Goal: Task Accomplishment & Management: Use online tool/utility

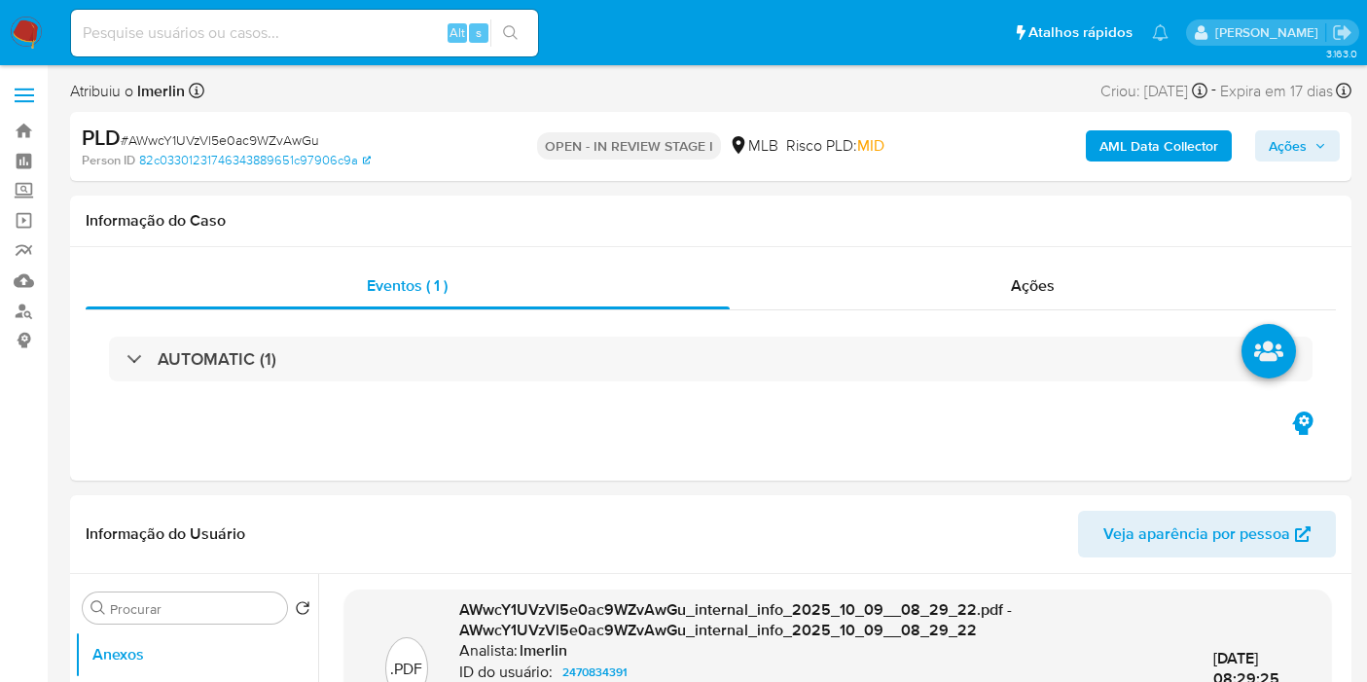
select select "10"
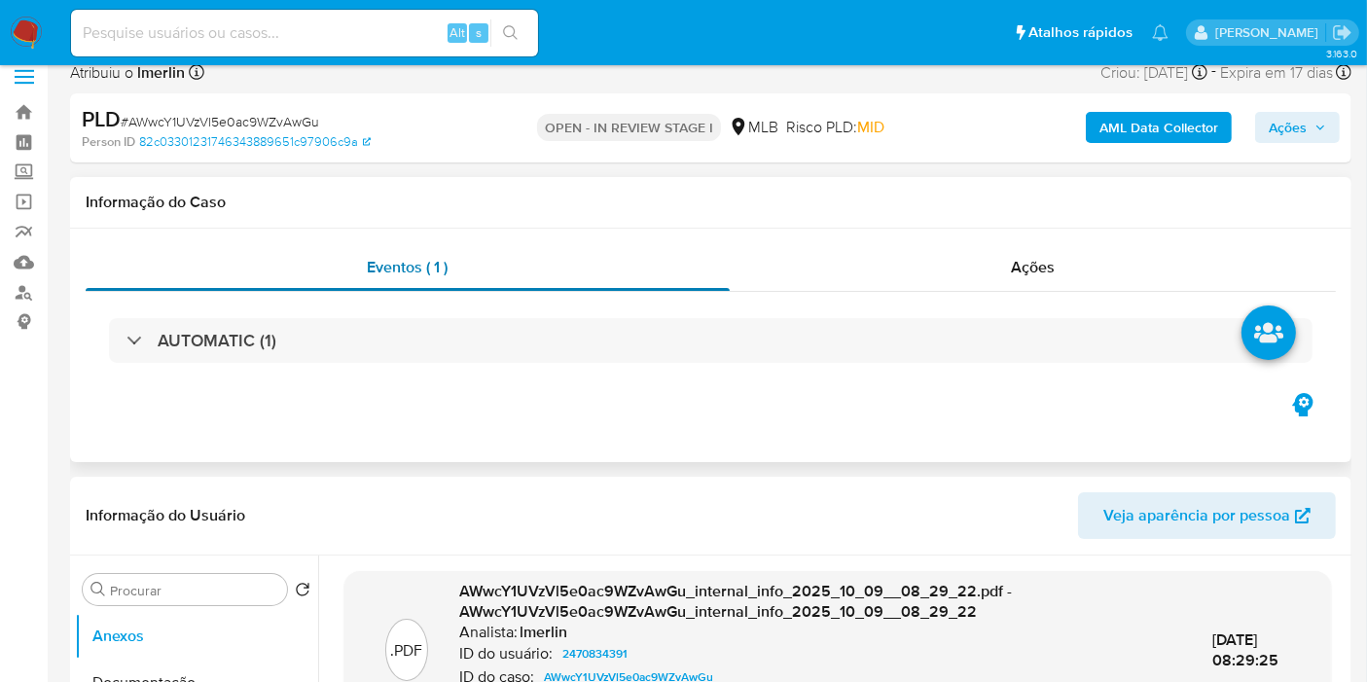
scroll to position [216, 0]
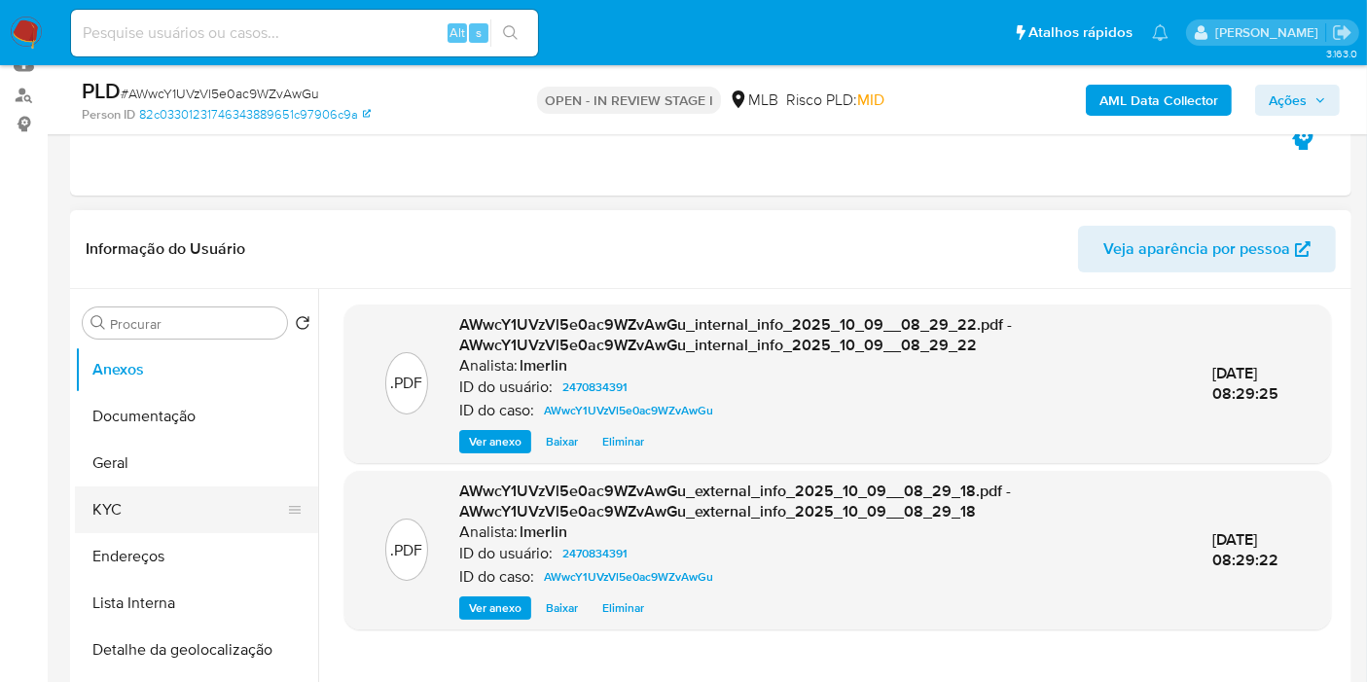
click at [147, 509] on button "KYC" at bounding box center [189, 509] width 228 height 47
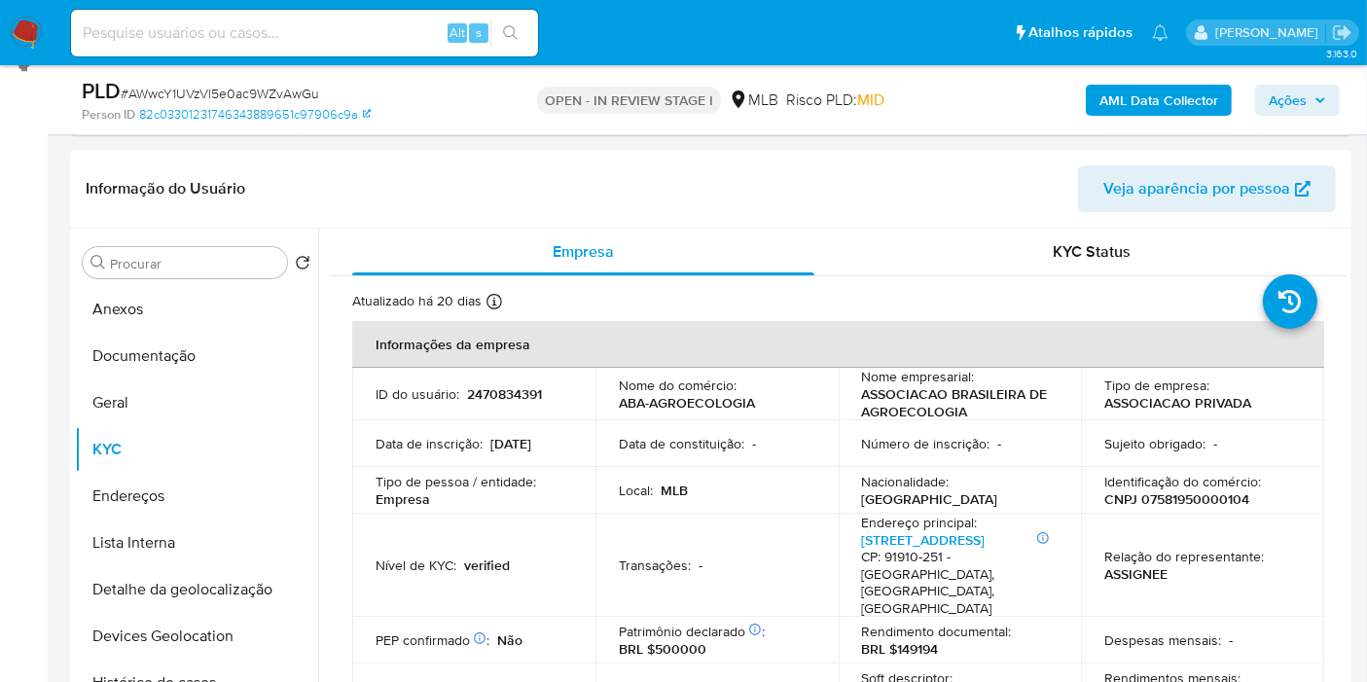
scroll to position [324, 0]
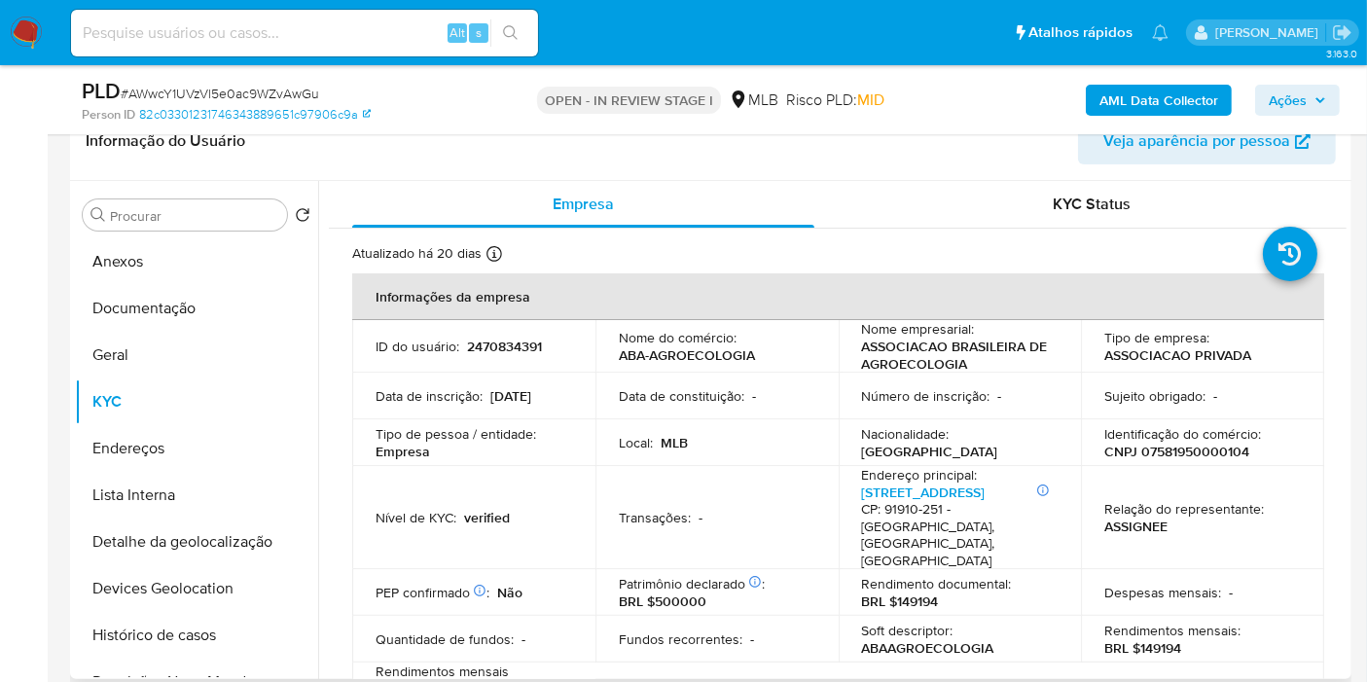
click at [1189, 449] on p "CNPJ 07581950000104" at bounding box center [1176, 452] width 145 height 18
copy p "07581950000104"
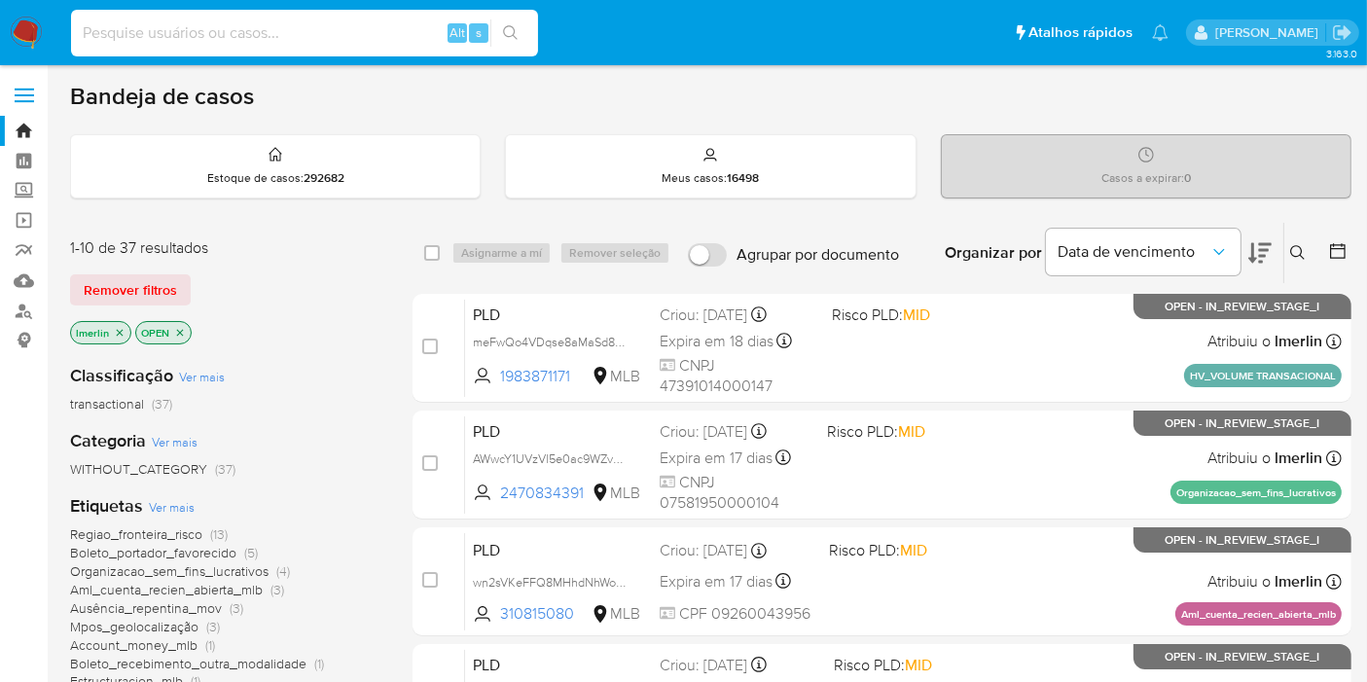
click at [275, 43] on input at bounding box center [304, 32] width 467 height 25
paste input "289043495"
type input "289043495"
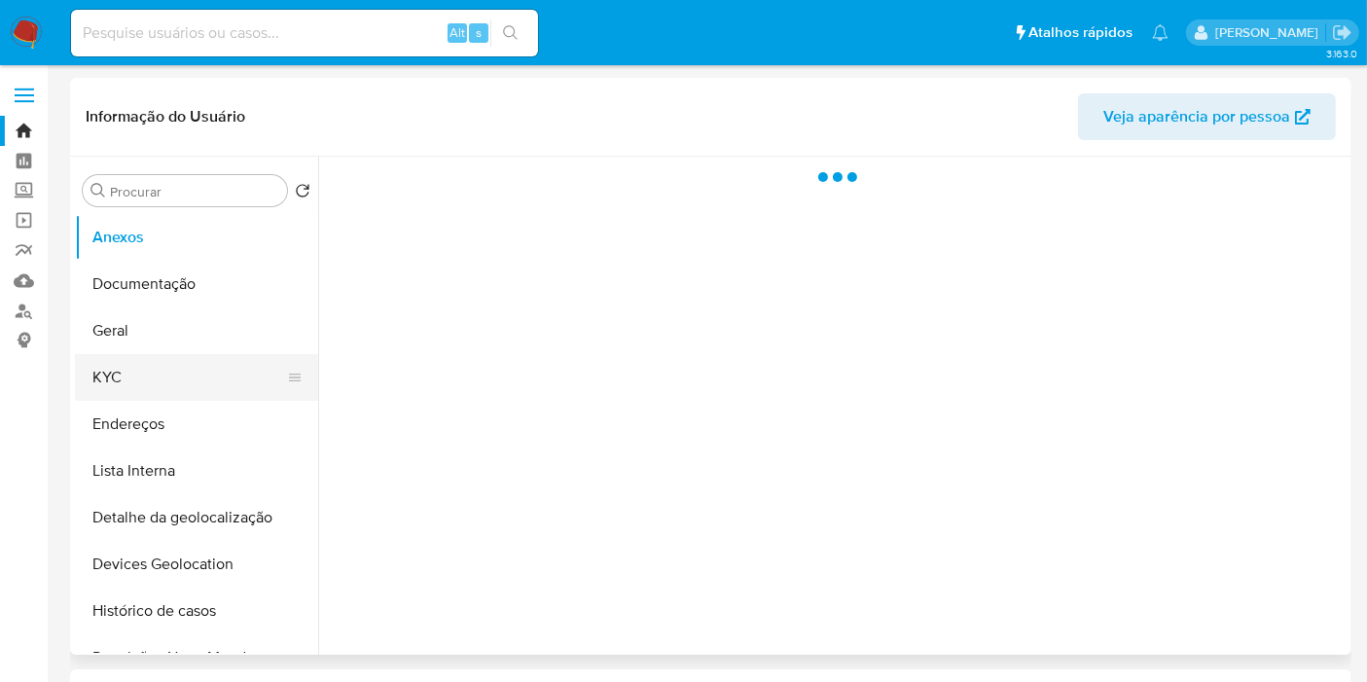
click at [195, 373] on button "KYC" at bounding box center [189, 377] width 228 height 47
select select "10"
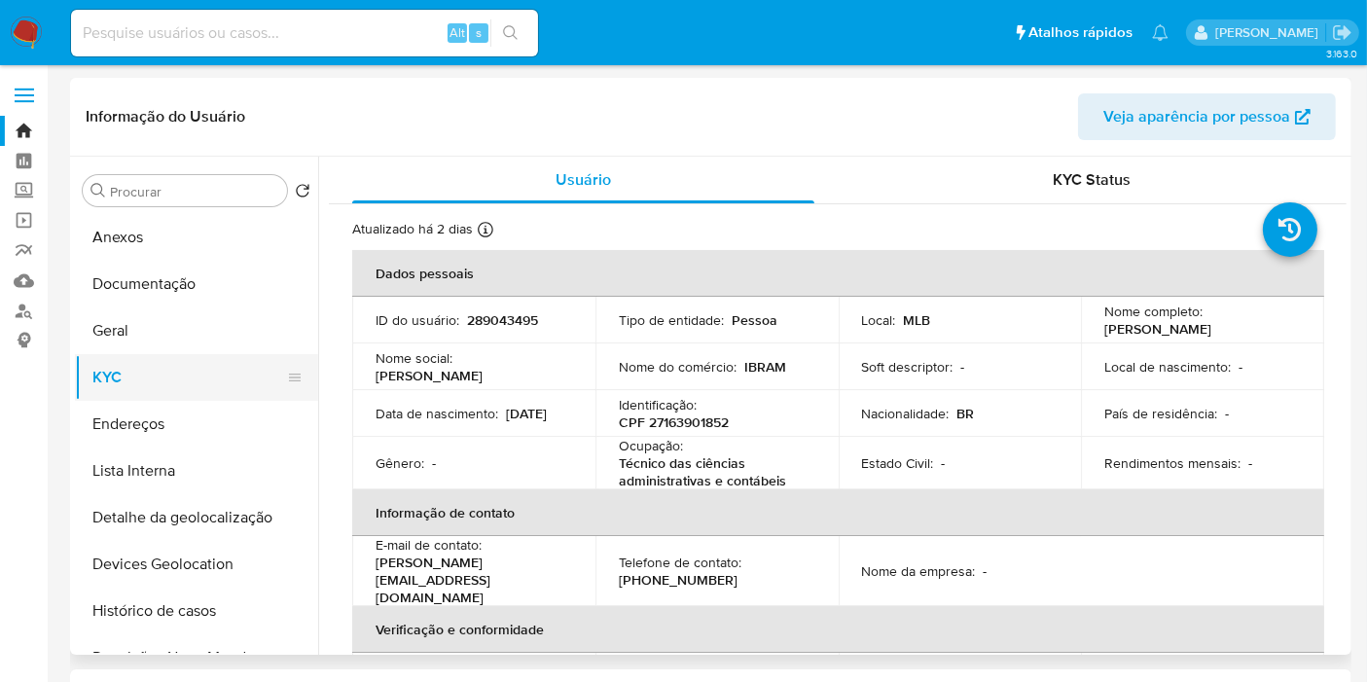
scroll to position [108, 0]
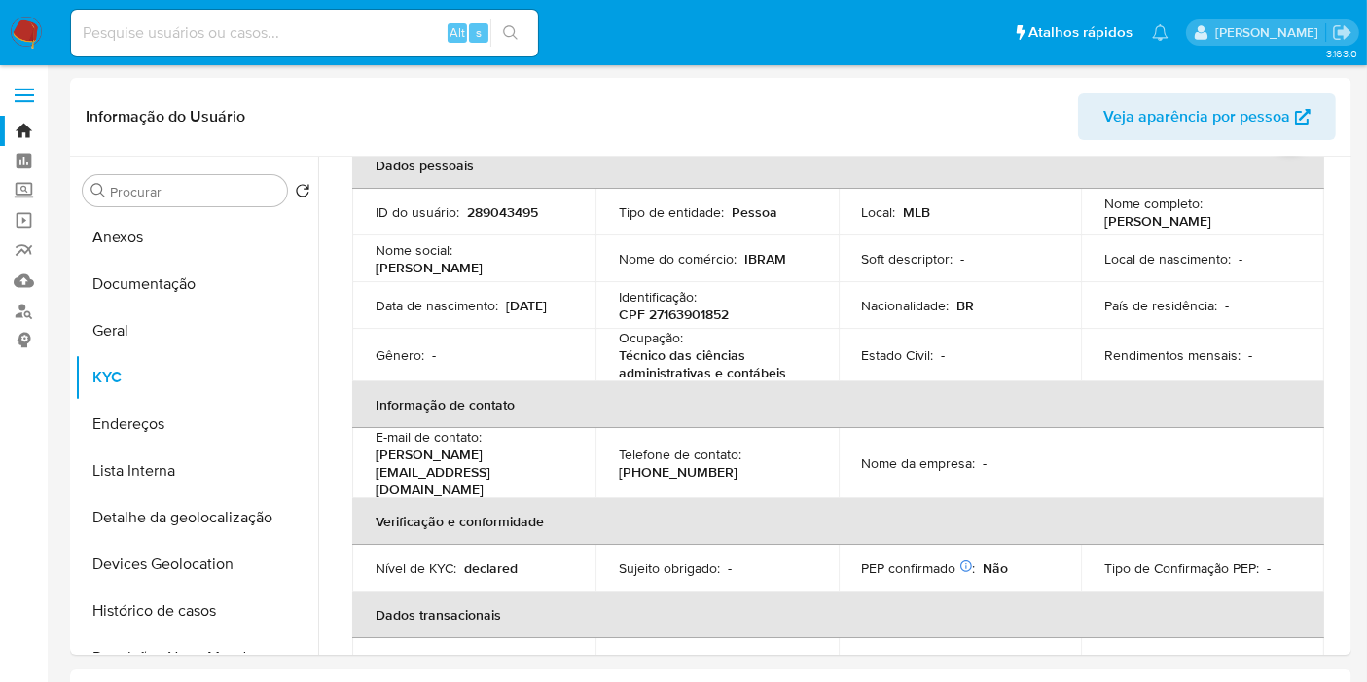
click at [108, 29] on input at bounding box center [304, 32] width 467 height 25
paste input "Exl66dvke8dwyvurW3Zs4NqF"
type input "Exl66dvke8dwyvurW3Zs4NqF"
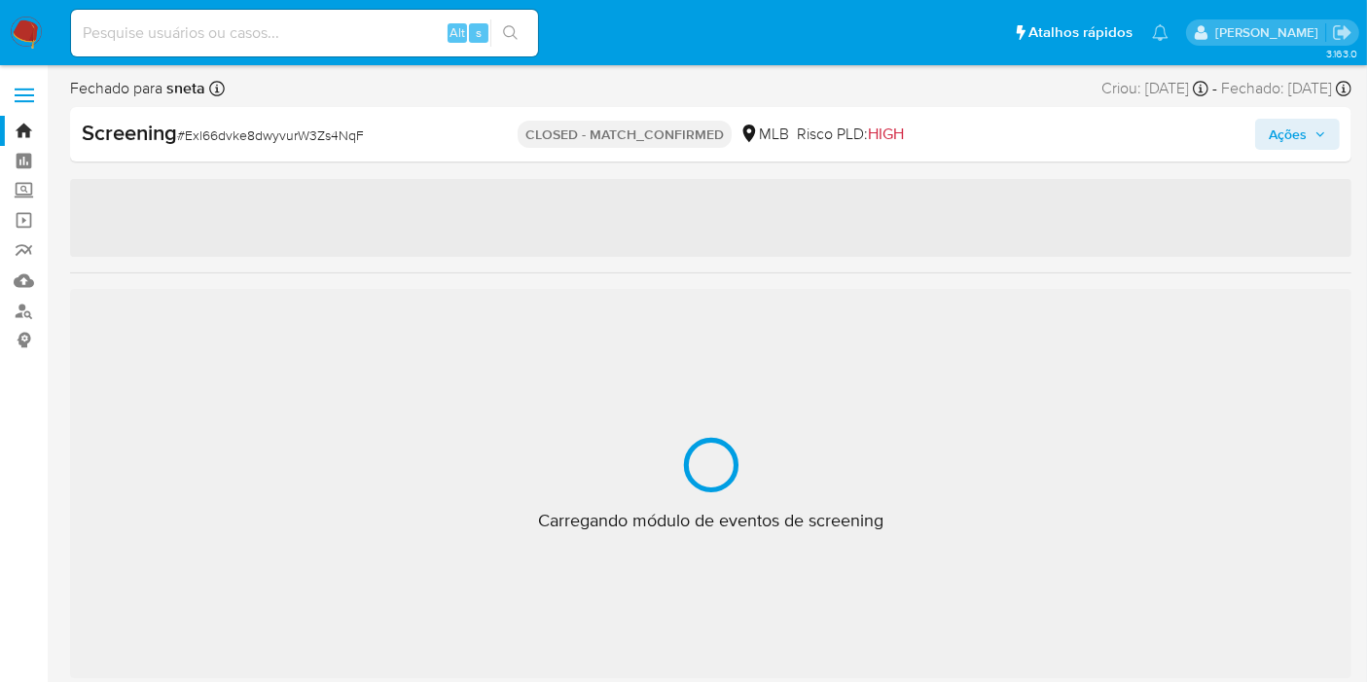
select select "10"
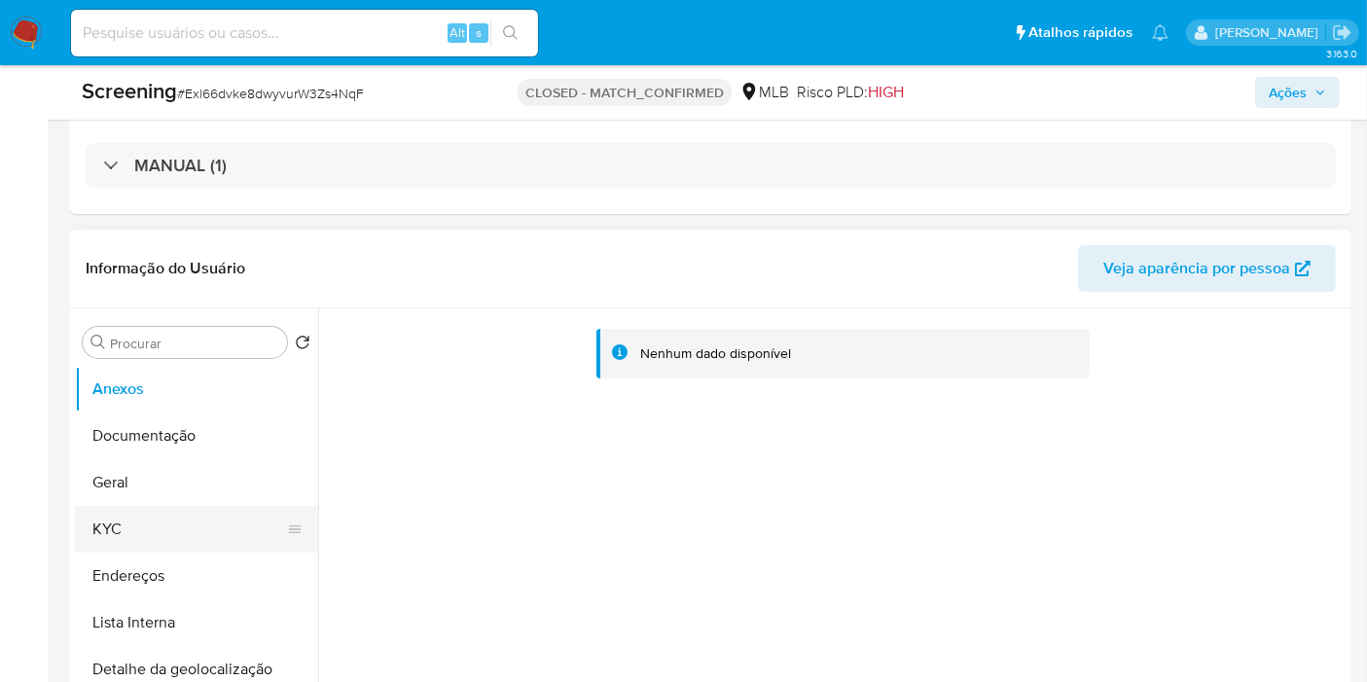
scroll to position [432, 0]
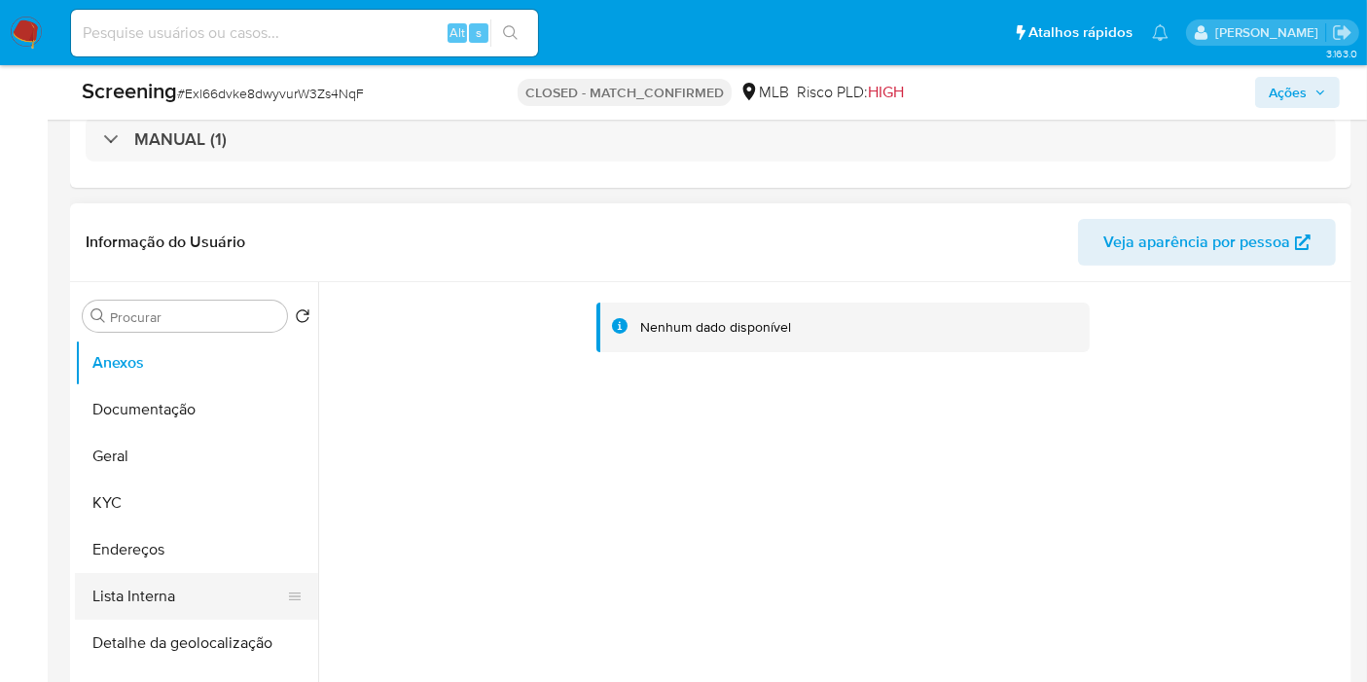
click at [185, 584] on button "Lista Interna" at bounding box center [189, 596] width 228 height 47
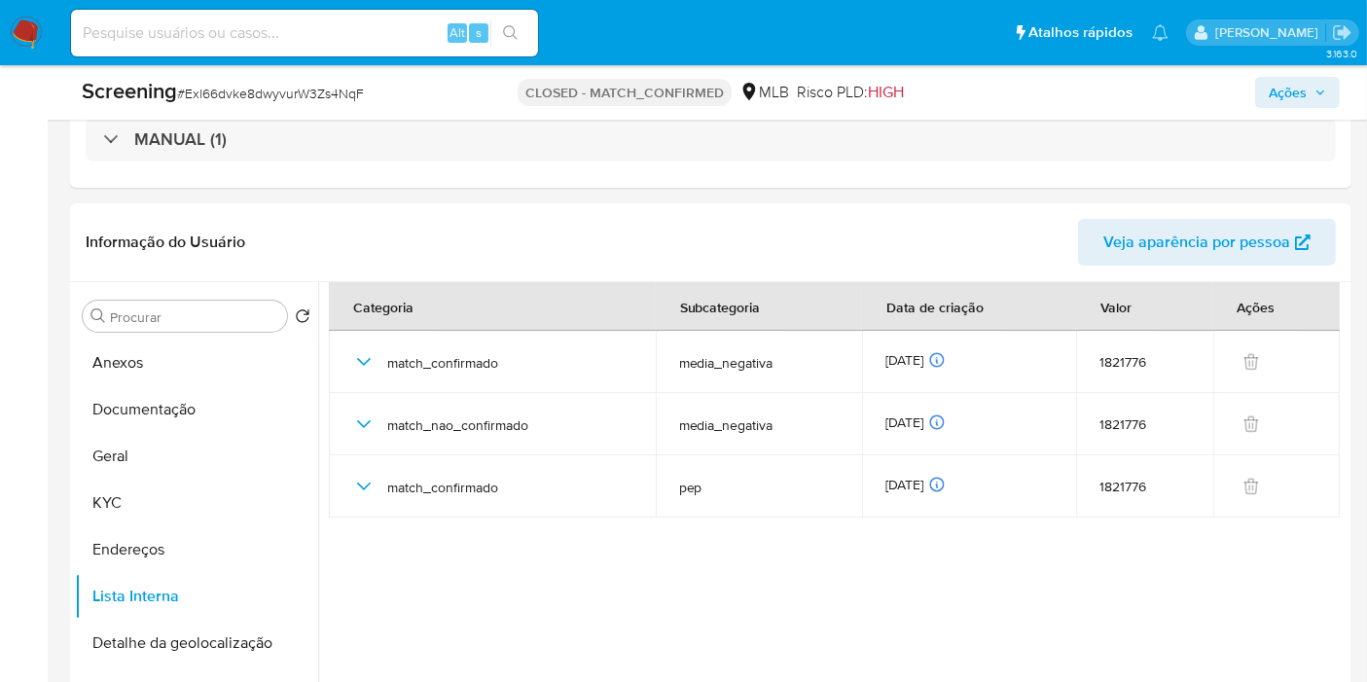
click at [130, 34] on input at bounding box center [304, 32] width 467 height 25
paste input "nTXenJ3BoWqmhGEvuZ7FhtfS"
type input "nTXenJ3BoWqmhGEvuZ7FhtfS"
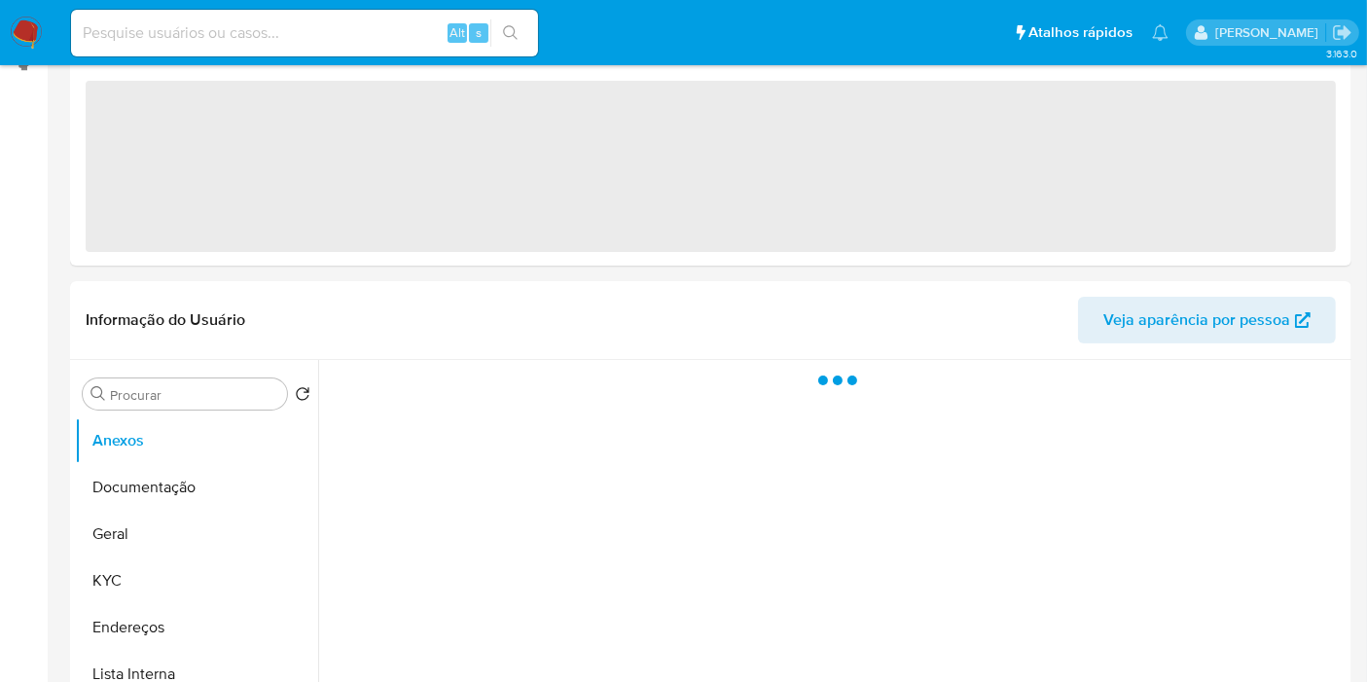
select select "10"
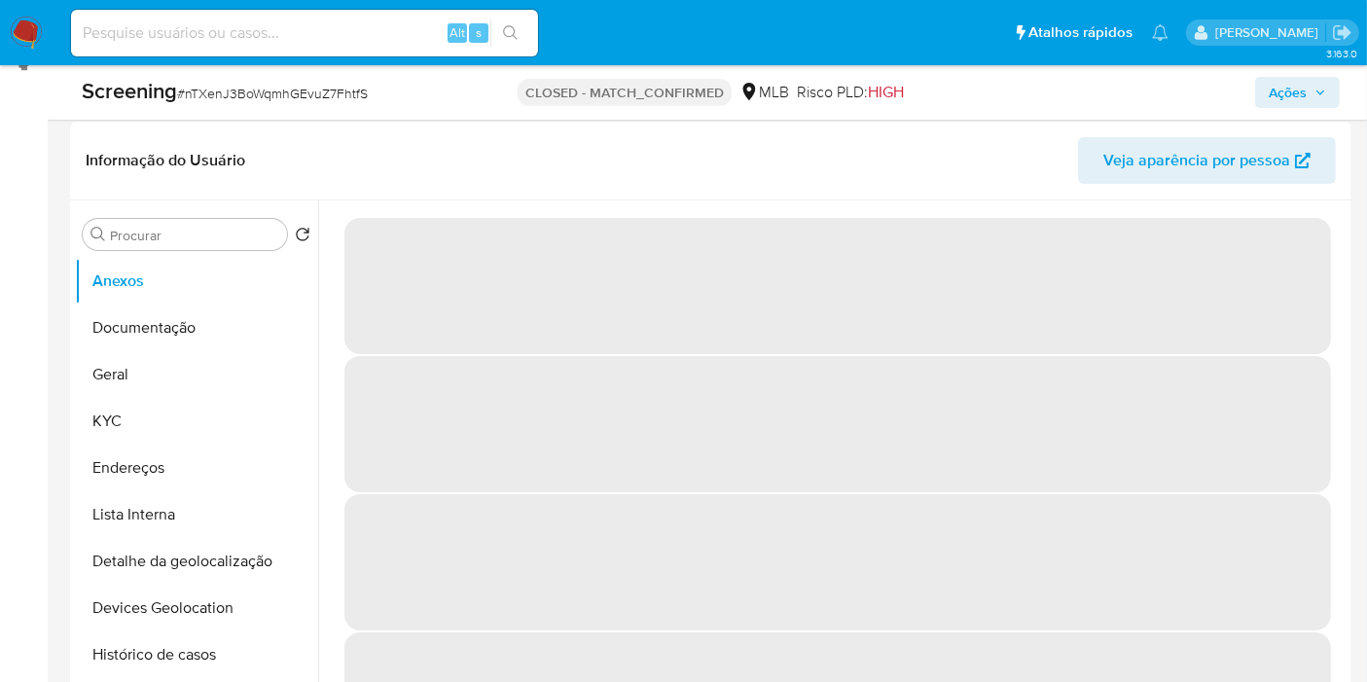
scroll to position [432, 0]
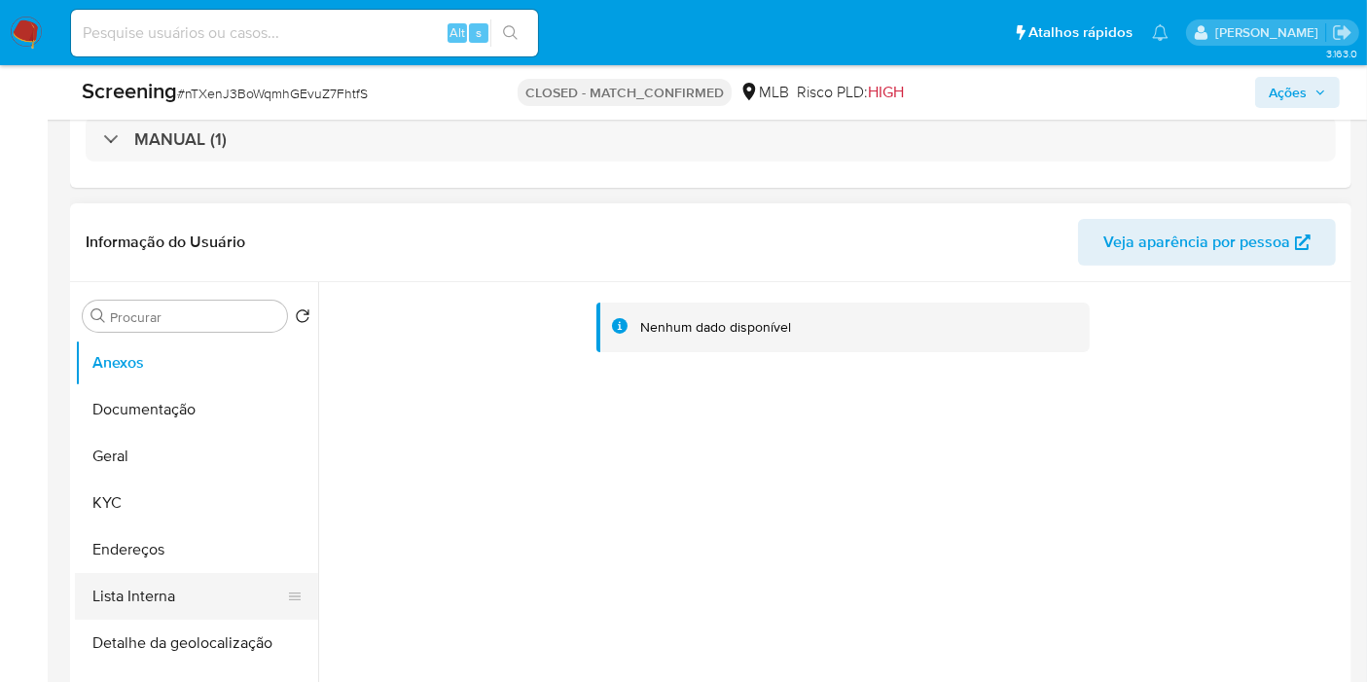
click at [148, 585] on button "Lista Interna" at bounding box center [189, 596] width 228 height 47
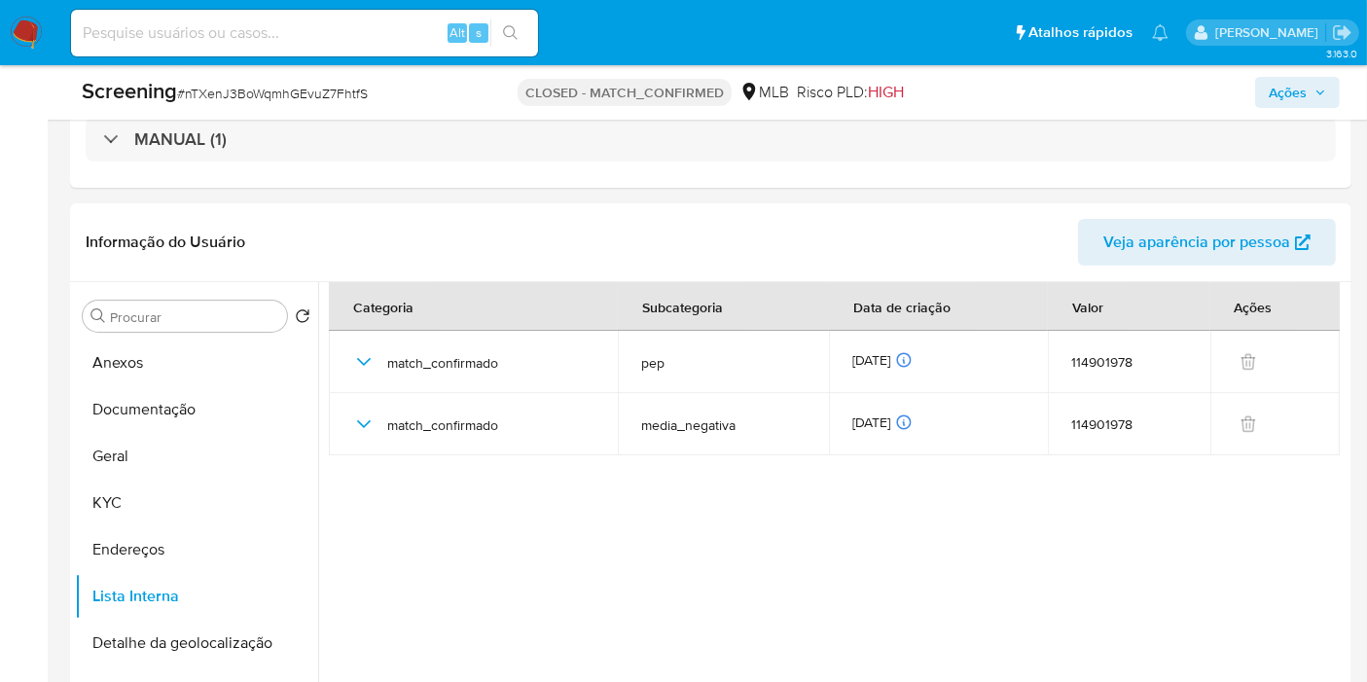
click at [121, 26] on input at bounding box center [304, 32] width 467 height 25
paste input "KownWkWKfivOOyxGb3GZD9c4"
type input "KownWkWKfivOOyxGb3GZD9c4"
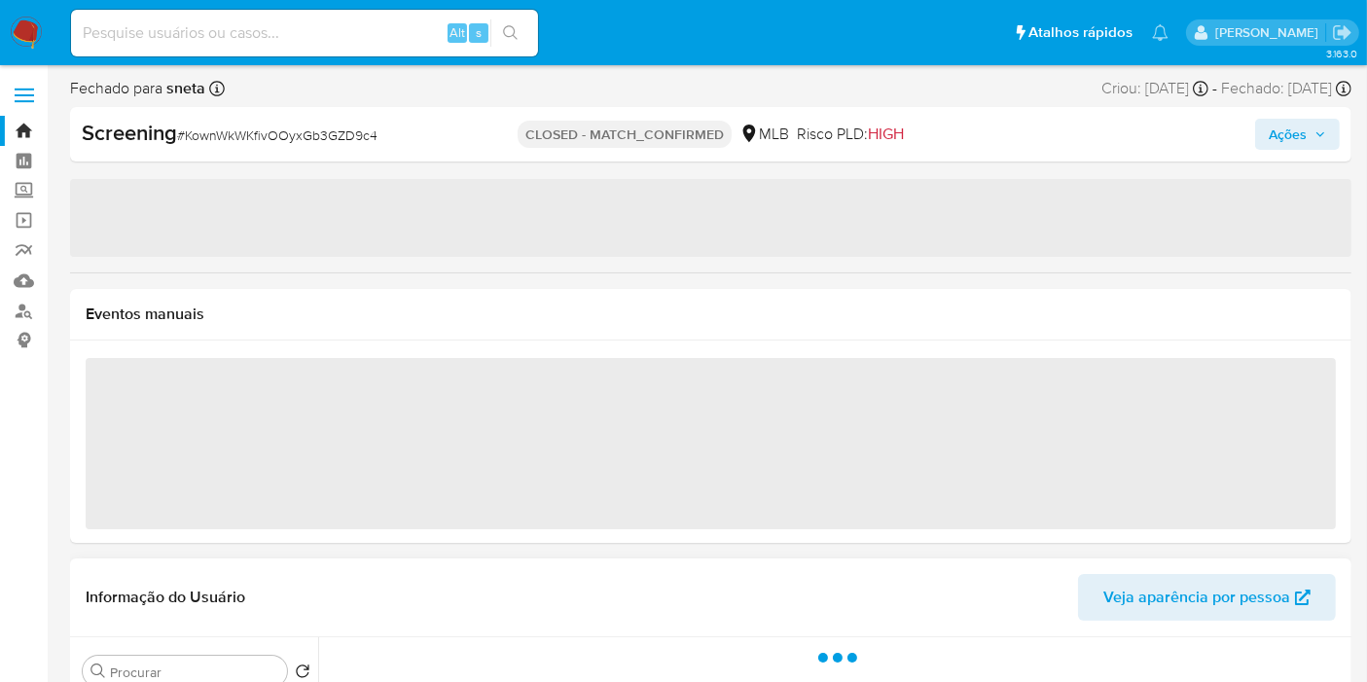
select select "10"
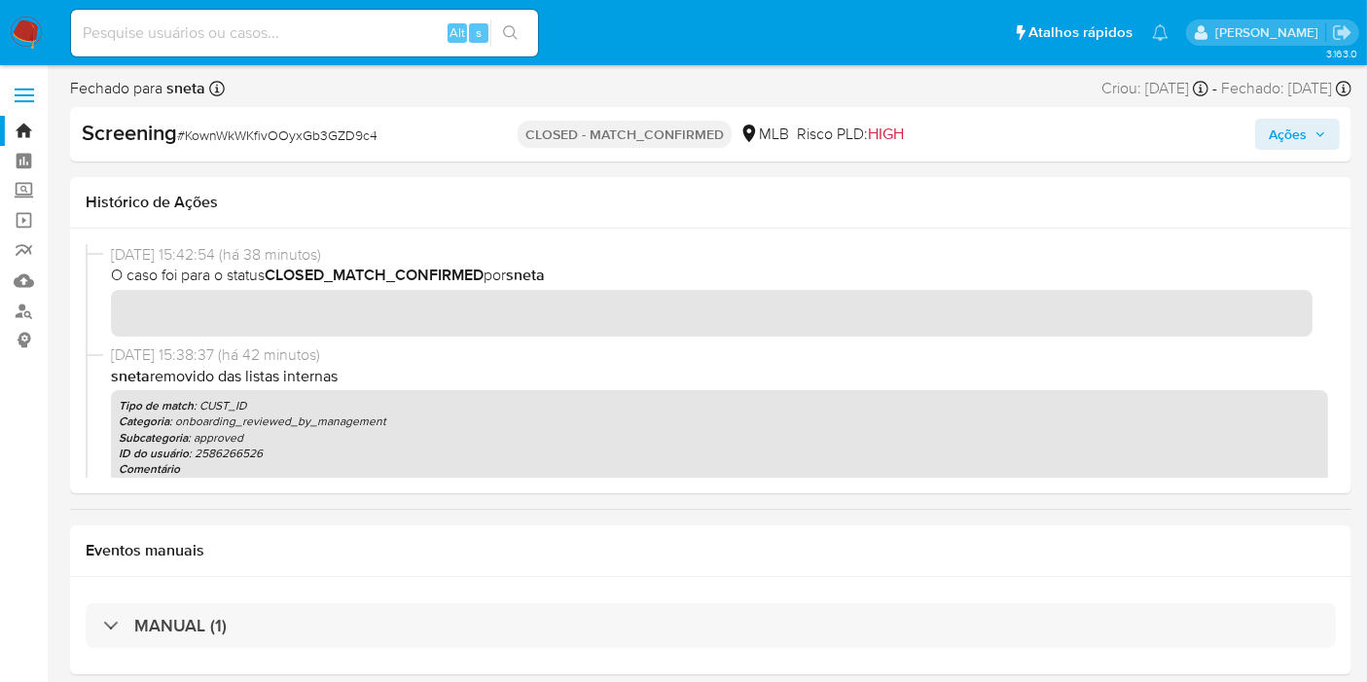
scroll to position [108, 0]
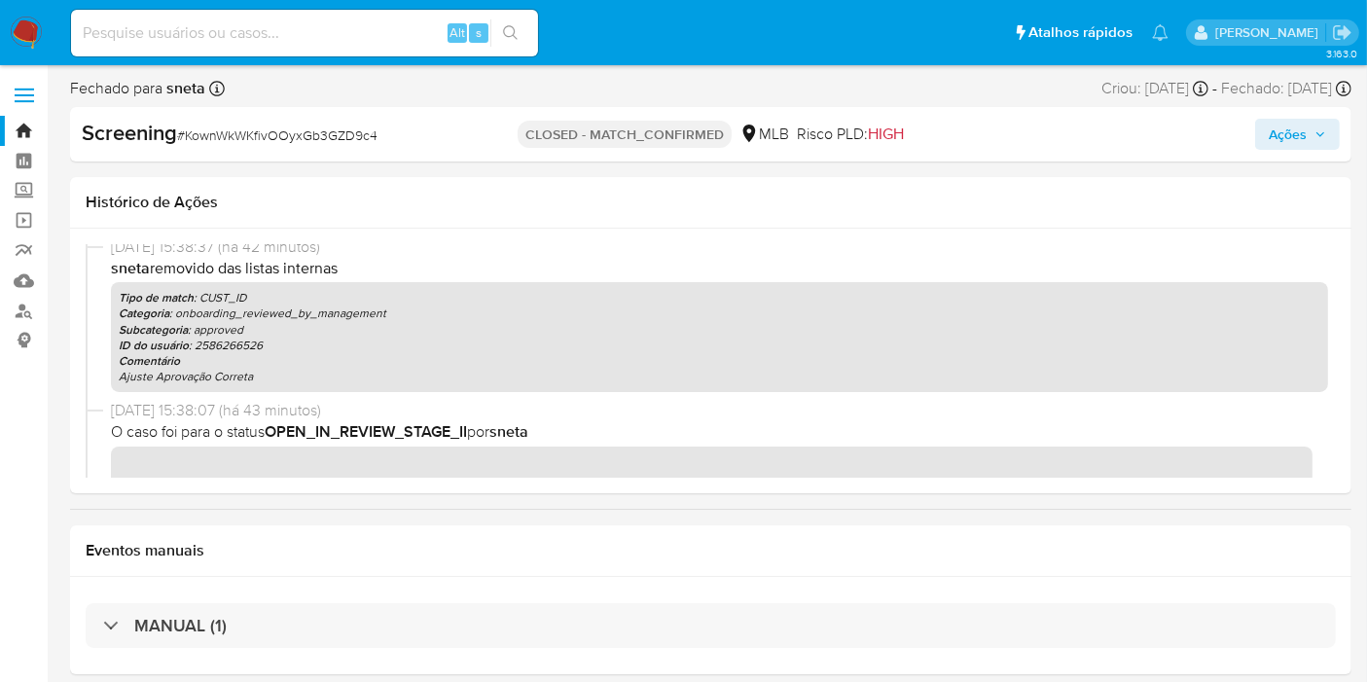
click at [19, 33] on img at bounding box center [26, 33] width 33 height 33
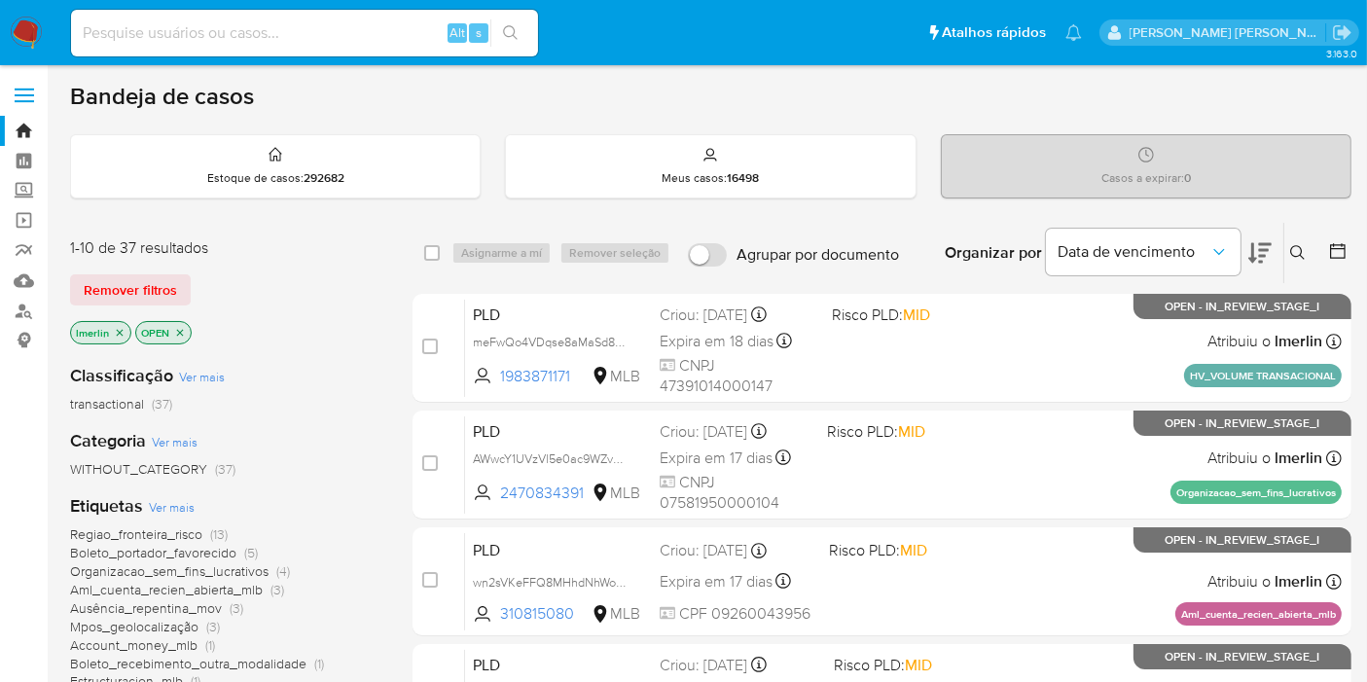
click at [292, 52] on div "Alt s" at bounding box center [304, 33] width 467 height 47
click at [298, 37] on input at bounding box center [304, 32] width 467 height 25
paste input "1205797181"
type input "1205797181"
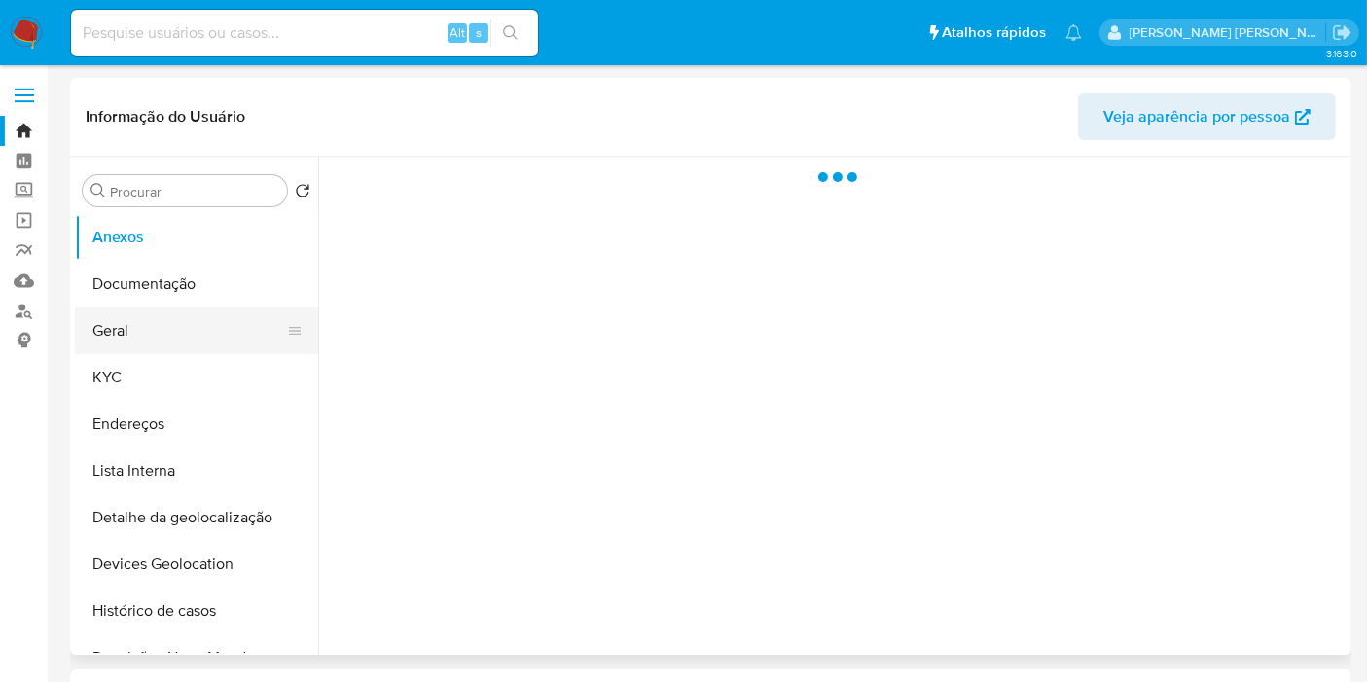
click at [193, 335] on button "Geral" at bounding box center [189, 330] width 228 height 47
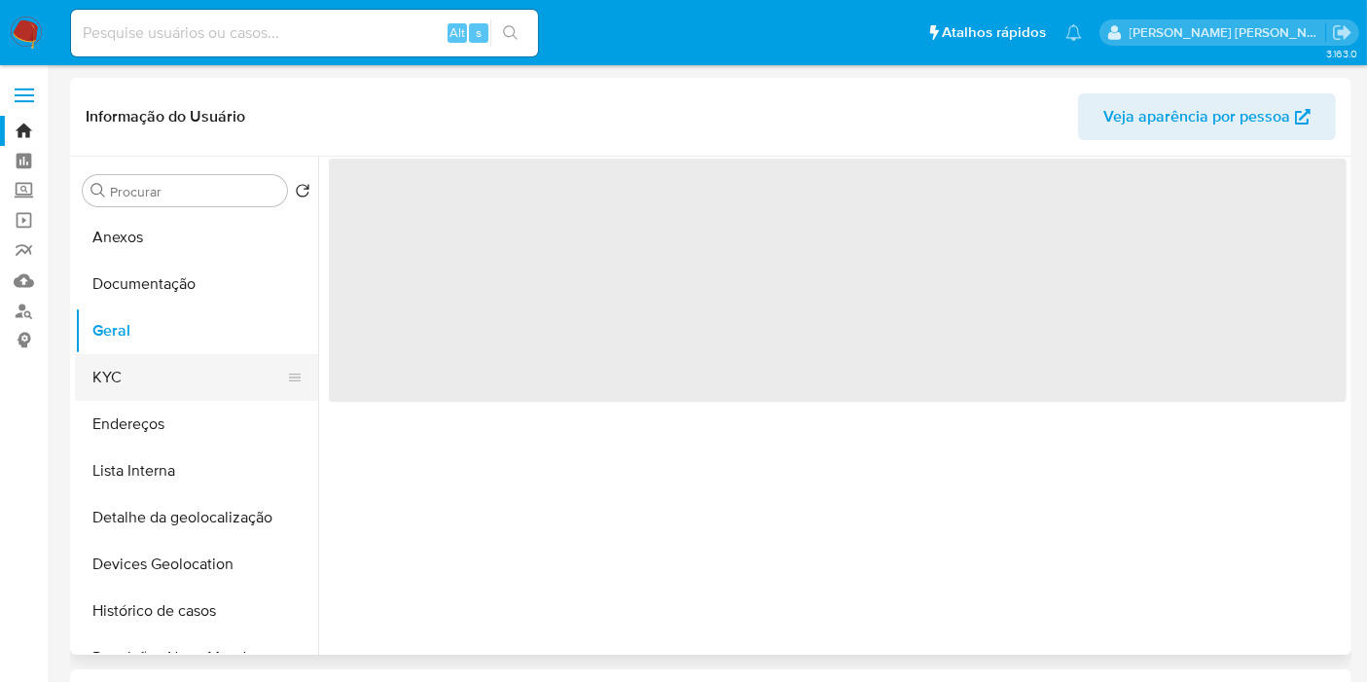
select select "10"
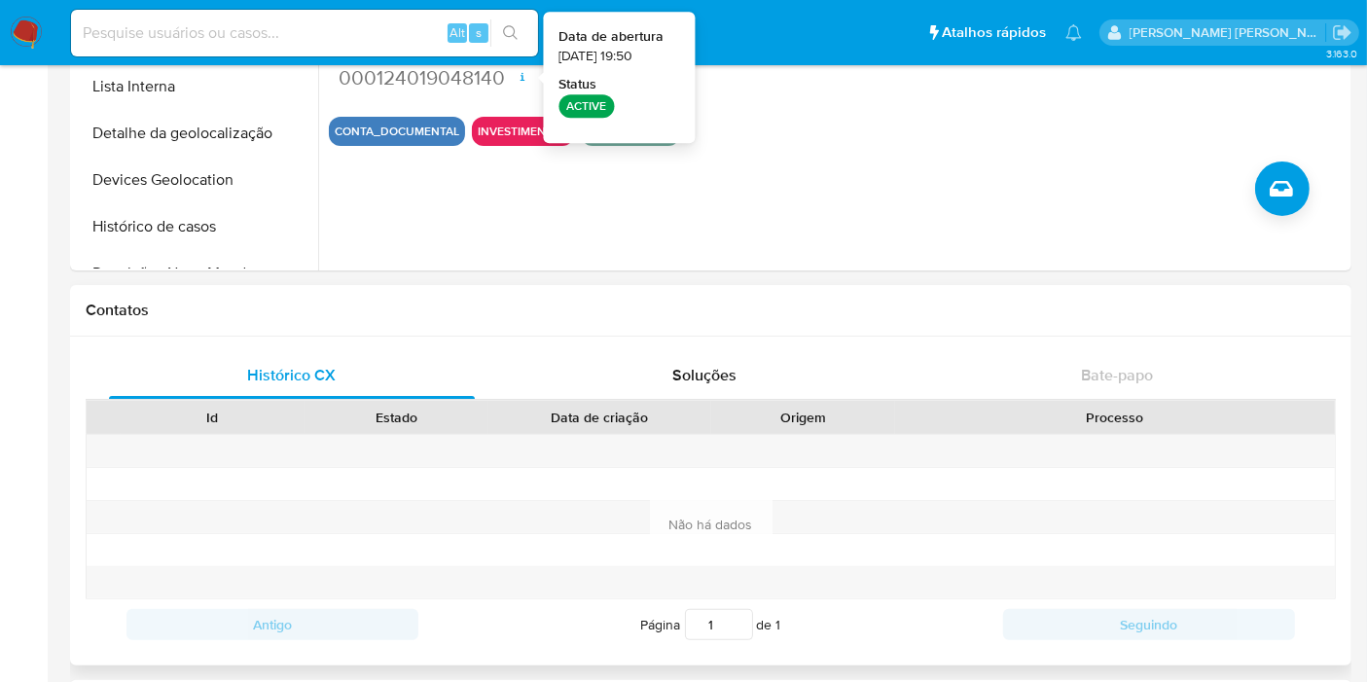
scroll to position [756, 0]
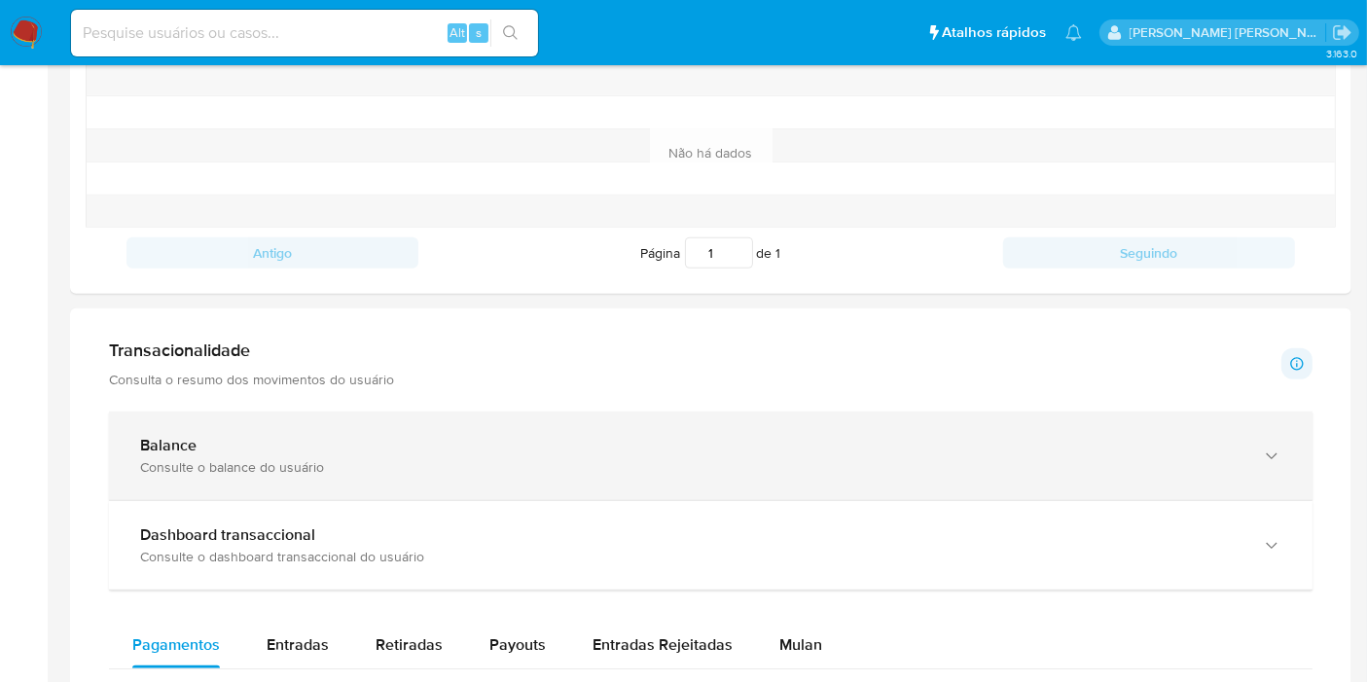
click at [510, 423] on div "Balance Consulte o balance do usuário" at bounding box center [711, 456] width 1204 height 89
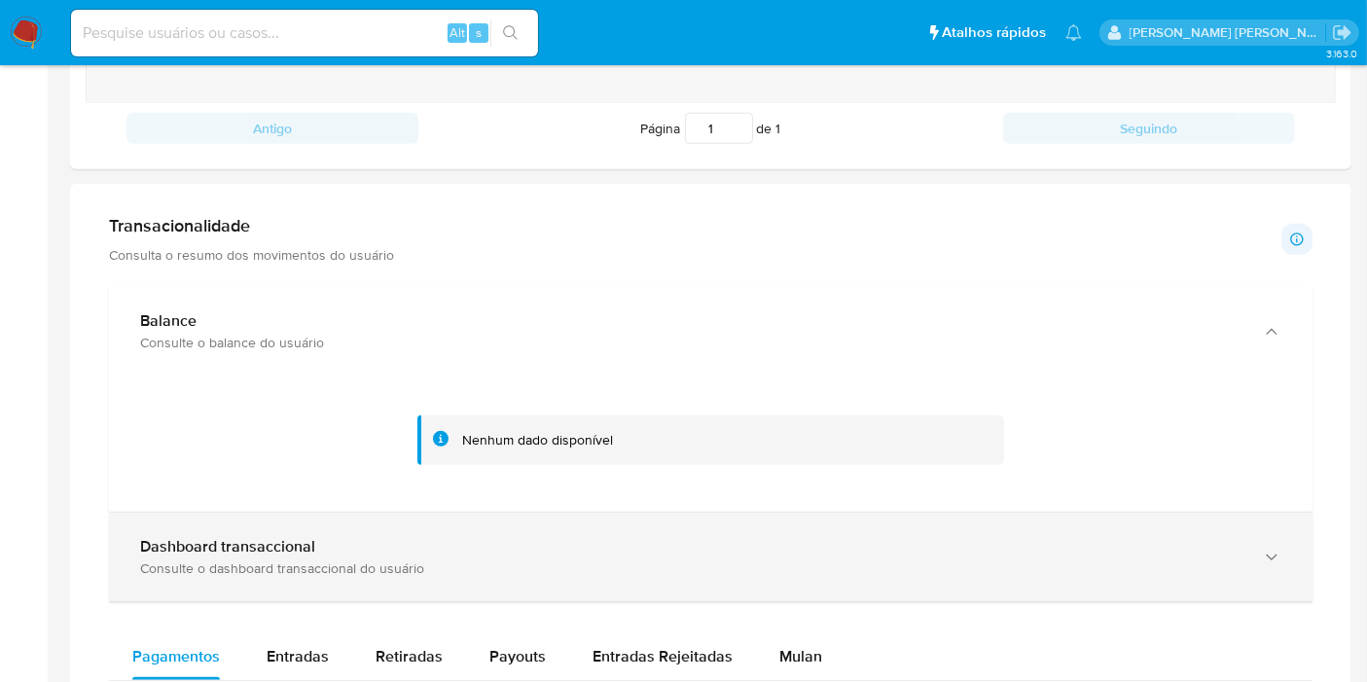
scroll to position [864, 0]
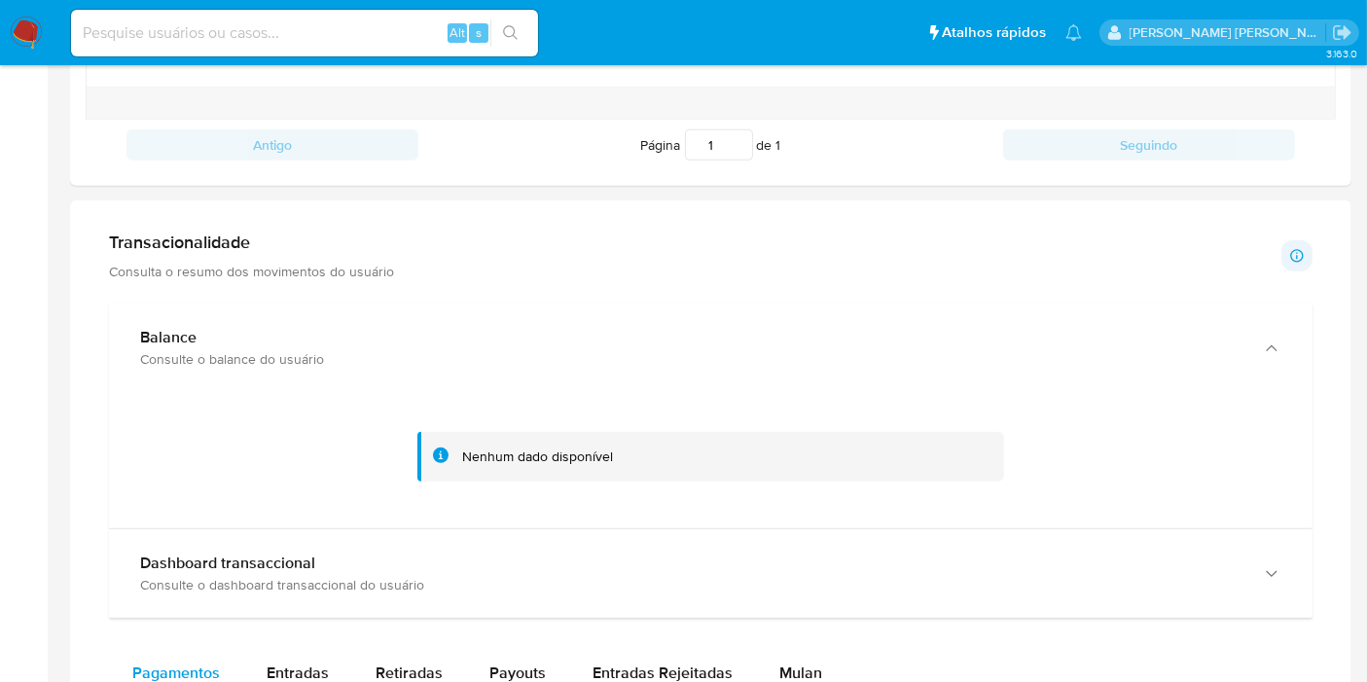
click at [388, 25] on input at bounding box center [304, 32] width 467 height 25
paste input "805742247"
type input "805742247"
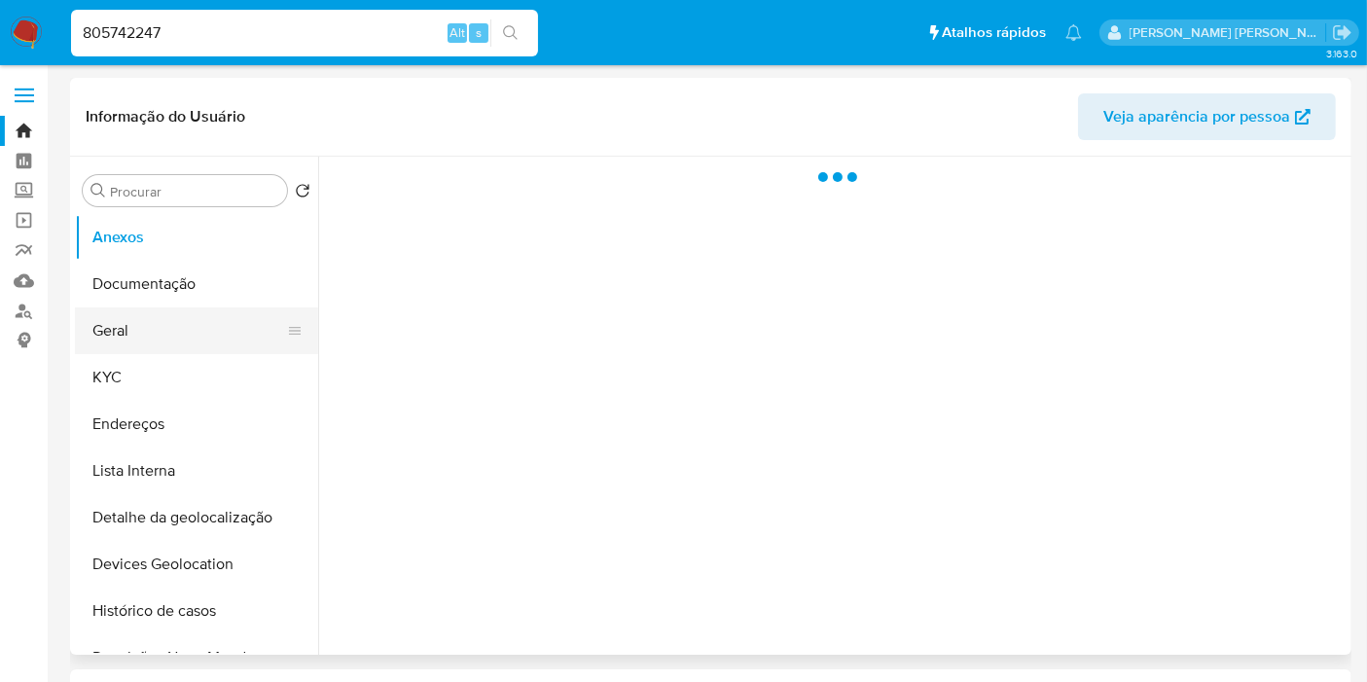
click at [181, 322] on button "Geral" at bounding box center [189, 330] width 228 height 47
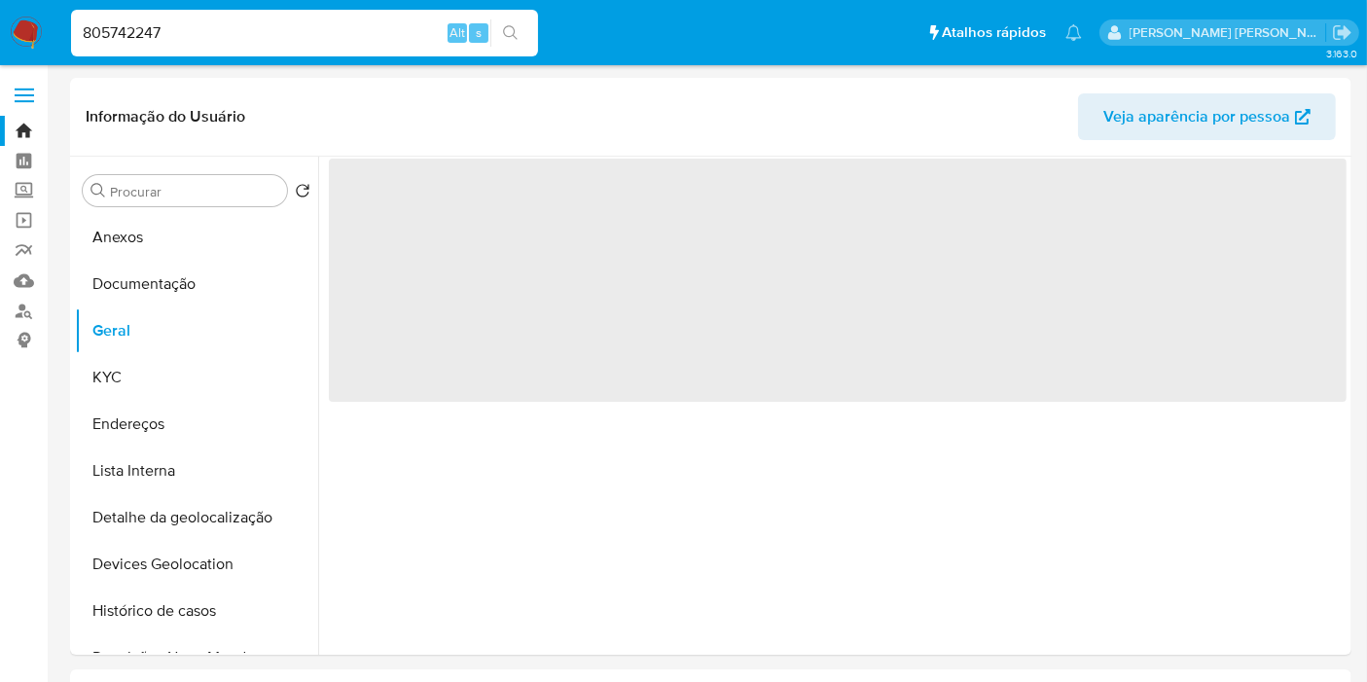
select select "10"
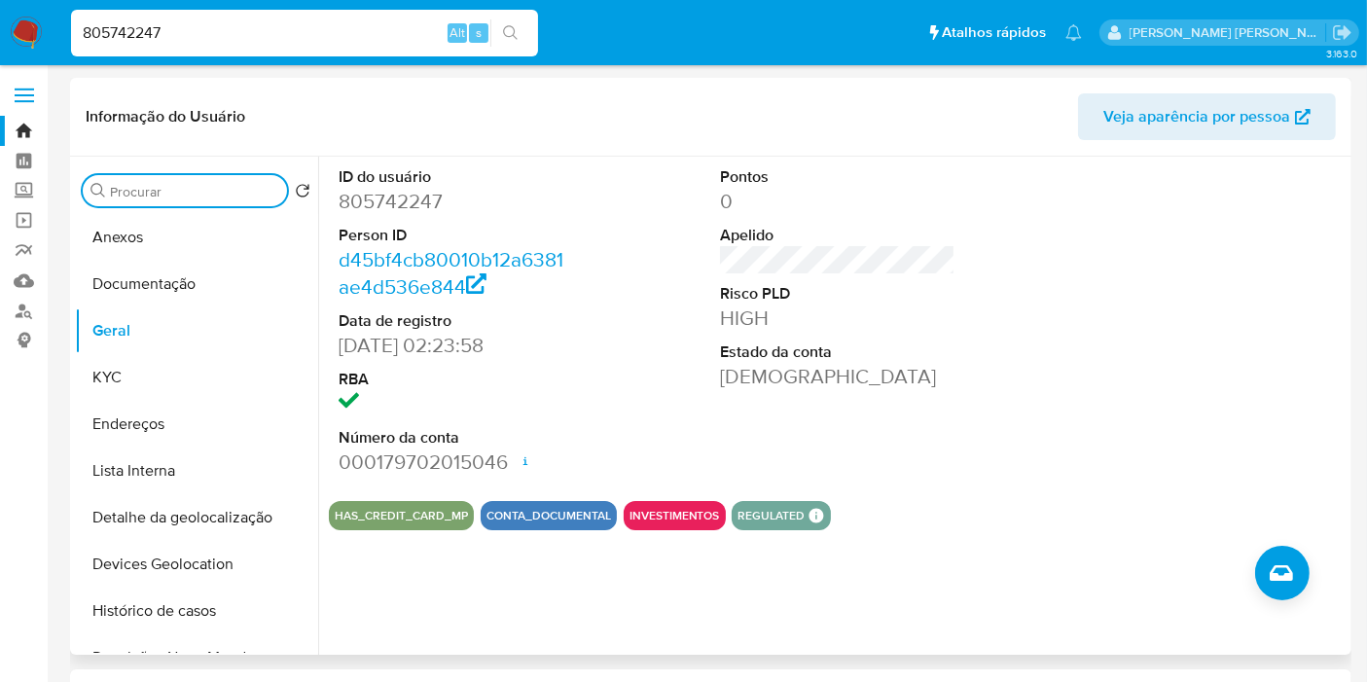
click at [162, 190] on input "Procurar" at bounding box center [194, 192] width 169 height 18
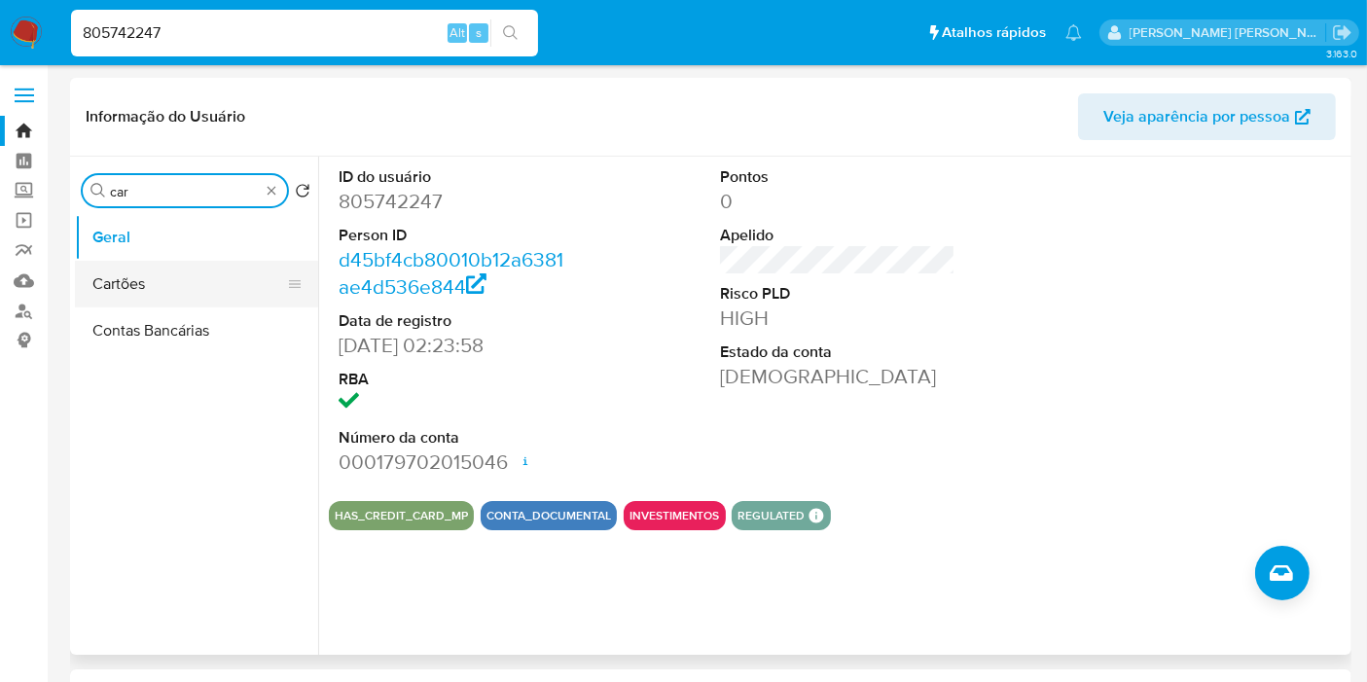
type input "car"
click at [144, 284] on button "Cartões" at bounding box center [189, 284] width 228 height 47
click at [143, 285] on button "Cartões" at bounding box center [189, 284] width 228 height 47
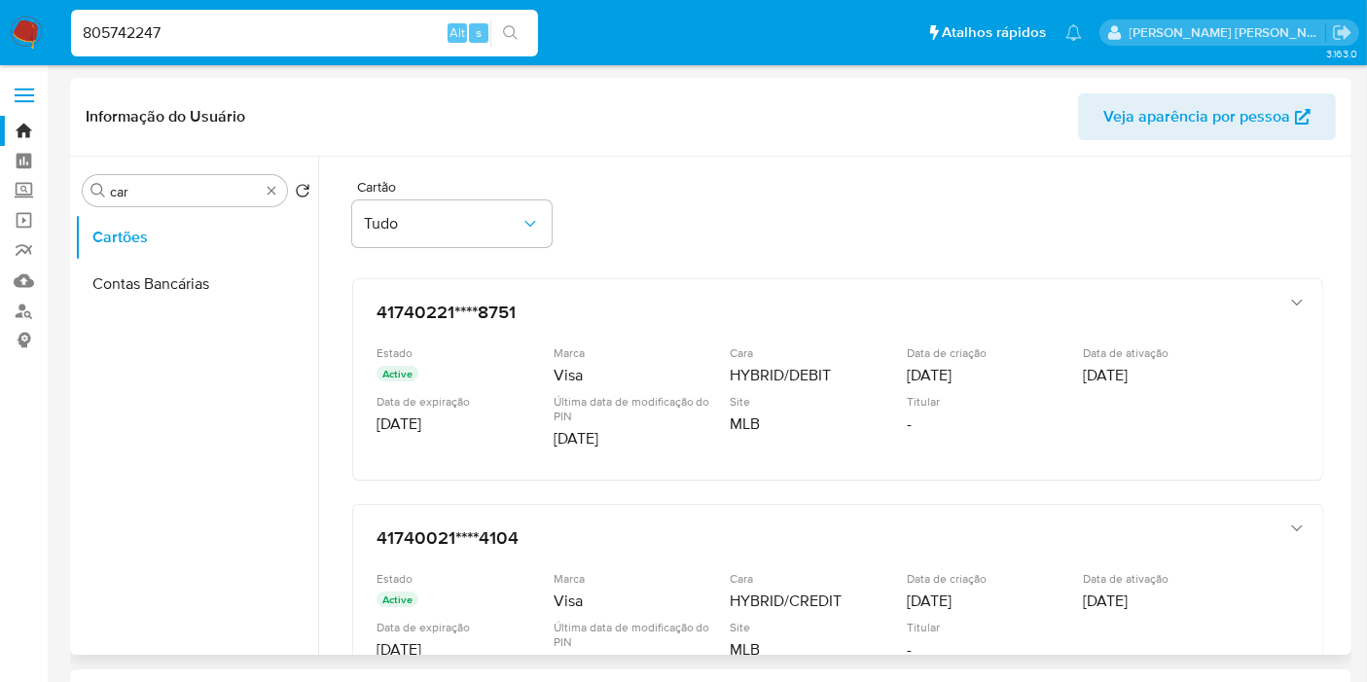
scroll to position [108, 0]
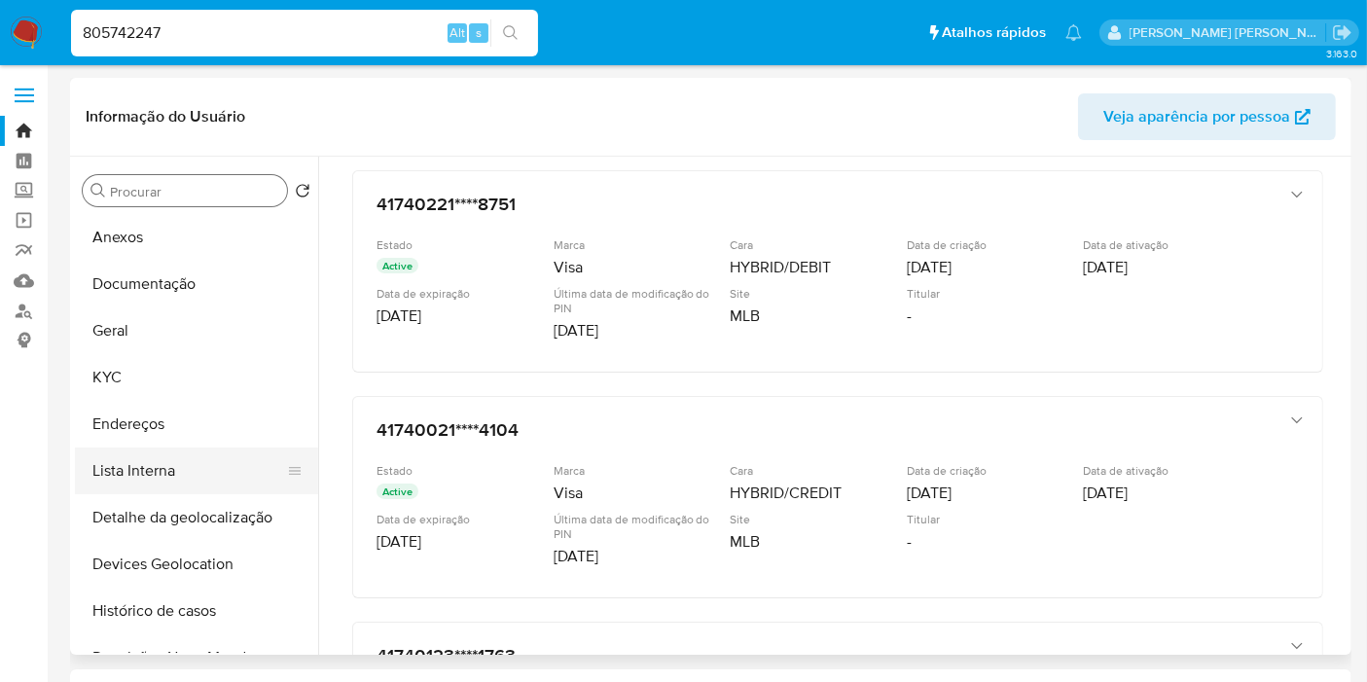
click at [185, 456] on button "Lista Interna" at bounding box center [189, 471] width 228 height 47
click at [170, 453] on button "Lista Interna" at bounding box center [189, 471] width 228 height 47
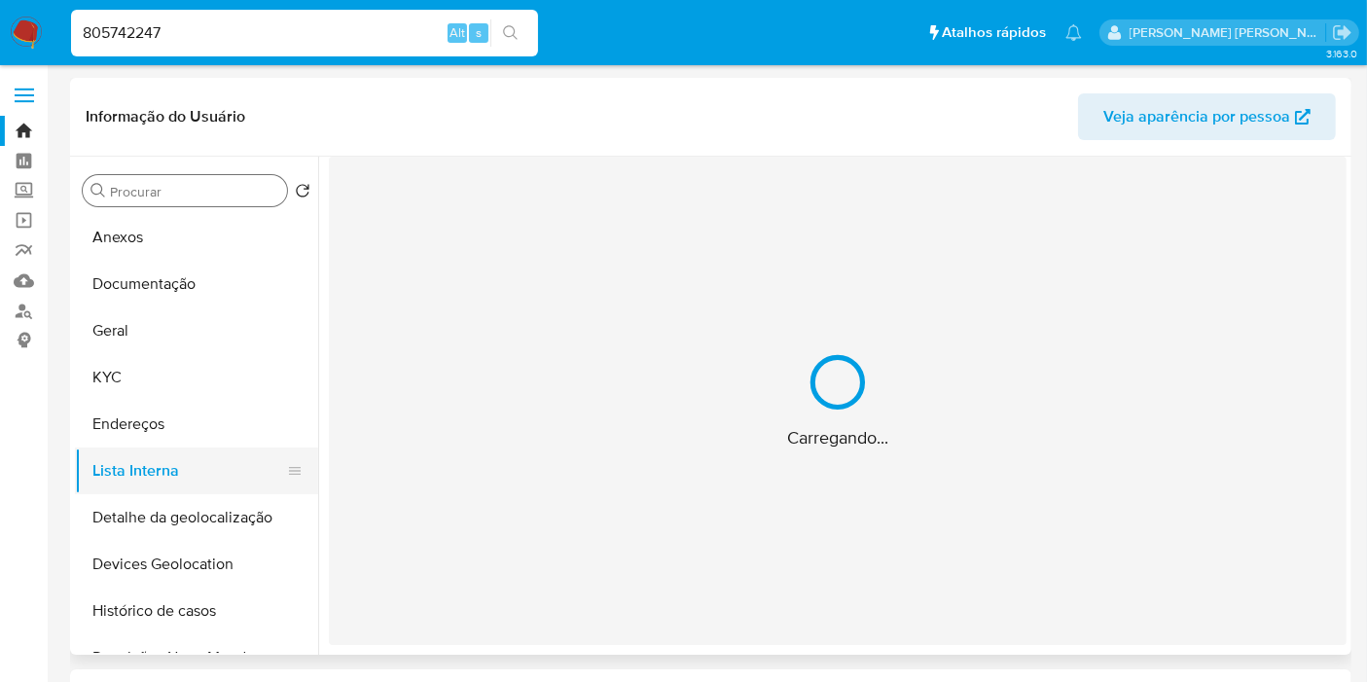
scroll to position [0, 0]
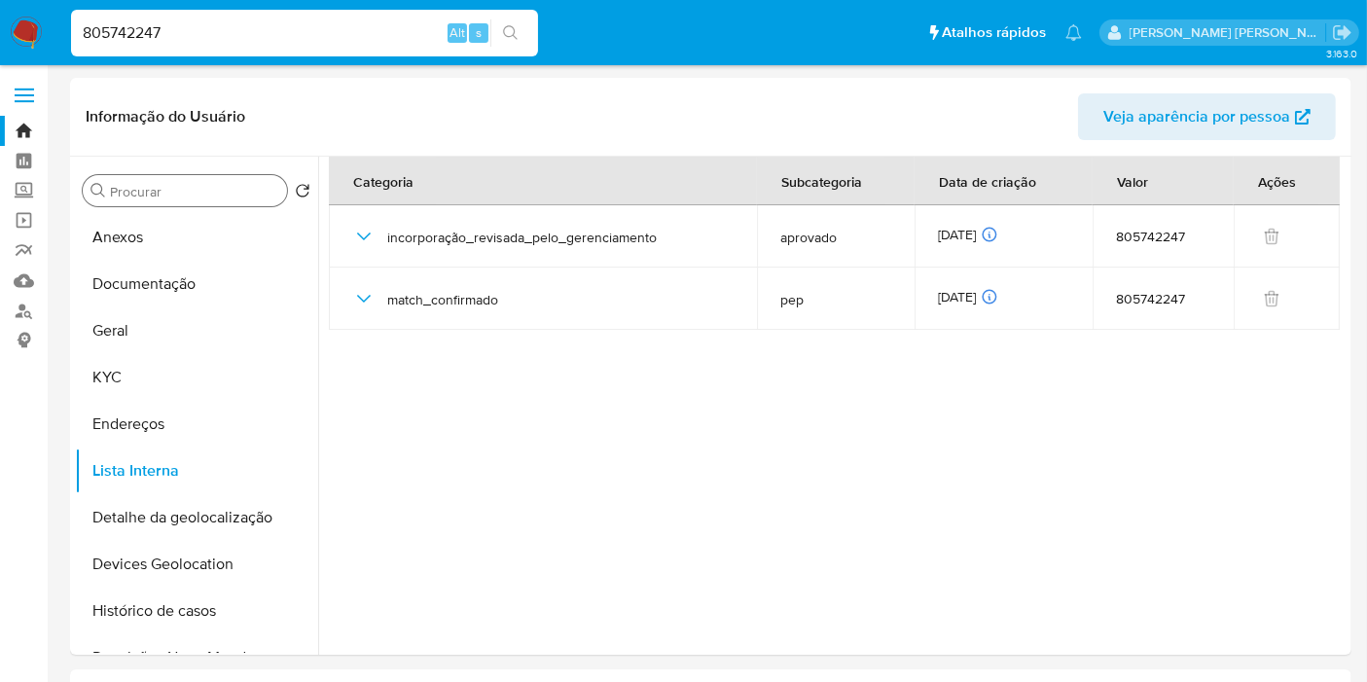
click at [122, 186] on input "Procurar" at bounding box center [194, 192] width 169 height 18
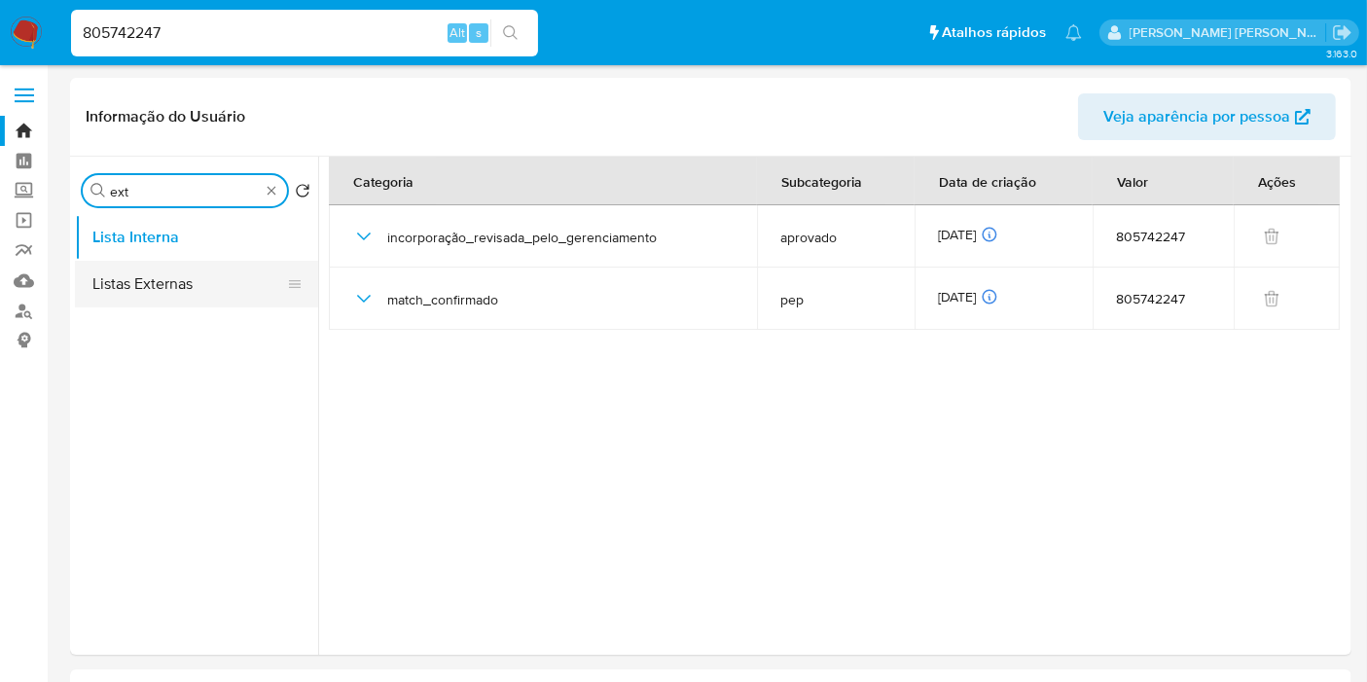
type input "ext"
click at [177, 287] on button "Listas Externas" at bounding box center [189, 284] width 228 height 47
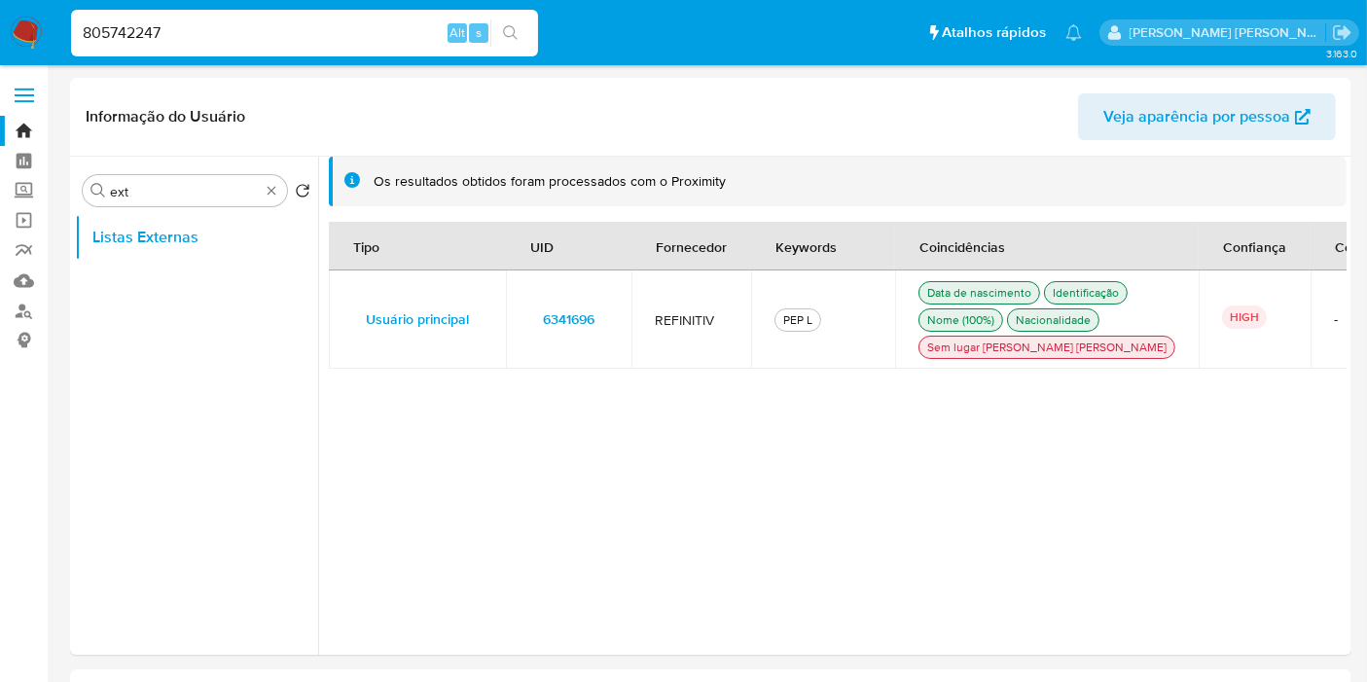
click at [575, 333] on span "6341696" at bounding box center [569, 319] width 52 height 27
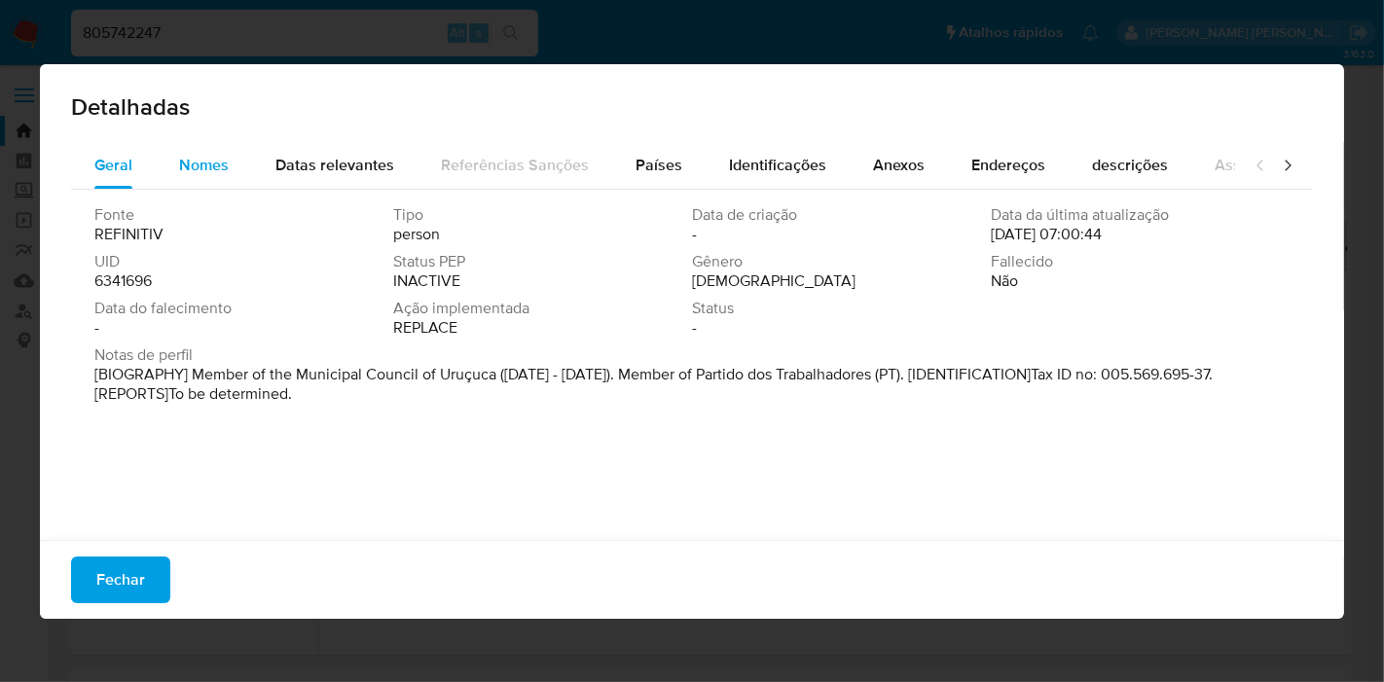
click at [216, 166] on span "Nomes" at bounding box center [204, 165] width 50 height 22
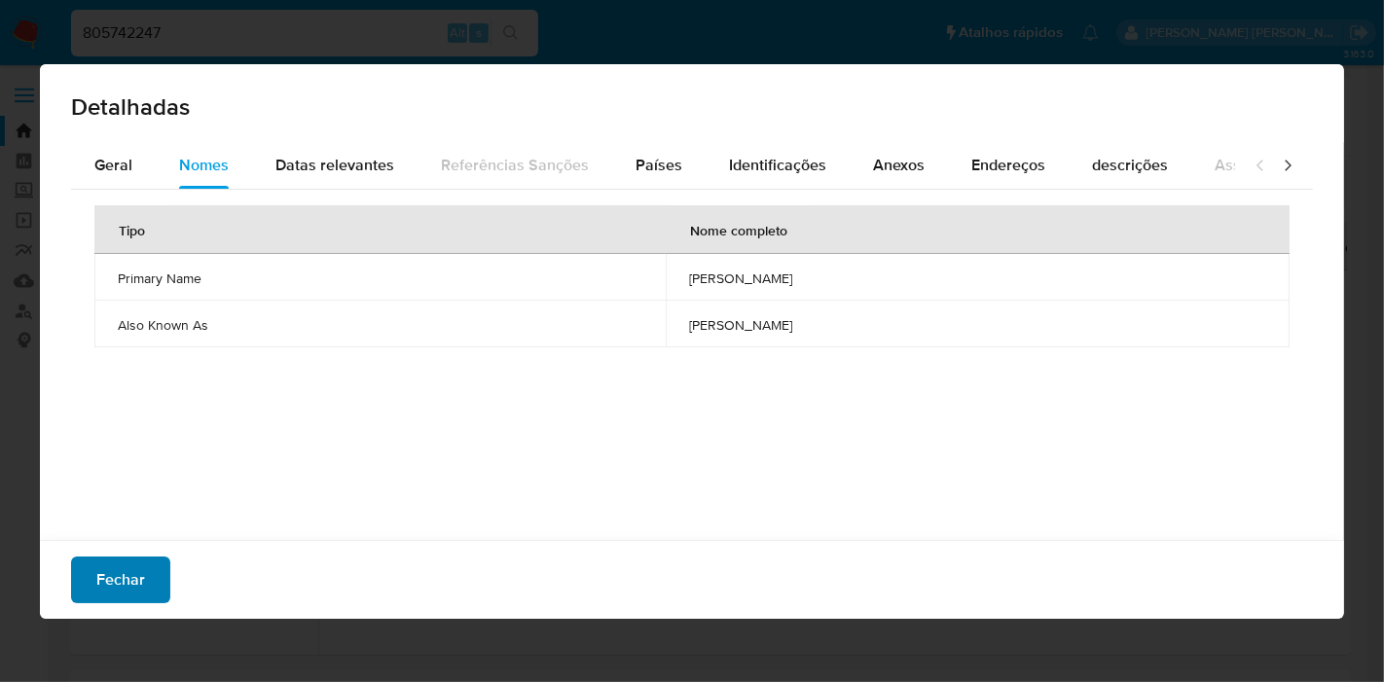
click at [135, 580] on span "Fechar" at bounding box center [120, 579] width 49 height 43
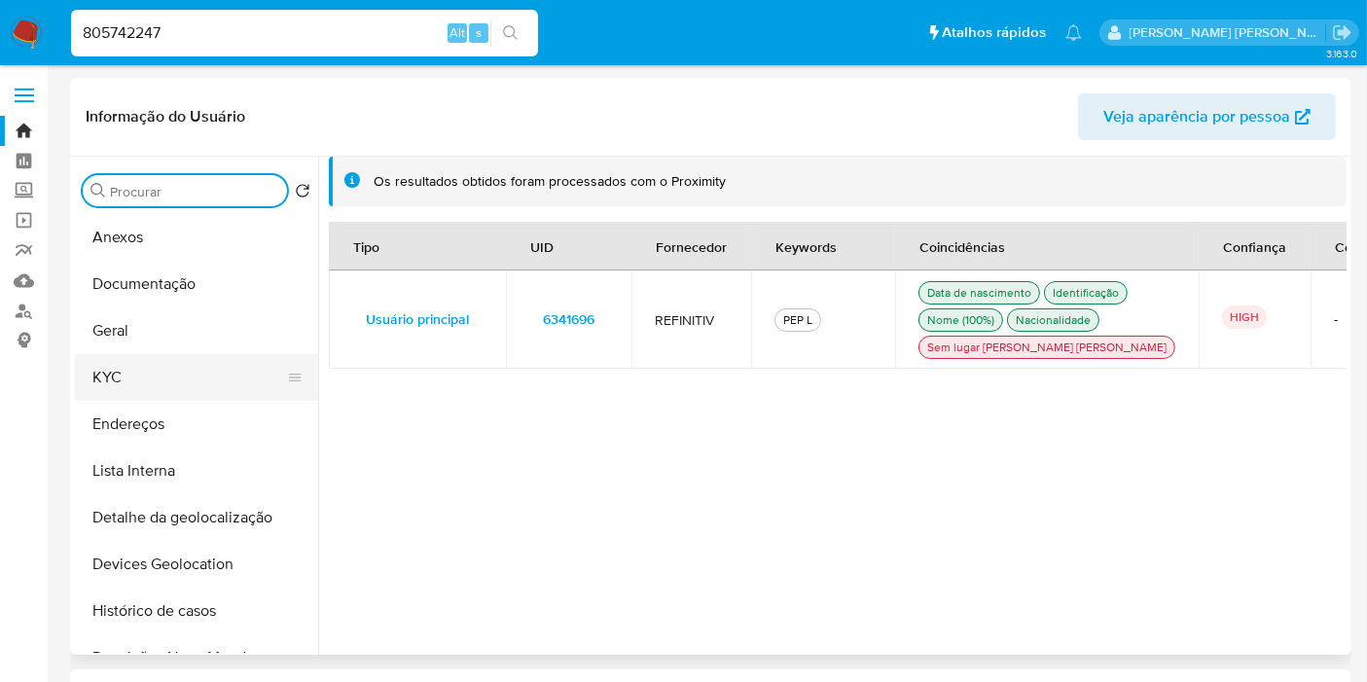
click at [162, 385] on button "KYC" at bounding box center [189, 377] width 228 height 47
click at [163, 393] on button "KYC" at bounding box center [189, 377] width 228 height 47
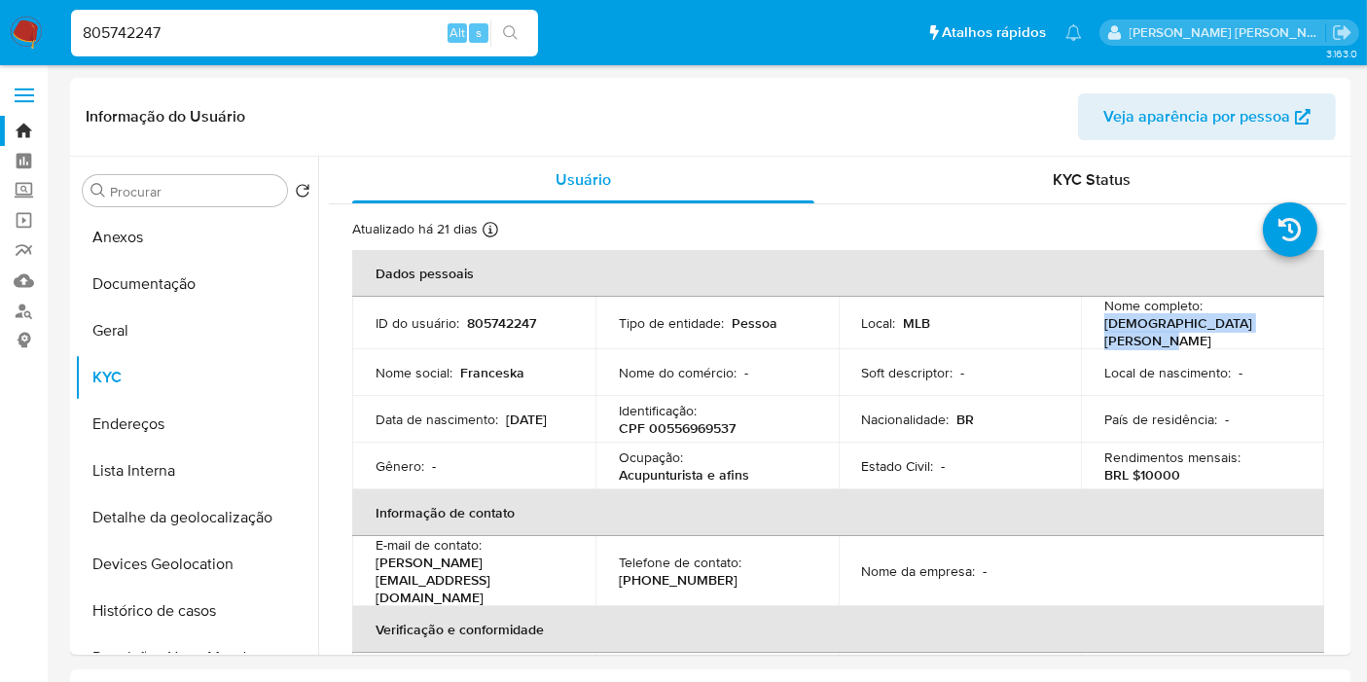
drag, startPoint x: 1100, startPoint y: 330, endPoint x: 1281, endPoint y: 323, distance: 181.1
click at [1281, 323] on div "Nome completo : Franceska Leopoldino Araujo" at bounding box center [1202, 323] width 197 height 53
copy p "Franceska Leopoldino Araujo"
click at [691, 419] on p "CPF 00556969537" at bounding box center [677, 428] width 117 height 18
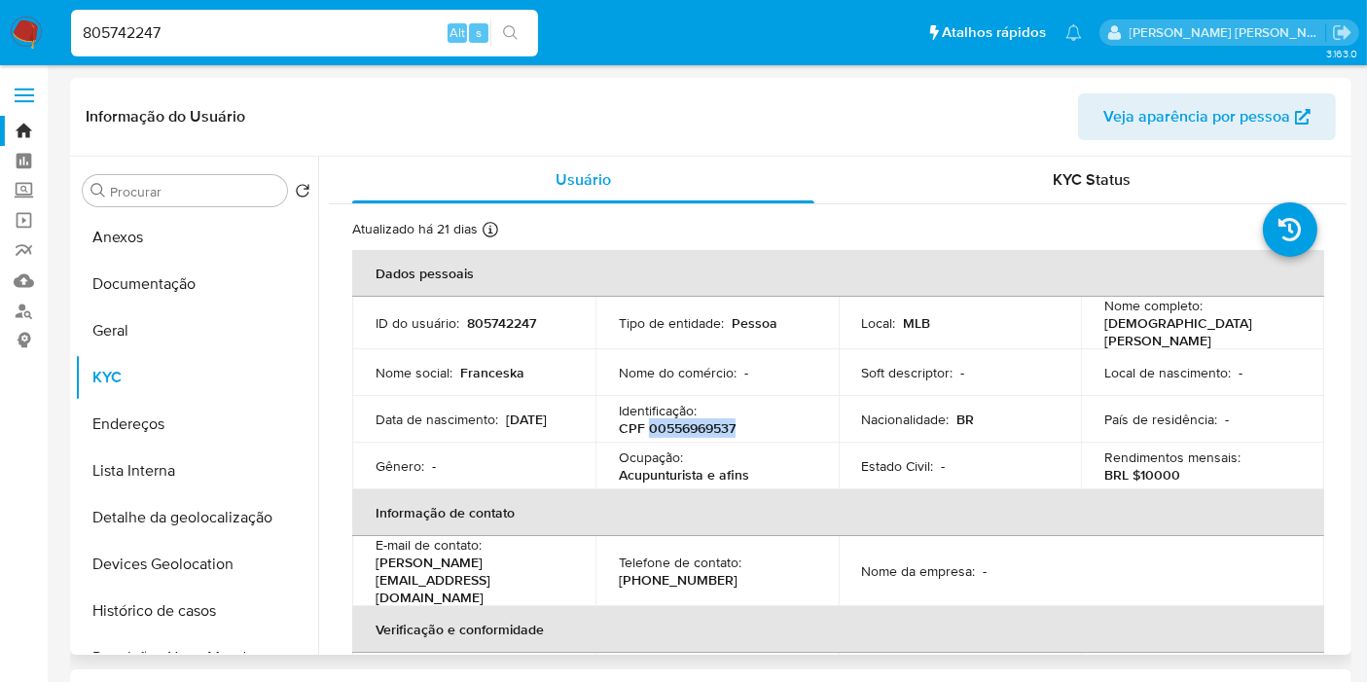
click at [691, 419] on p "CPF 00556969537" at bounding box center [677, 428] width 117 height 18
copy p "00556969537"
click at [145, 197] on input "Procurar" at bounding box center [194, 192] width 169 height 18
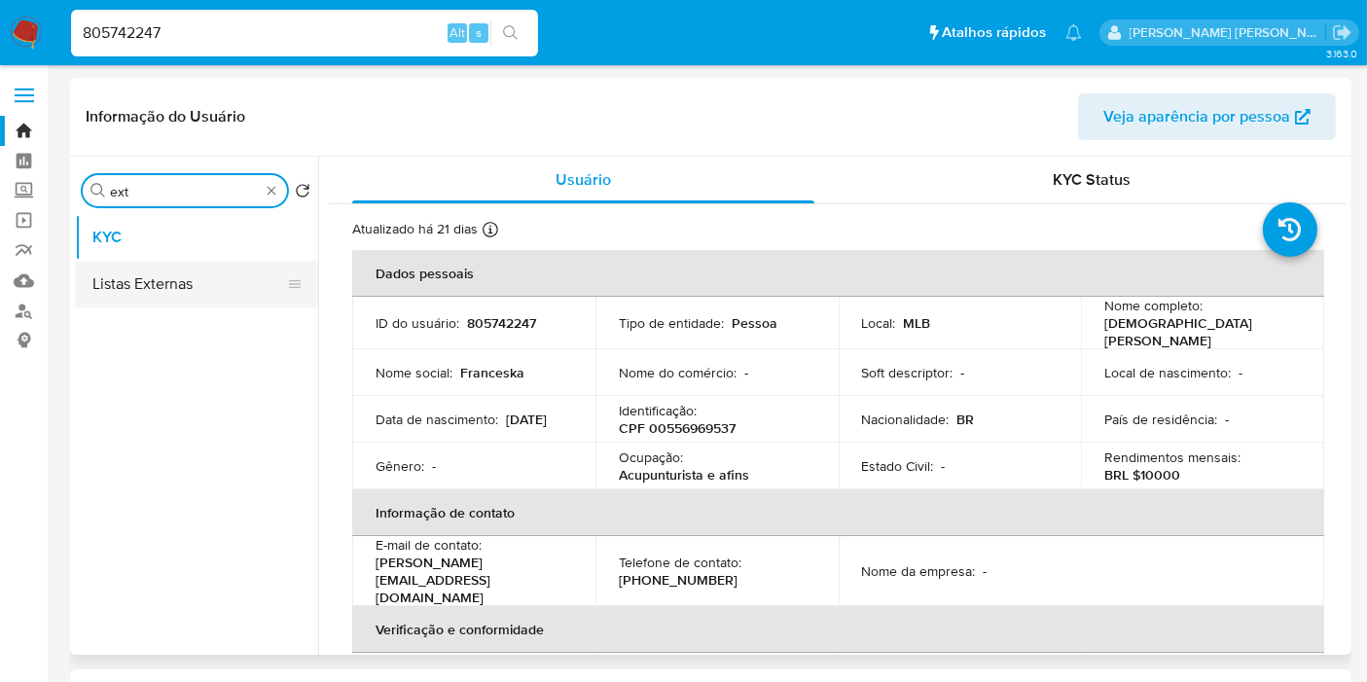
type input "ext"
click at [174, 289] on button "Listas Externas" at bounding box center [189, 284] width 228 height 47
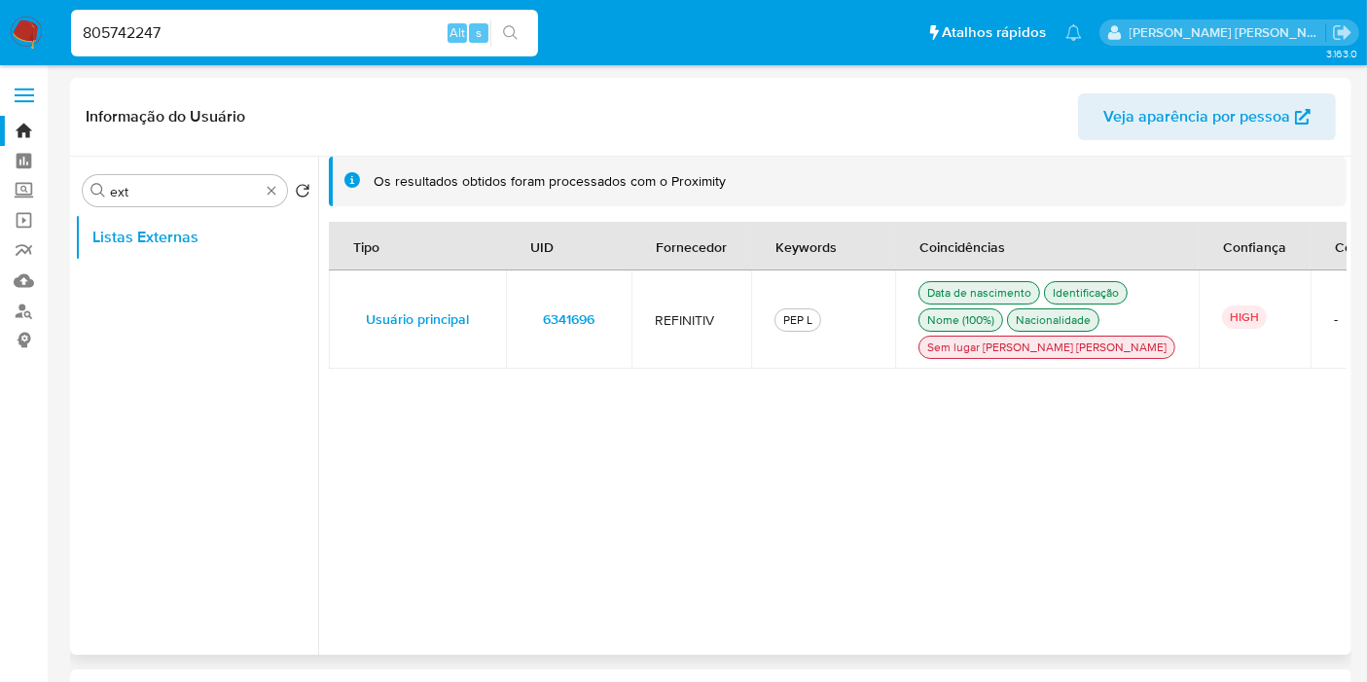
click at [566, 333] on span "6341696" at bounding box center [569, 319] width 52 height 27
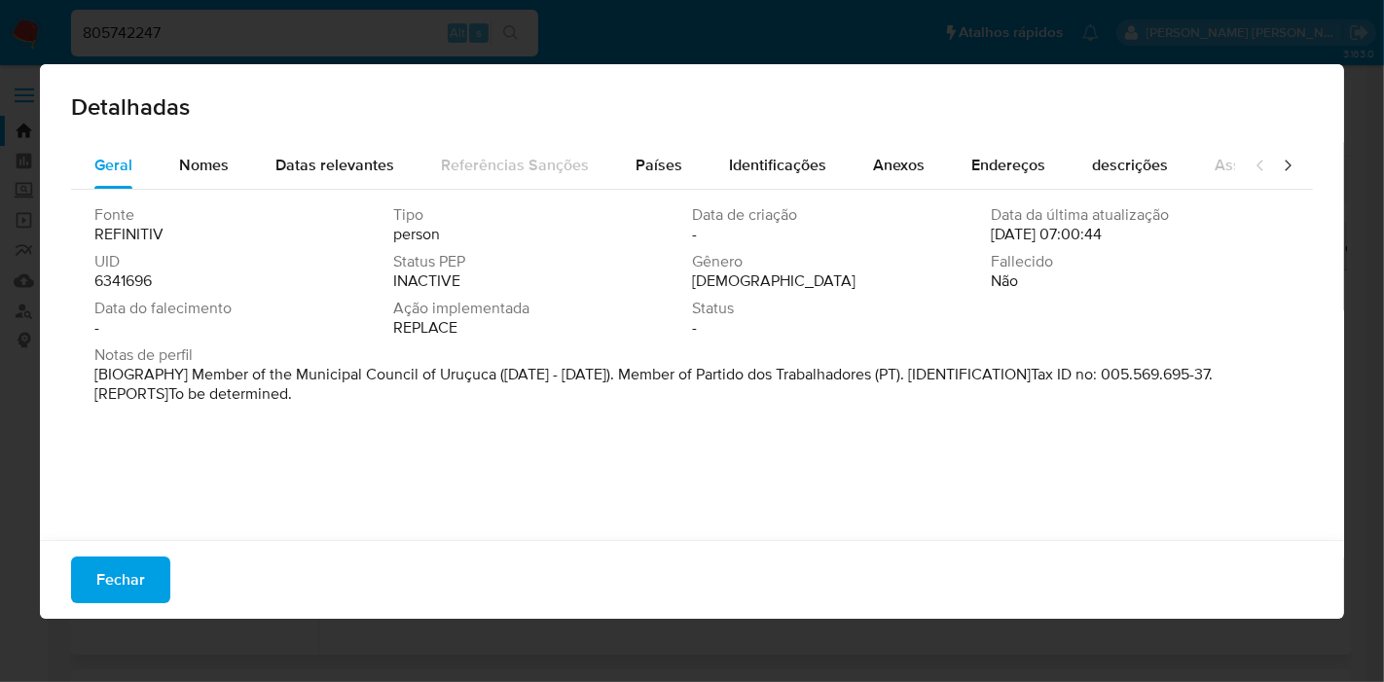
click at [161, 128] on div "Detalhadas" at bounding box center [692, 103] width 1304 height 78
click at [198, 179] on div "Nomes" at bounding box center [204, 165] width 50 height 47
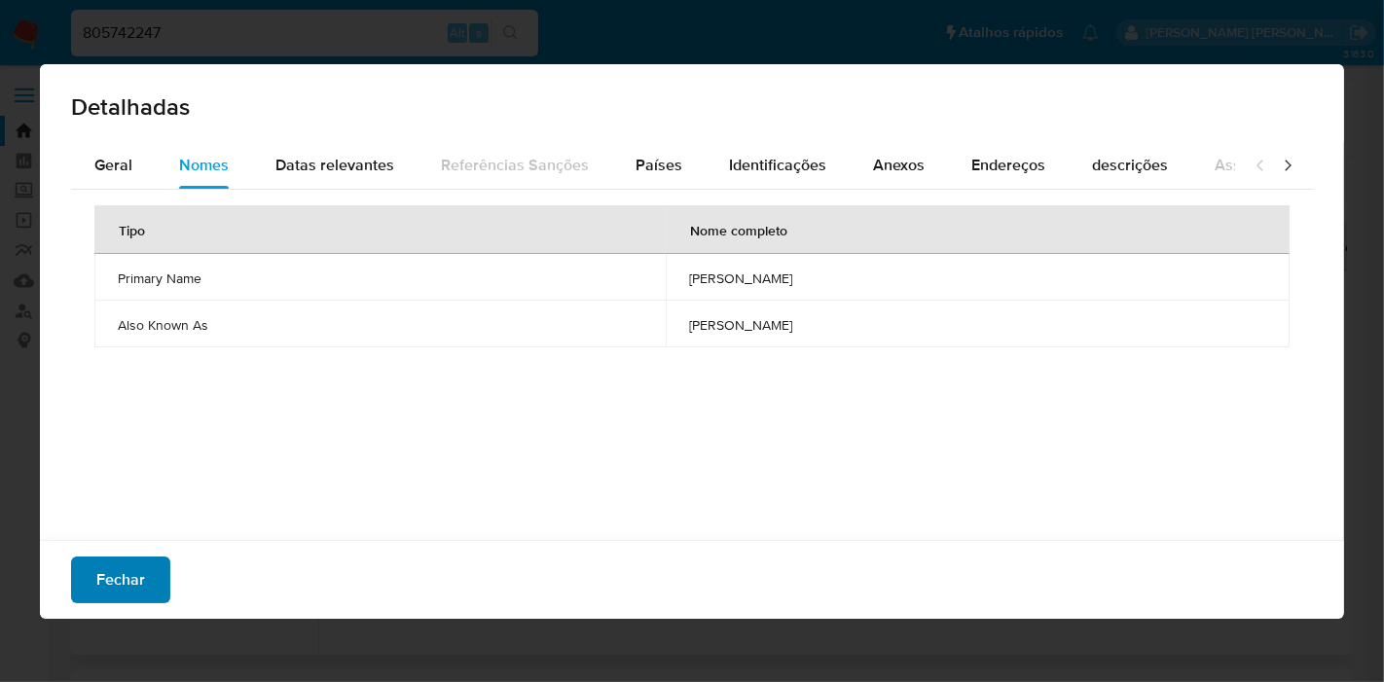
click at [134, 561] on span "Fechar" at bounding box center [120, 579] width 49 height 43
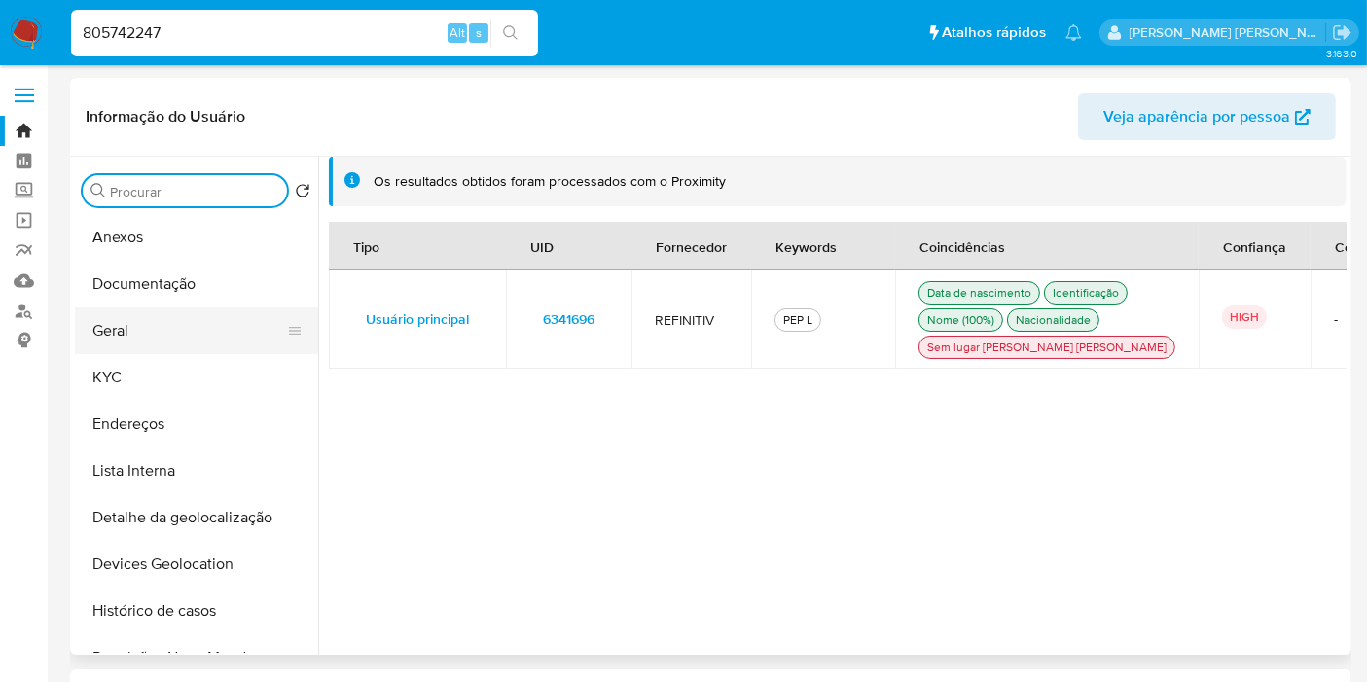
click at [158, 323] on button "Geral" at bounding box center [189, 330] width 228 height 47
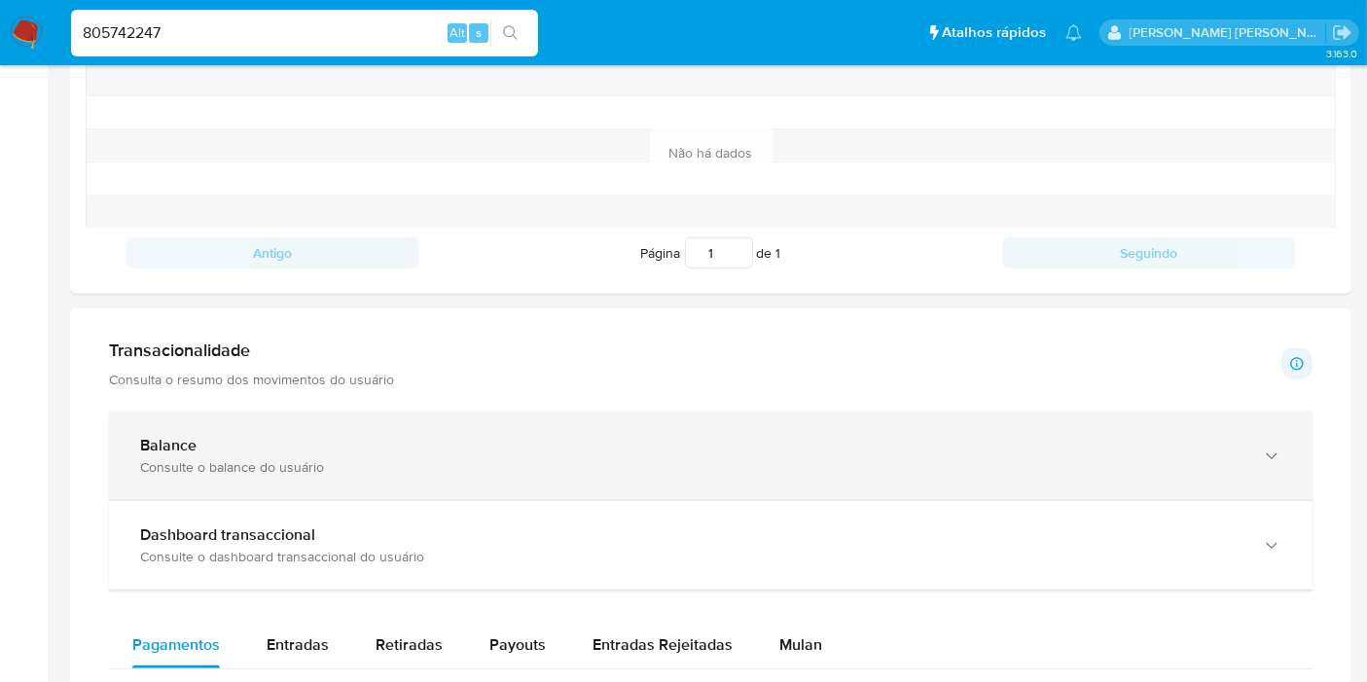
click at [442, 448] on div "Balance" at bounding box center [691, 445] width 1102 height 19
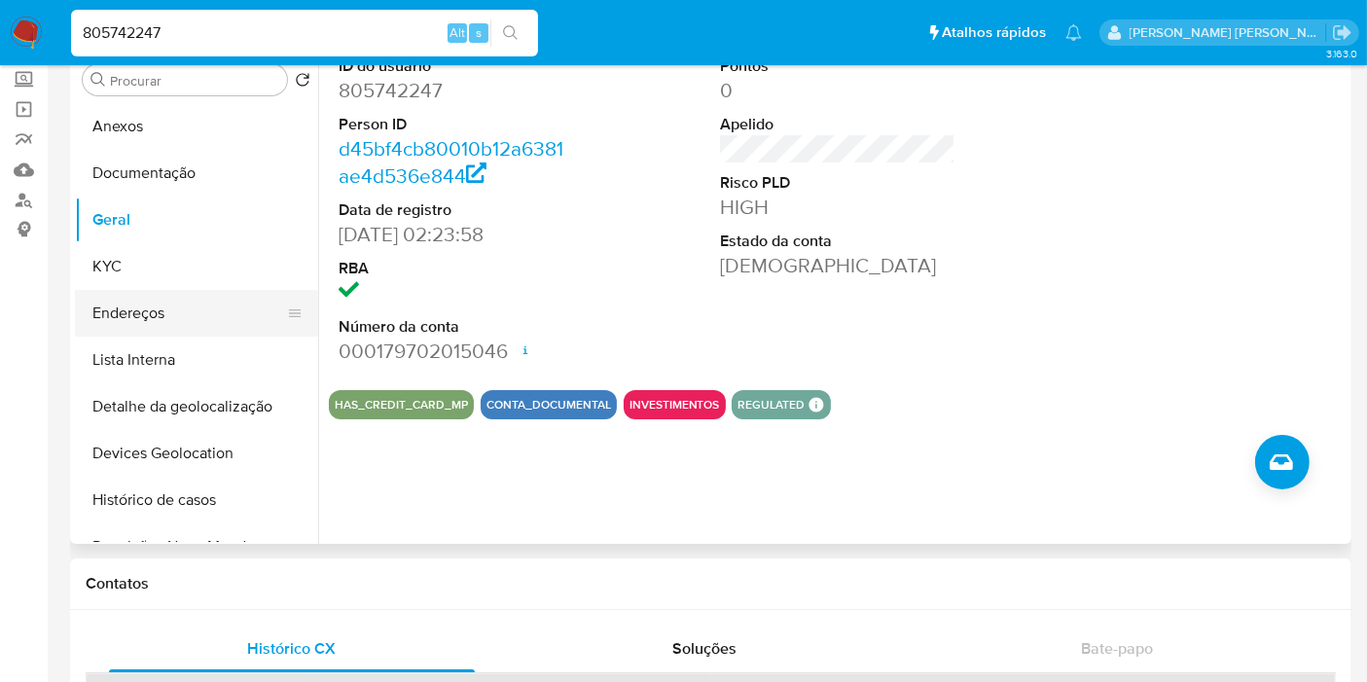
scroll to position [108, 0]
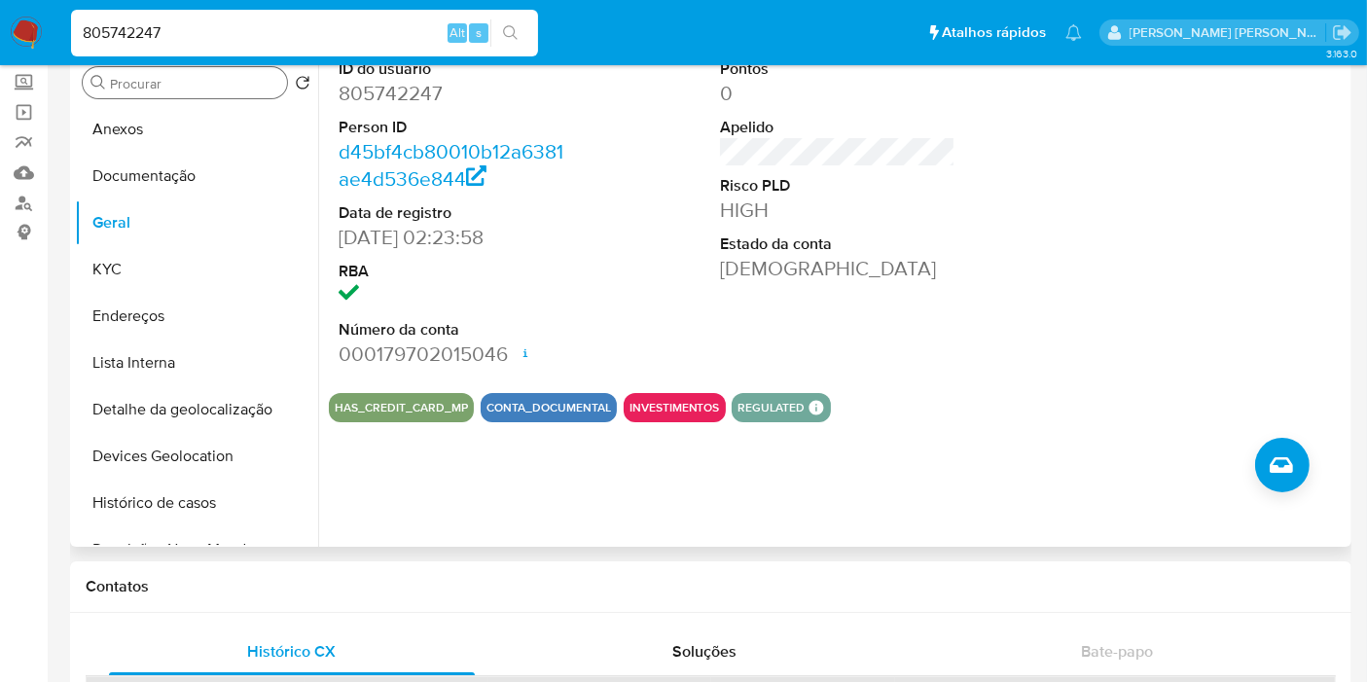
click at [148, 90] on input "Procurar" at bounding box center [194, 84] width 169 height 18
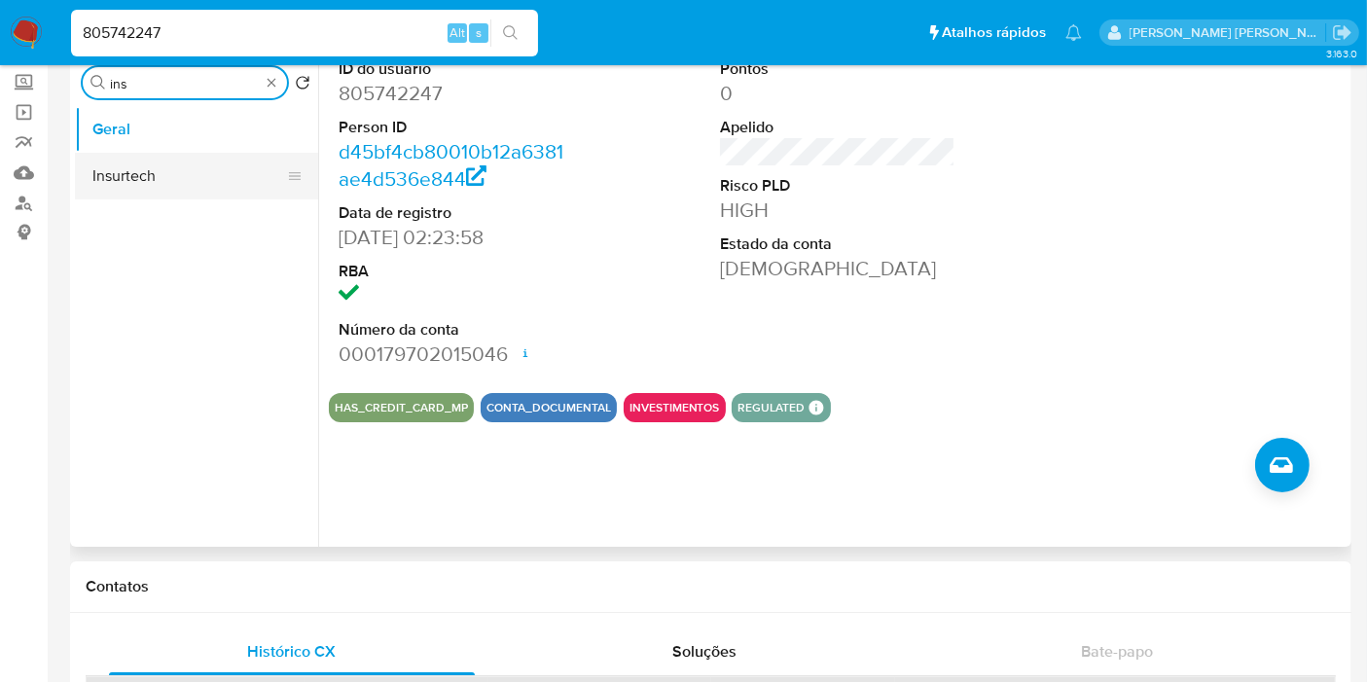
type input "ins"
click at [141, 174] on button "Insurtech" at bounding box center [189, 176] width 228 height 47
click at [134, 182] on button "Insurtech" at bounding box center [189, 176] width 228 height 47
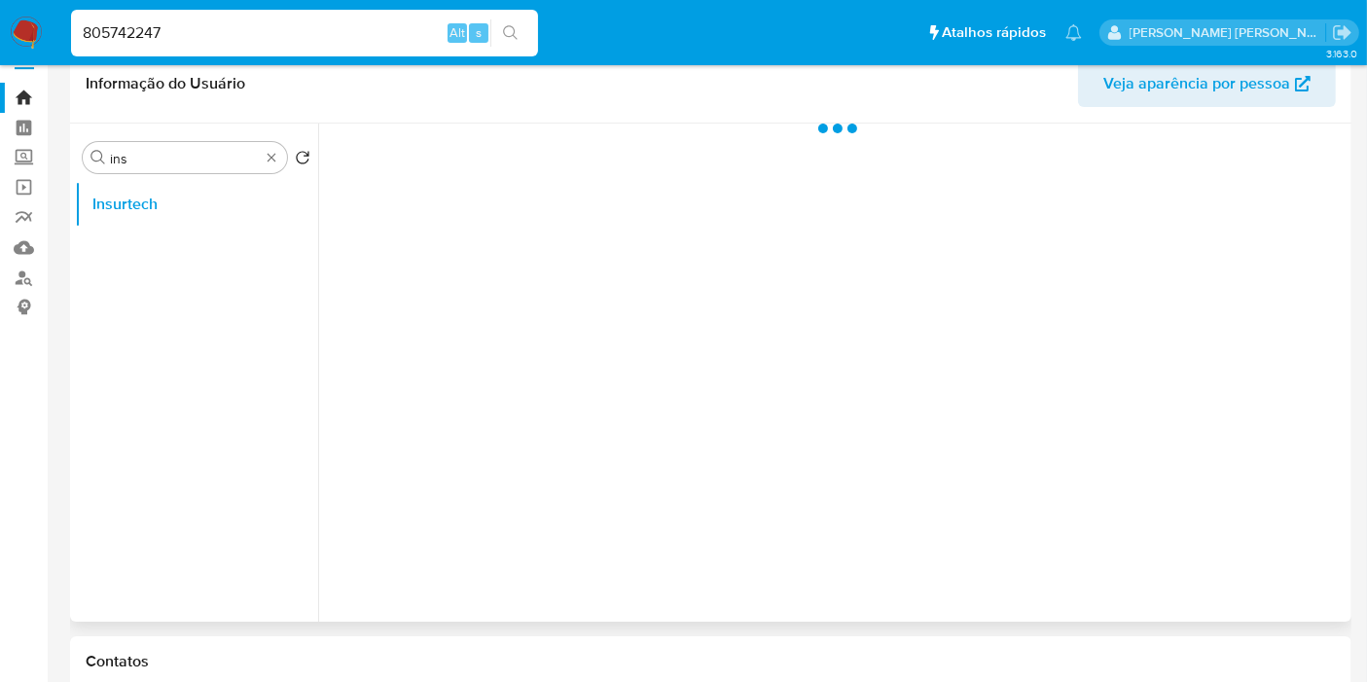
scroll to position [0, 0]
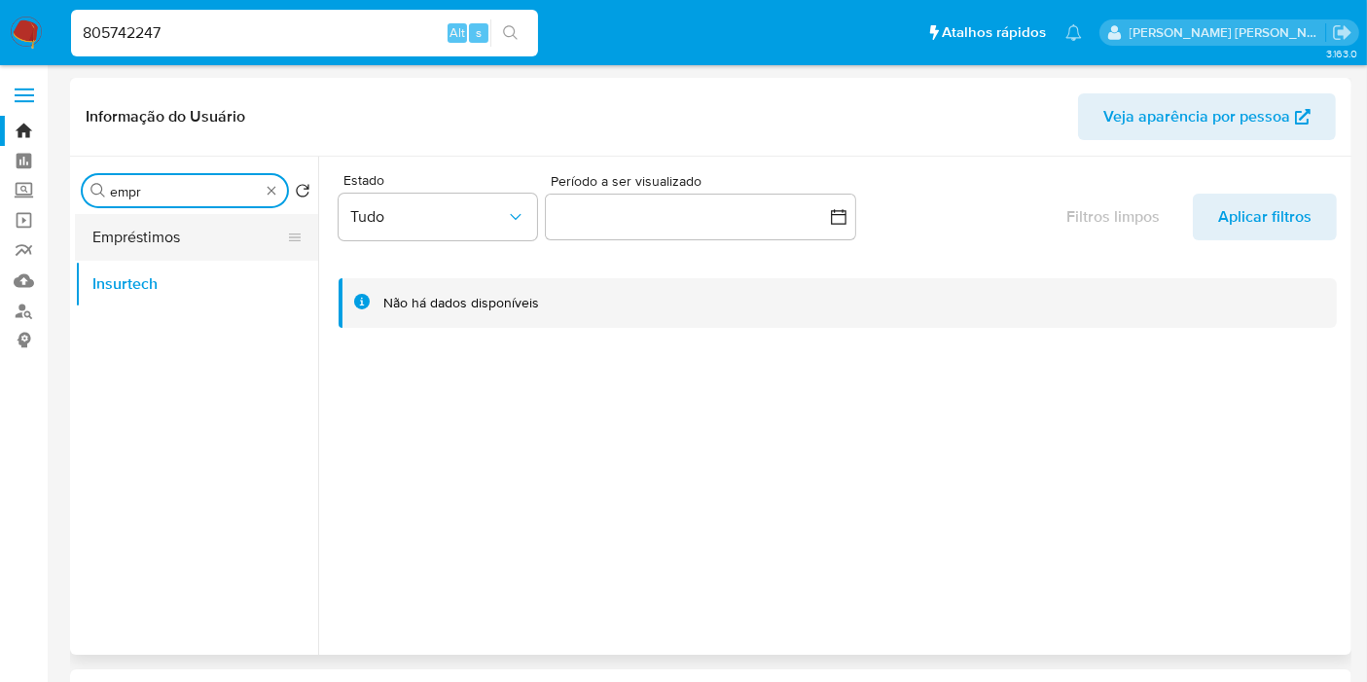
type input "empr"
click at [219, 241] on button "Empréstimos" at bounding box center [189, 237] width 228 height 47
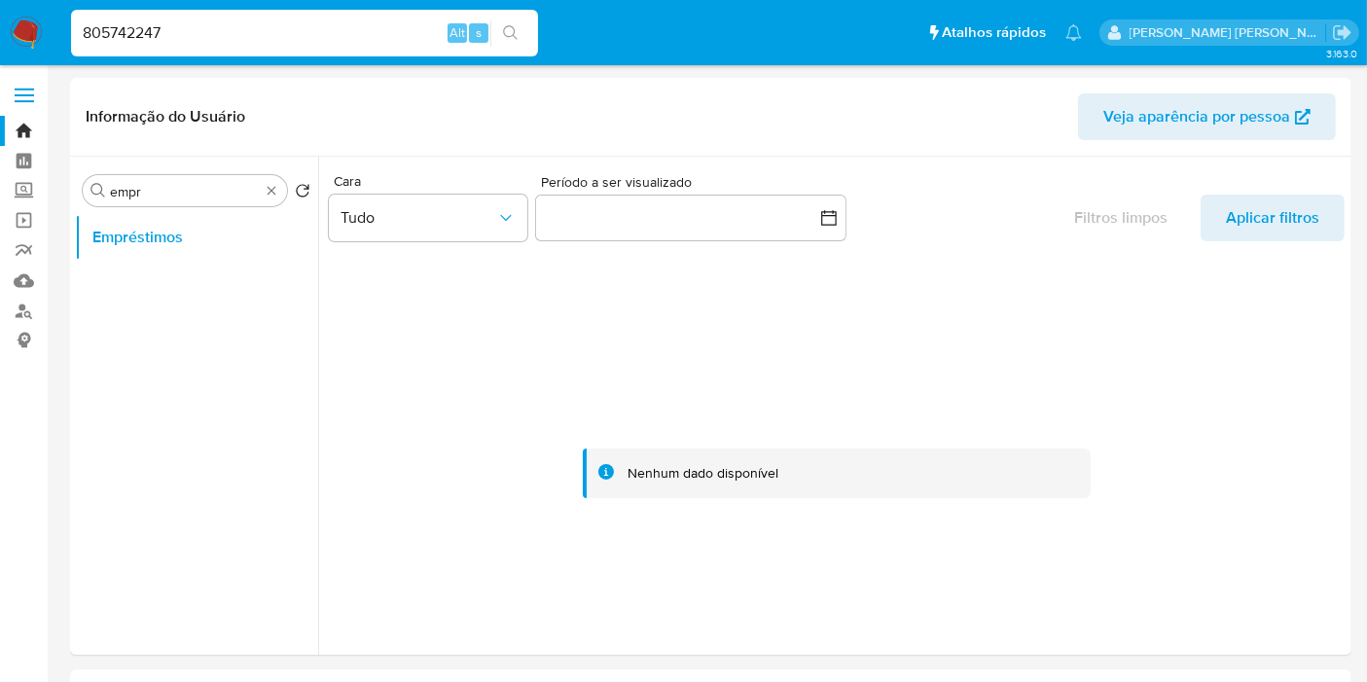
click at [240, 46] on div "805742247 Alt s" at bounding box center [304, 33] width 467 height 47
click at [244, 36] on input "805742247" at bounding box center [304, 32] width 467 height 25
paste input "9000592"
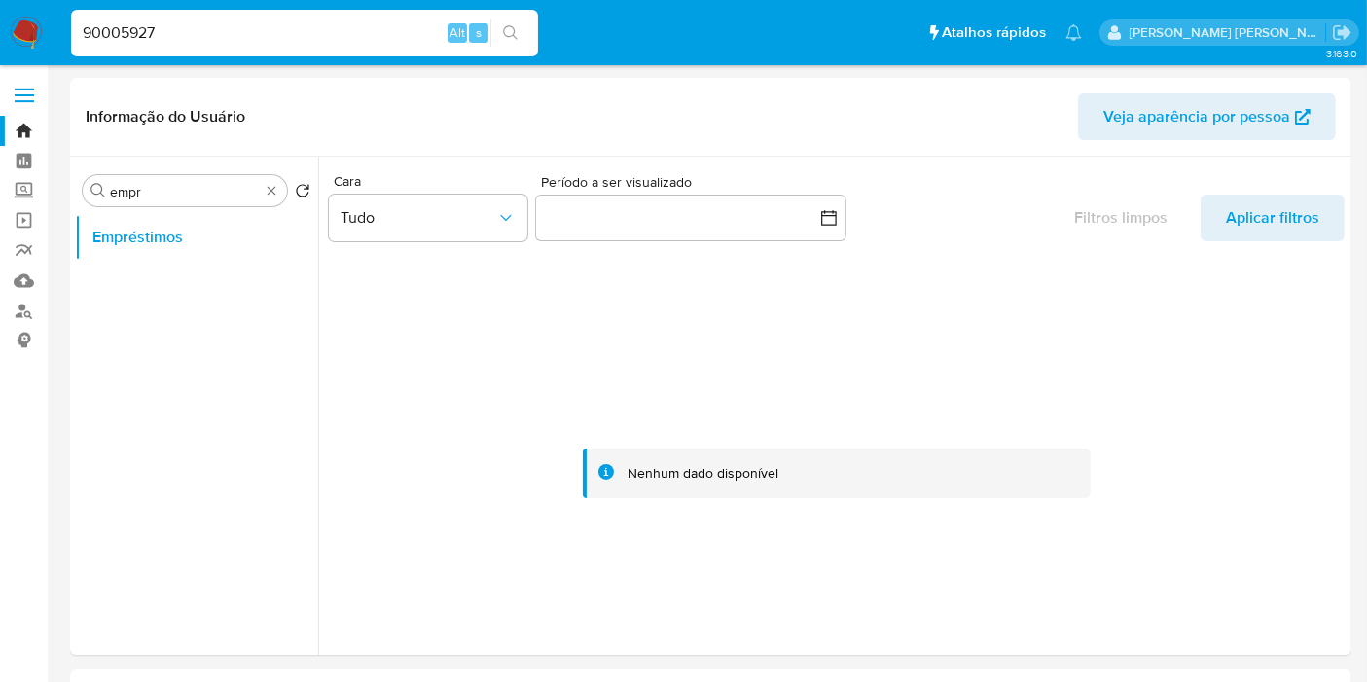
type input "90005927"
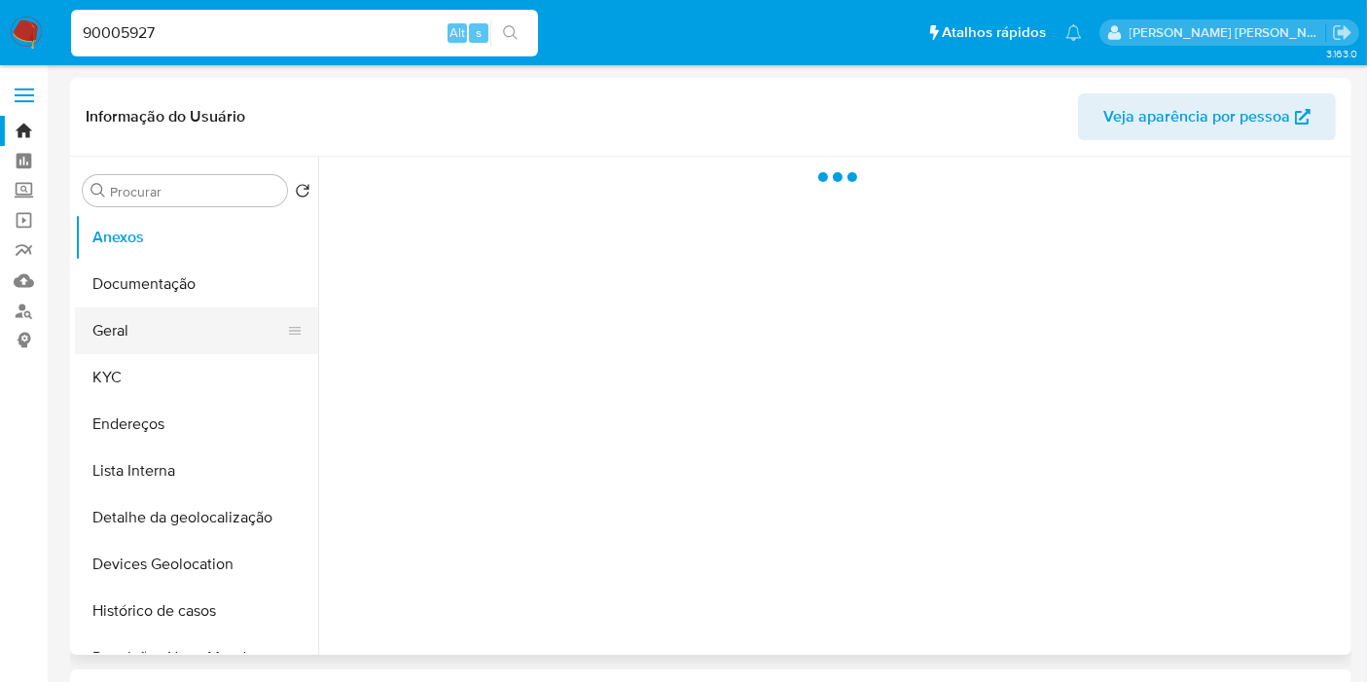
click at [143, 335] on button "Geral" at bounding box center [189, 330] width 228 height 47
select select "10"
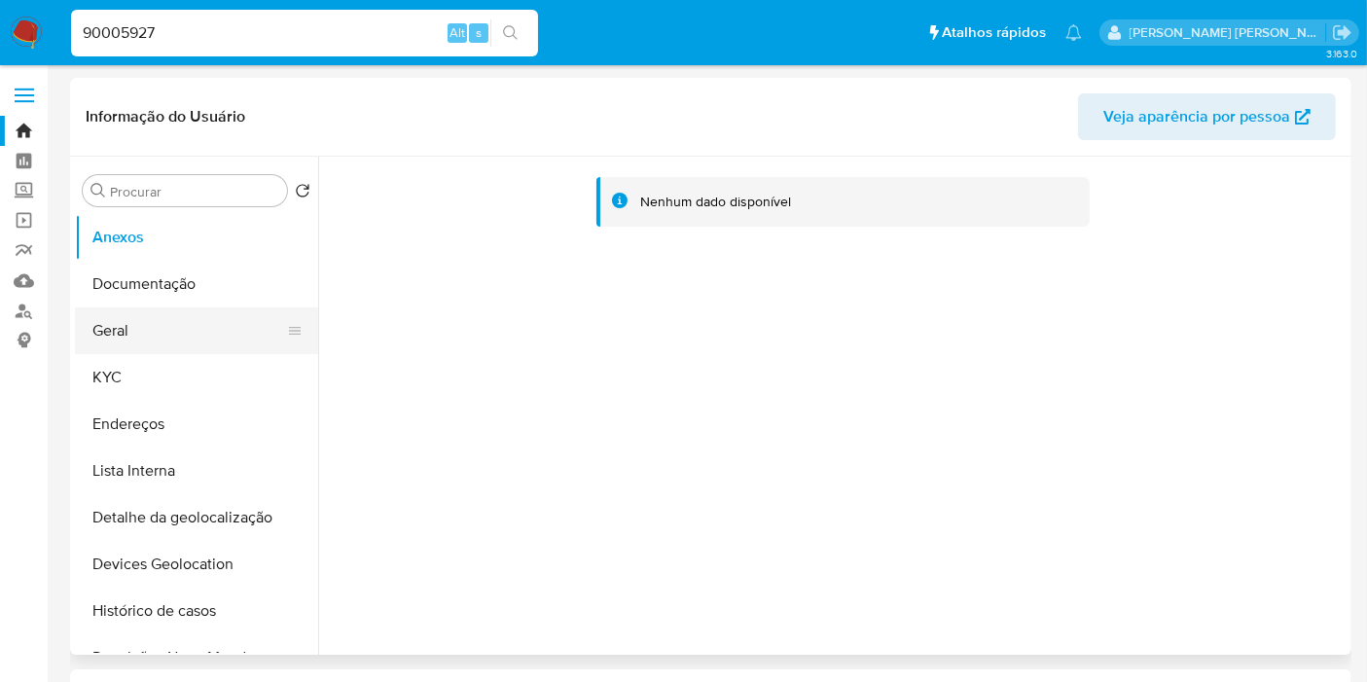
click at [187, 328] on button "Geral" at bounding box center [189, 330] width 228 height 47
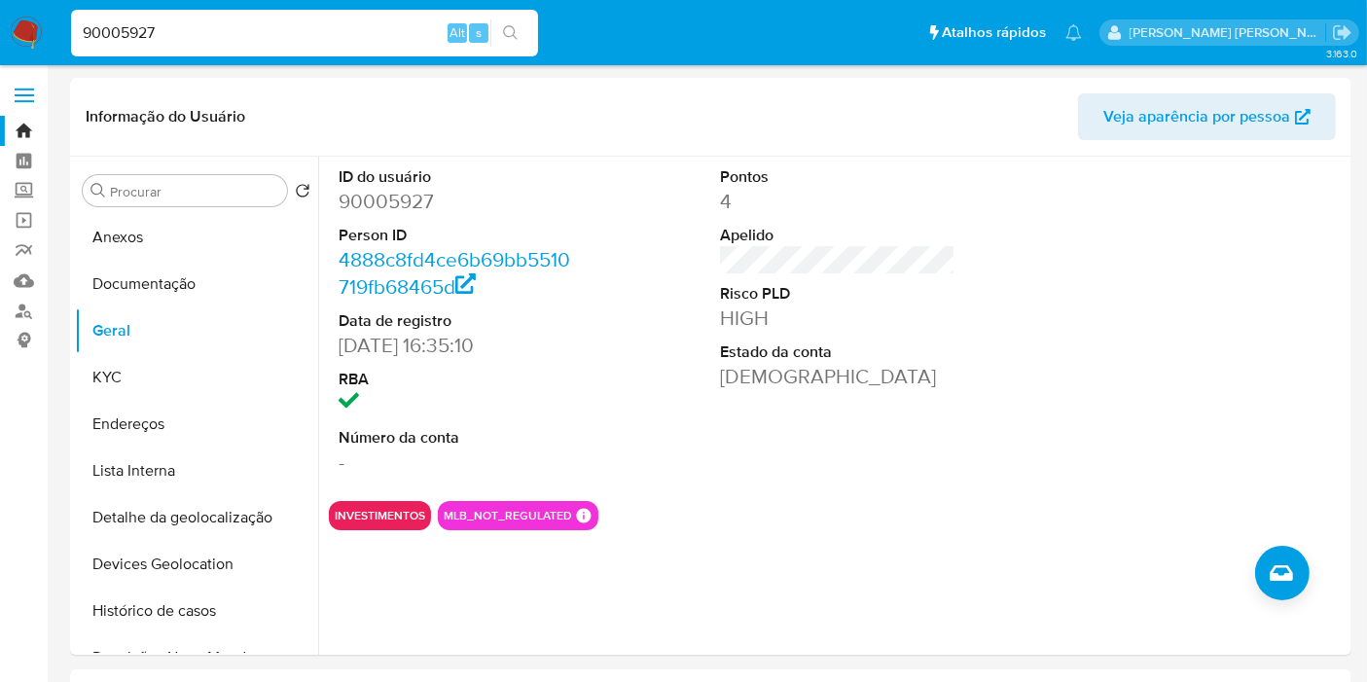
click at [264, 30] on input "90005927" at bounding box center [304, 32] width 467 height 25
click at [263, 30] on input "90005927" at bounding box center [304, 32] width 467 height 25
paste input "328582332"
type input "328582332"
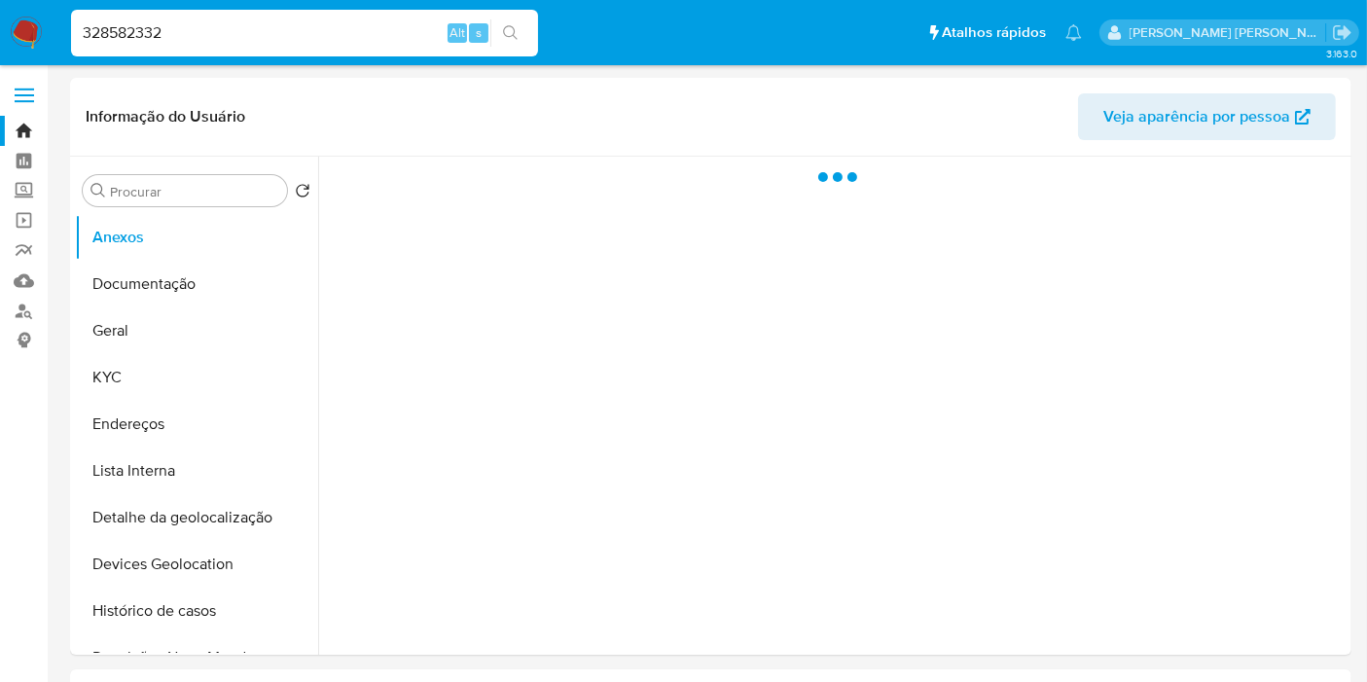
select select "10"
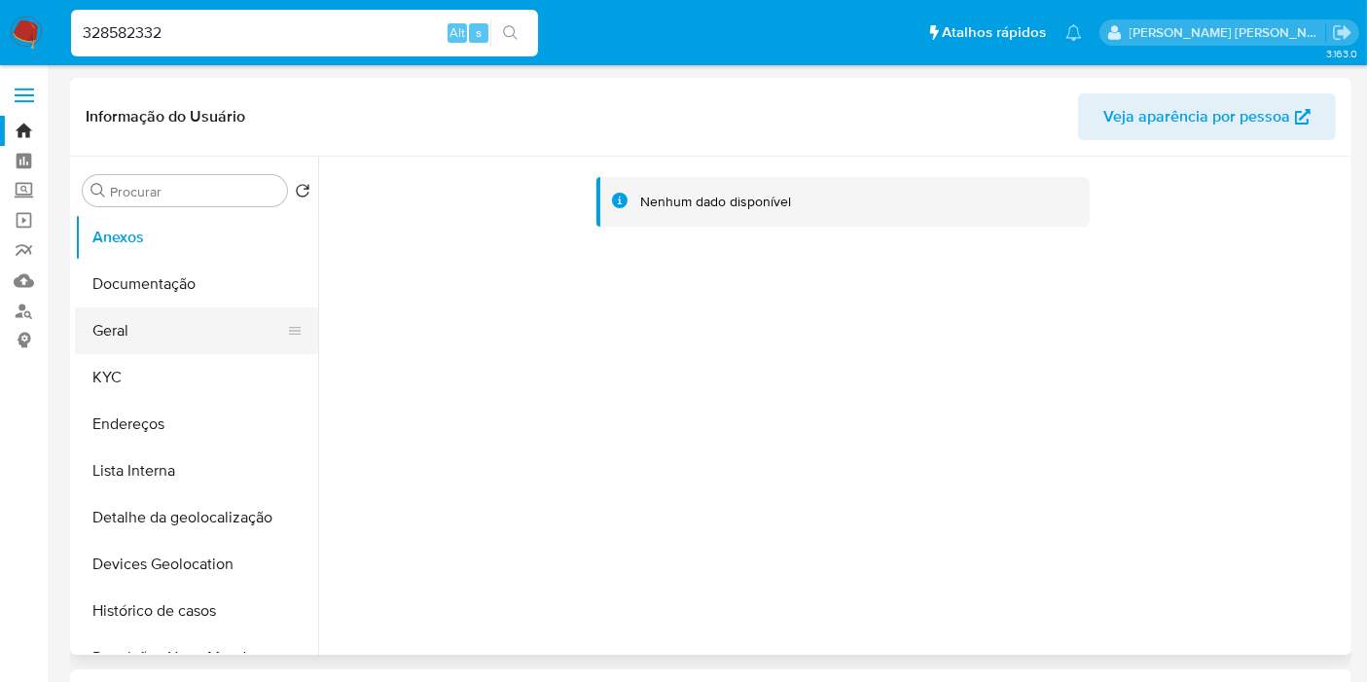
click at [153, 335] on button "Geral" at bounding box center [189, 330] width 228 height 47
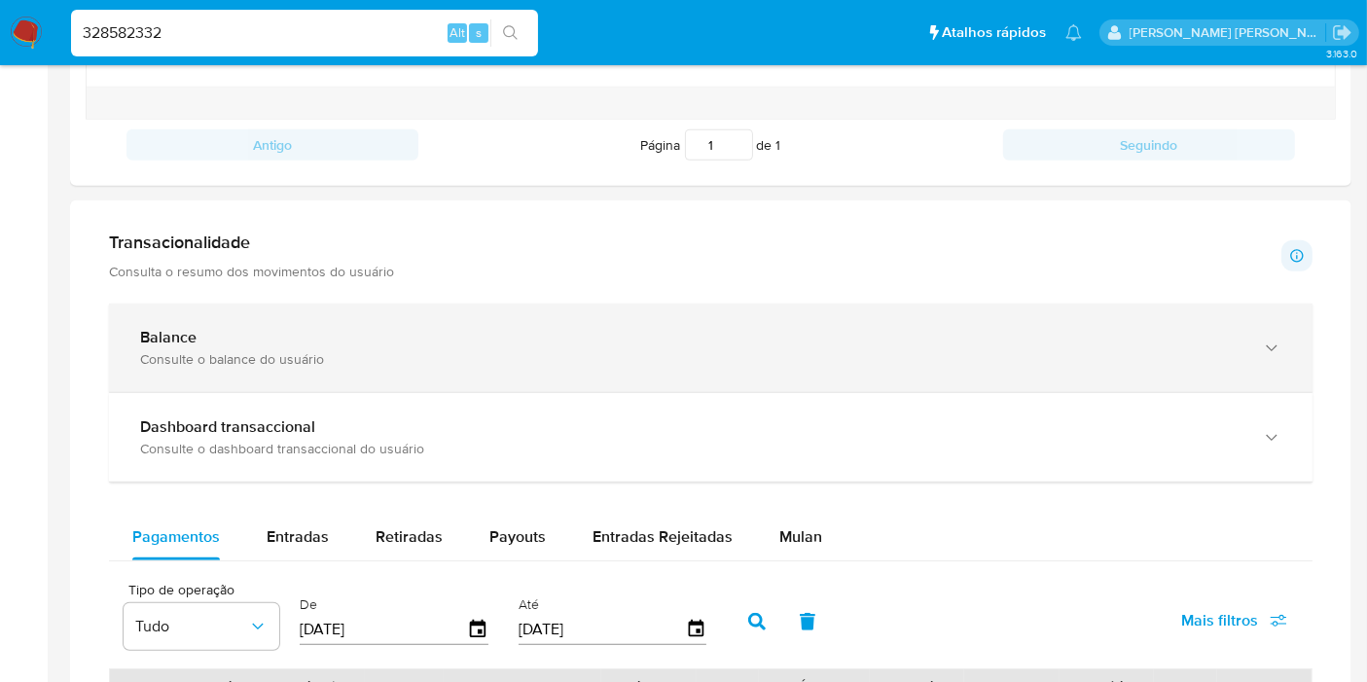
click at [419, 332] on div "Balance" at bounding box center [691, 337] width 1102 height 19
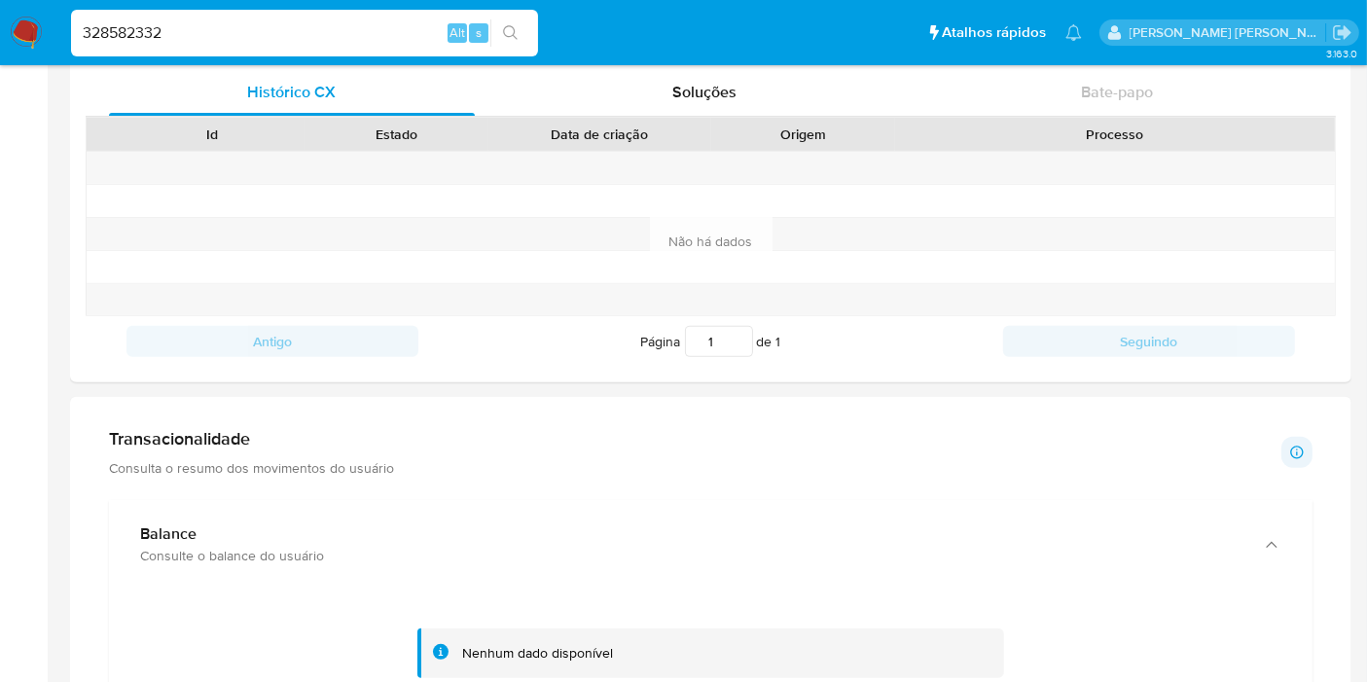
scroll to position [648, 0]
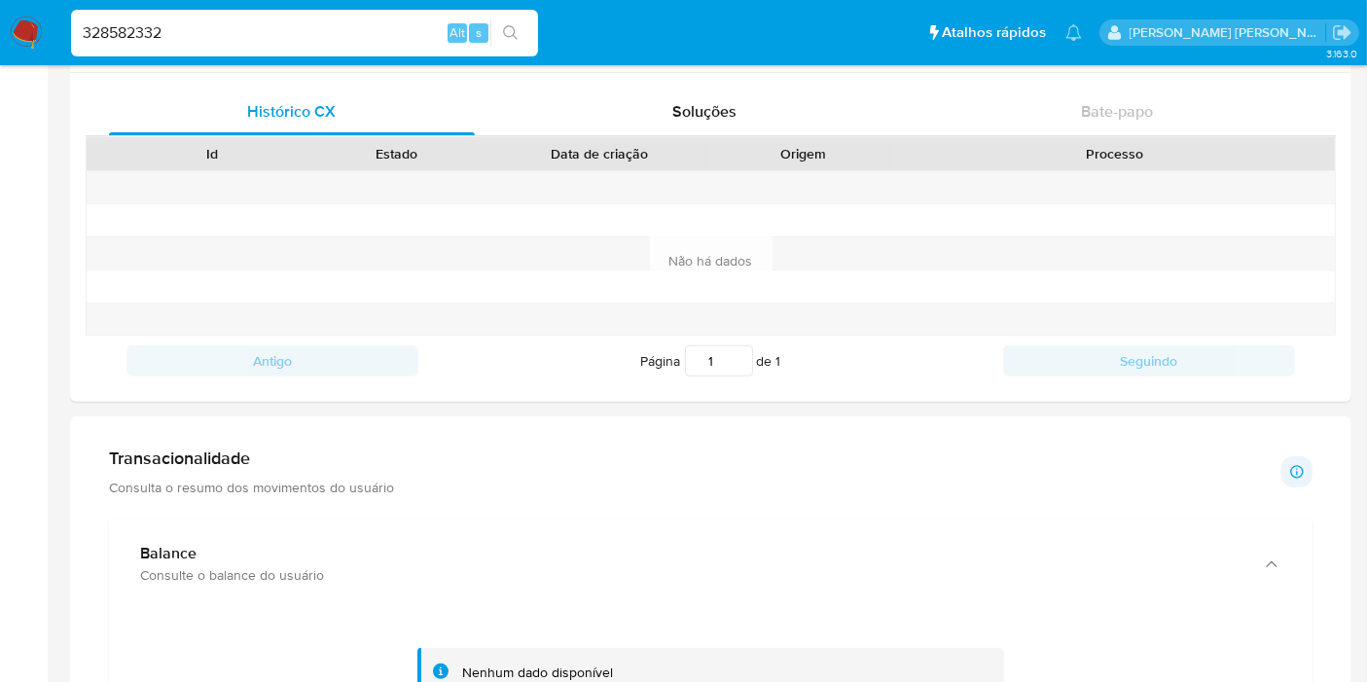
click at [274, 31] on input "328582332" at bounding box center [304, 32] width 467 height 25
paste input "1038636116"
type input "1038636116"
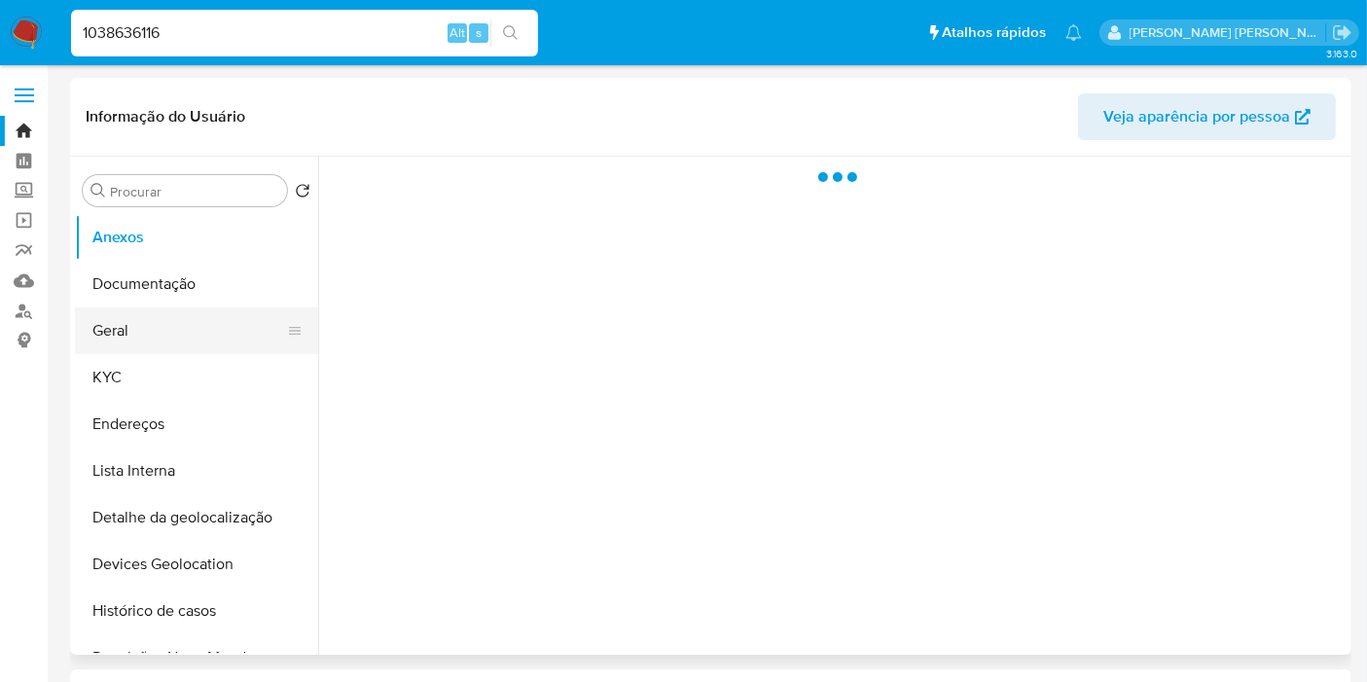
click at [201, 331] on button "Geral" at bounding box center [189, 330] width 228 height 47
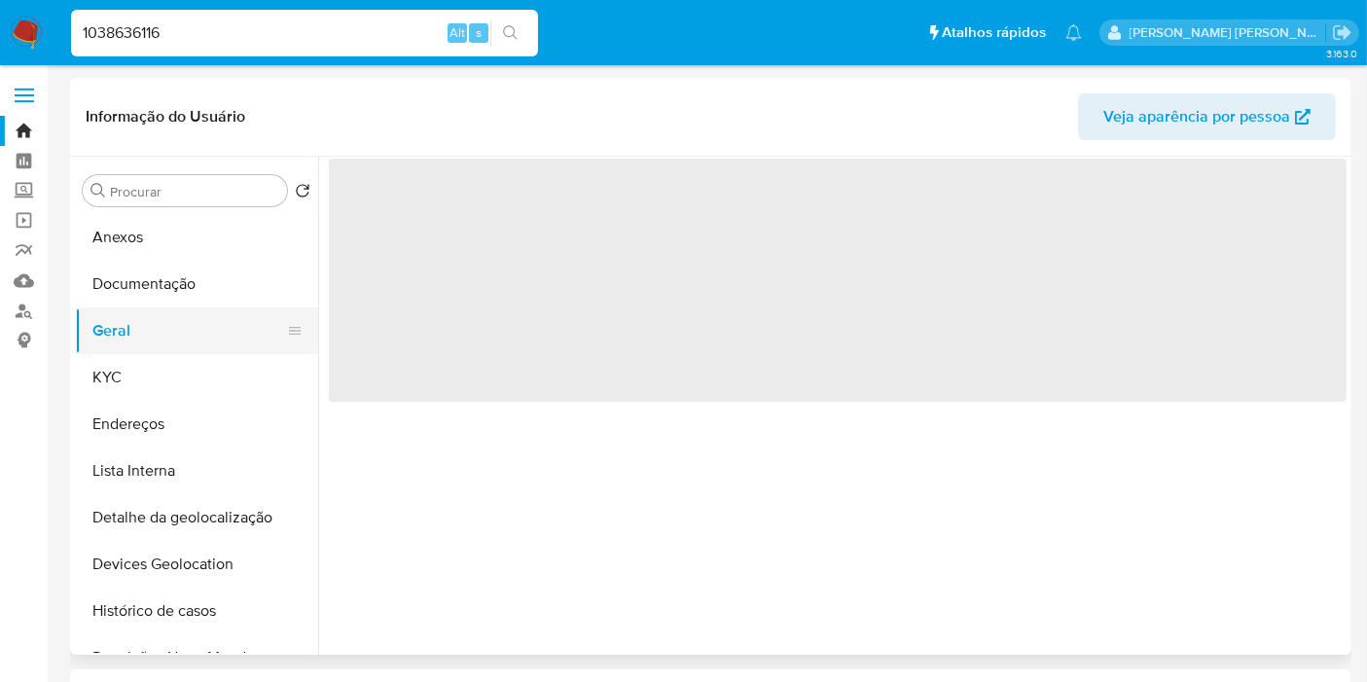
select select "10"
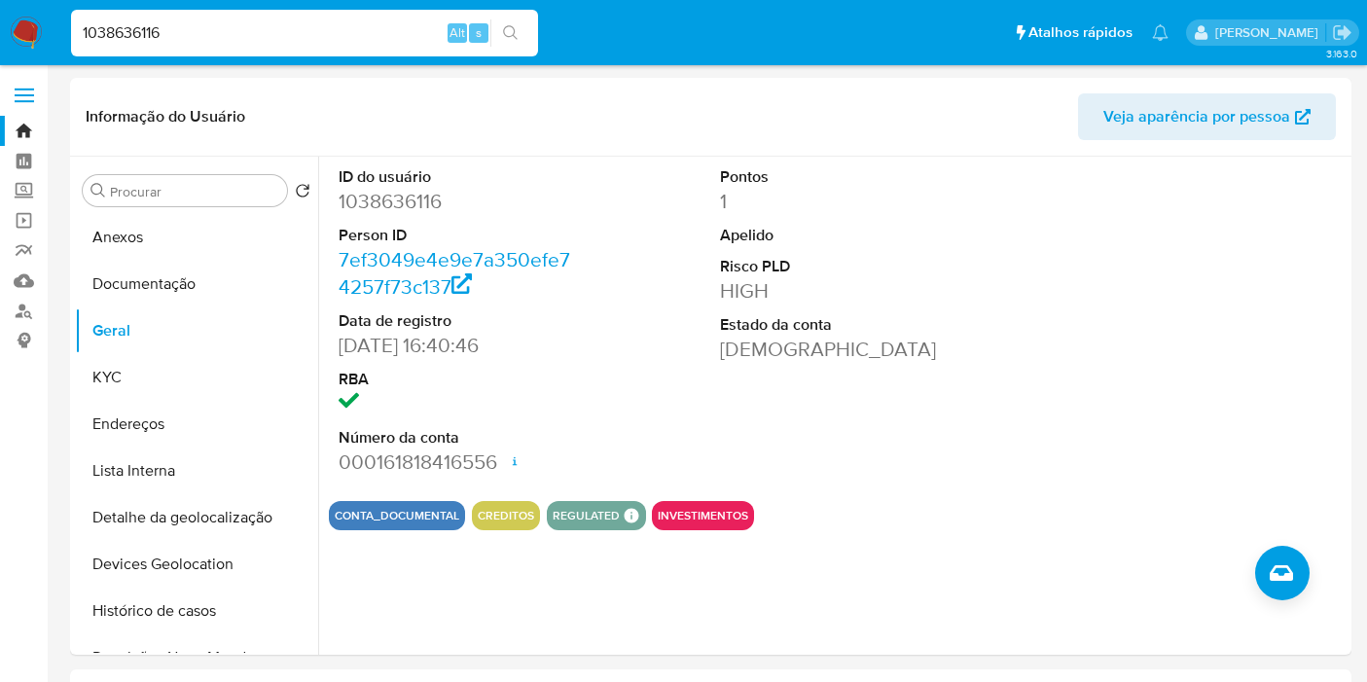
select select "10"
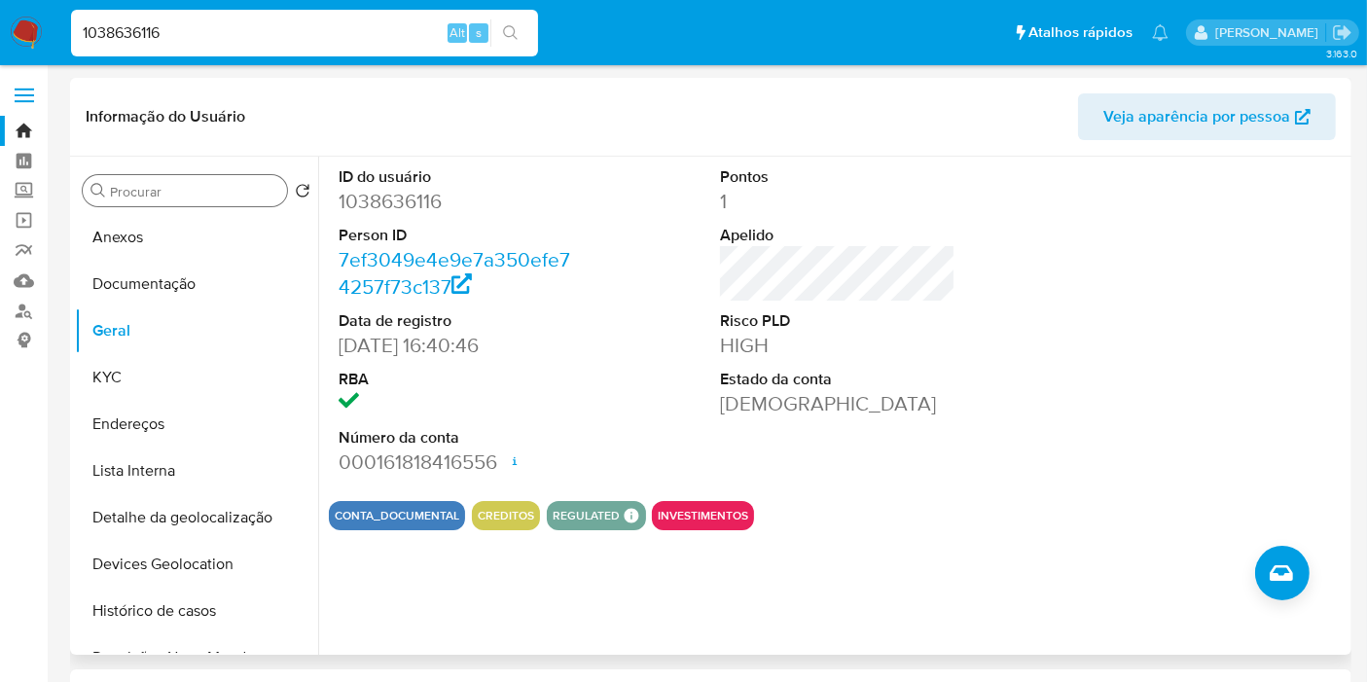
click at [177, 194] on input "Procurar" at bounding box center [194, 192] width 169 height 18
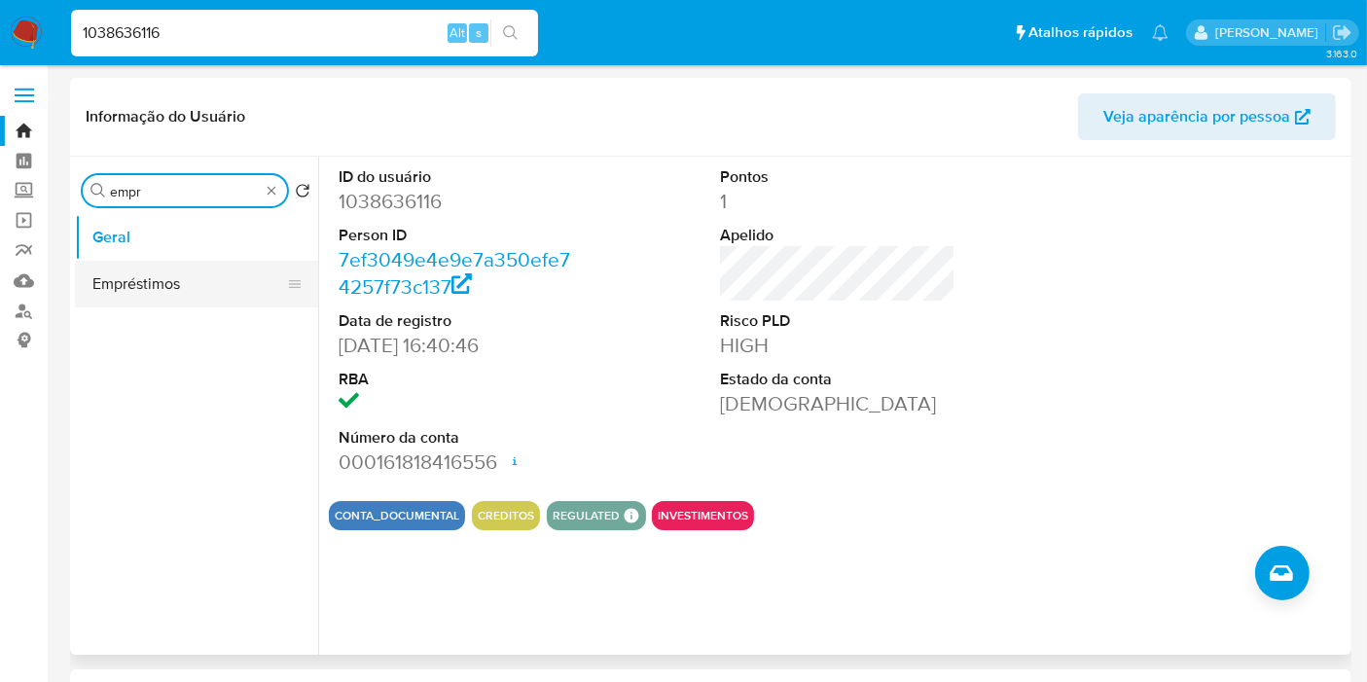
type input "empr"
click at [198, 278] on button "Empréstimos" at bounding box center [189, 284] width 228 height 47
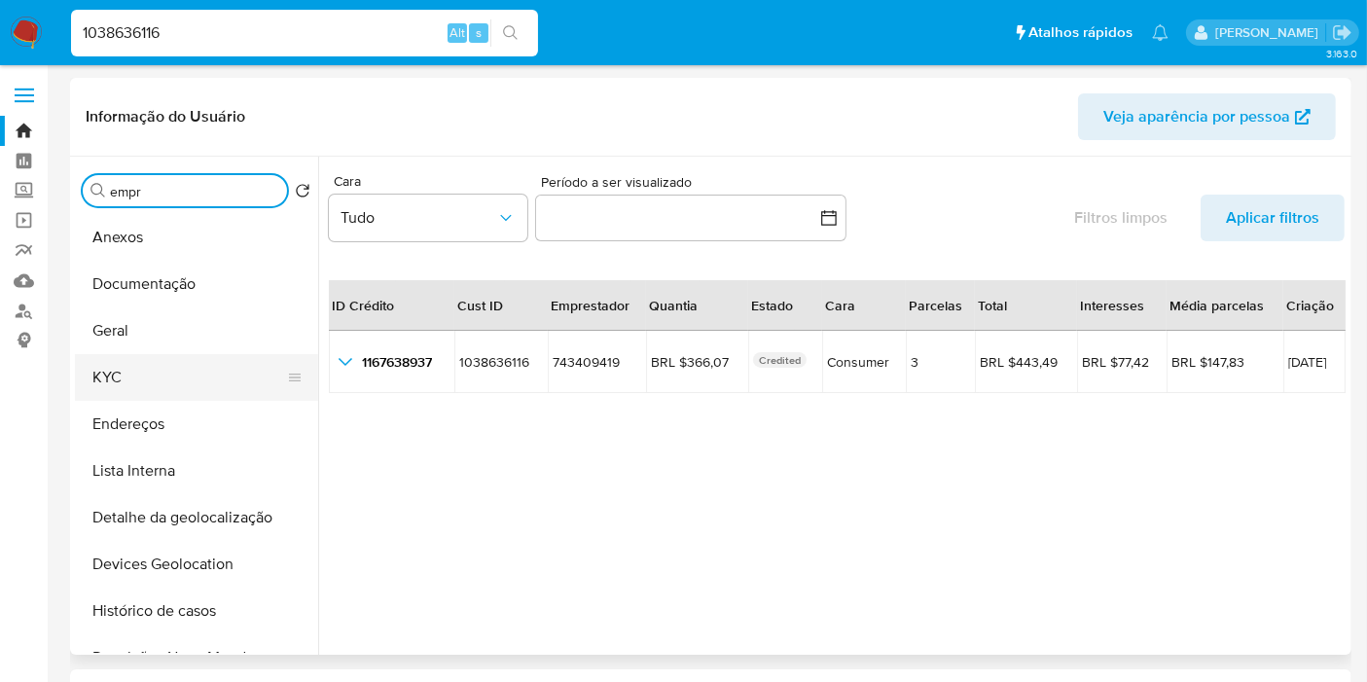
click at [168, 388] on button "KYC" at bounding box center [189, 377] width 228 height 47
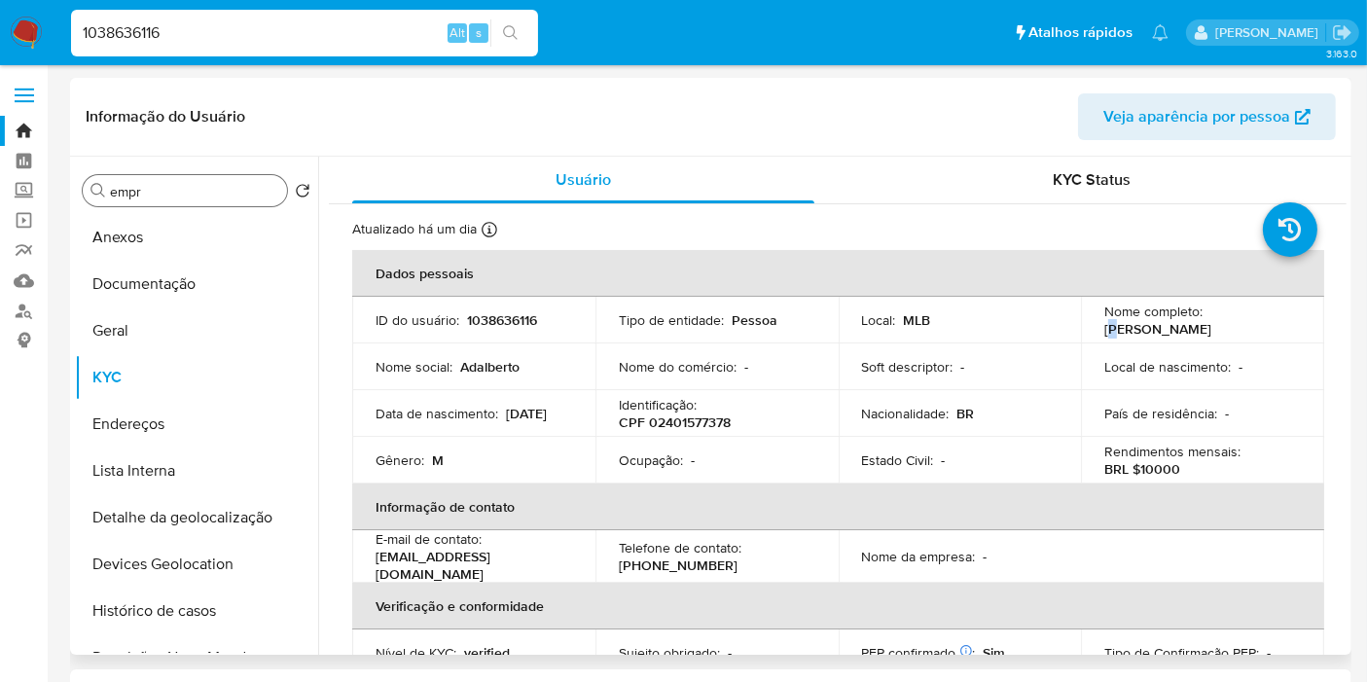
click at [1116, 329] on p "Adalberto Freitas Paiva da Silva" at bounding box center [1157, 329] width 107 height 18
drag, startPoint x: 1103, startPoint y: 321, endPoint x: 1137, endPoint y: 342, distance: 39.7
click at [1137, 338] on p "Adalberto Freitas Paiva da Silva" at bounding box center [1157, 329] width 107 height 18
copy p "Adalberto Freitas Paiva da Silva"
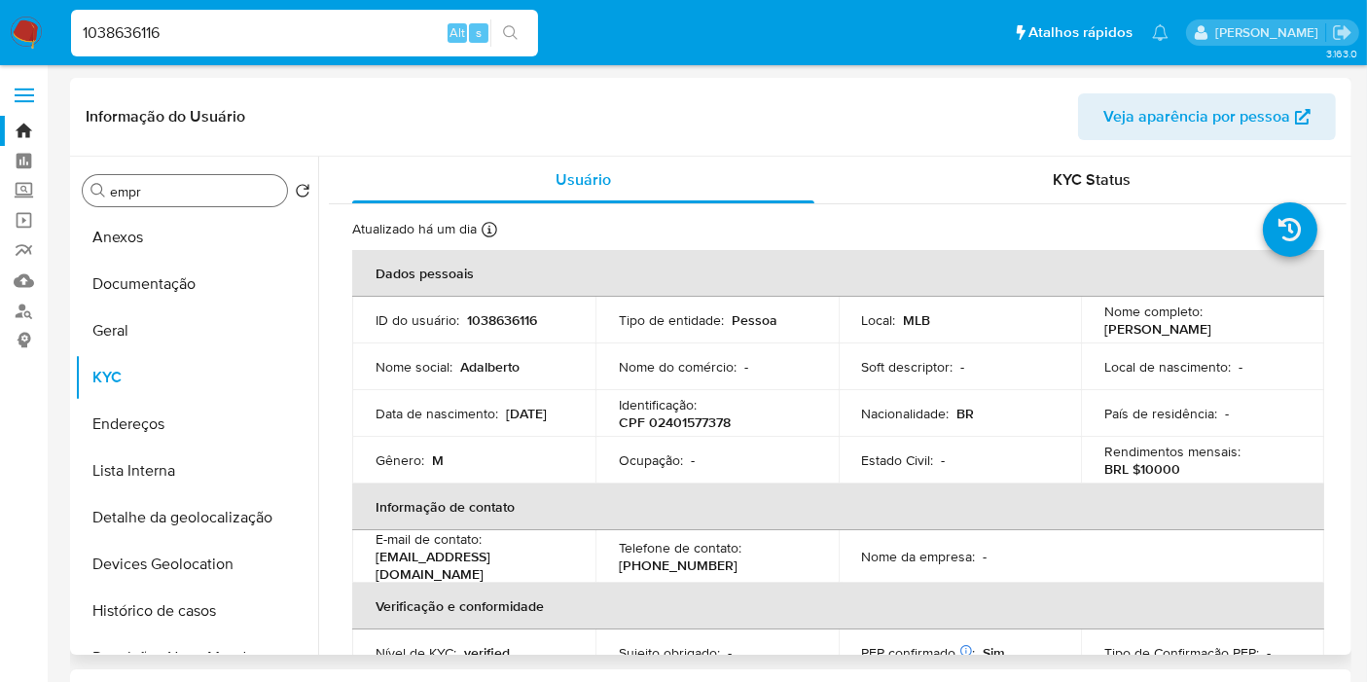
click at [702, 424] on p "CPF 02401577378" at bounding box center [675, 422] width 112 height 18
copy p "02401577378"
click at [235, 190] on input "empr" at bounding box center [194, 192] width 169 height 18
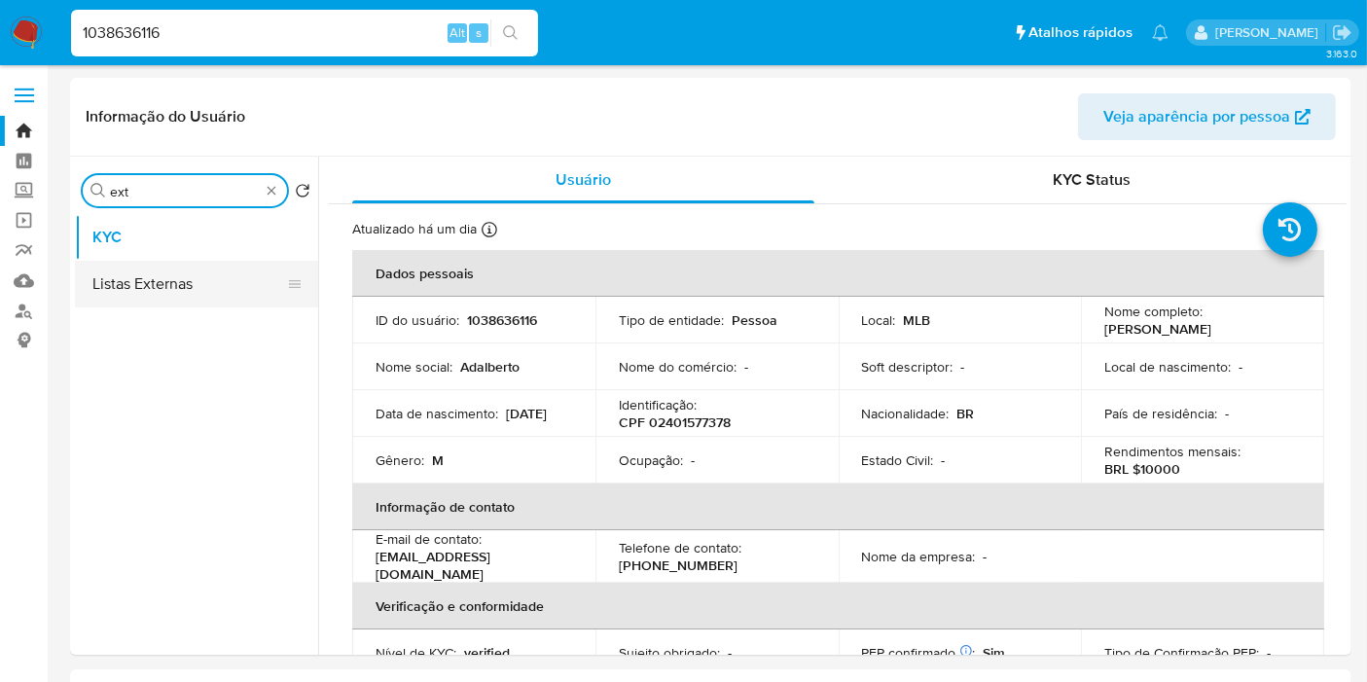
type input "ext"
click at [213, 284] on button "Listas Externas" at bounding box center [189, 284] width 228 height 47
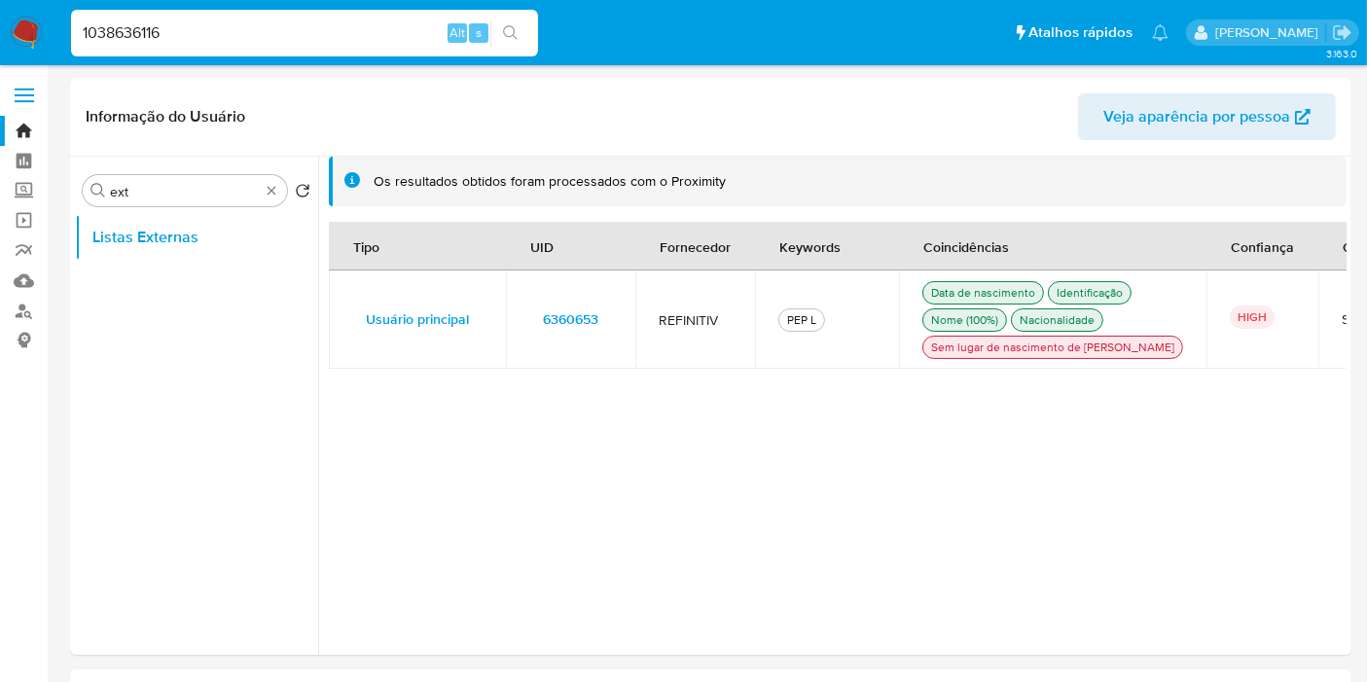
click at [562, 333] on span "6360653" at bounding box center [570, 319] width 55 height 27
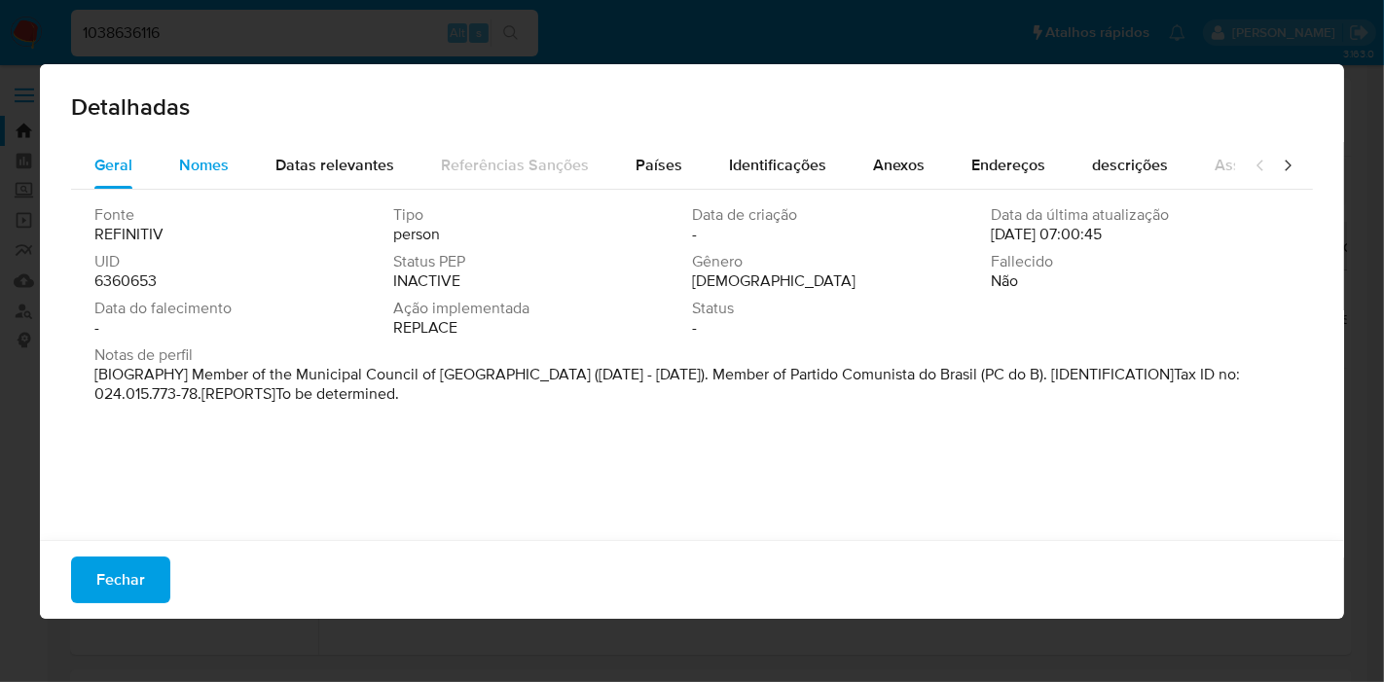
click at [209, 169] on span "Nomes" at bounding box center [204, 165] width 50 height 22
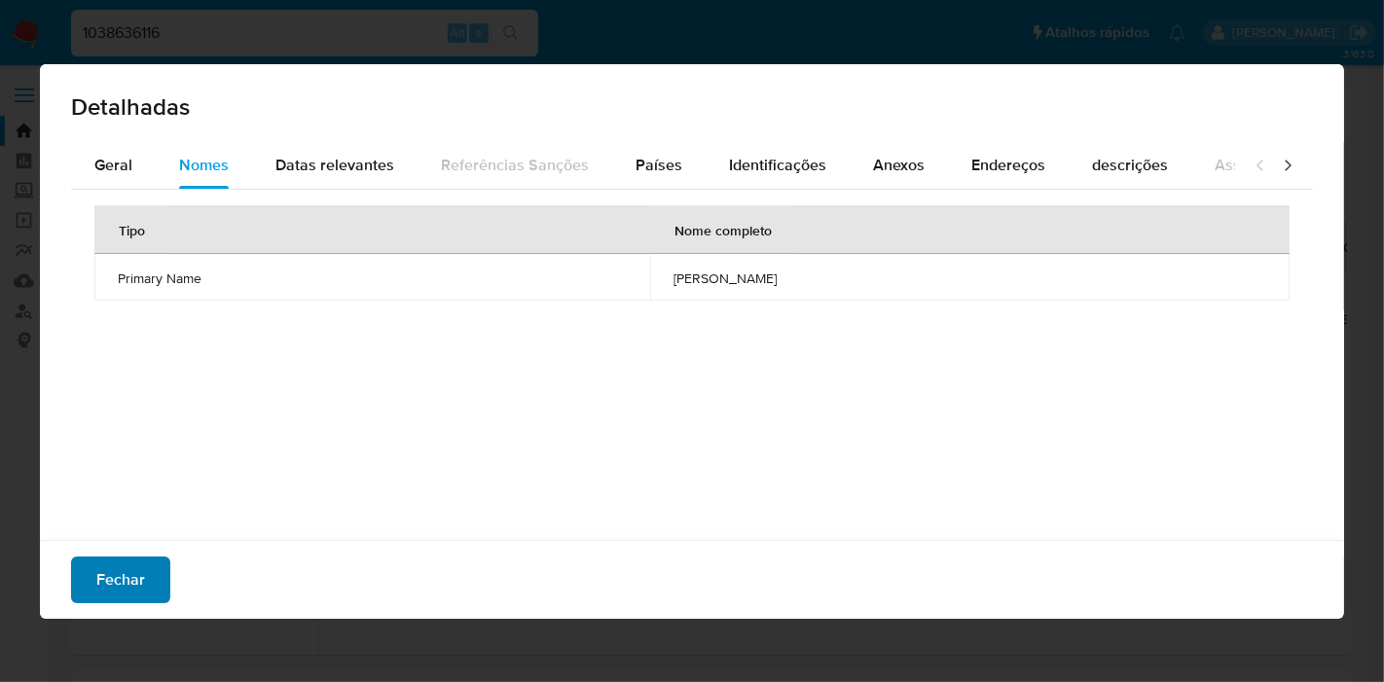
click at [110, 594] on span "Fechar" at bounding box center [120, 579] width 49 height 43
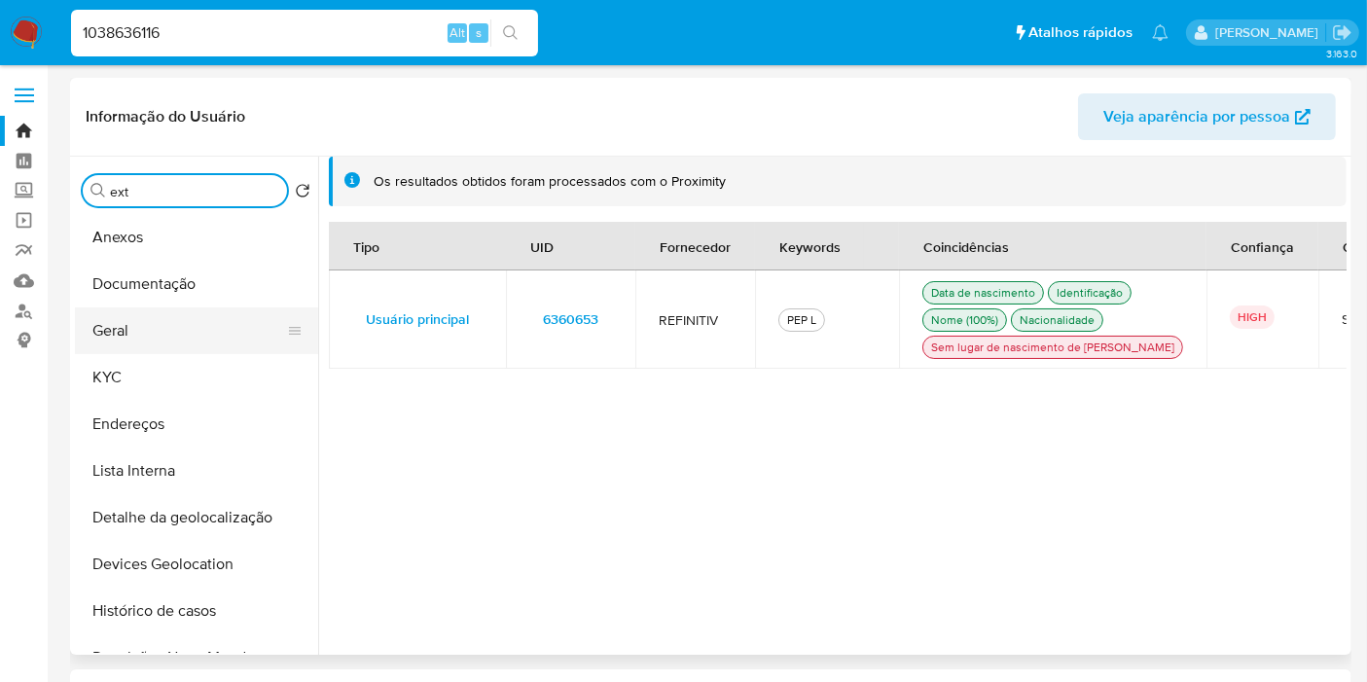
click at [180, 340] on button "Geral" at bounding box center [189, 330] width 228 height 47
click at [180, 196] on input "ext" at bounding box center [194, 192] width 169 height 18
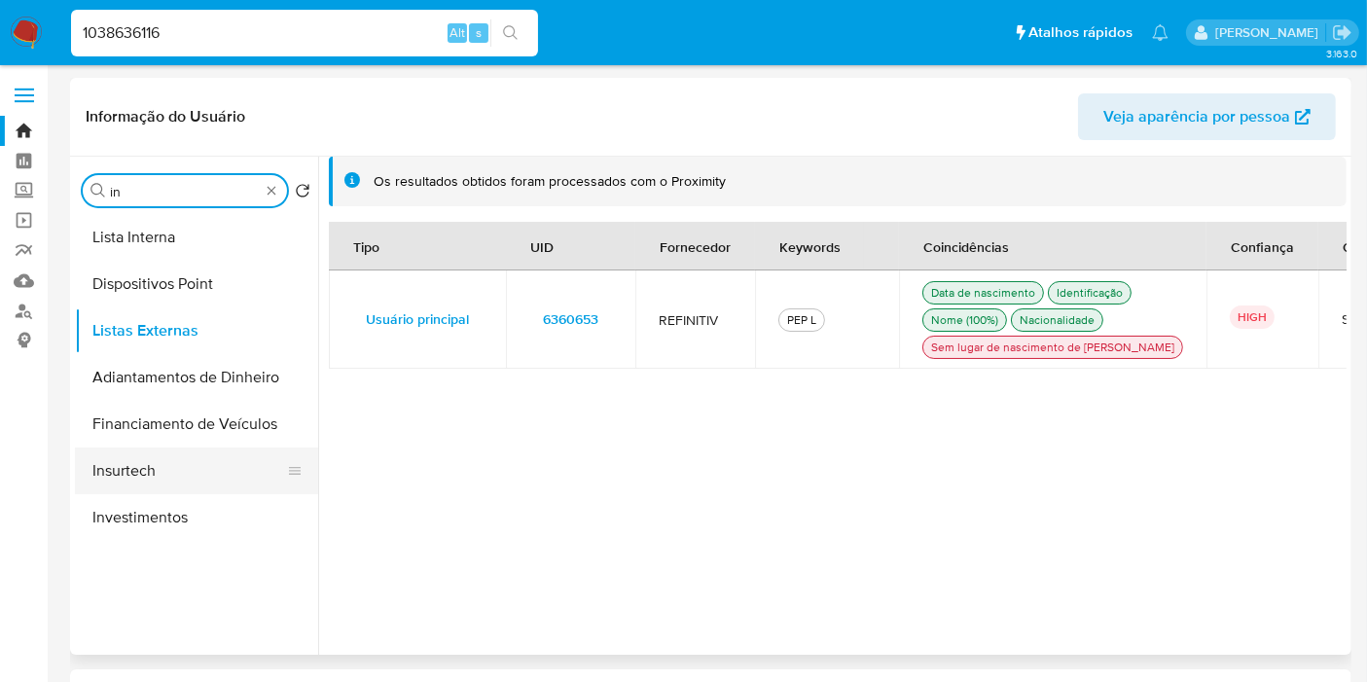
type input "in"
click at [201, 483] on button "Insurtech" at bounding box center [189, 471] width 228 height 47
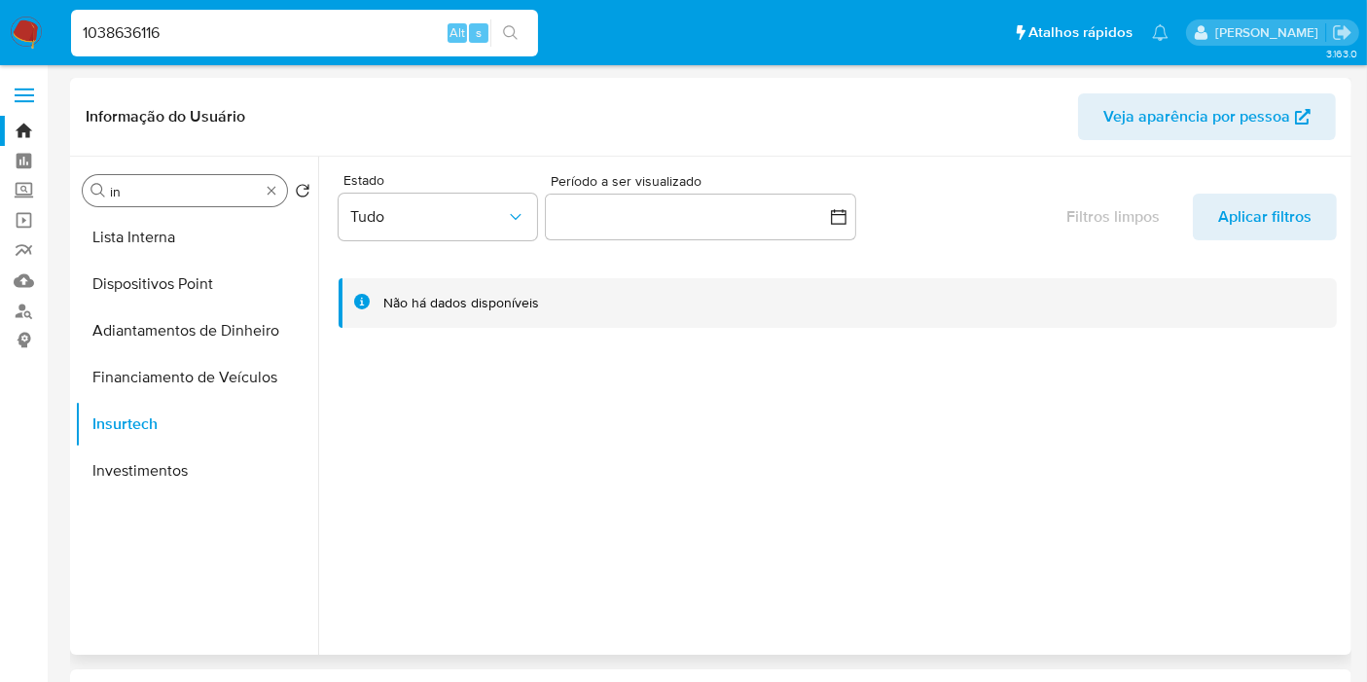
click at [144, 188] on input "in" at bounding box center [185, 192] width 150 height 18
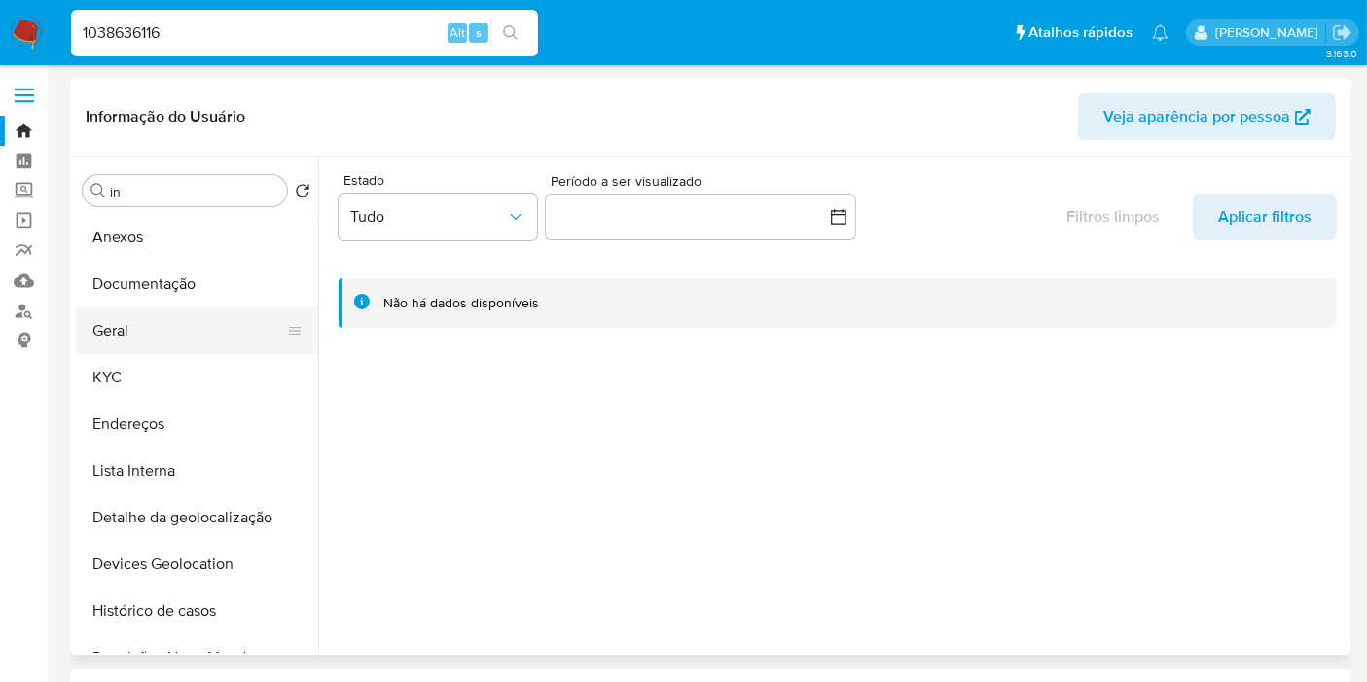
click at [166, 323] on button "Geral" at bounding box center [189, 330] width 228 height 47
click at [211, 330] on button "Geral" at bounding box center [189, 330] width 228 height 47
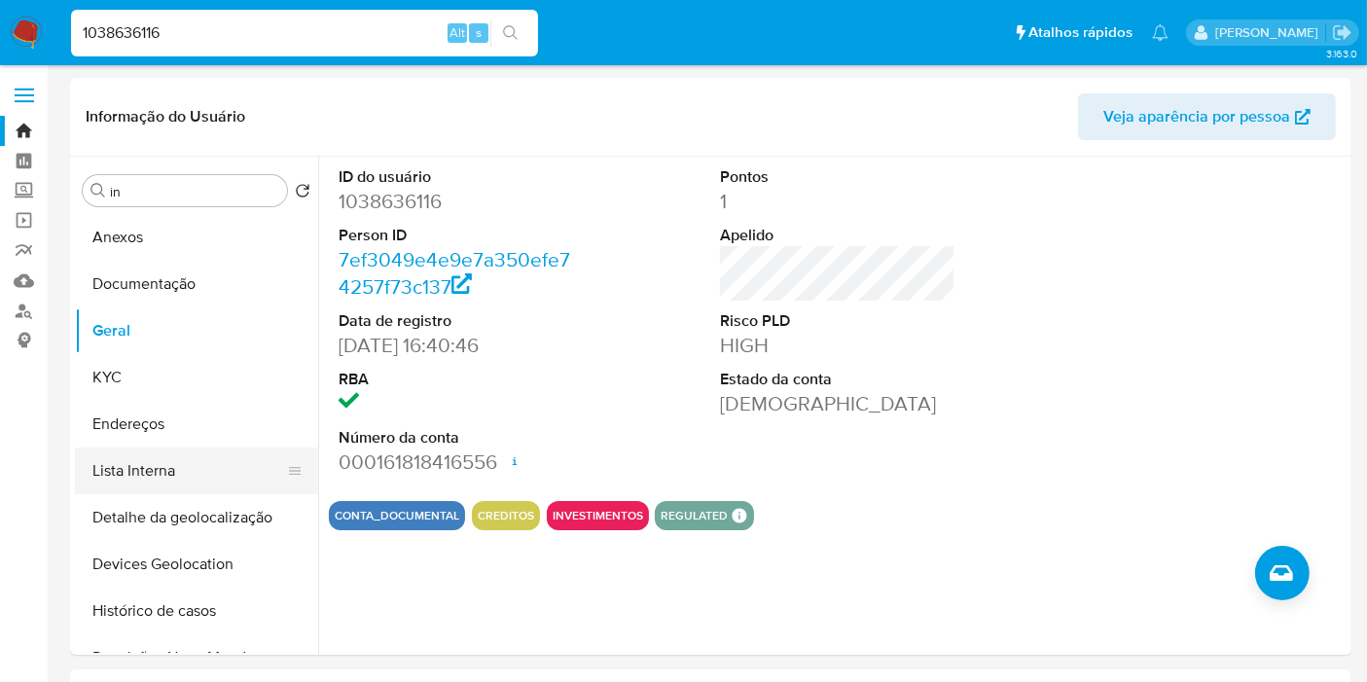
click at [115, 460] on button "Lista Interna" at bounding box center [189, 471] width 228 height 47
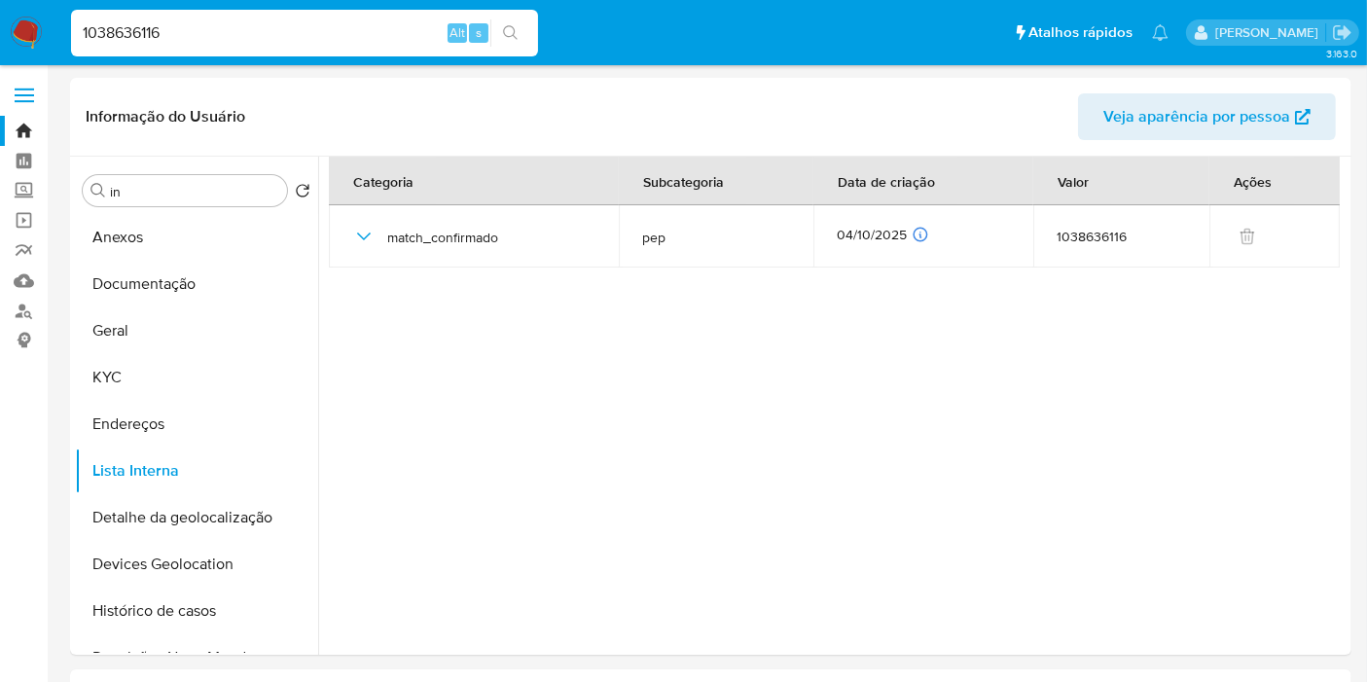
click at [160, 29] on input "1038636116" at bounding box center [304, 32] width 467 height 25
paste input "548640753"
type input "1548640753"
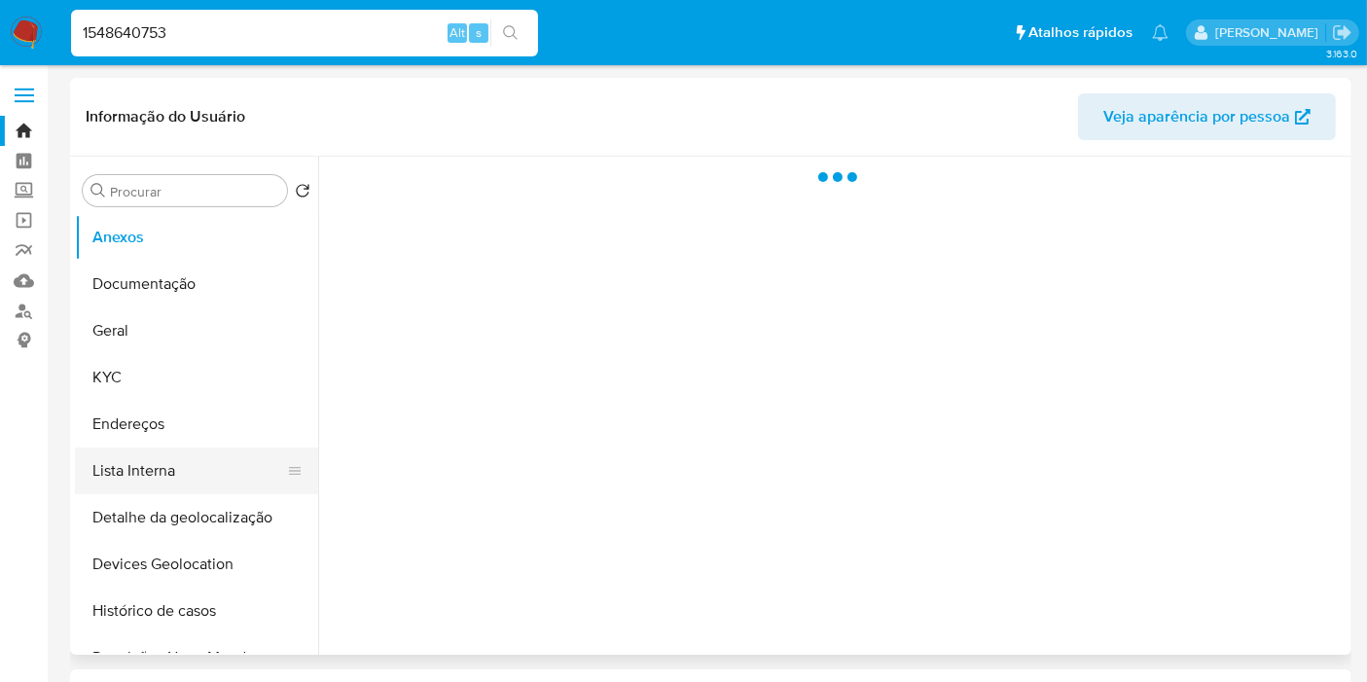
click at [182, 477] on button "Lista Interna" at bounding box center [189, 471] width 228 height 47
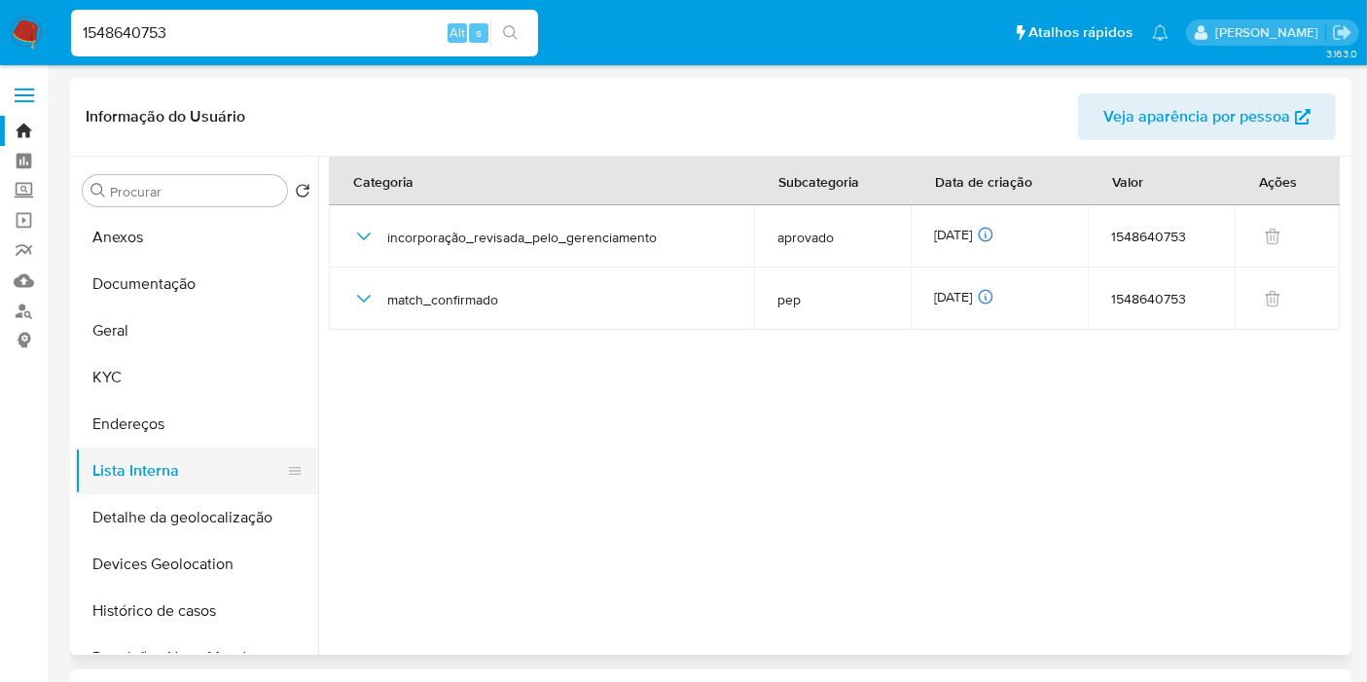
select select "10"
click at [281, 30] on input "1548640753" at bounding box center [304, 32] width 467 height 25
paste input "328582332"
type input "328582332"
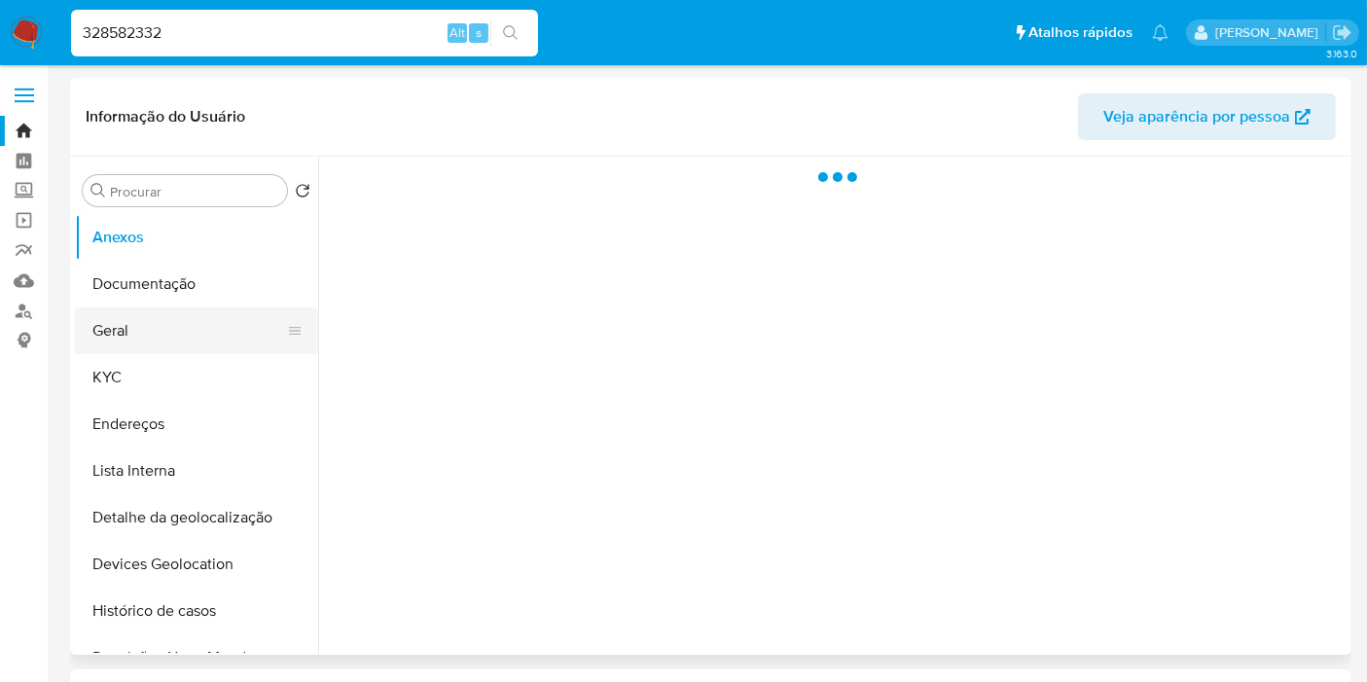
click at [176, 330] on button "Geral" at bounding box center [189, 330] width 228 height 47
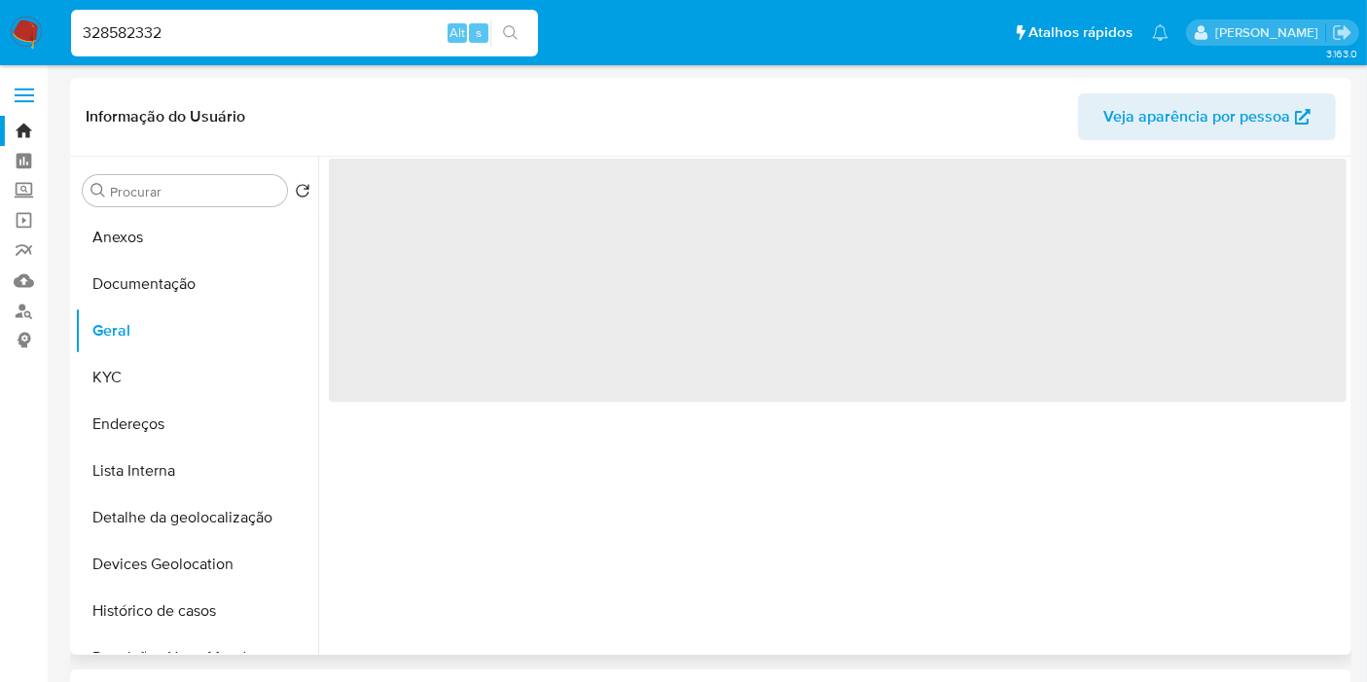
select select "10"
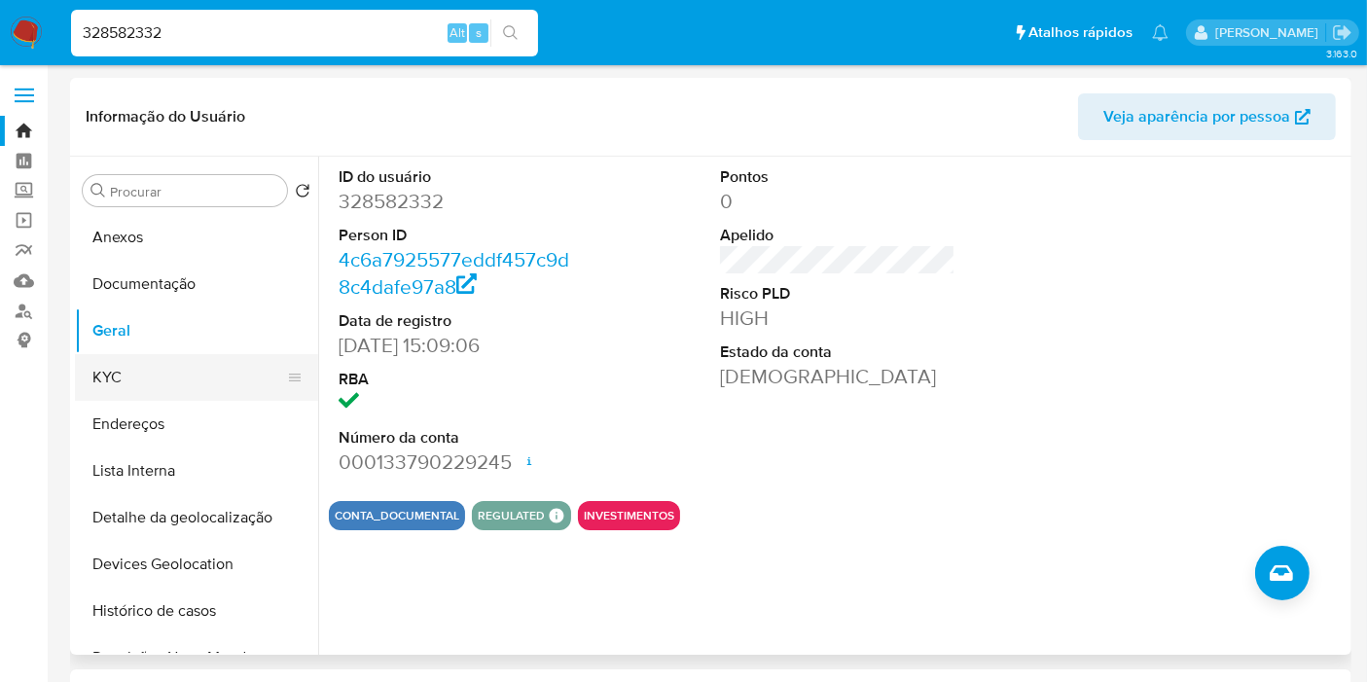
click at [169, 384] on button "KYC" at bounding box center [189, 377] width 228 height 47
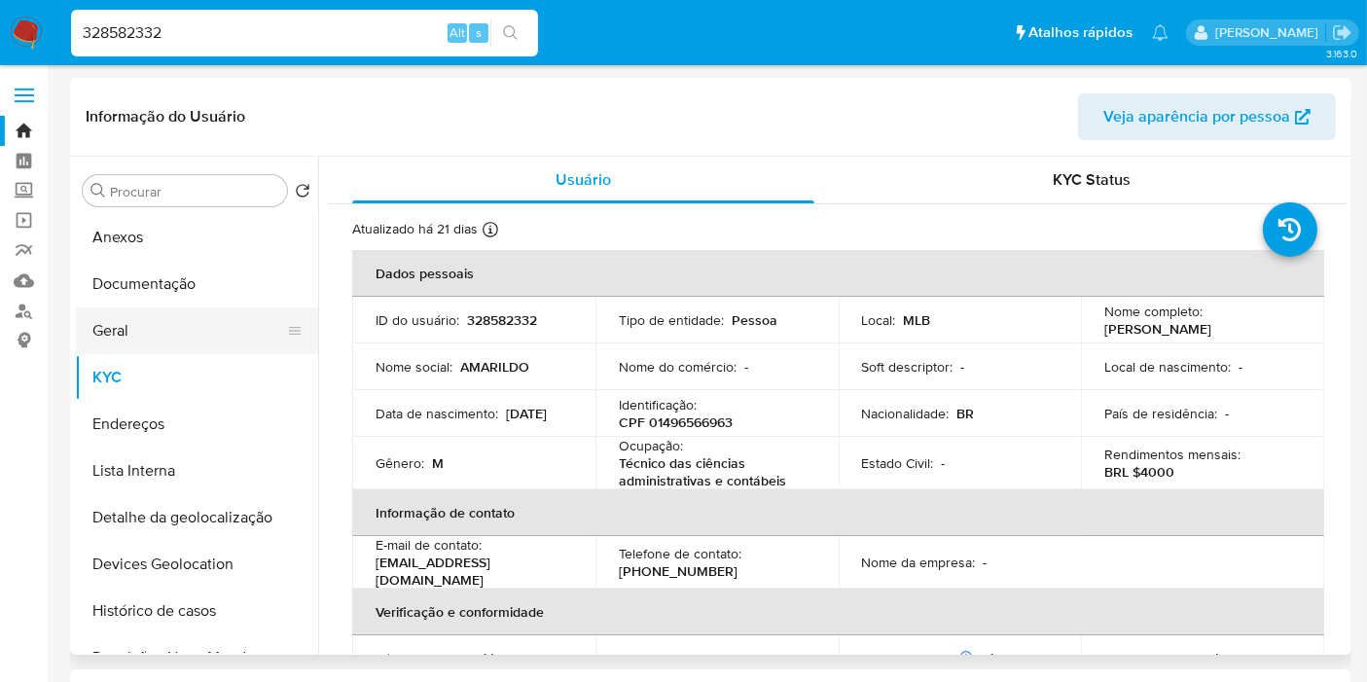
click at [161, 325] on button "Geral" at bounding box center [189, 330] width 228 height 47
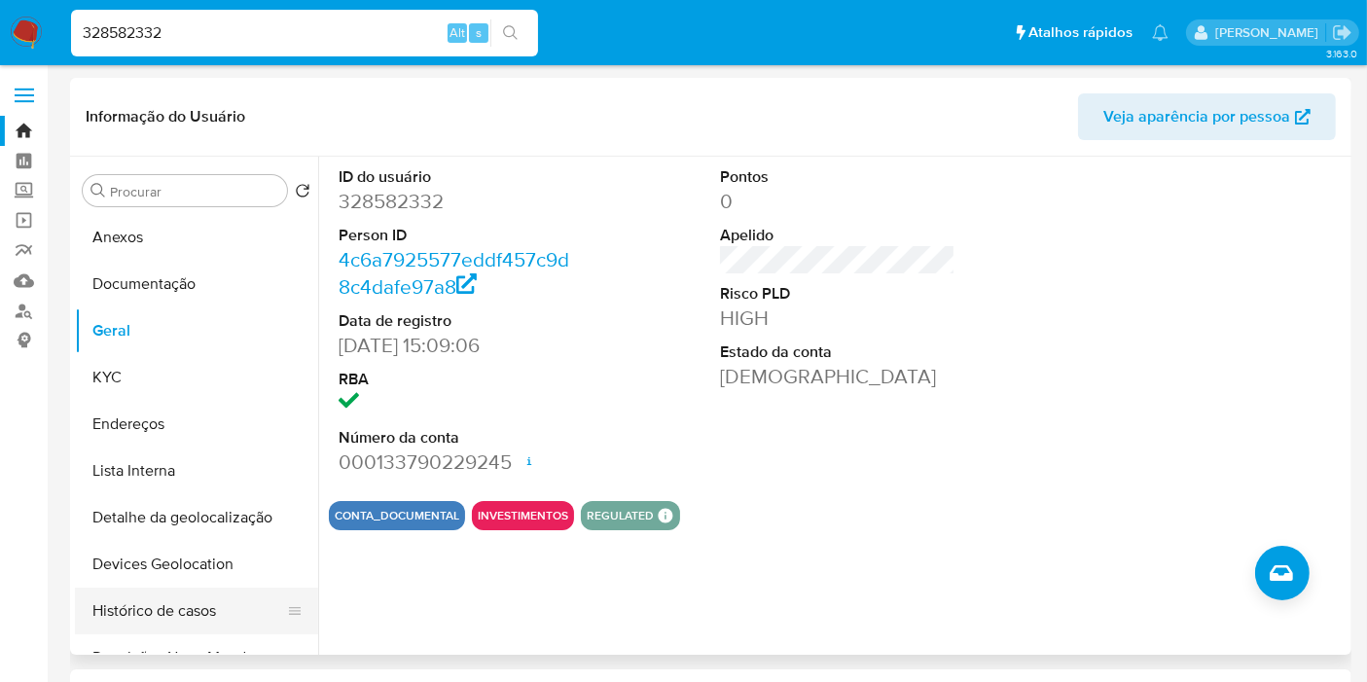
click at [204, 607] on button "Histórico de casos" at bounding box center [189, 611] width 228 height 47
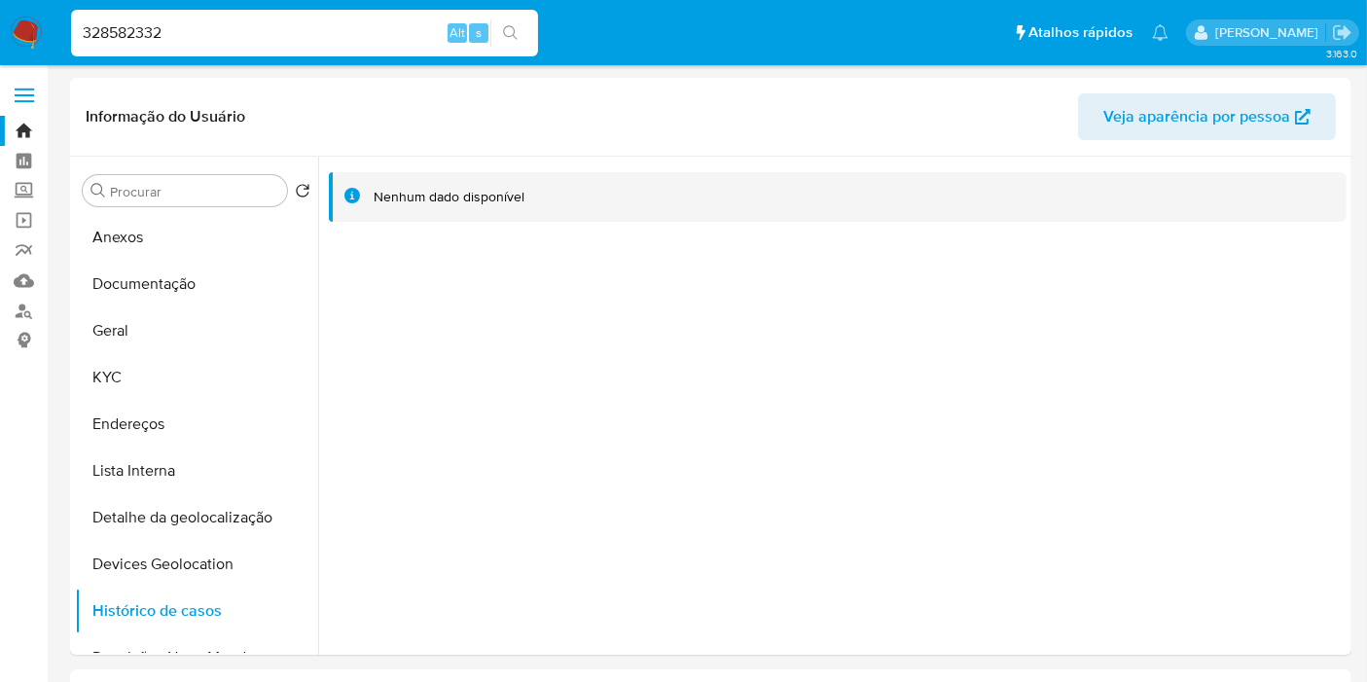
click at [380, 18] on div "328582332 Alt s" at bounding box center [304, 33] width 467 height 47
click at [365, 35] on input "328582332" at bounding box center [304, 32] width 467 height 25
paste input "809679661"
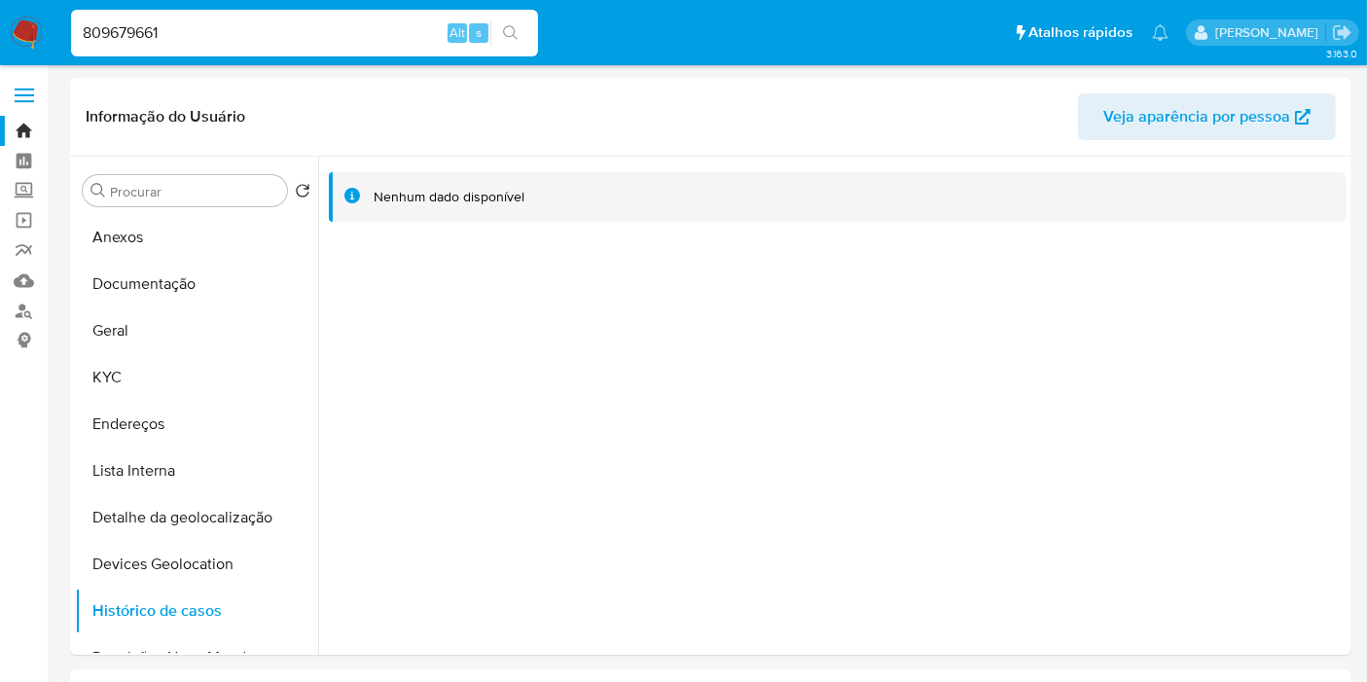
type input "809679661"
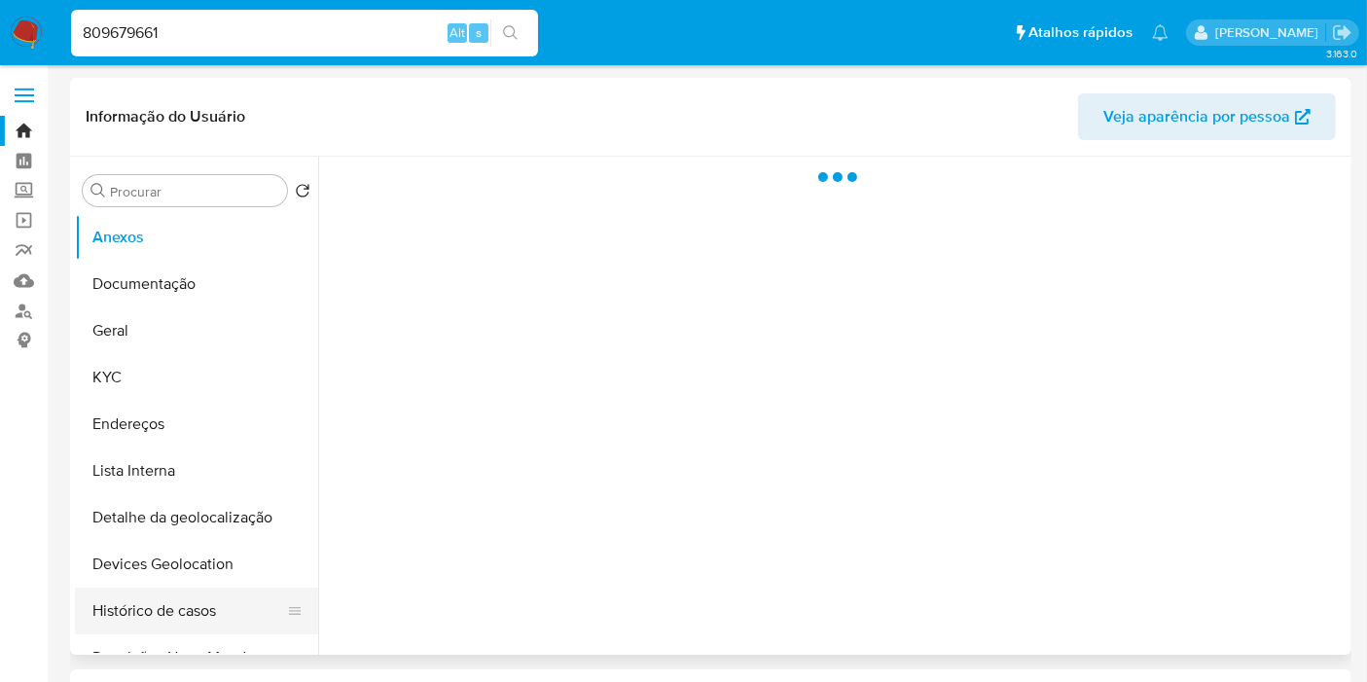
click at [177, 613] on button "Histórico de casos" at bounding box center [189, 611] width 228 height 47
select select "10"
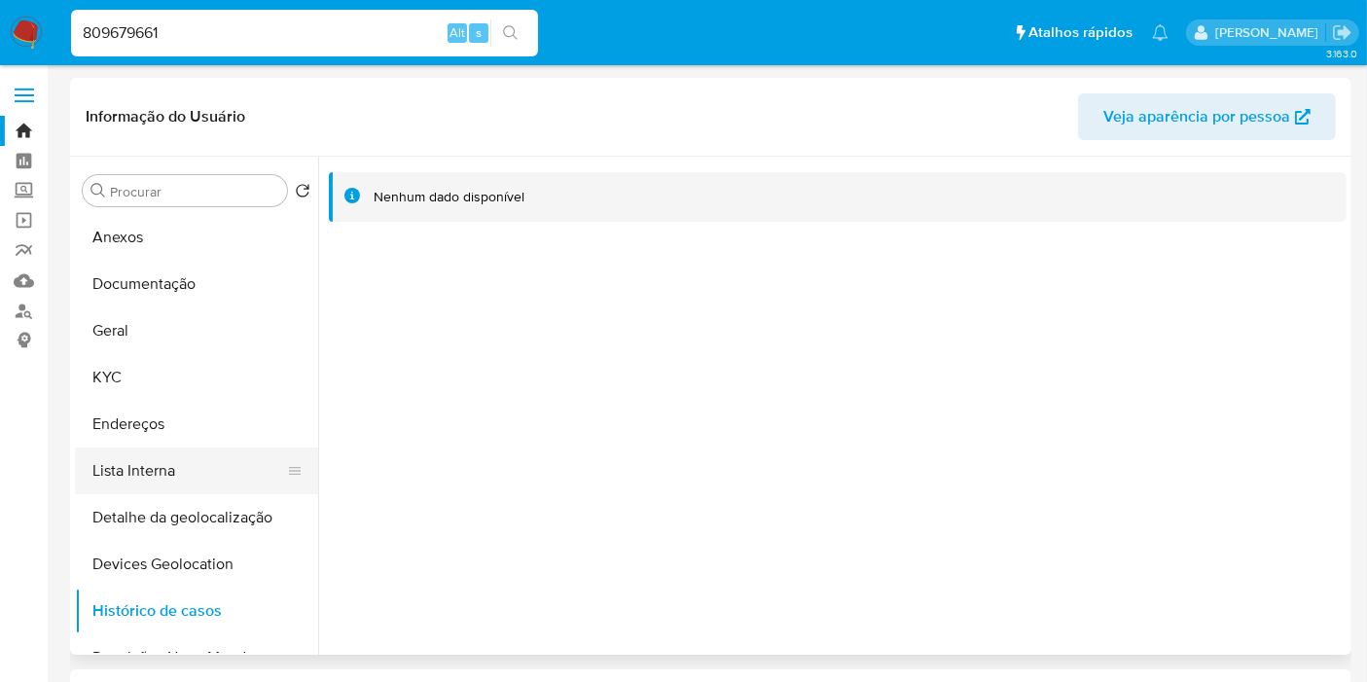
click at [177, 474] on button "Lista Interna" at bounding box center [189, 471] width 228 height 47
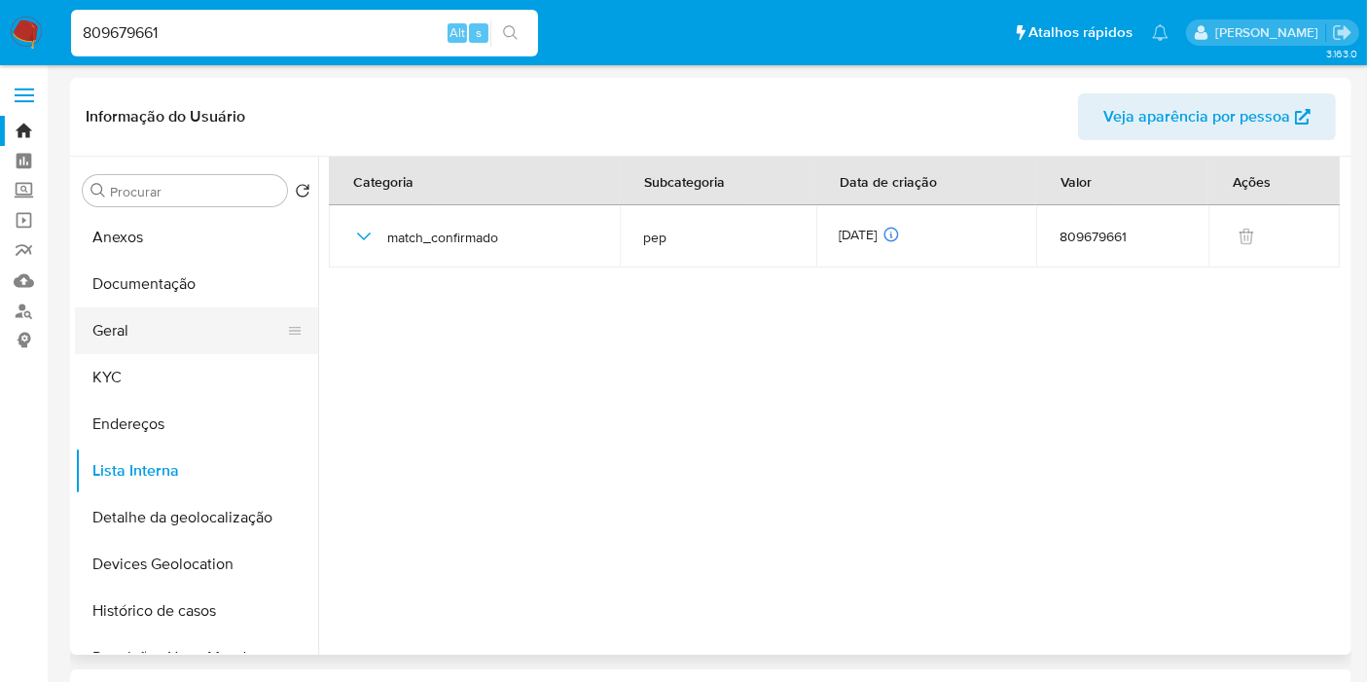
click at [183, 337] on button "Geral" at bounding box center [189, 330] width 228 height 47
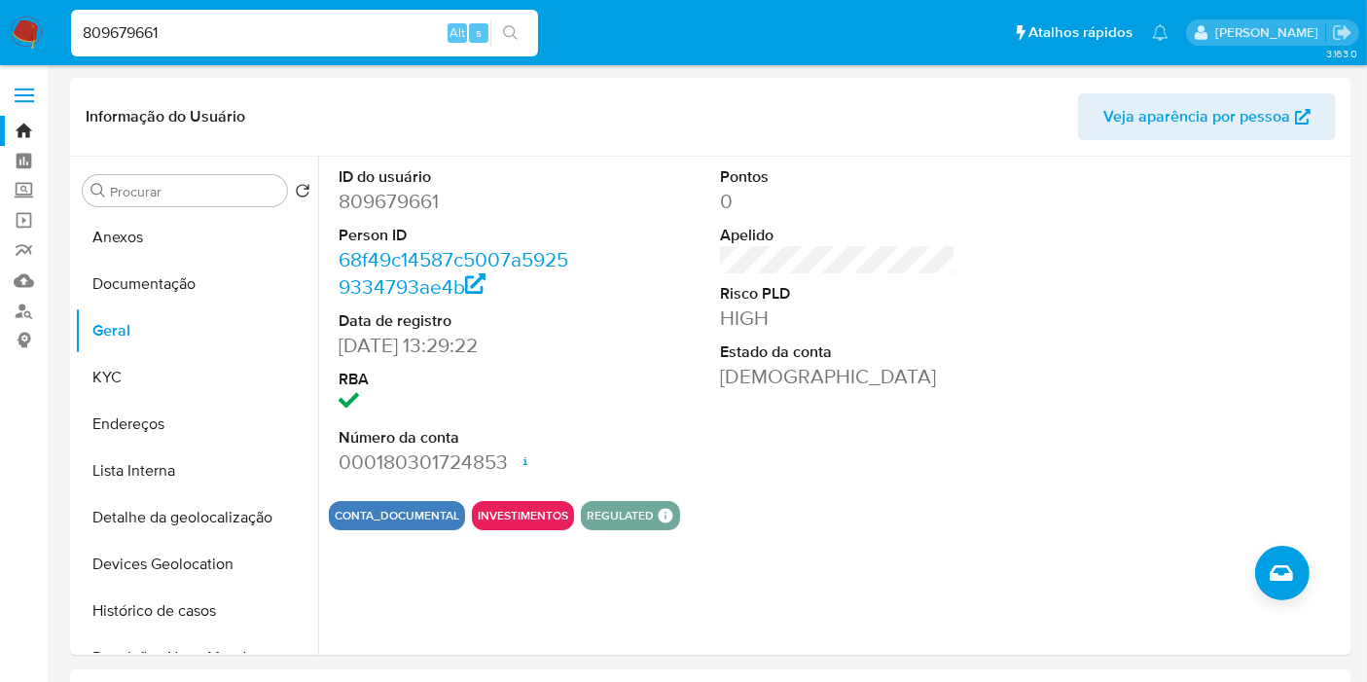
click at [239, 31] on input "809679661" at bounding box center [304, 32] width 467 height 25
paste input "266422593"
type input "2664225931"
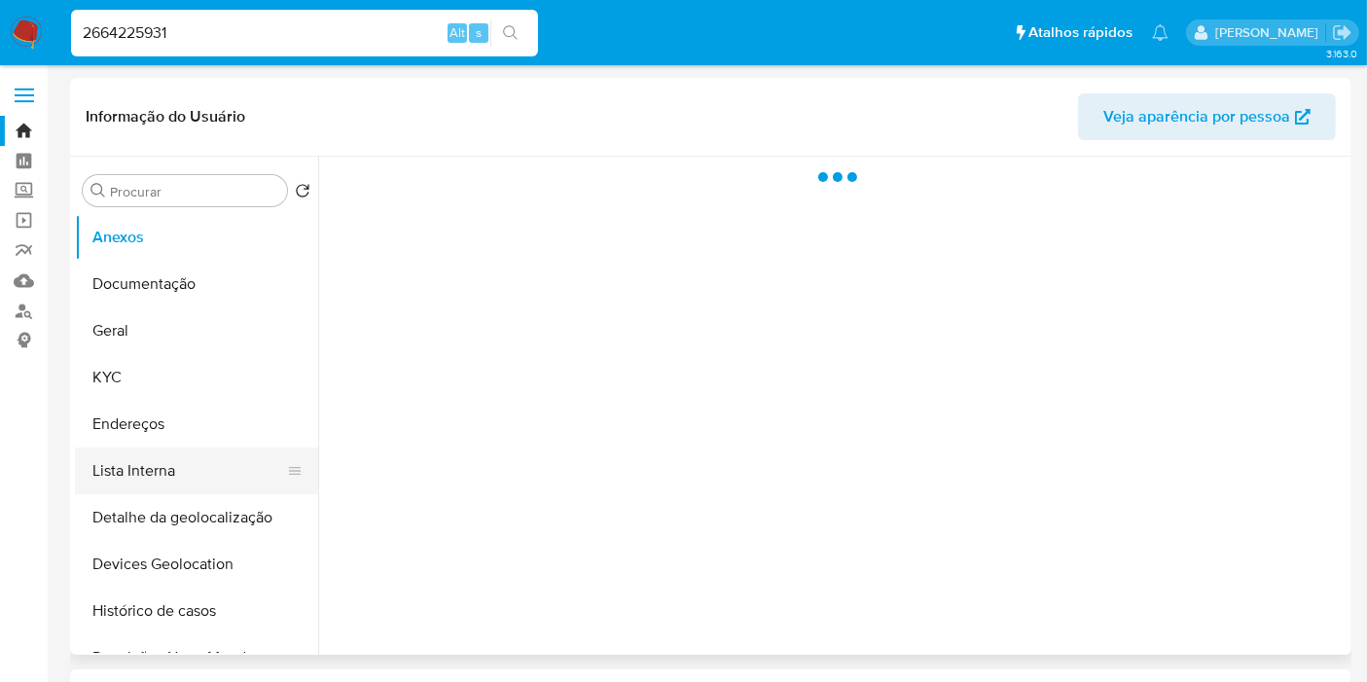
click at [186, 470] on button "Lista Interna" at bounding box center [189, 471] width 228 height 47
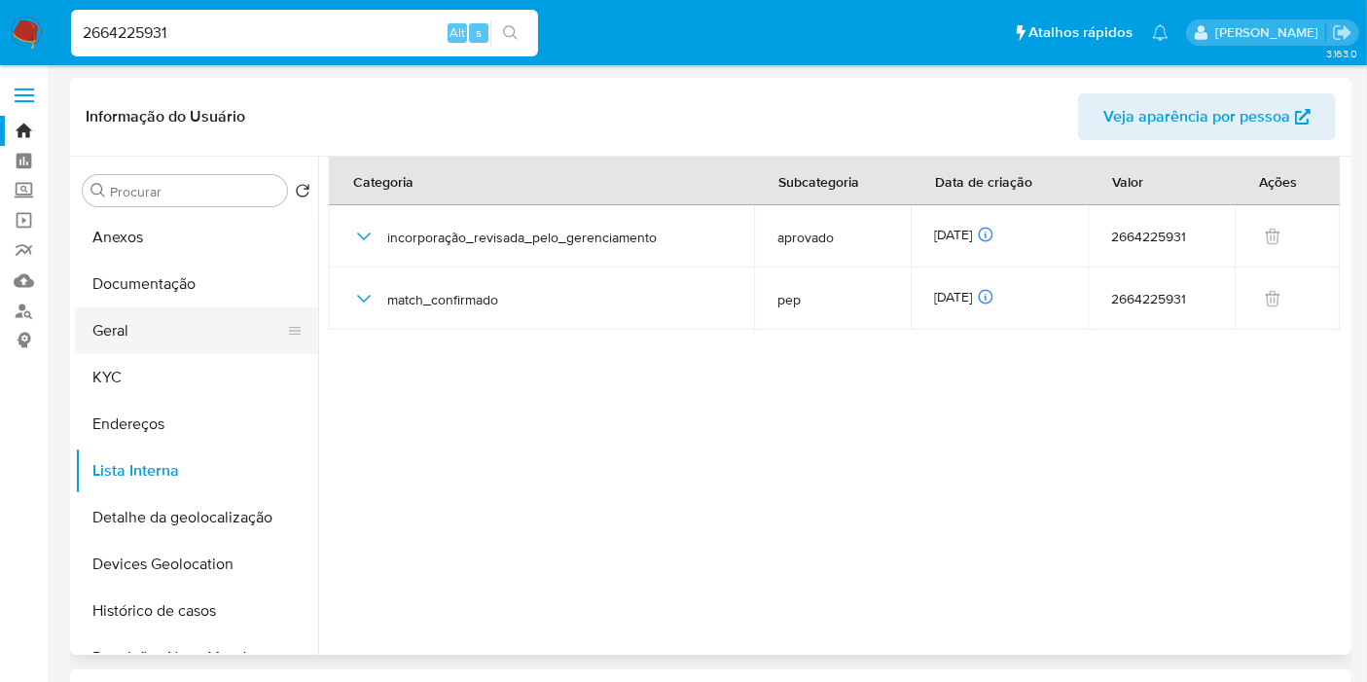
select select "10"
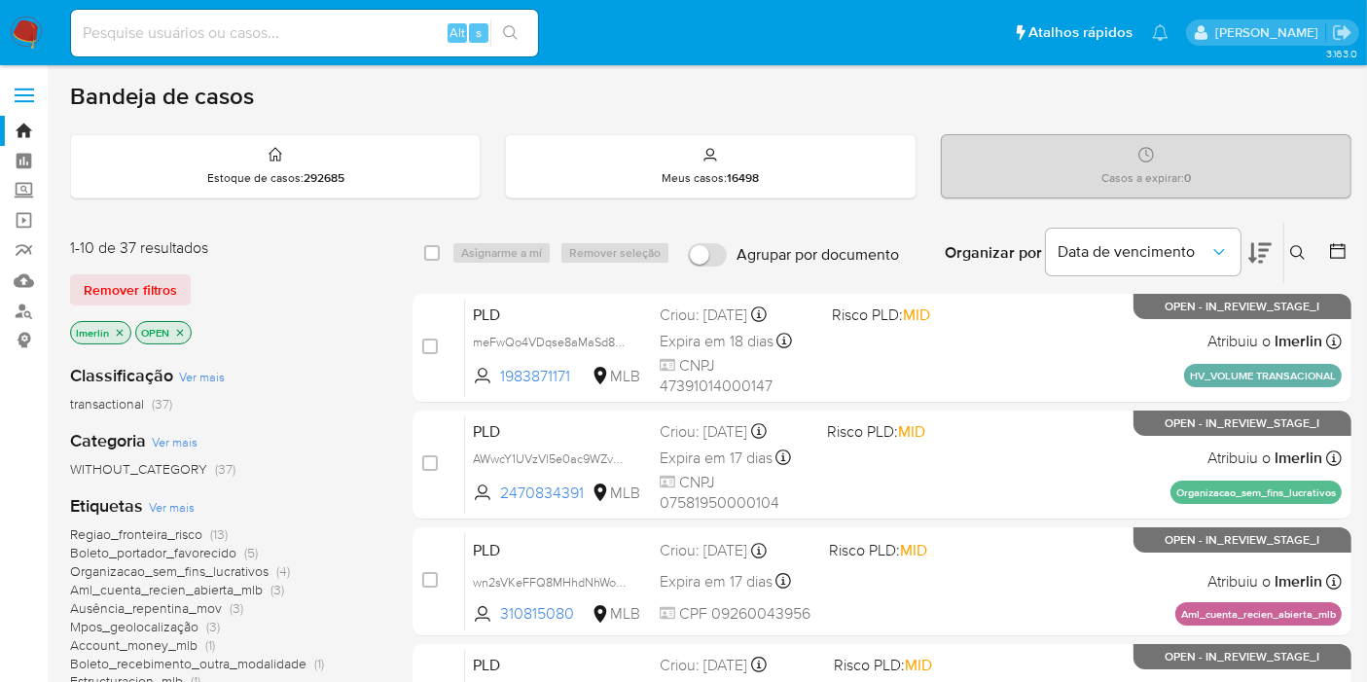
drag, startPoint x: 0, startPoint y: 513, endPoint x: 825, endPoint y: 37, distance: 952.4
click at [21, 217] on link "Operações em massa" at bounding box center [116, 220] width 232 height 30
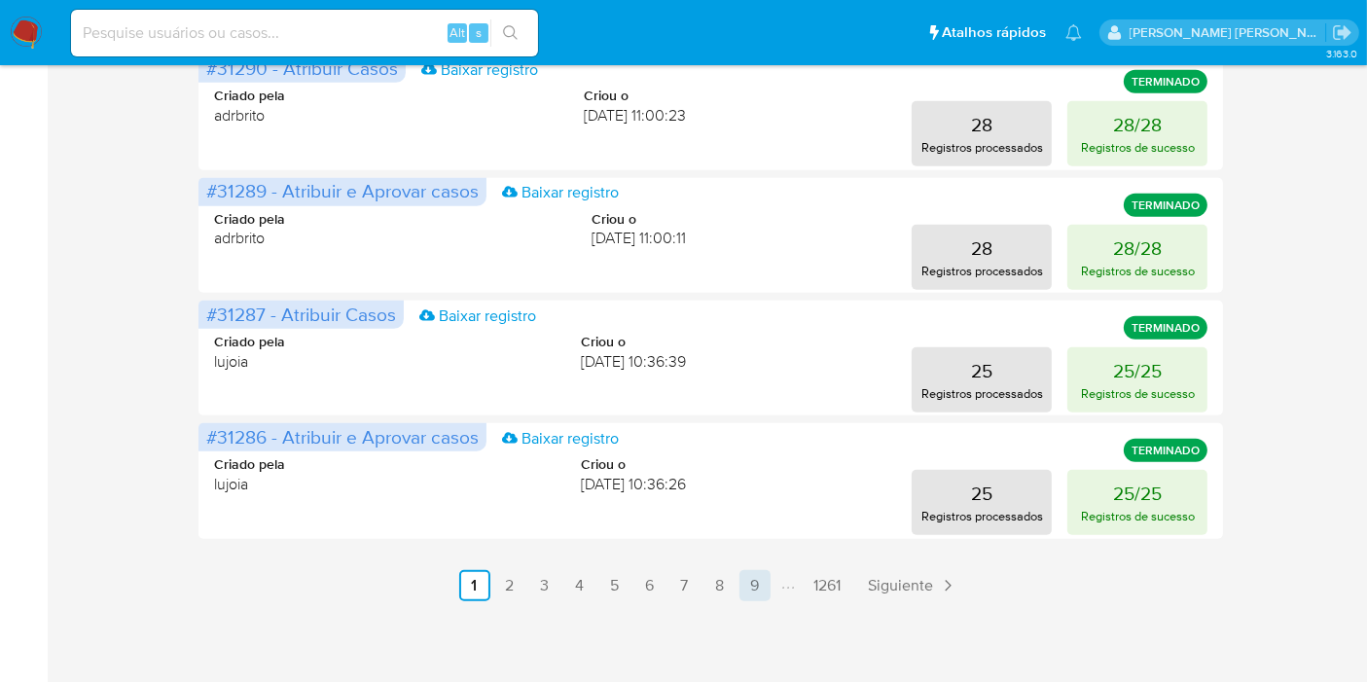
click at [766, 582] on link "9" at bounding box center [754, 585] width 31 height 31
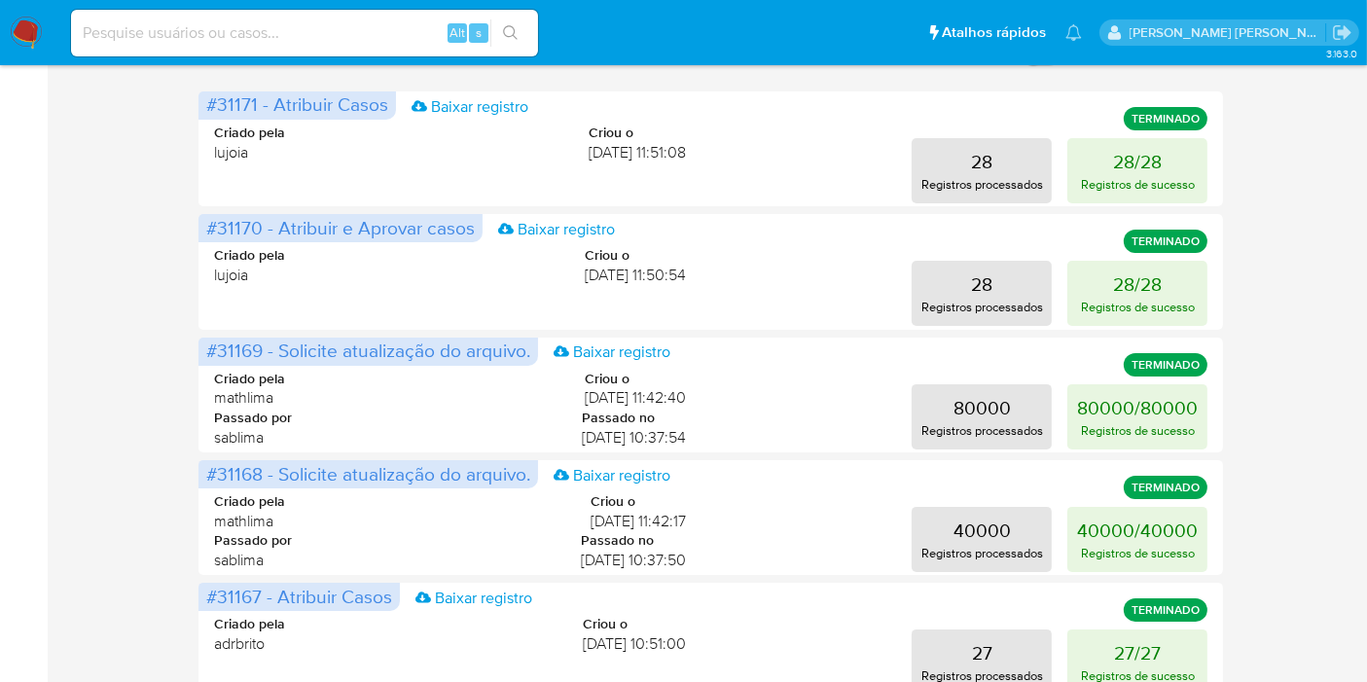
scroll to position [1059, 0]
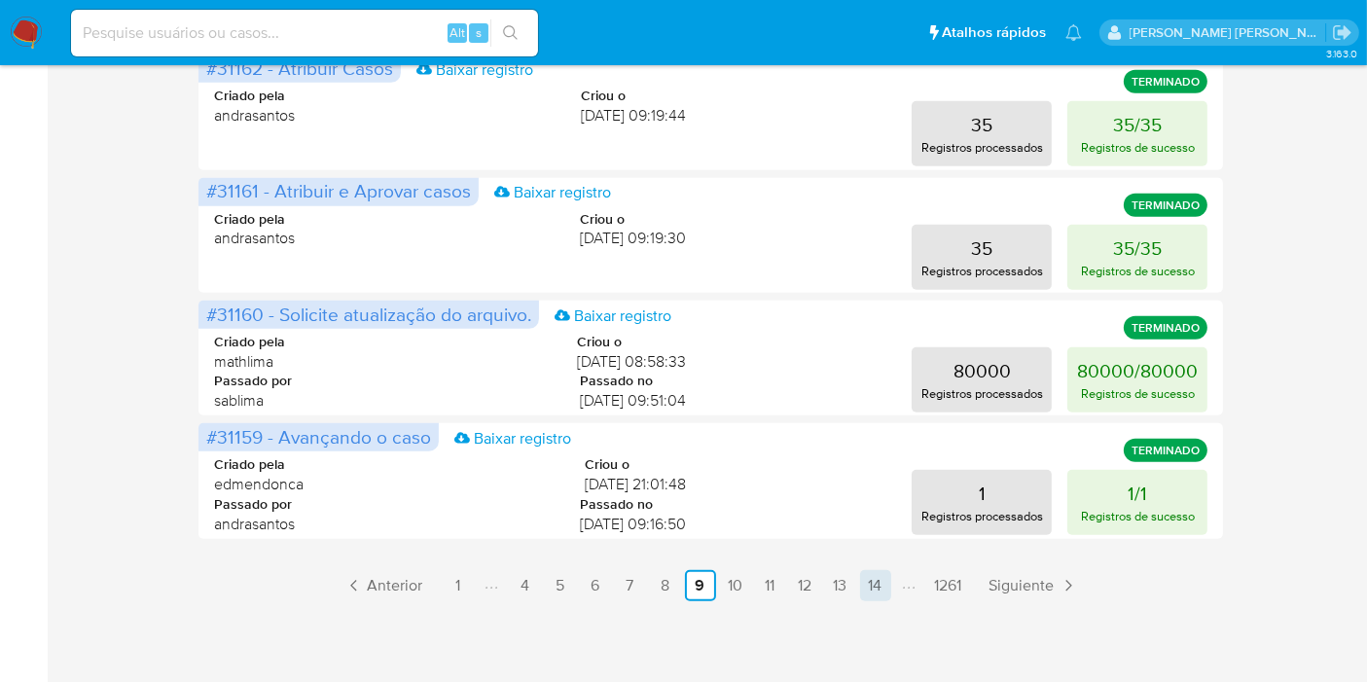
click at [866, 585] on link "14" at bounding box center [875, 585] width 31 height 31
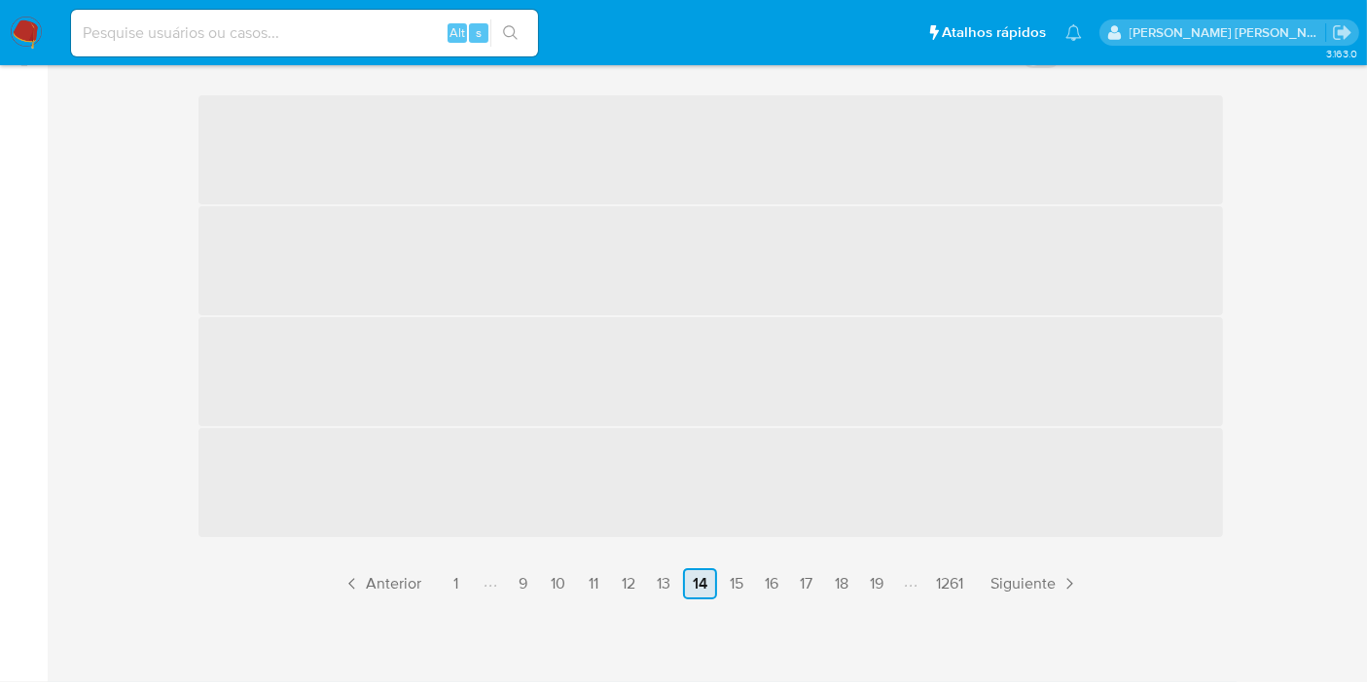
click at [866, 585] on link "19" at bounding box center [876, 583] width 31 height 31
click at [866, 585] on link "24" at bounding box center [880, 583] width 33 height 31
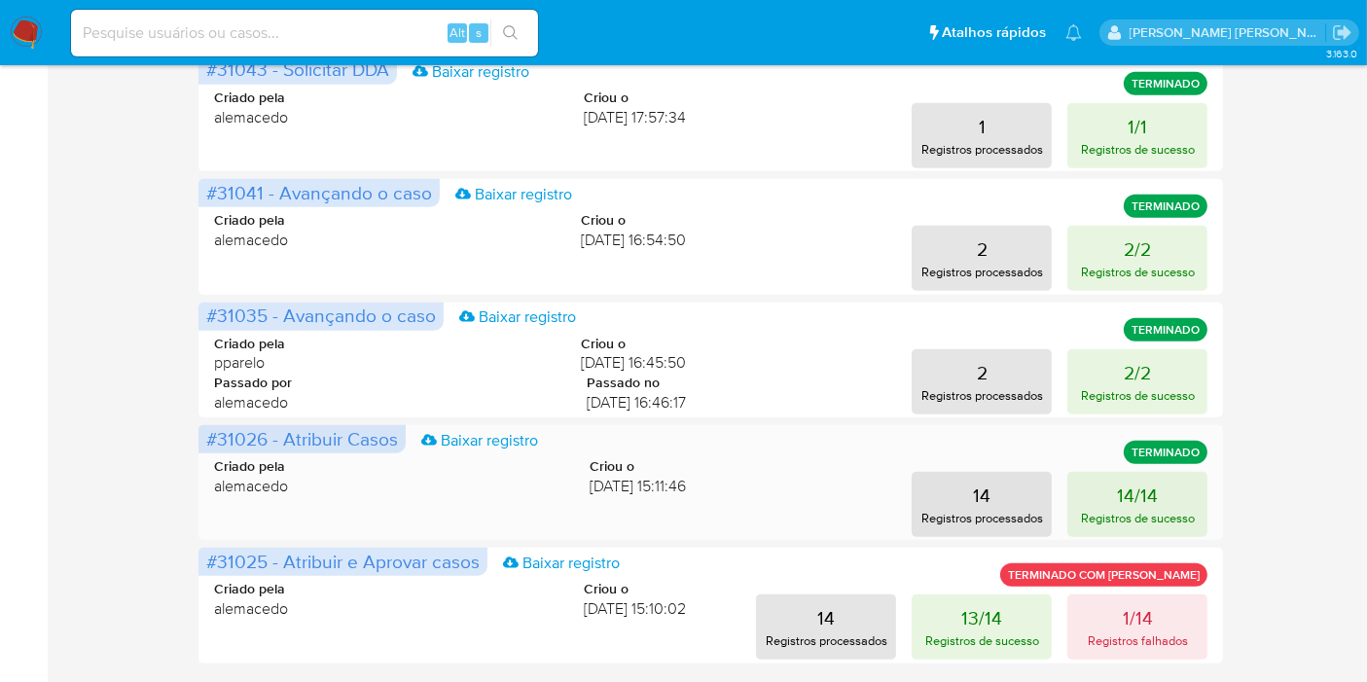
scroll to position [1059, 0]
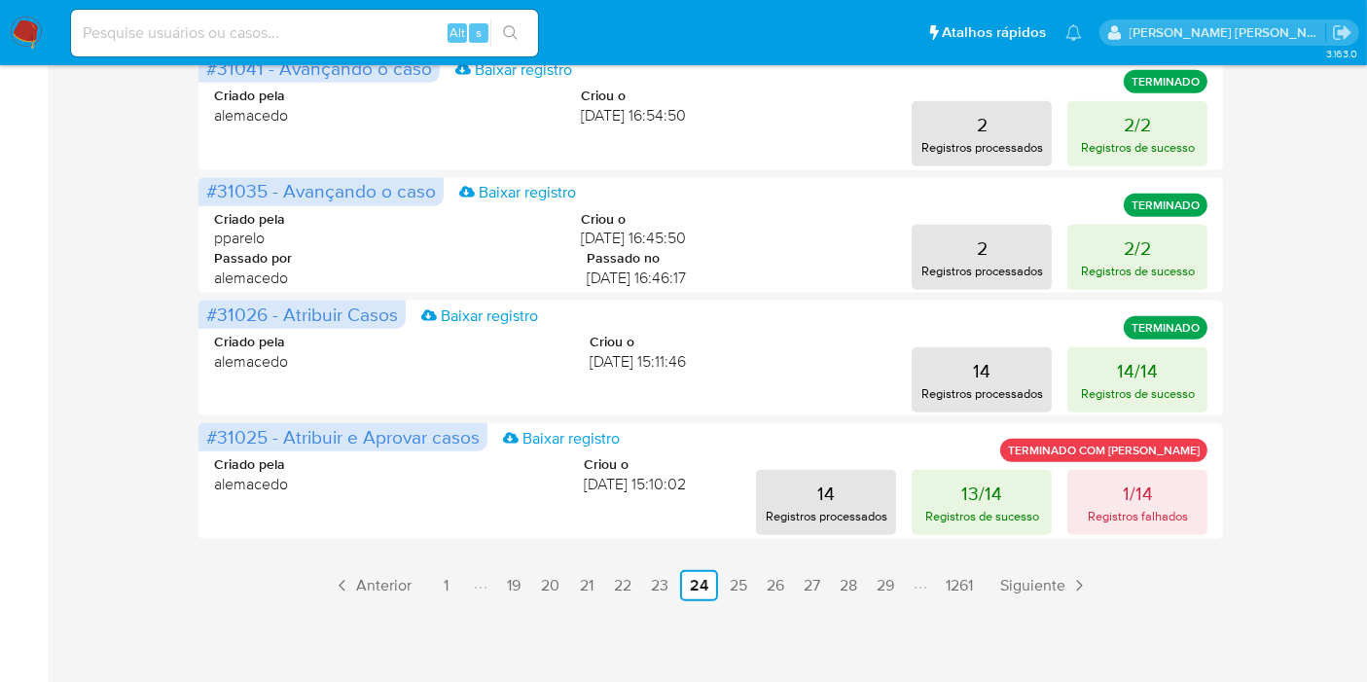
click at [868, 584] on ul "Anterior 1 19 20 21 22 23 24 25 26 27 28 29 1261 Siguiente" at bounding box center [710, 585] width 1025 height 31
click at [881, 585] on link "29" at bounding box center [885, 585] width 33 height 31
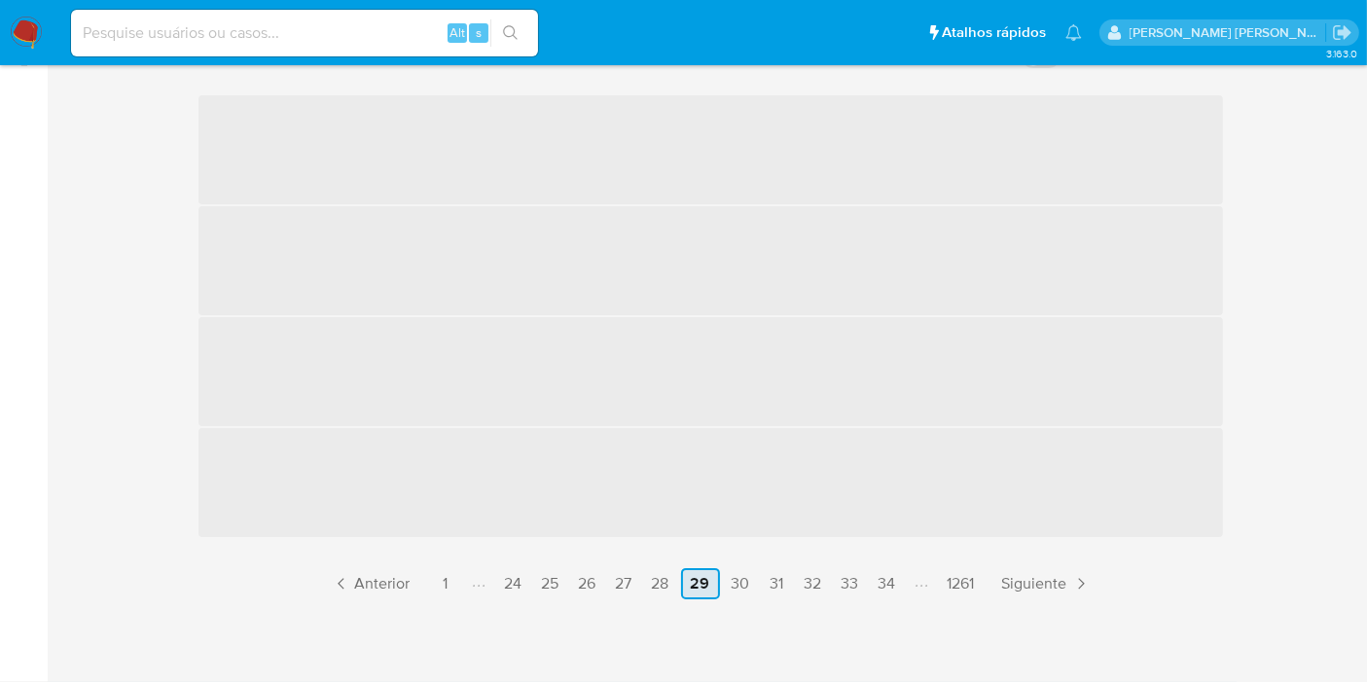
scroll to position [284, 0]
click at [881, 585] on link "34" at bounding box center [887, 583] width 33 height 31
click at [881, 585] on link "39" at bounding box center [886, 583] width 33 height 31
click at [881, 585] on link "44" at bounding box center [886, 583] width 33 height 31
click at [881, 585] on div "Histórico de execução Aprovação pendente ‌ ‌ ‌ ‌ Anterior 1 39 40 41 42 43 44 4…" at bounding box center [710, 317] width 1025 height 564
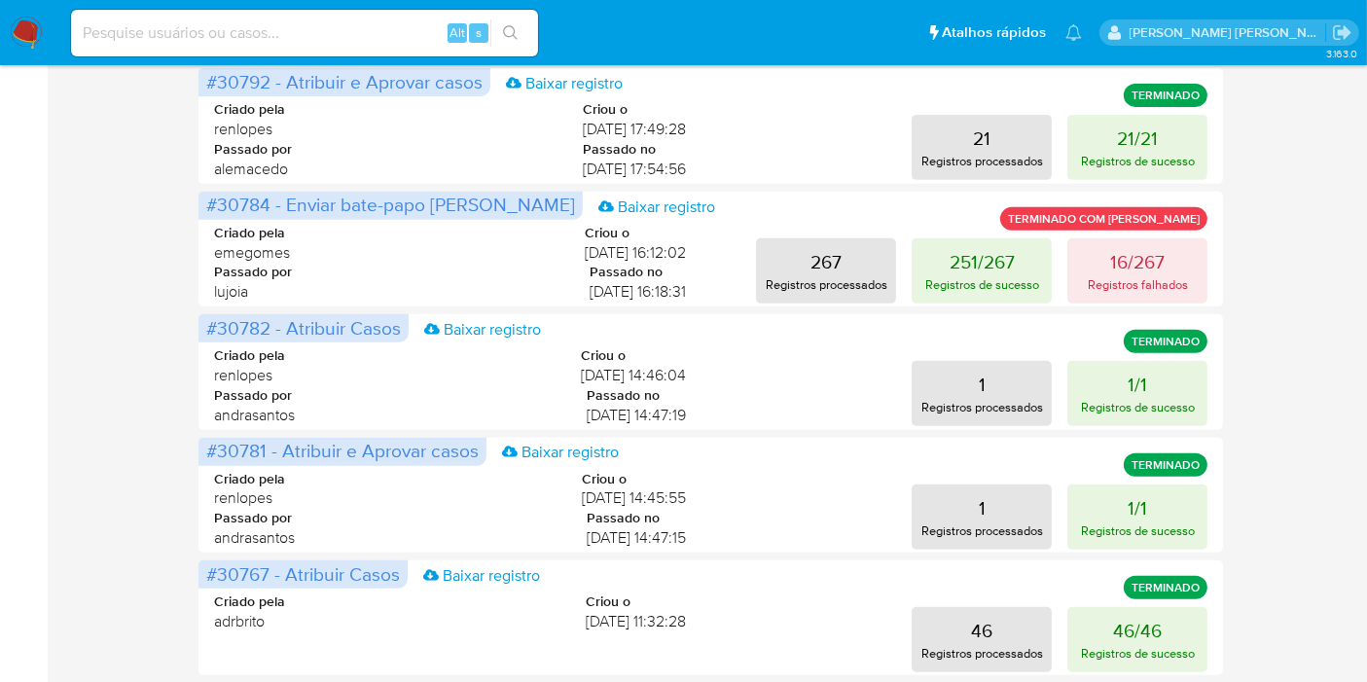
scroll to position [1041, 0]
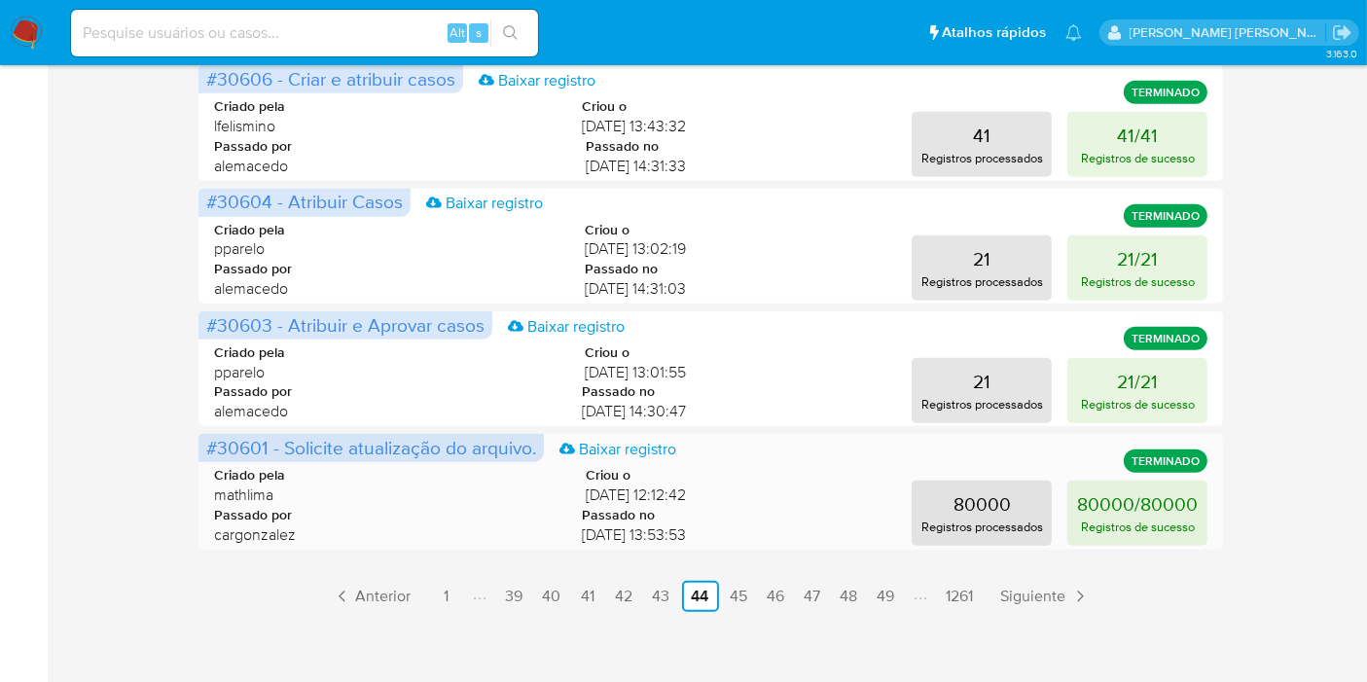
scroll to position [1059, 0]
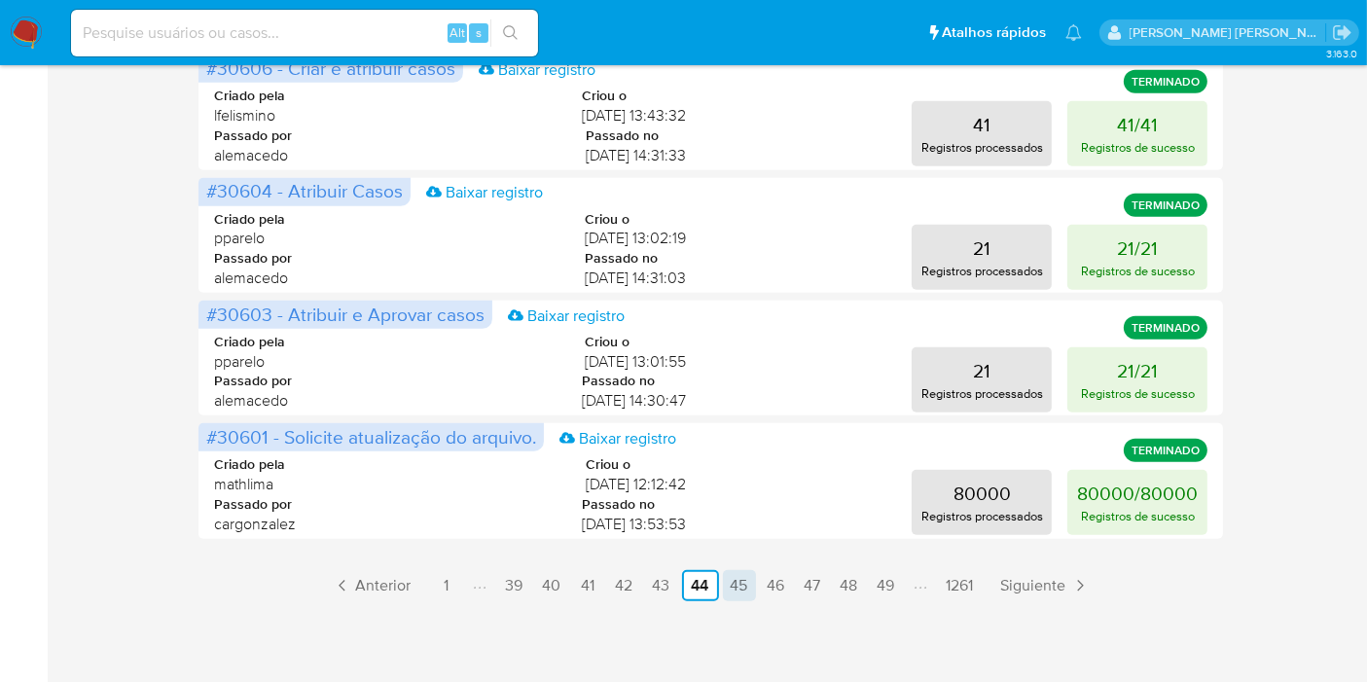
click at [746, 595] on link "45" at bounding box center [739, 585] width 33 height 31
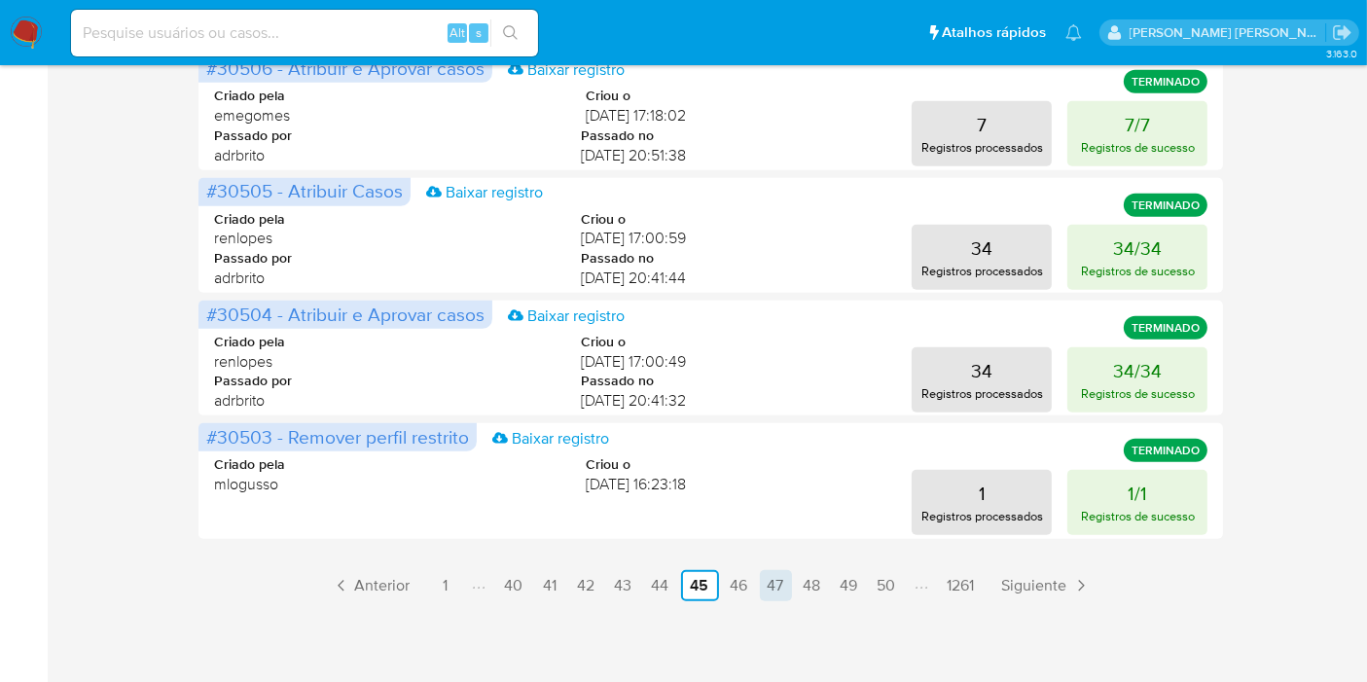
click at [732, 584] on link "46" at bounding box center [739, 585] width 33 height 31
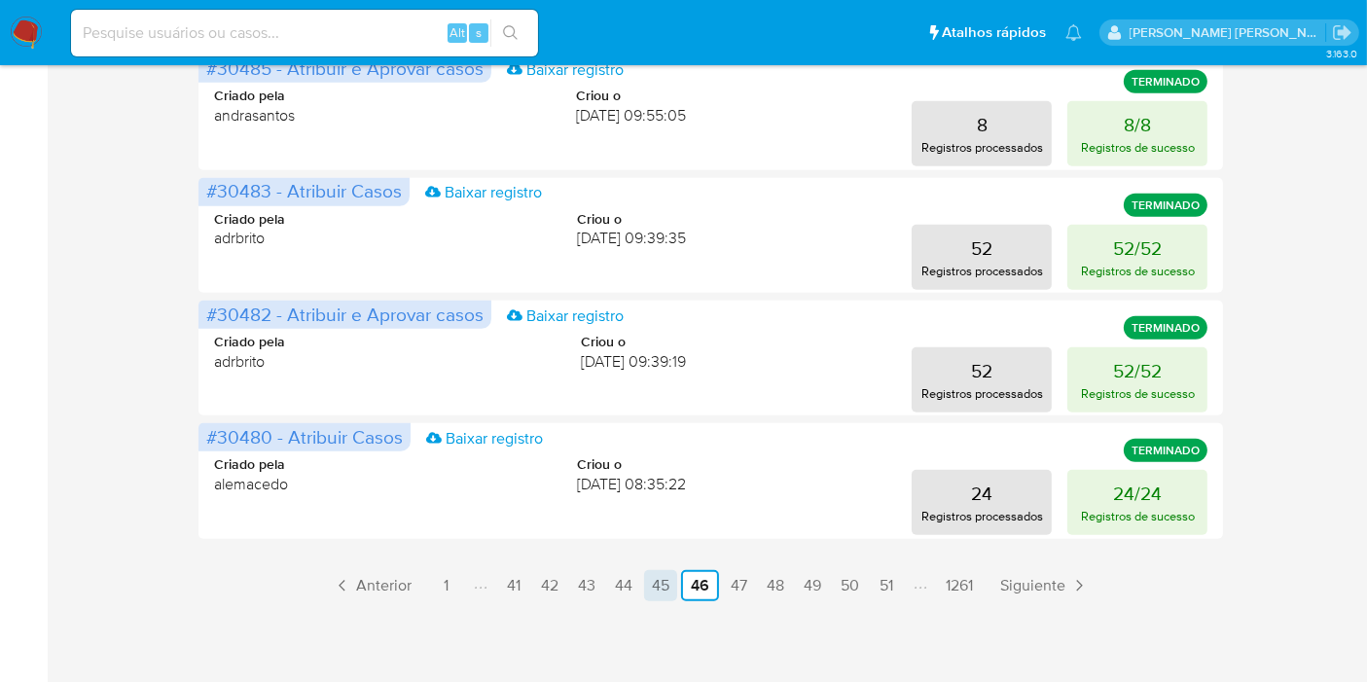
click at [656, 587] on link "45" at bounding box center [660, 585] width 33 height 31
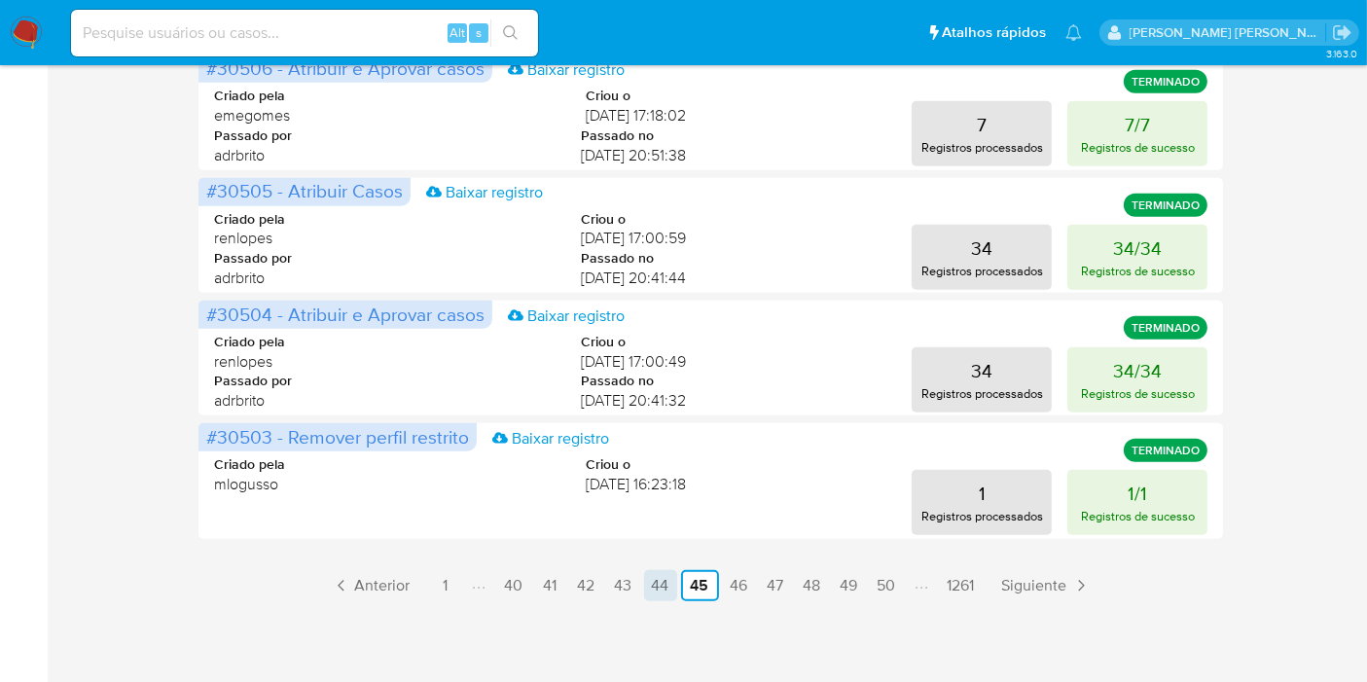
click at [655, 582] on link "44" at bounding box center [660, 585] width 33 height 31
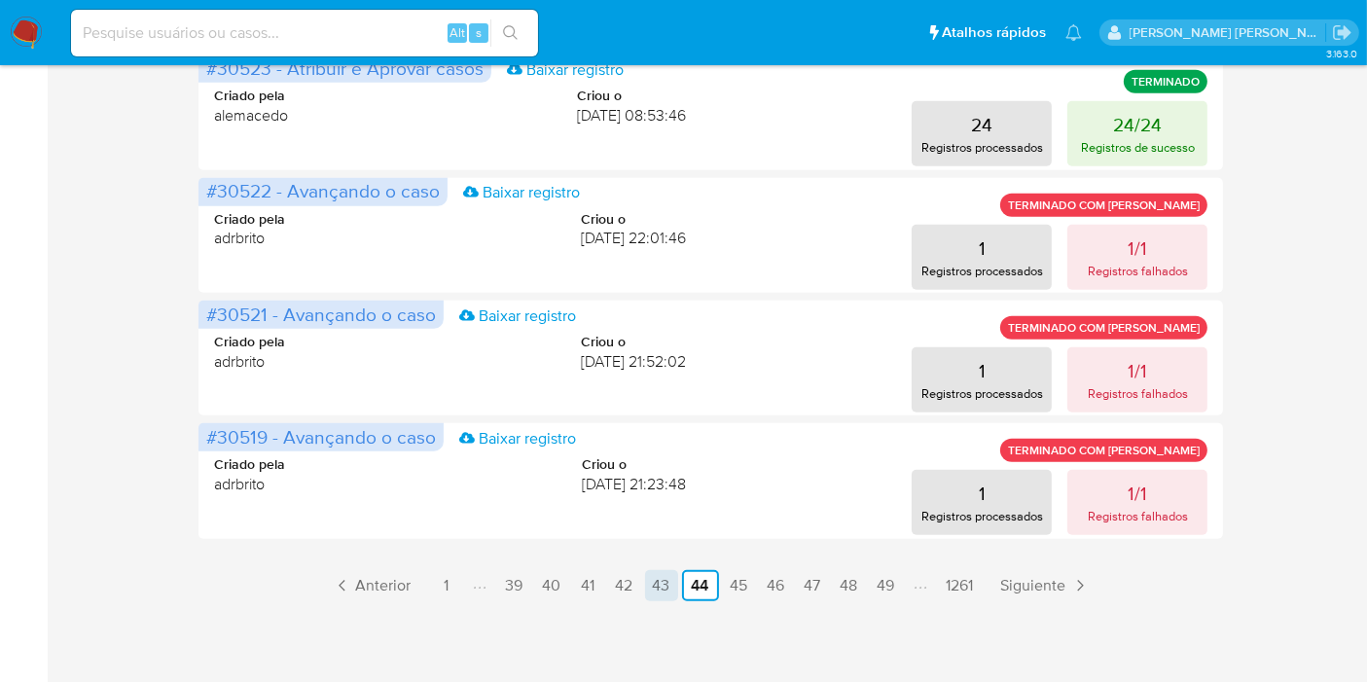
click at [661, 587] on link "43" at bounding box center [661, 585] width 33 height 31
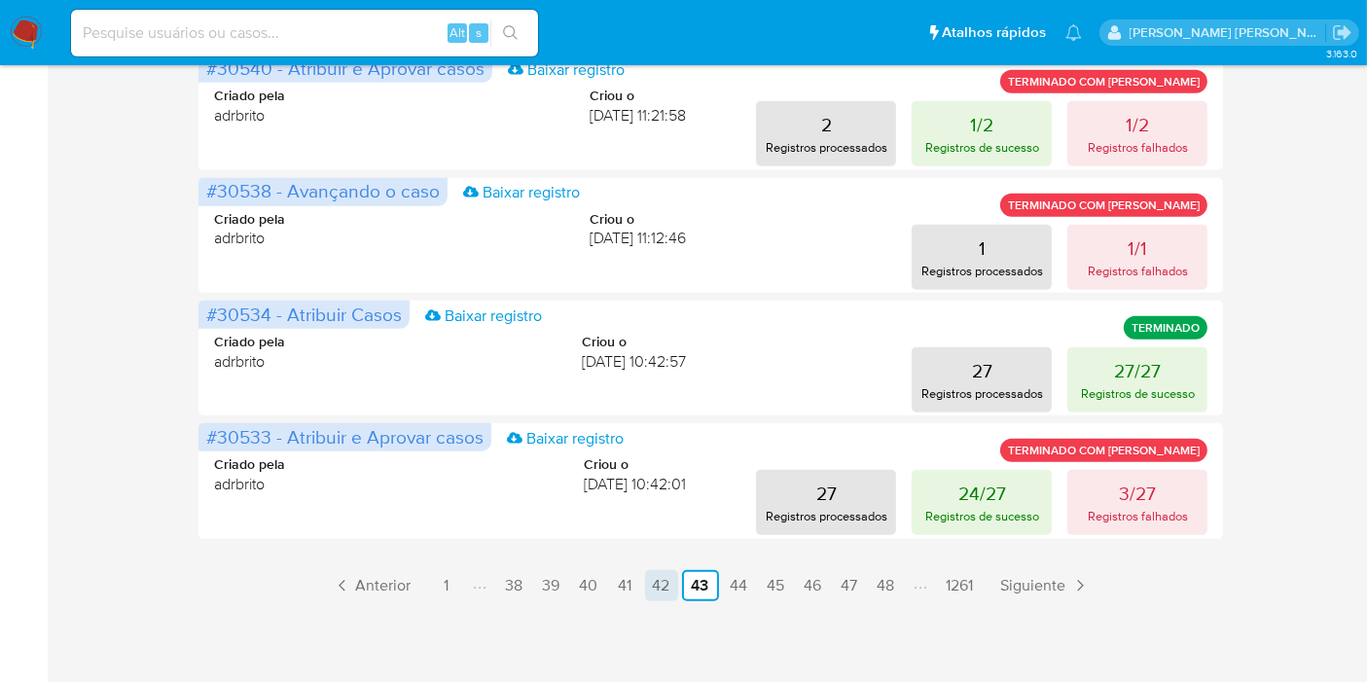
click at [664, 575] on link "42" at bounding box center [661, 585] width 33 height 31
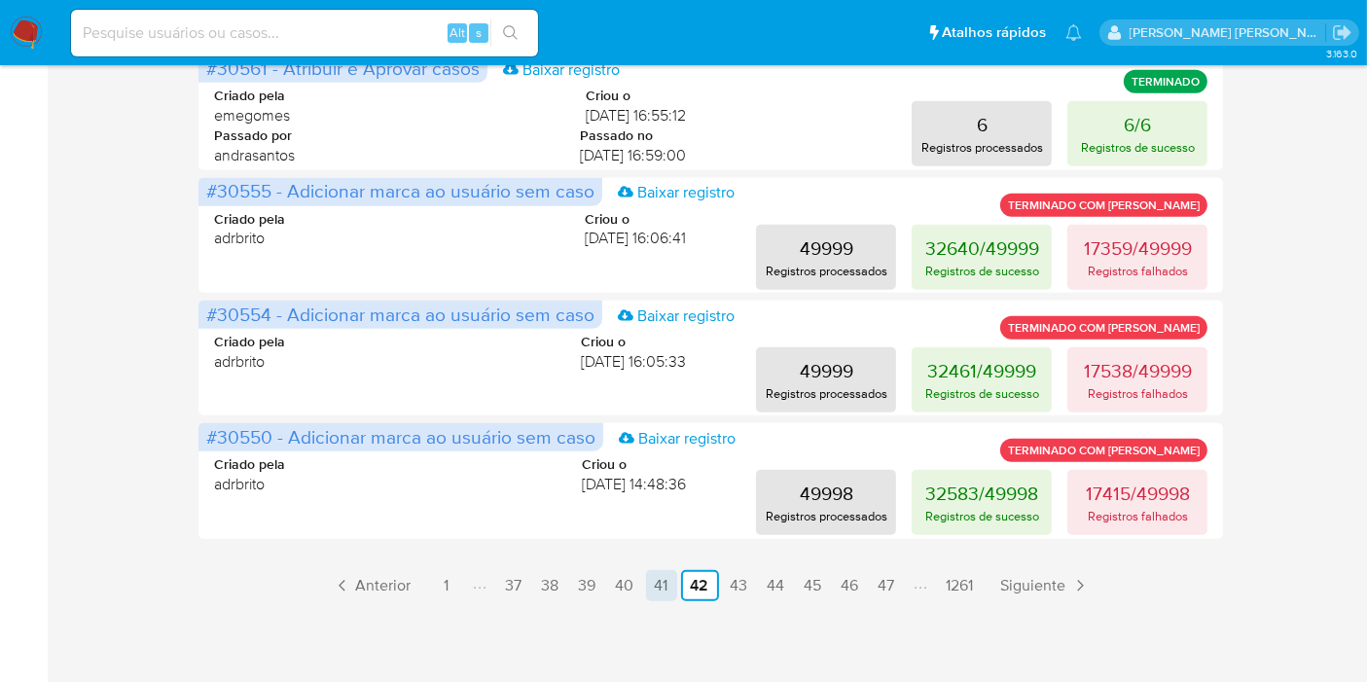
click at [659, 574] on link "41" at bounding box center [661, 585] width 31 height 31
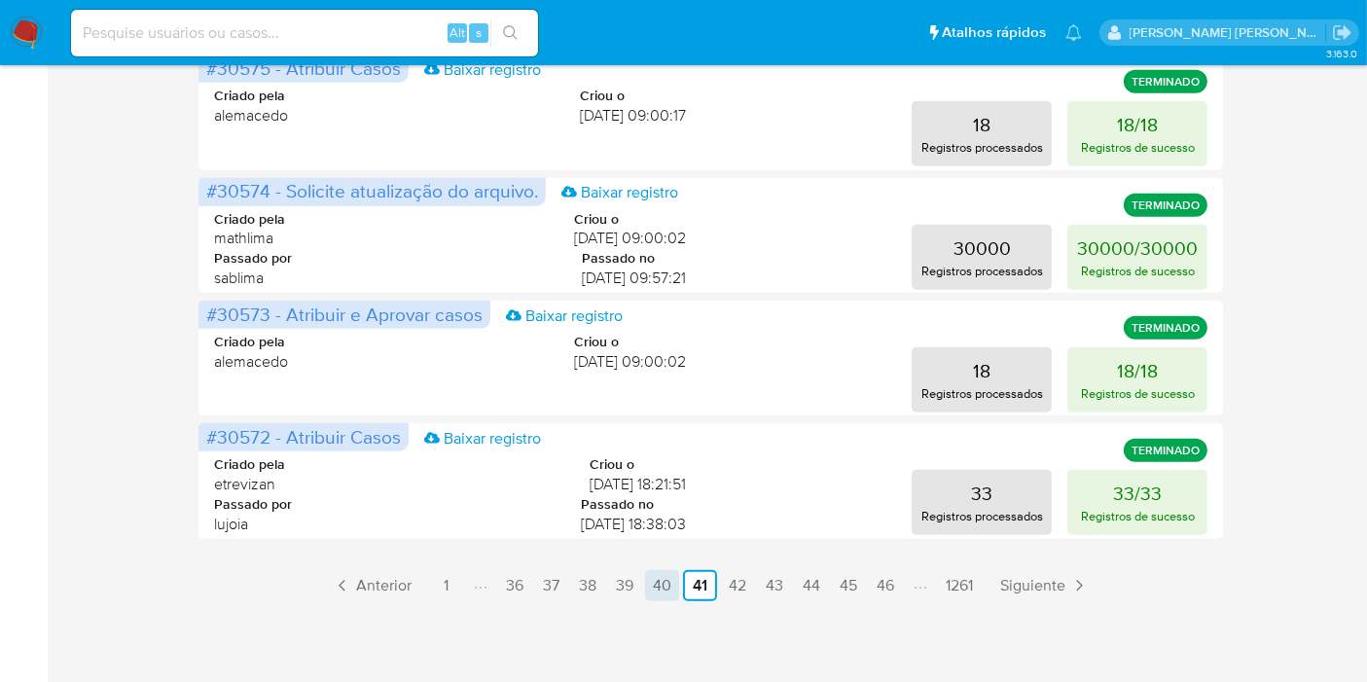
click at [656, 577] on link "40" at bounding box center [662, 585] width 34 height 31
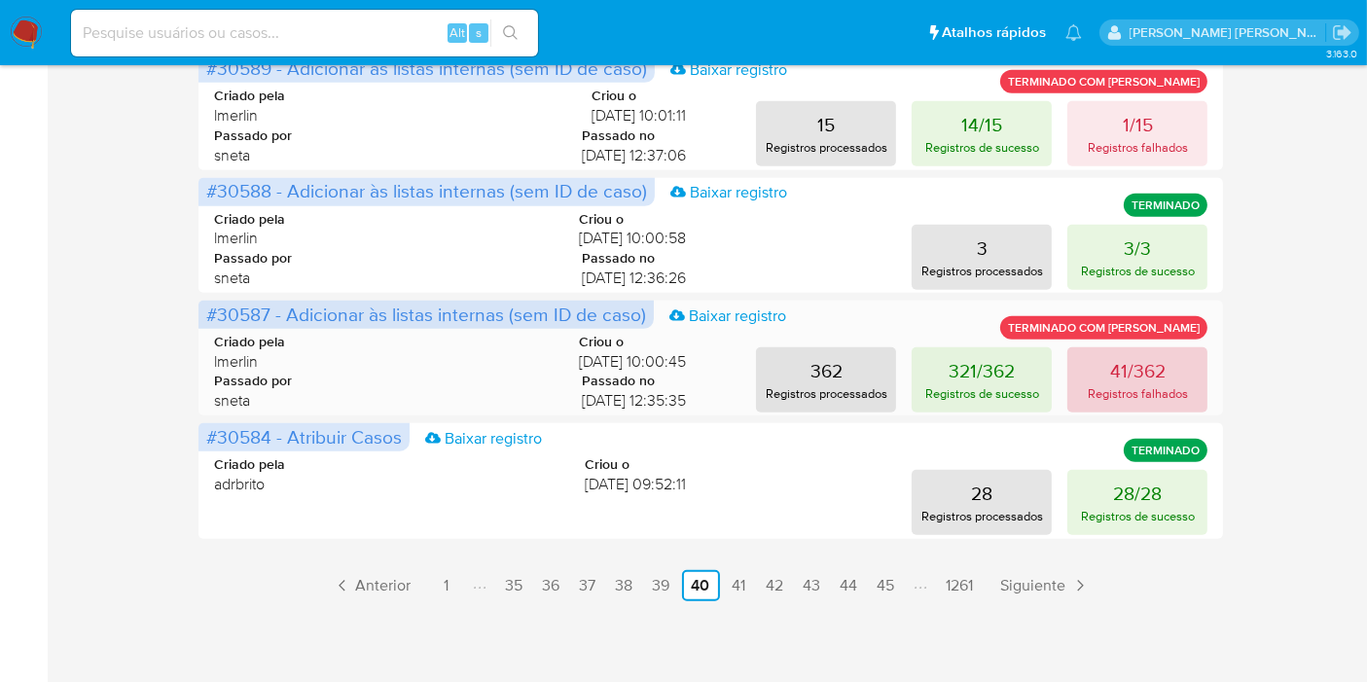
click at [1169, 392] on p "Registros falhados" at bounding box center [1138, 393] width 100 height 18
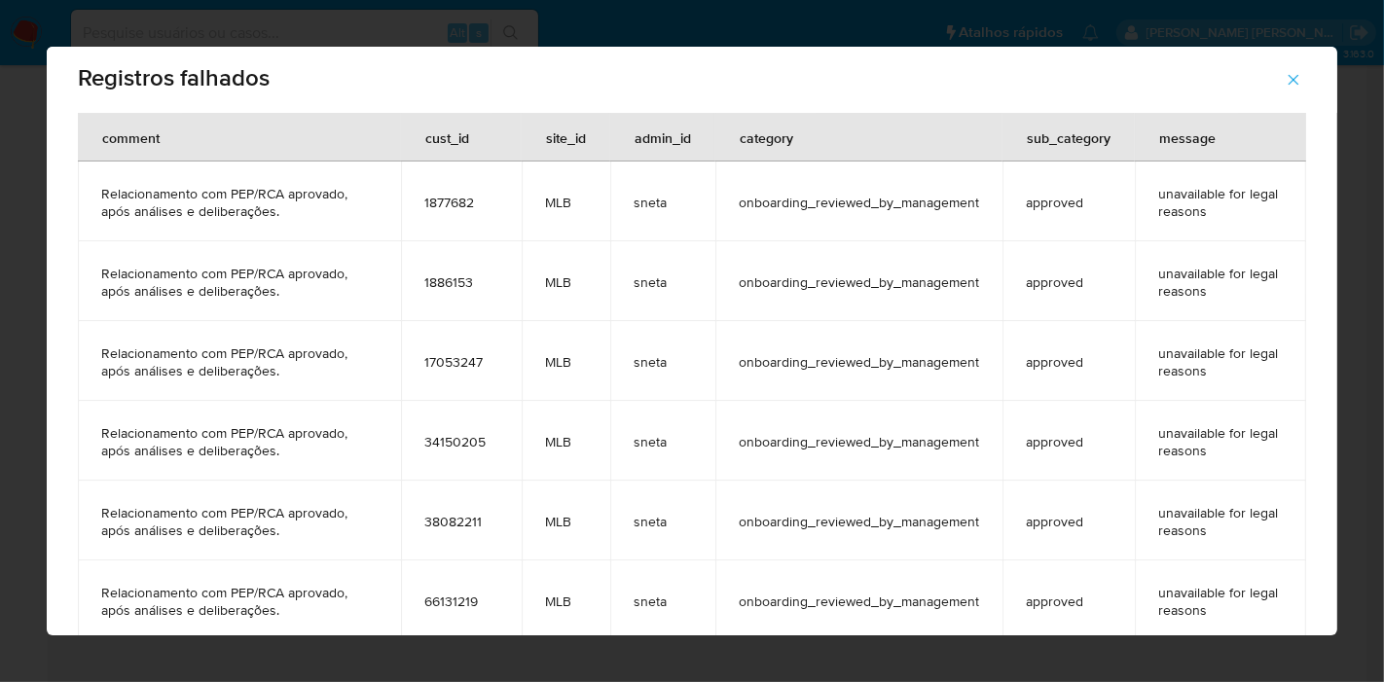
scroll to position [0, 0]
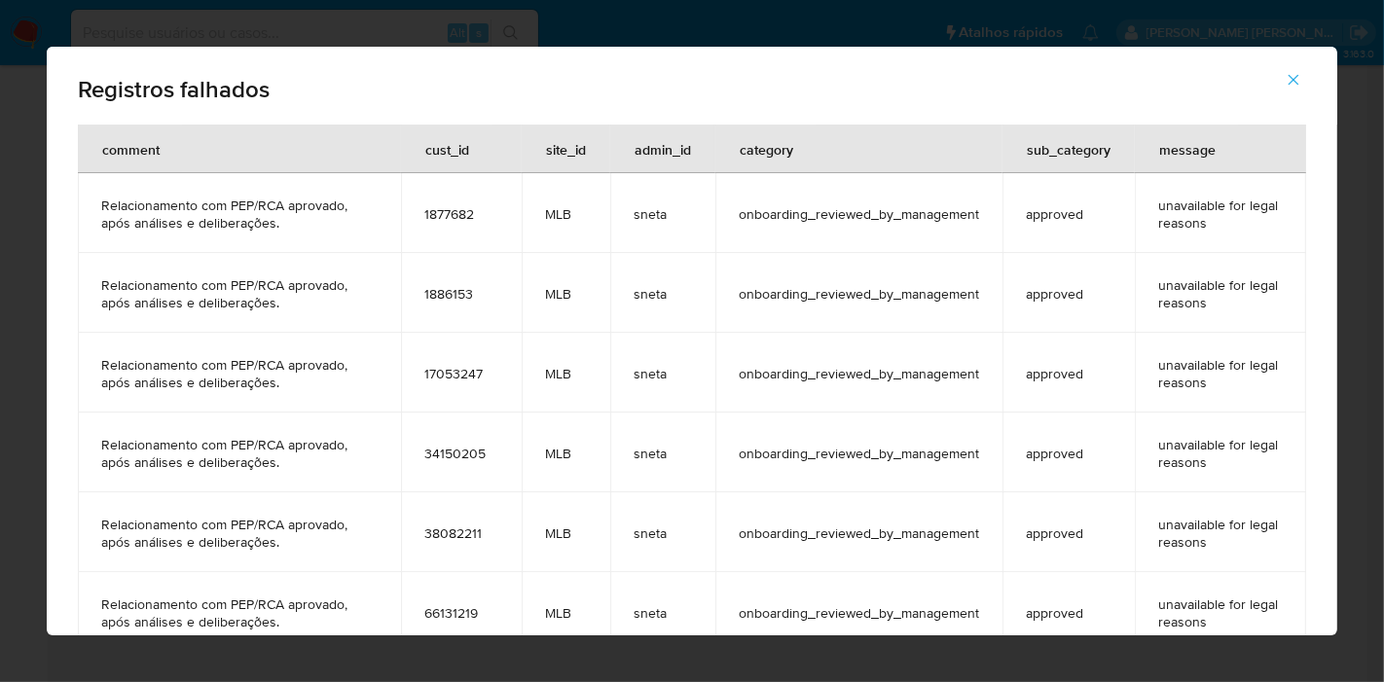
click at [1289, 73] on icon "button" at bounding box center [1293, 80] width 18 height 18
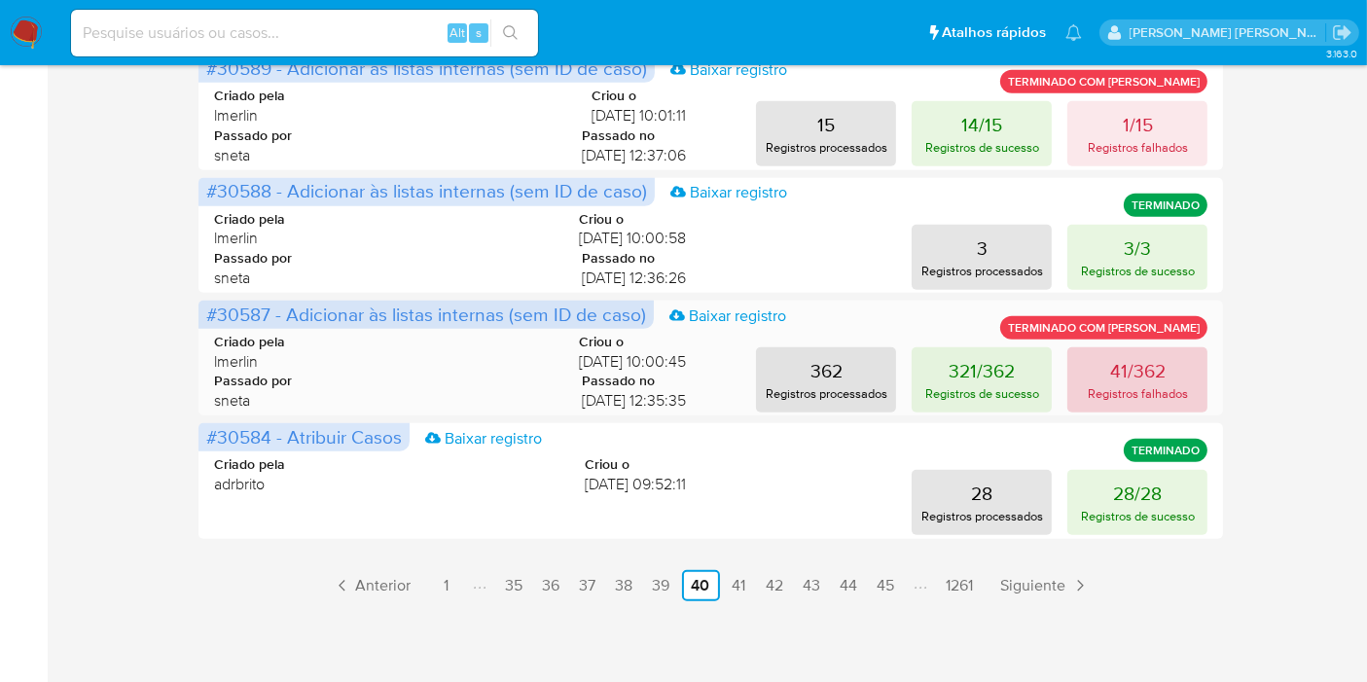
click at [1168, 380] on button "41/362 Registros falhados" at bounding box center [1137, 379] width 140 height 65
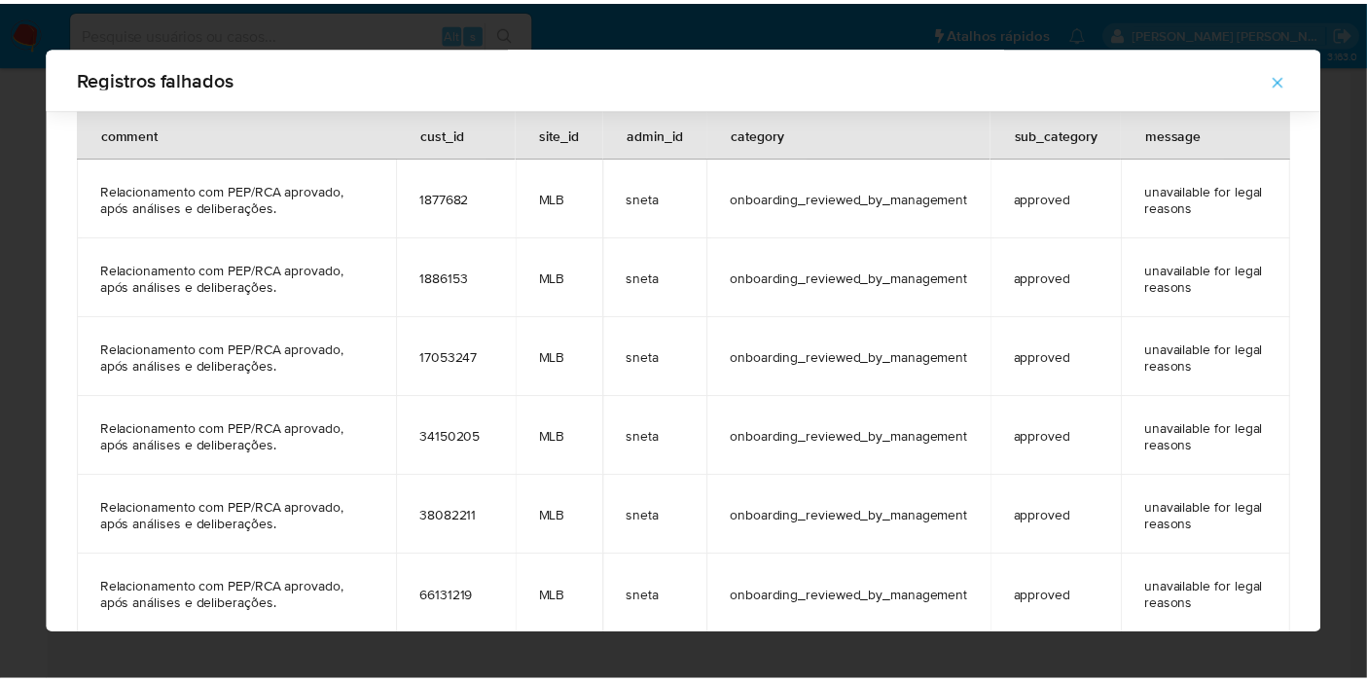
scroll to position [2090, 0]
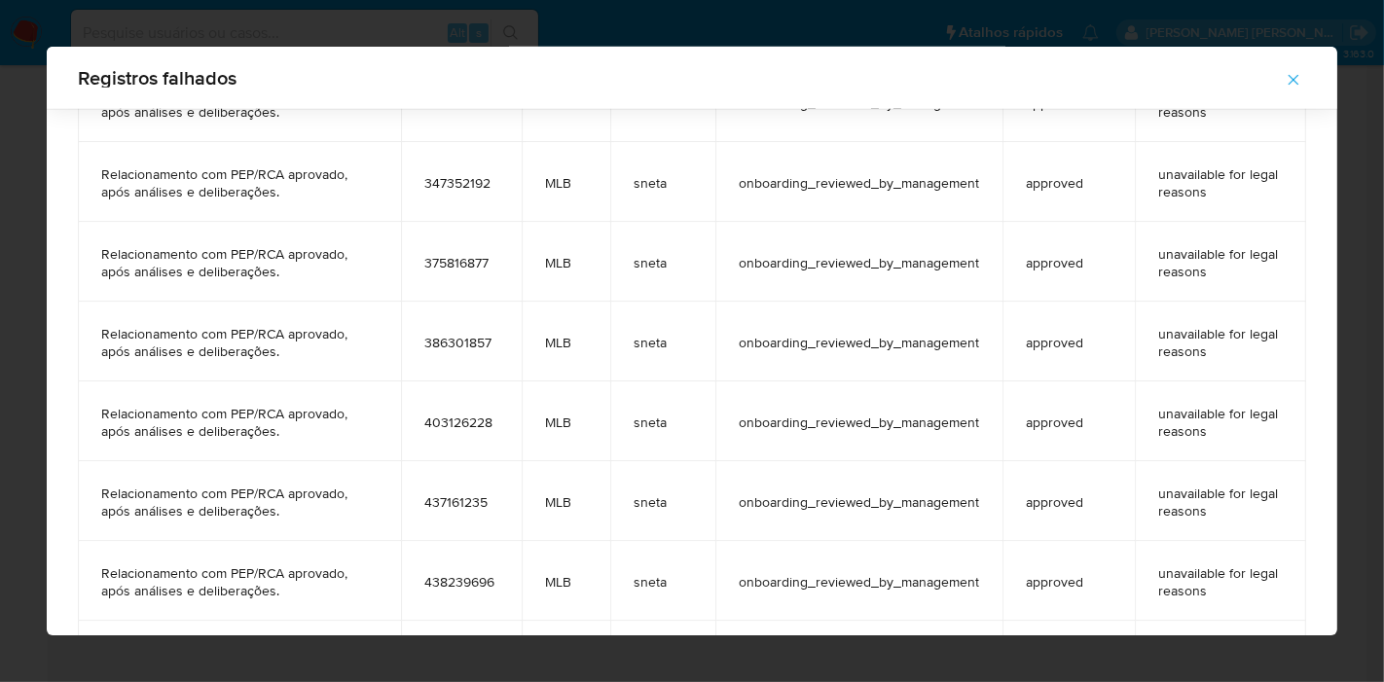
click at [1290, 73] on icon "button" at bounding box center [1293, 80] width 18 height 18
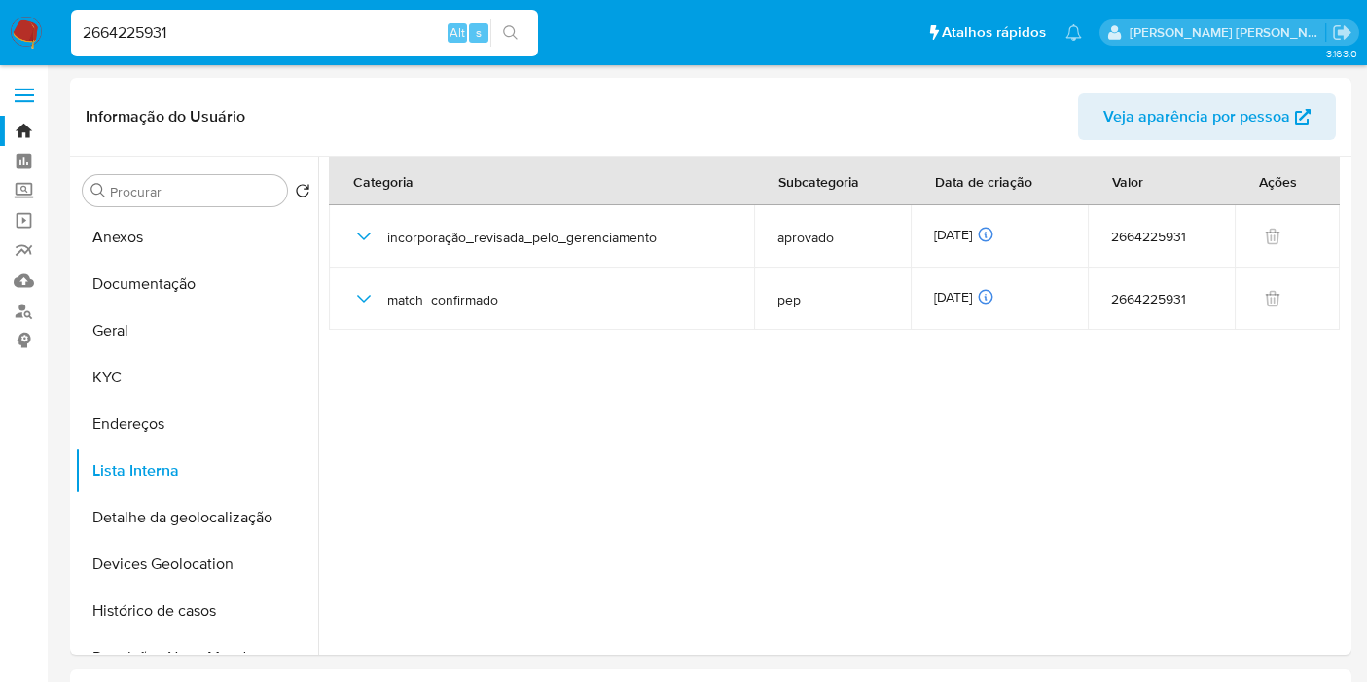
select select "10"
click at [382, 31] on input "2664225931" at bounding box center [304, 32] width 467 height 25
paste input "304062003"
type input "2304062003"
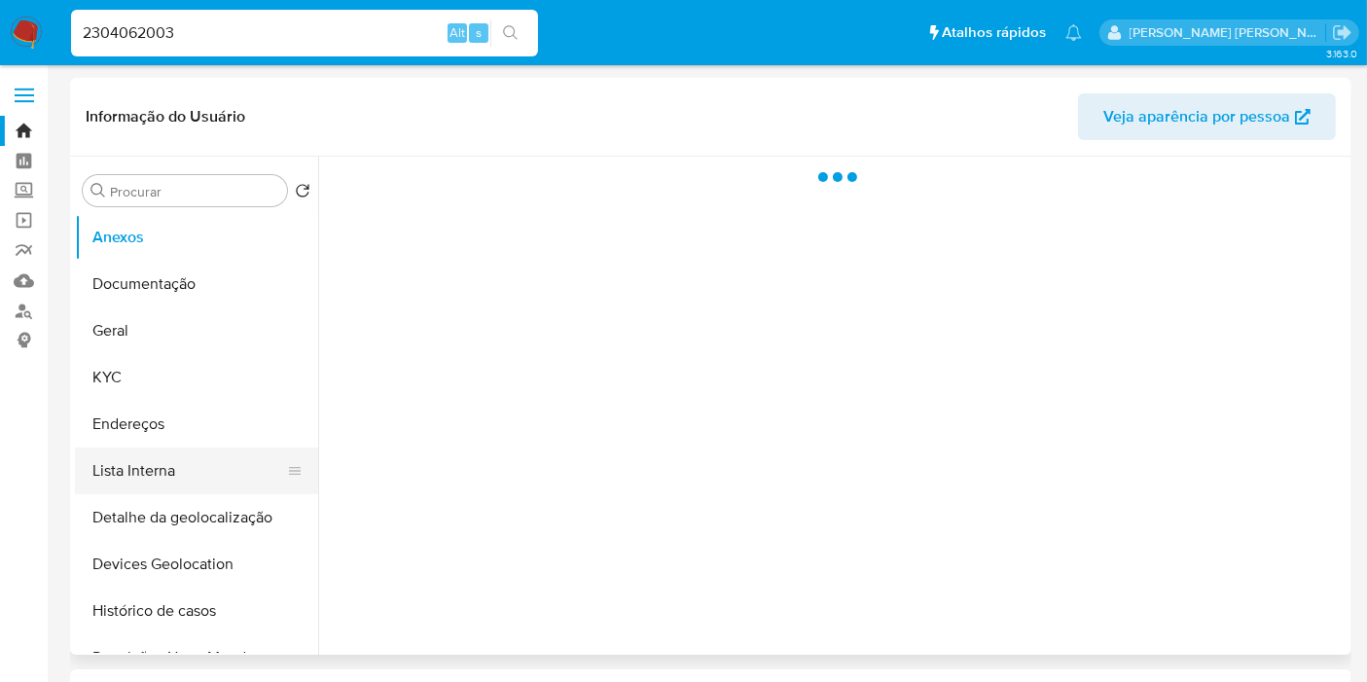
click at [150, 459] on button "Lista Interna" at bounding box center [189, 471] width 228 height 47
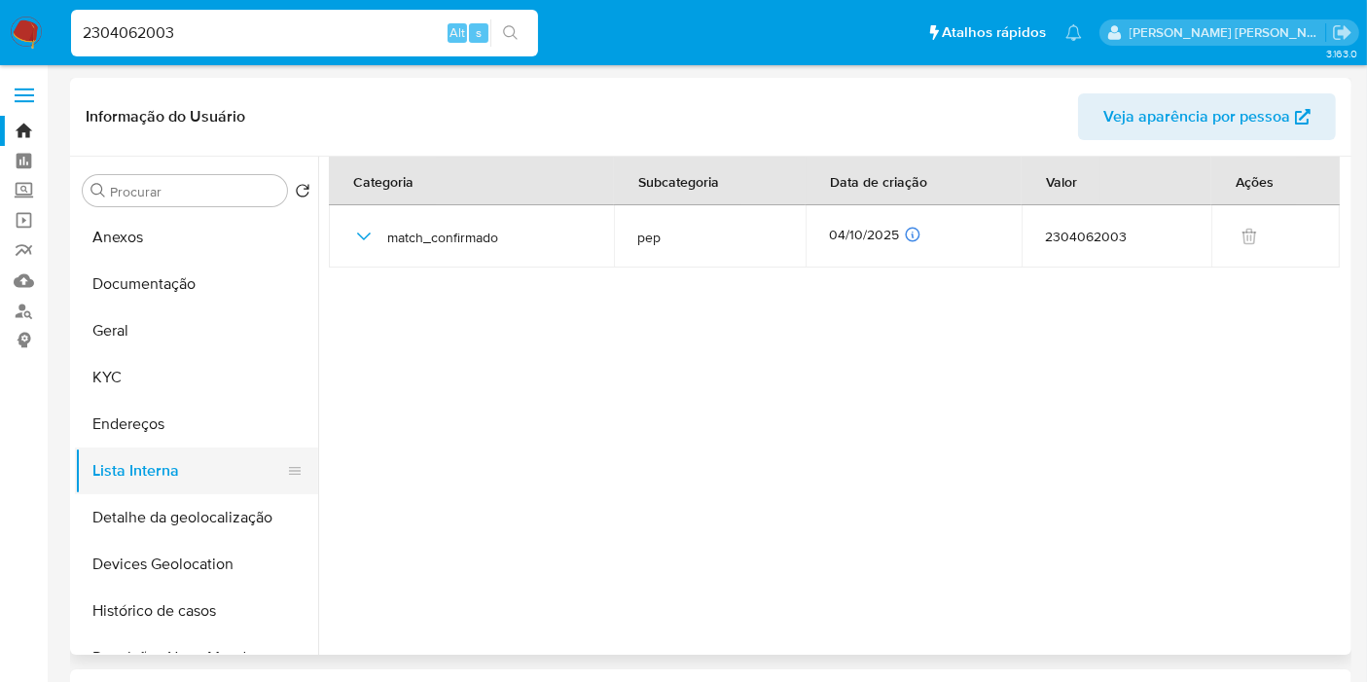
select select "10"
click at [204, 35] on input "2304062003" at bounding box center [304, 32] width 467 height 25
click at [204, 34] on input "2304062003" at bounding box center [304, 32] width 467 height 25
paste input "1577569277"
type input "1577569277"
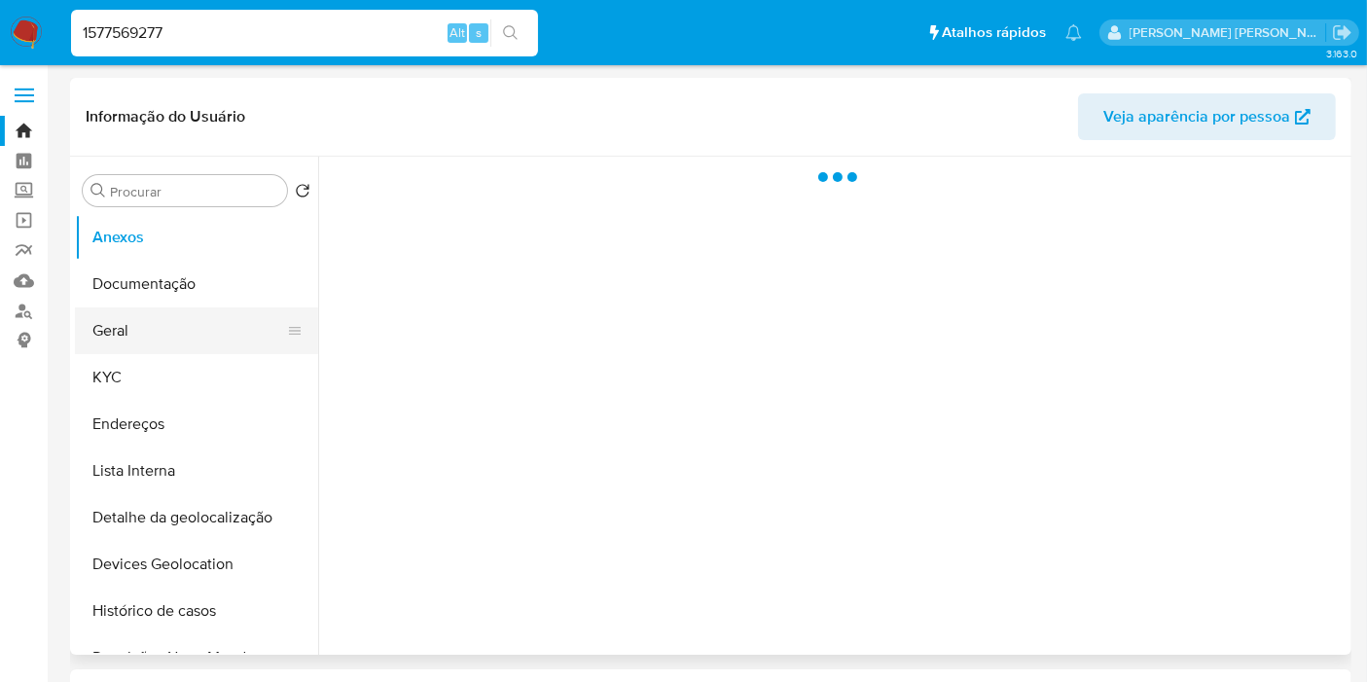
click at [180, 351] on button "Geral" at bounding box center [189, 330] width 228 height 47
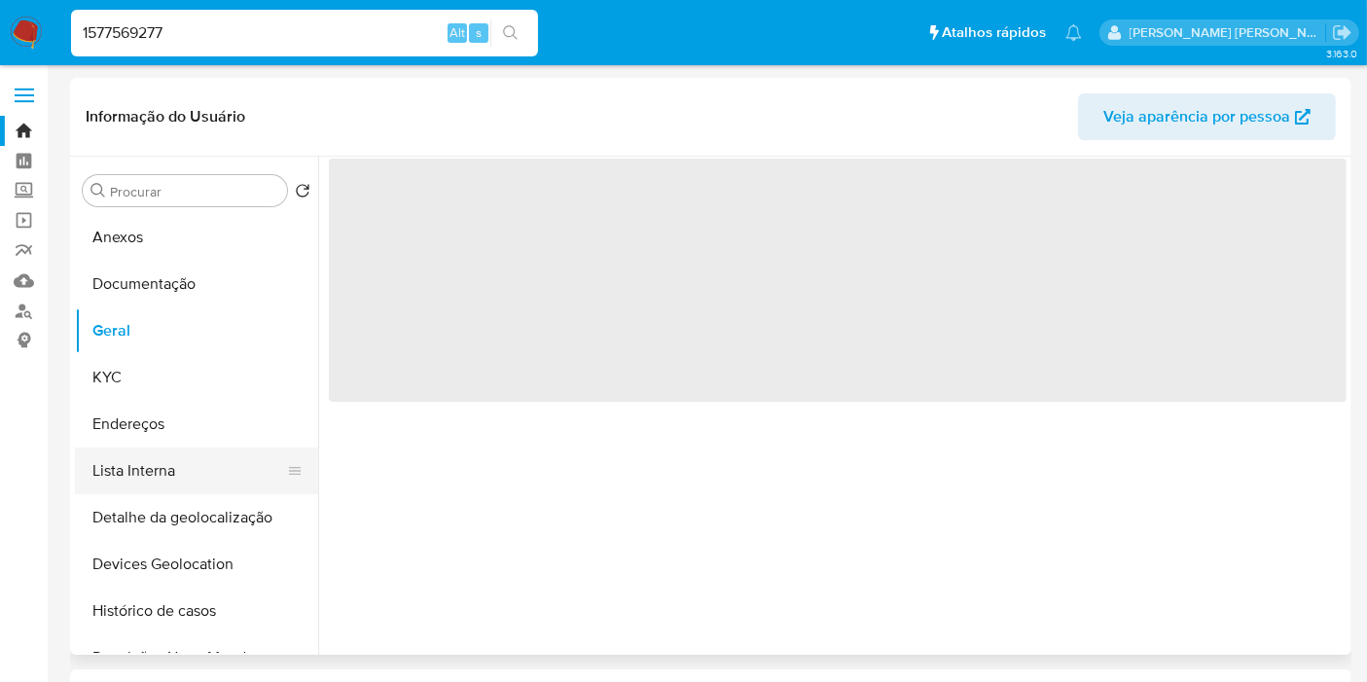
select select "10"
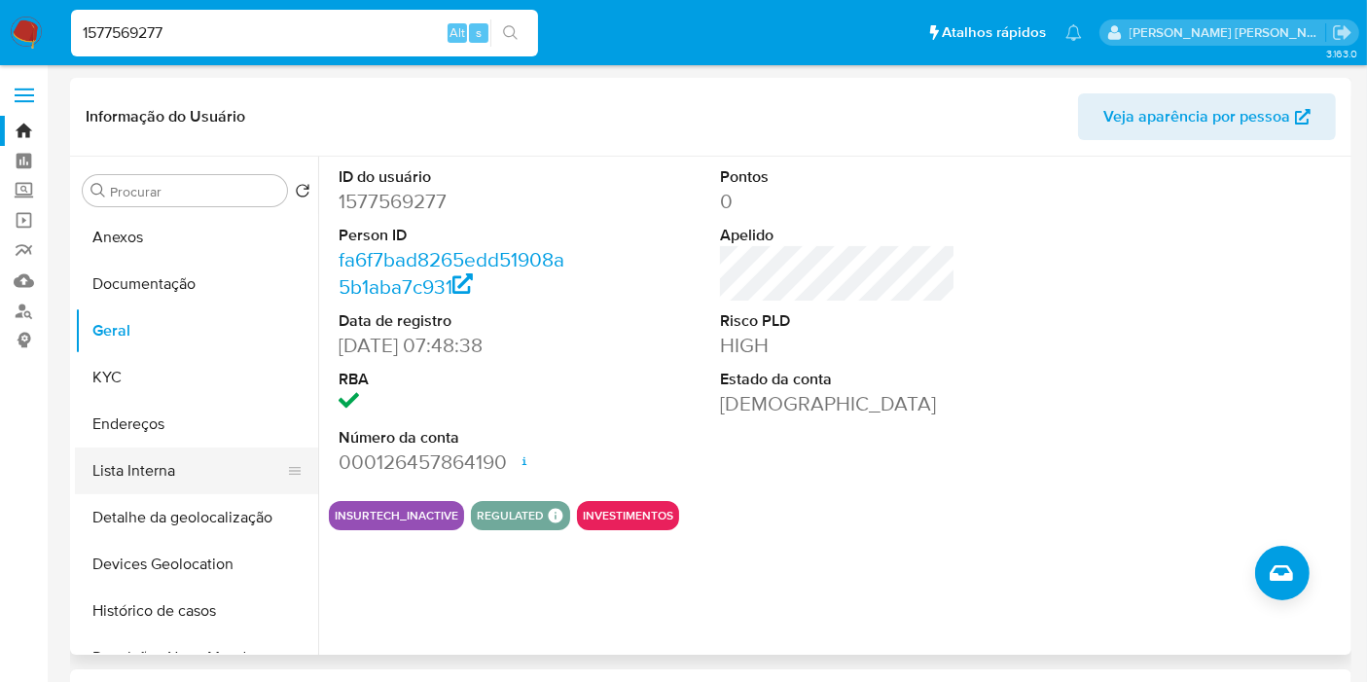
click at [175, 464] on button "Lista Interna" at bounding box center [189, 471] width 228 height 47
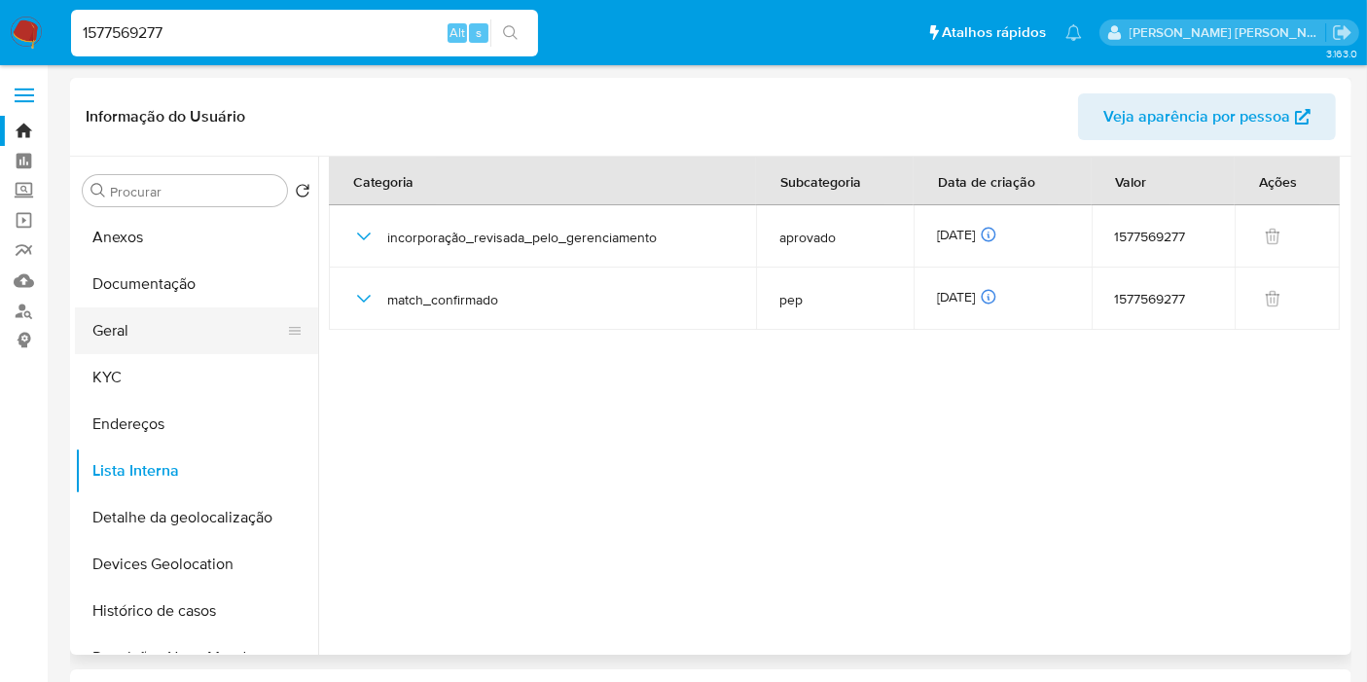
click at [178, 338] on button "Geral" at bounding box center [189, 330] width 228 height 47
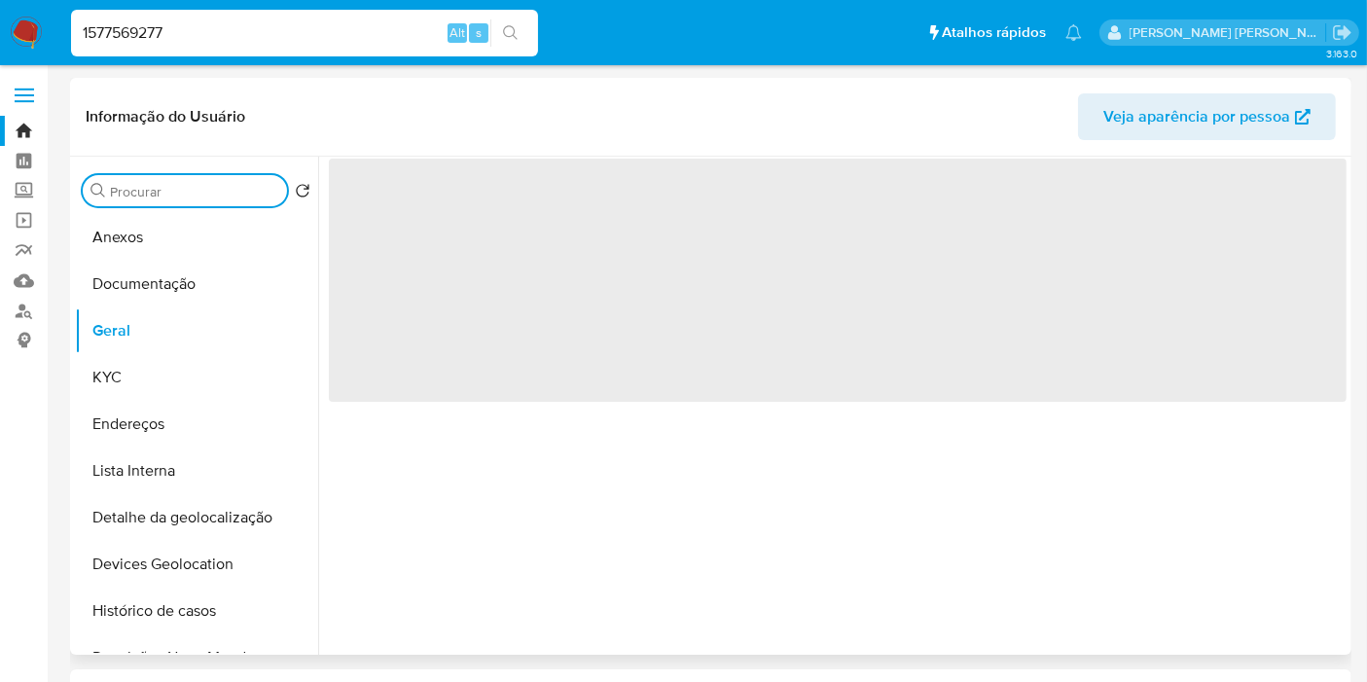
click at [212, 191] on input "Procurar" at bounding box center [194, 192] width 169 height 18
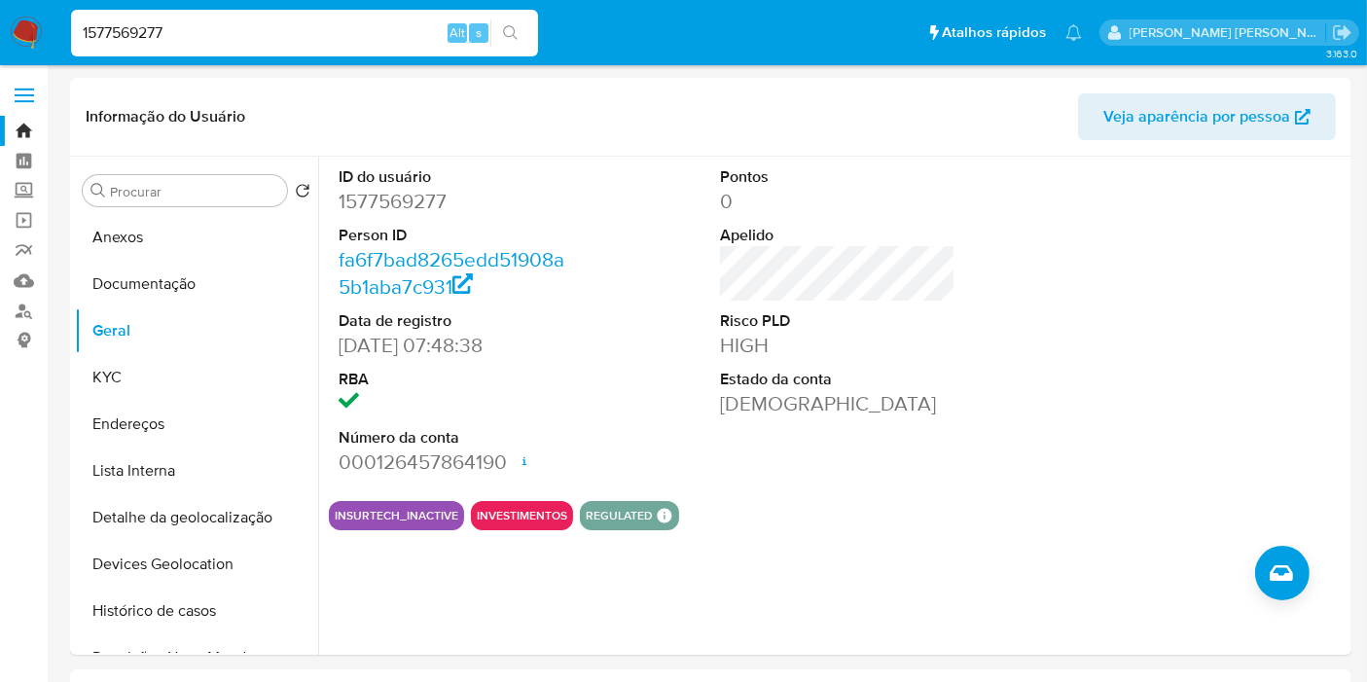
click at [322, 34] on input "1577569277" at bounding box center [304, 32] width 467 height 25
paste input "2148448258"
type input "2148448258"
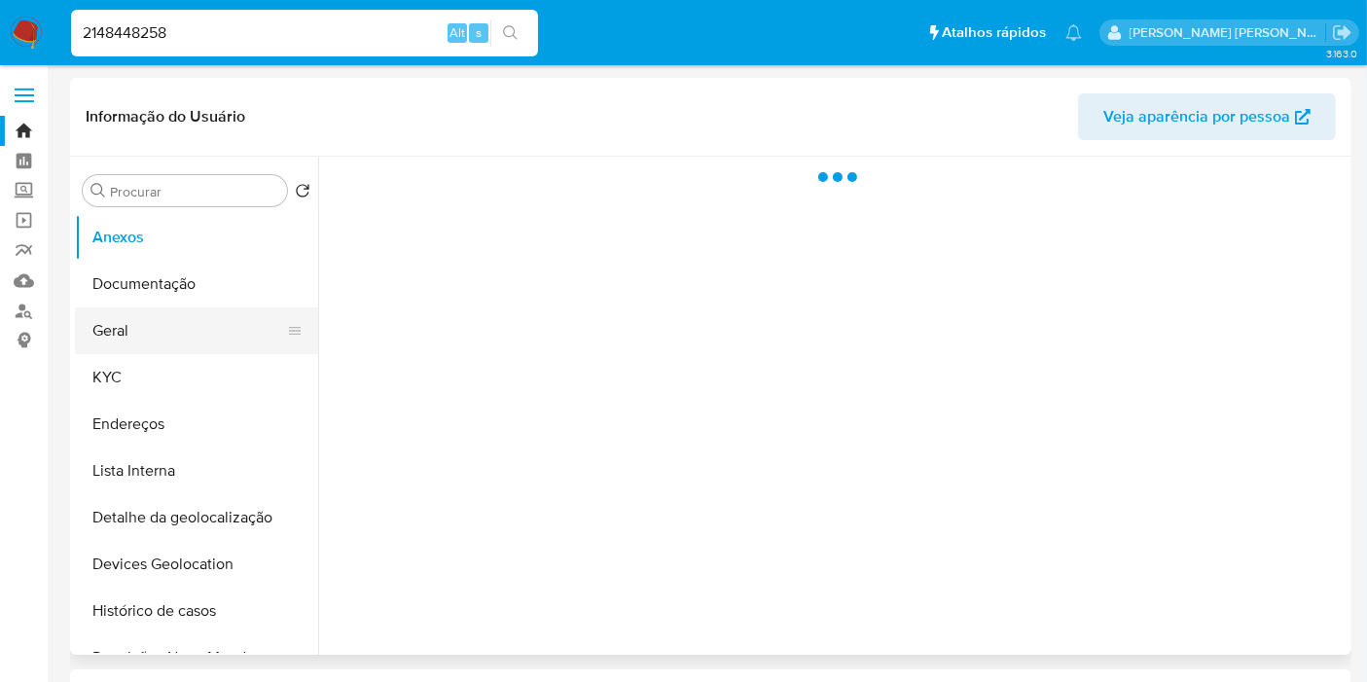
click at [90, 329] on button "Geral" at bounding box center [189, 330] width 228 height 47
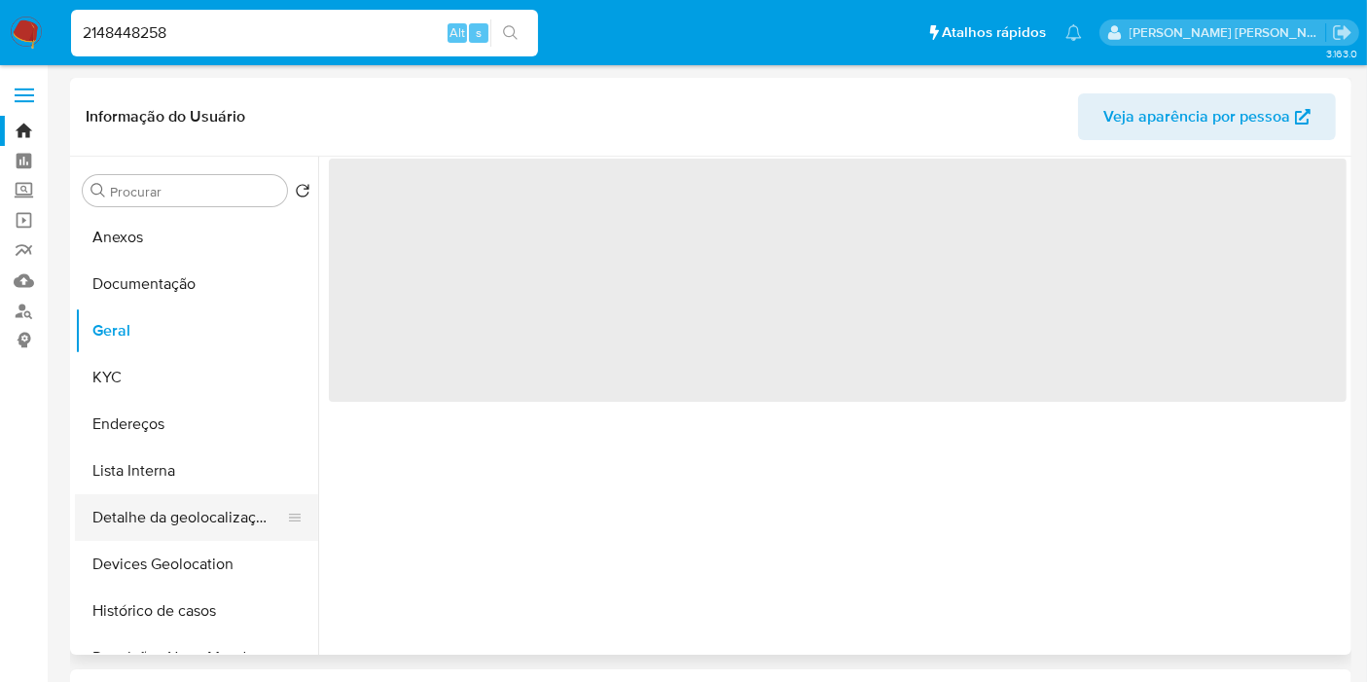
select select "10"
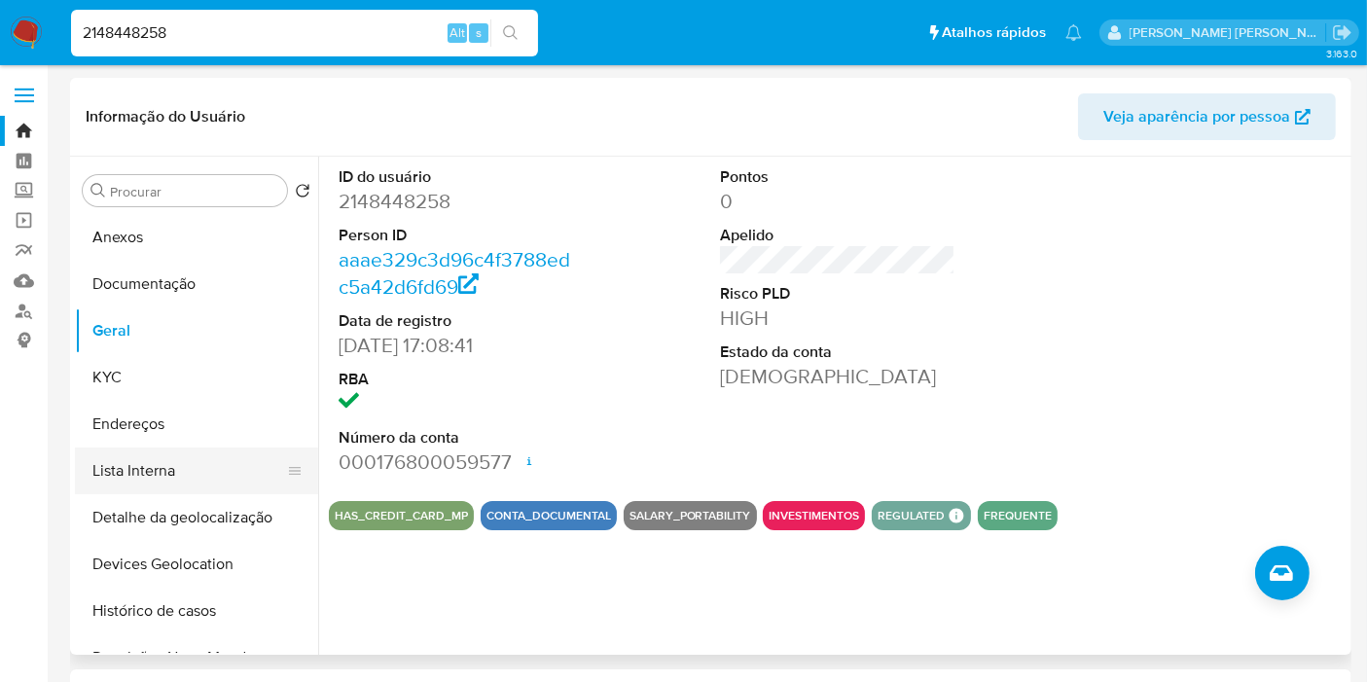
click at [212, 457] on button "Lista Interna" at bounding box center [189, 471] width 228 height 47
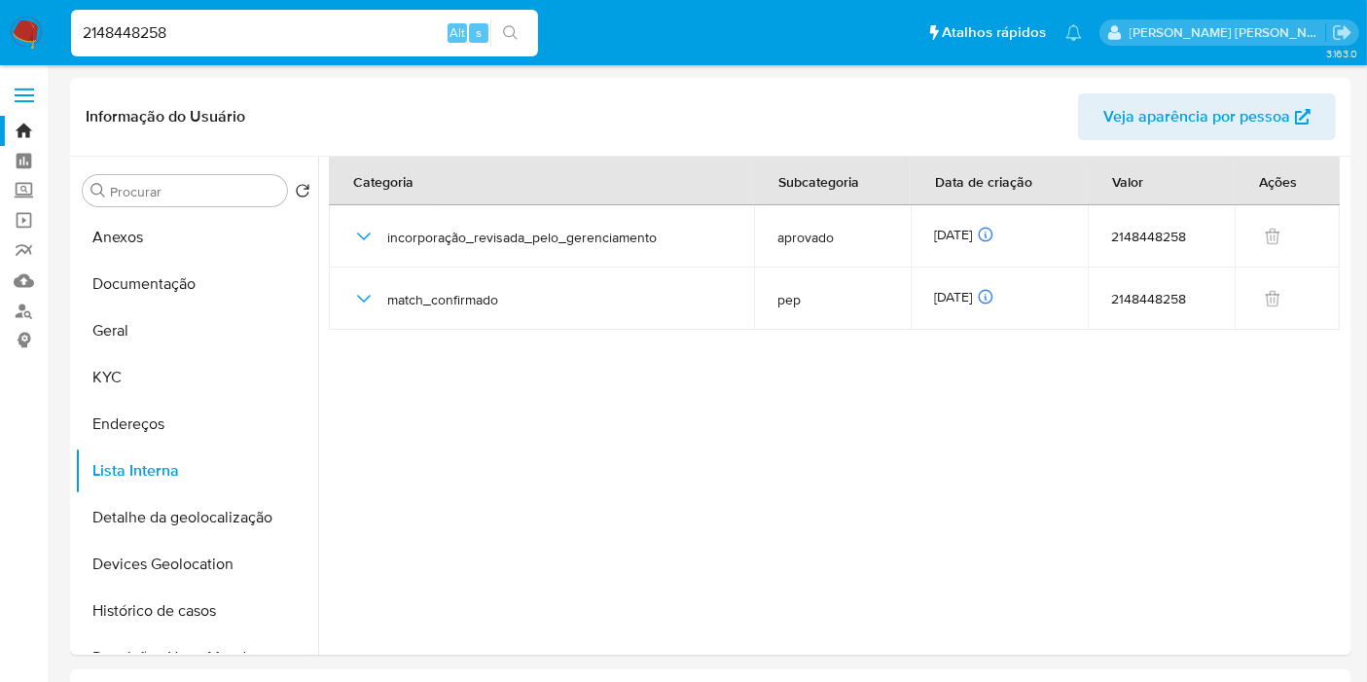
click at [370, 35] on input "2148448258" at bounding box center [304, 32] width 467 height 25
paste input "386301857"
type input "386301857"
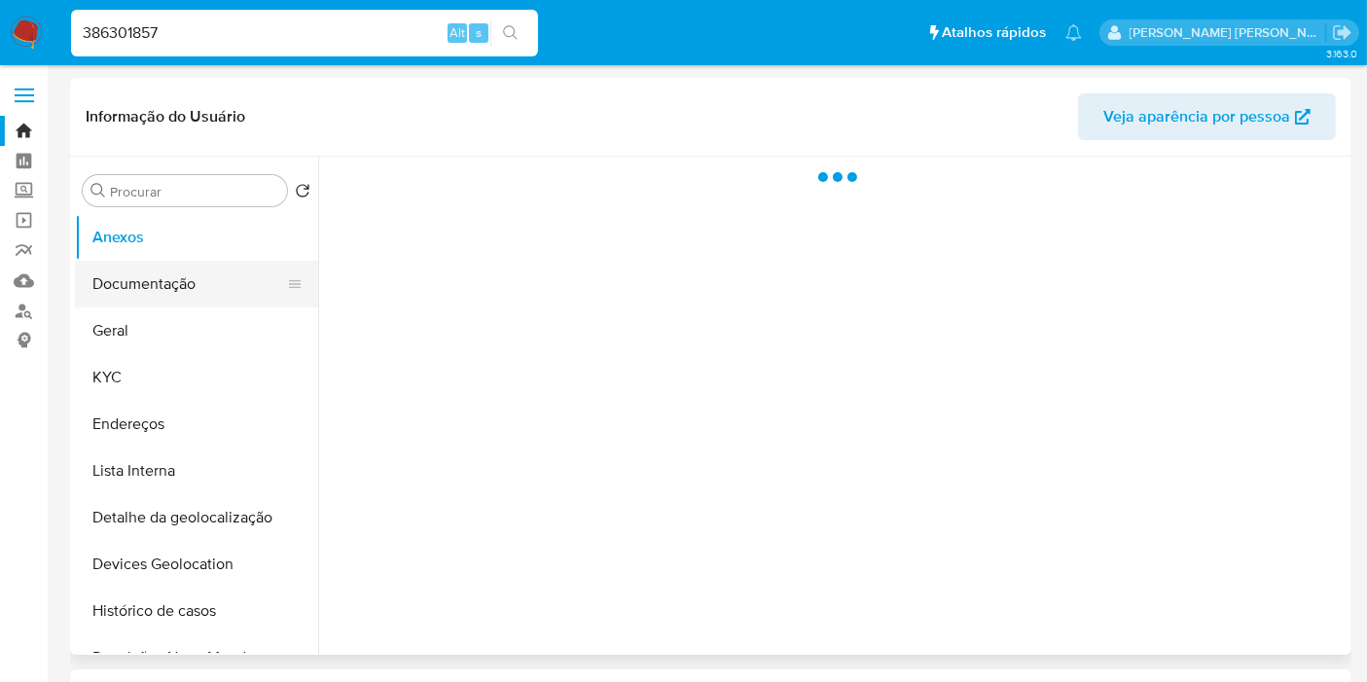
select select "10"
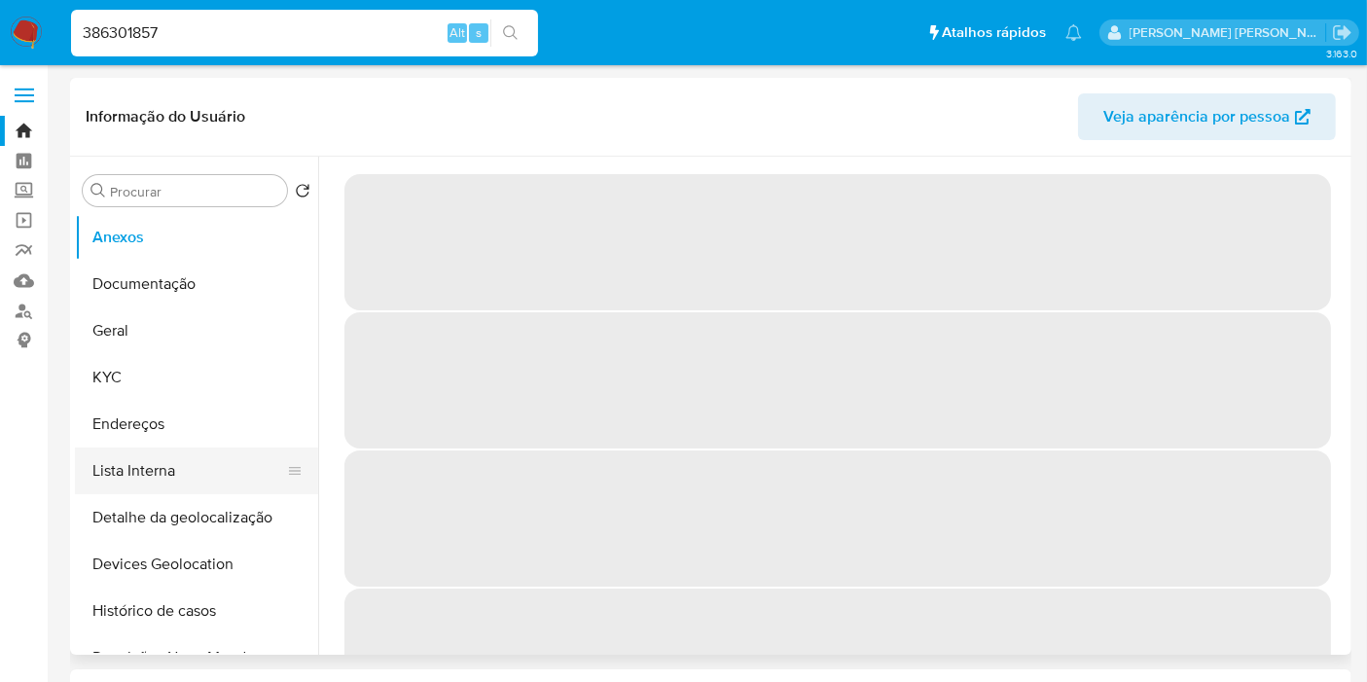
click at [144, 471] on button "Lista Interna" at bounding box center [189, 471] width 228 height 47
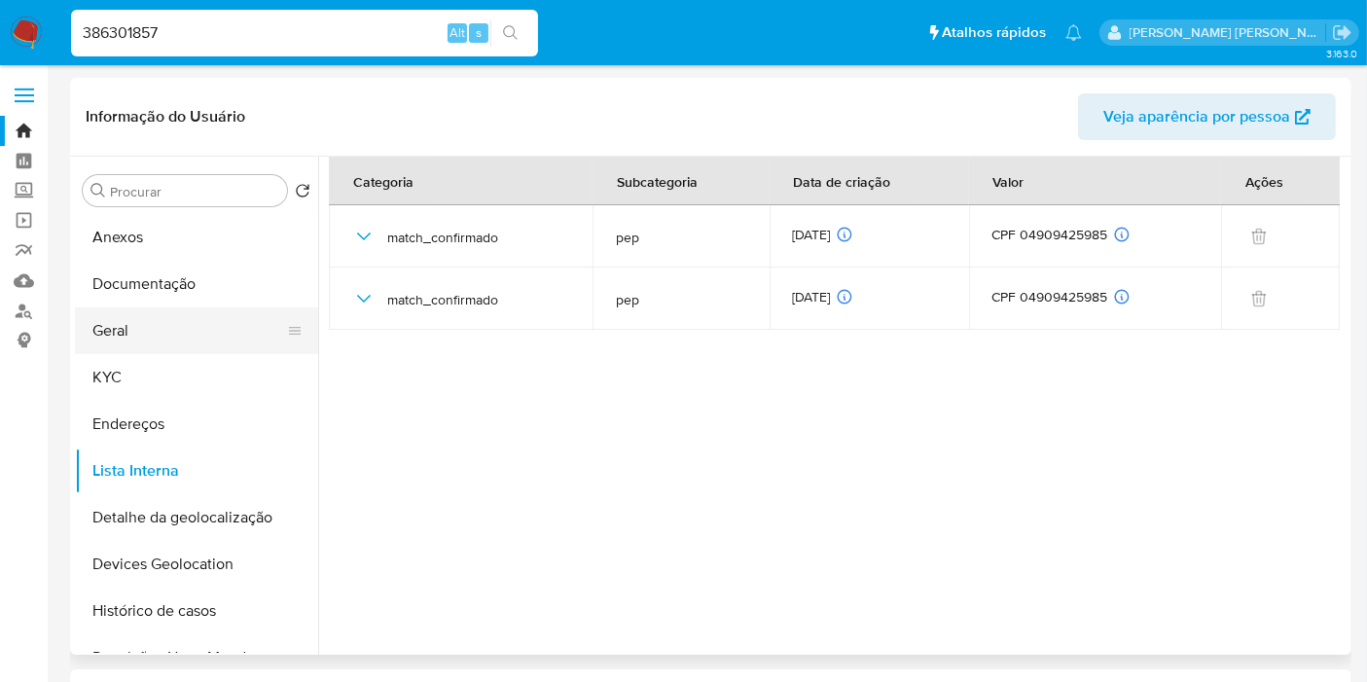
click at [177, 333] on button "Geral" at bounding box center [189, 330] width 228 height 47
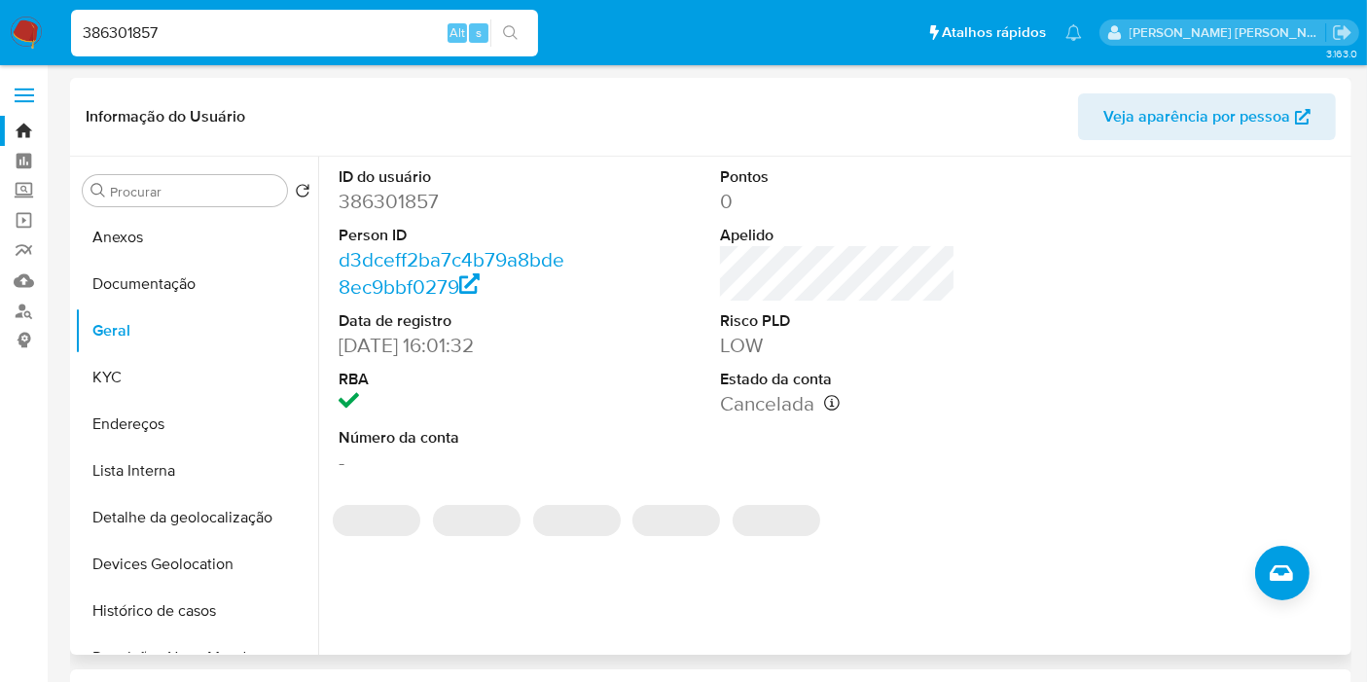
click at [416, 207] on dd "386301857" at bounding box center [456, 201] width 235 height 27
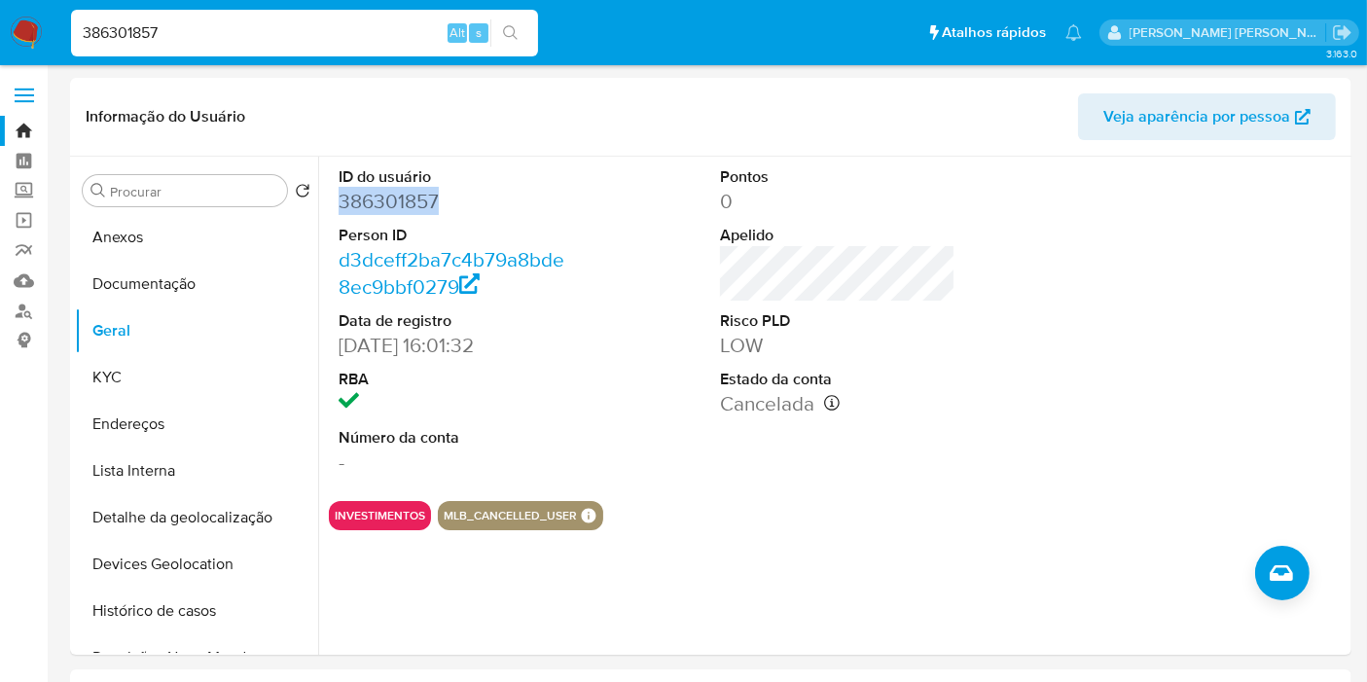
copy dd "386301857"
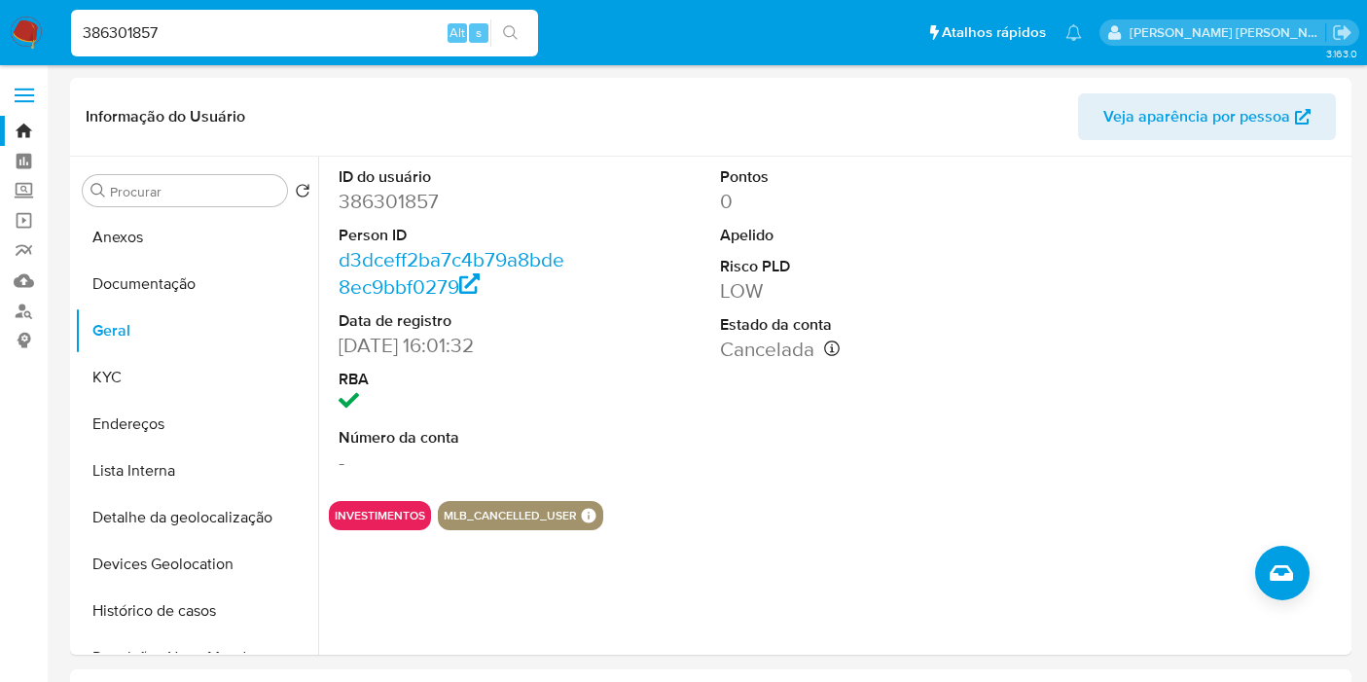
select select "10"
click at [372, 39] on input "386301857" at bounding box center [304, 32] width 467 height 25
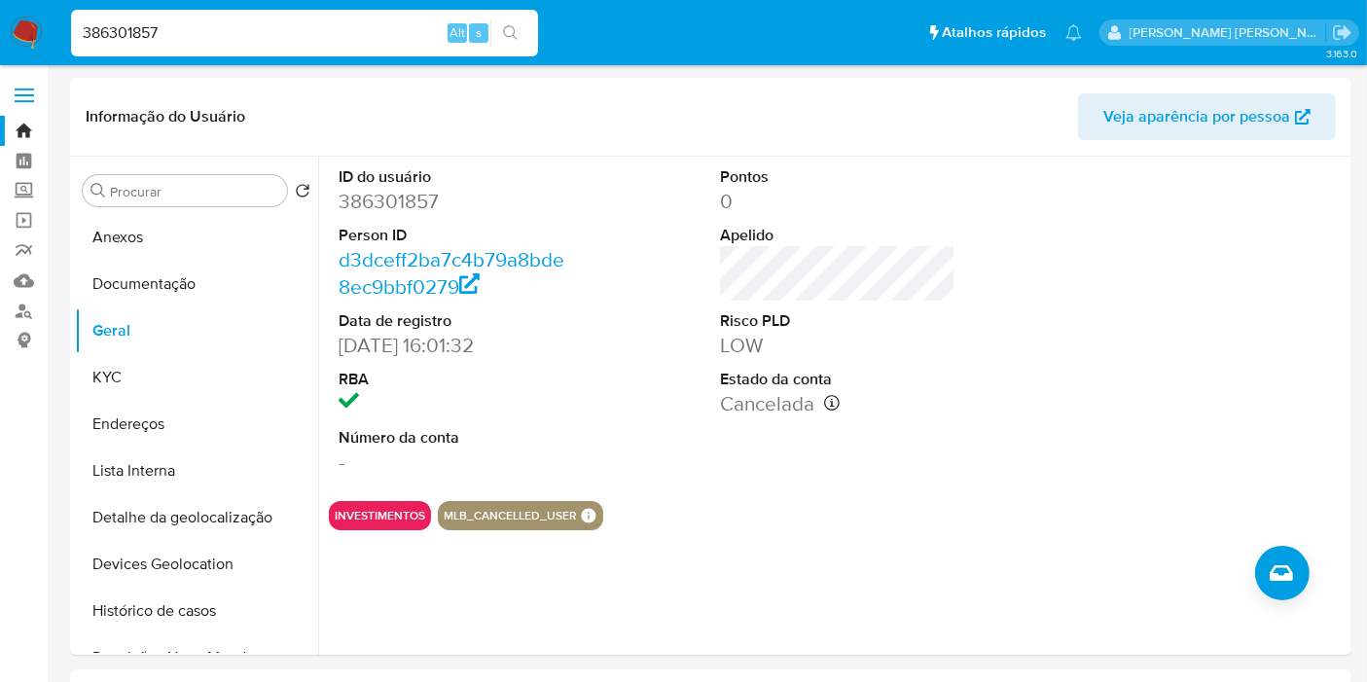
click at [372, 39] on input "386301857" at bounding box center [304, 32] width 467 height 25
type input "2266980203"
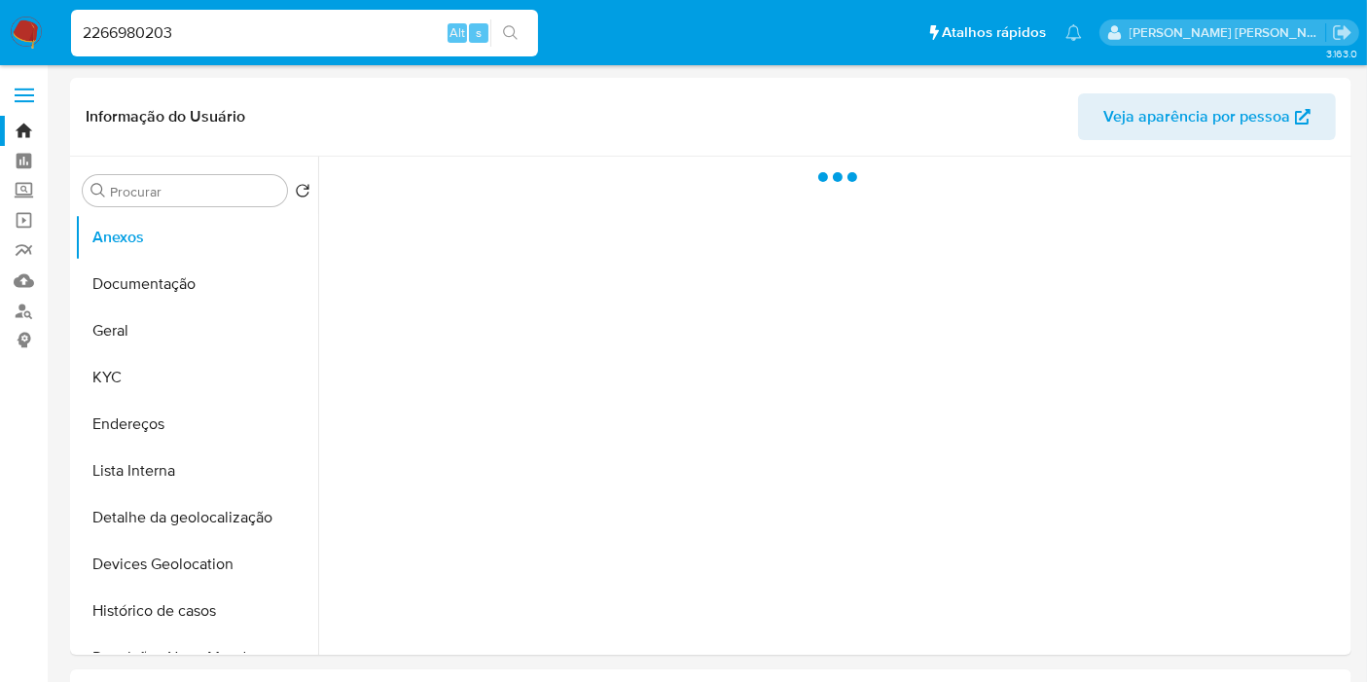
select select "10"
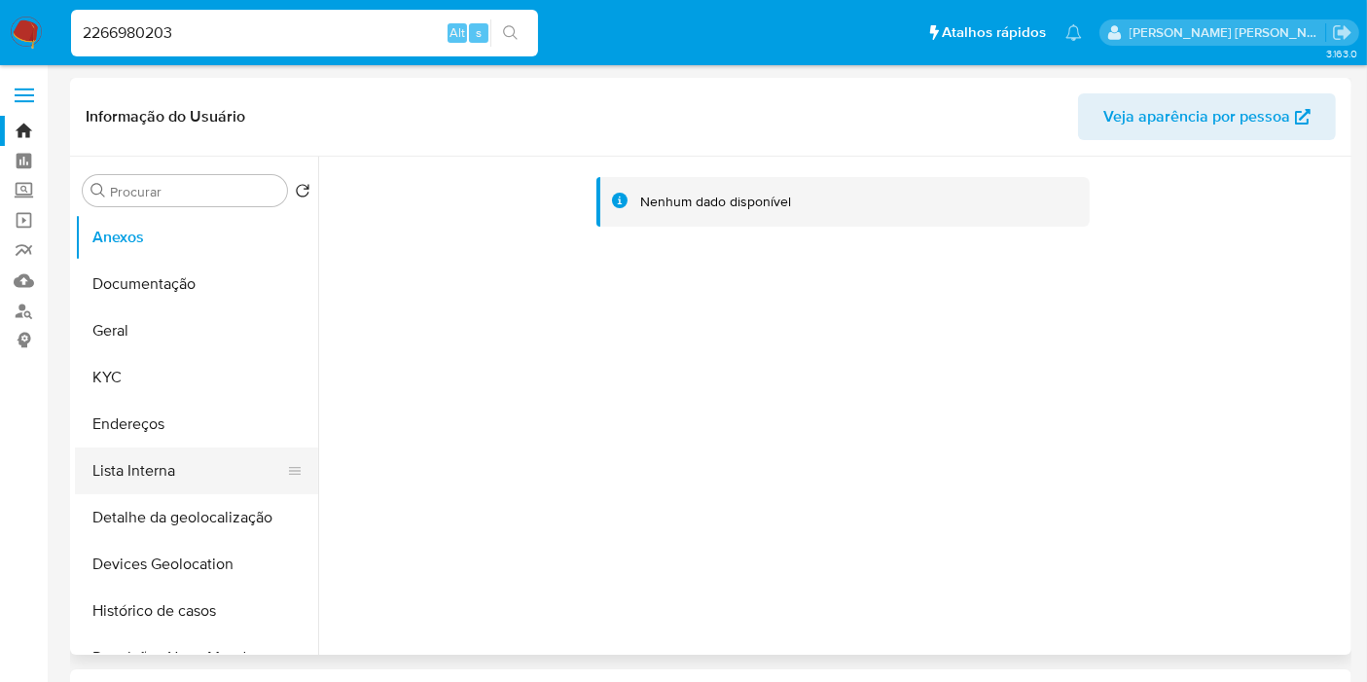
click at [161, 468] on button "Lista Interna" at bounding box center [189, 471] width 228 height 47
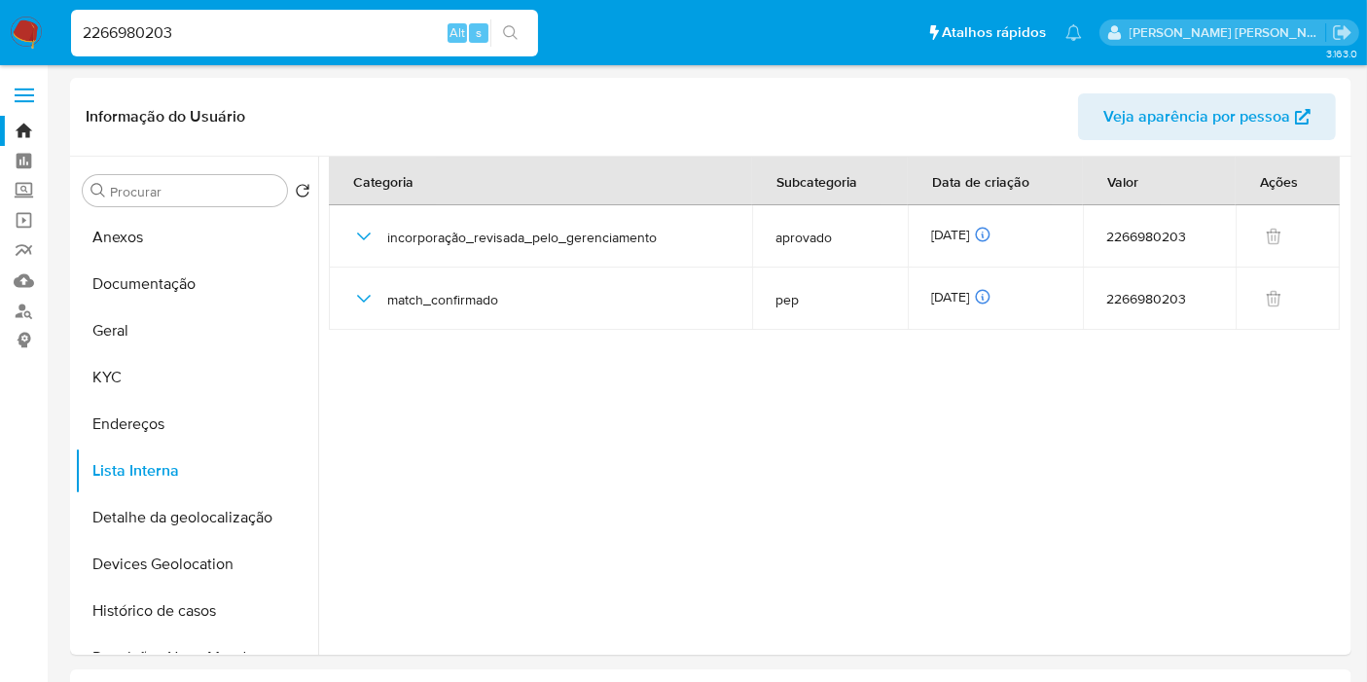
click at [282, 38] on input "2266980203" at bounding box center [304, 32] width 467 height 25
paste input "199184478"
type input "199184478"
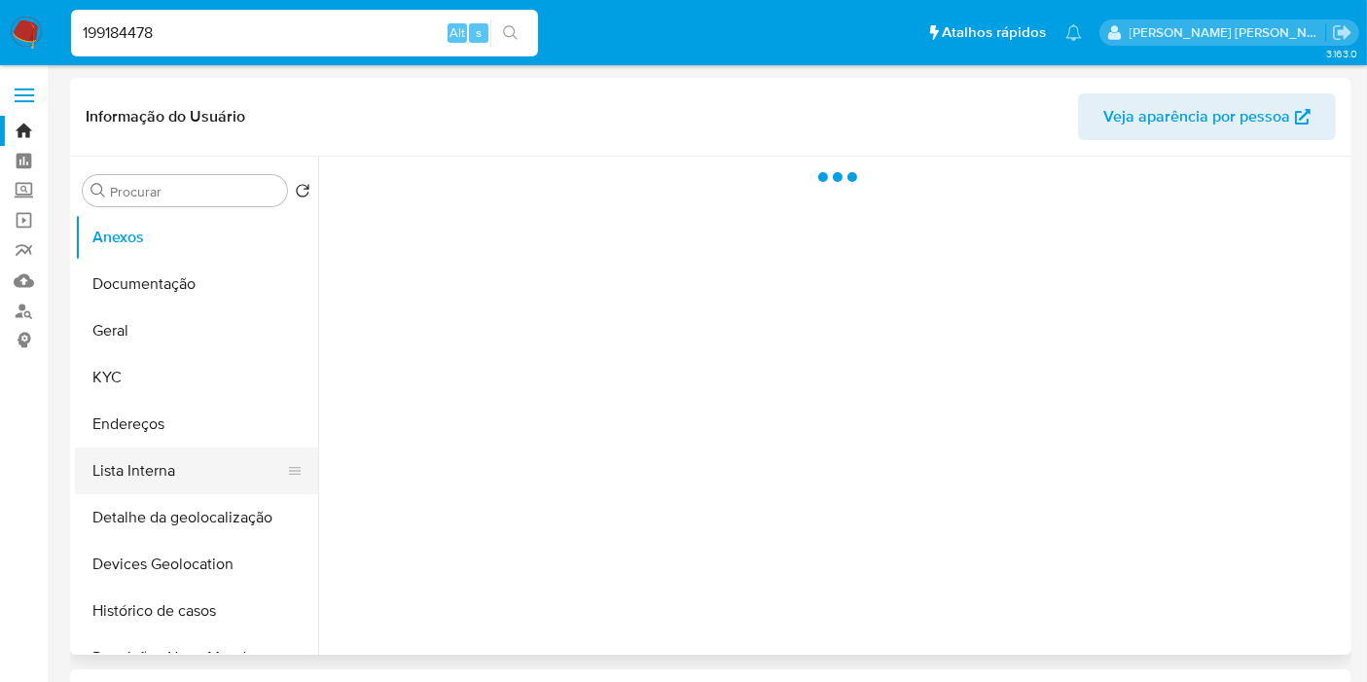
click at [144, 492] on button "Lista Interna" at bounding box center [189, 471] width 228 height 47
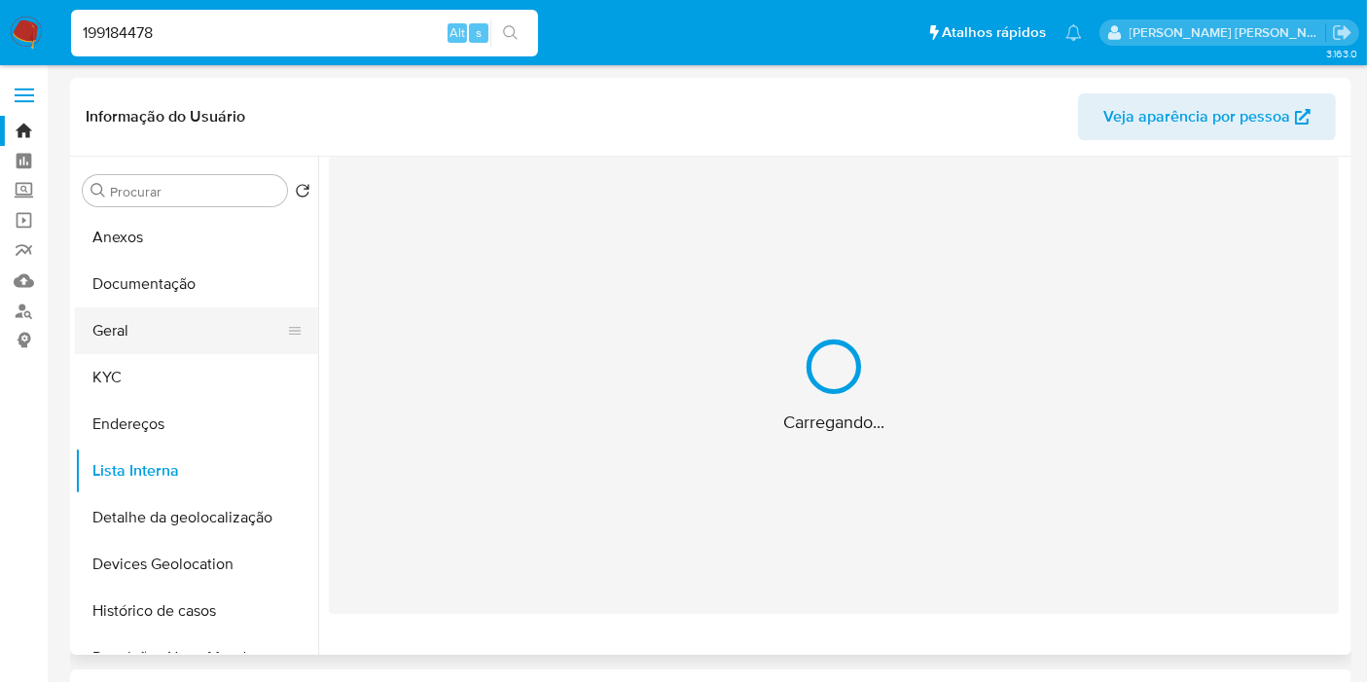
select select "10"
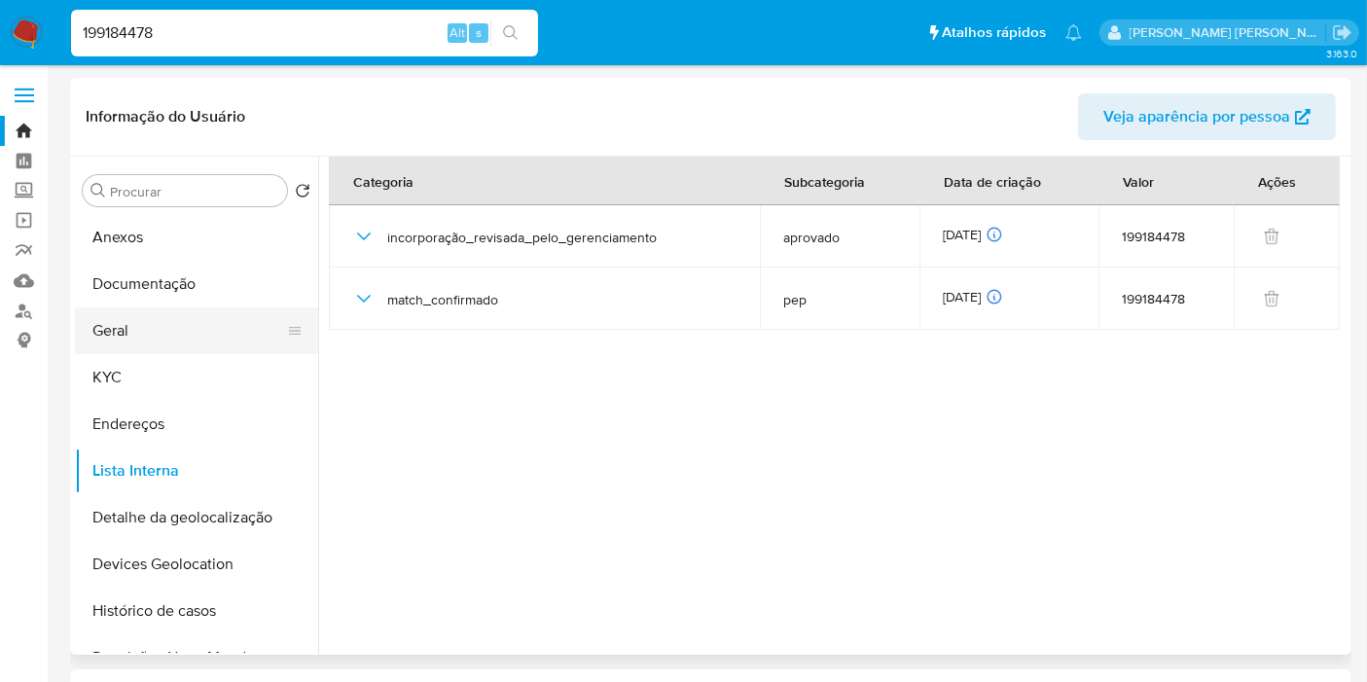
click at [179, 317] on button "Geral" at bounding box center [189, 330] width 228 height 47
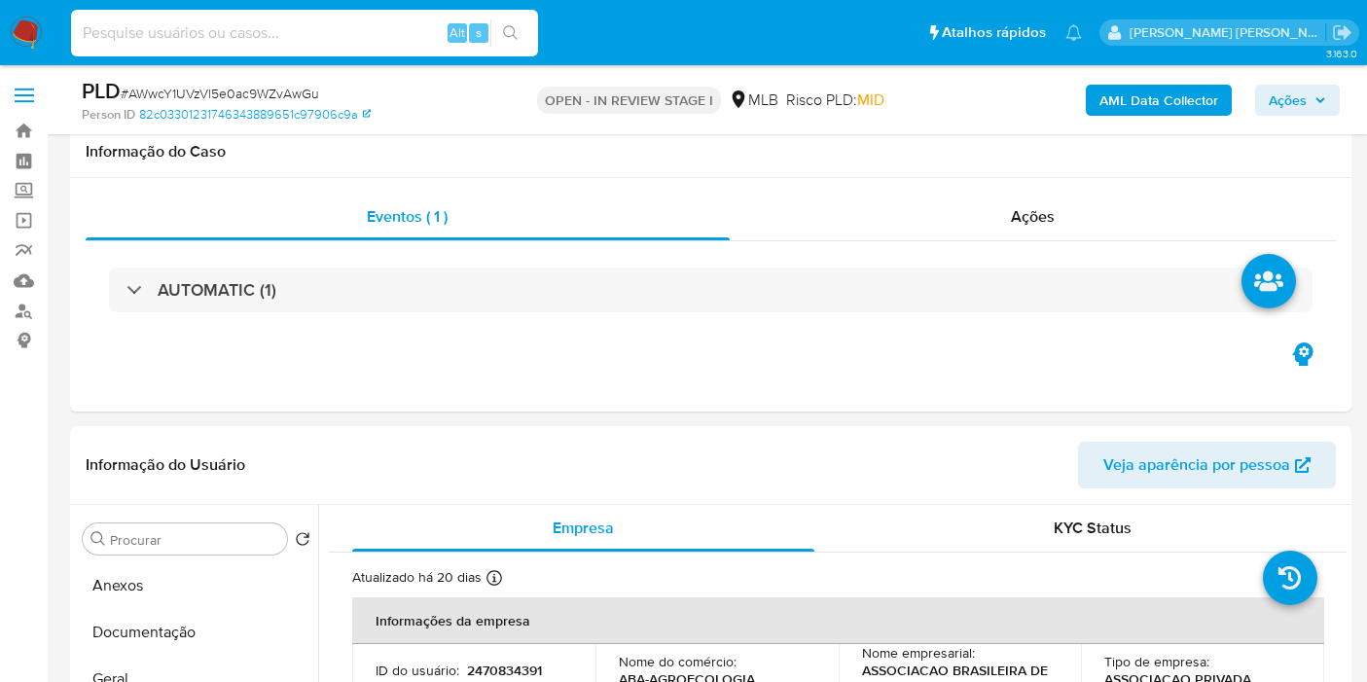
select select "10"
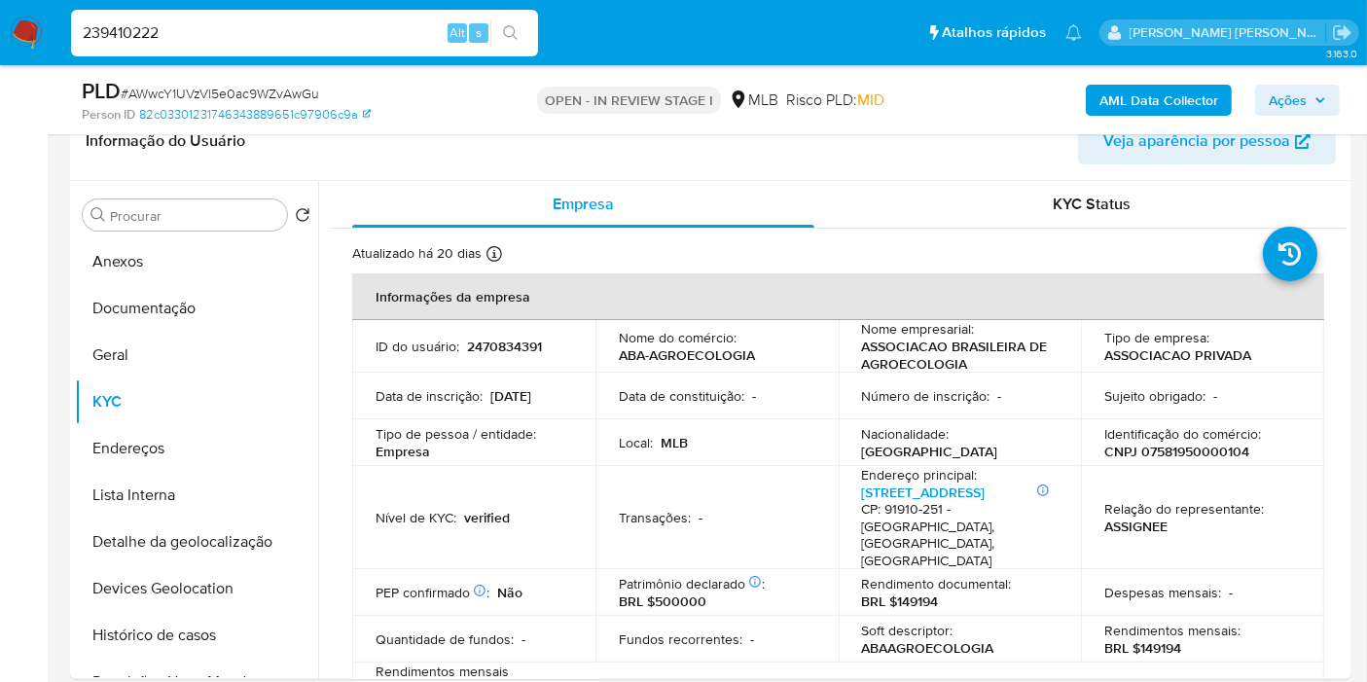
type input "239410222"
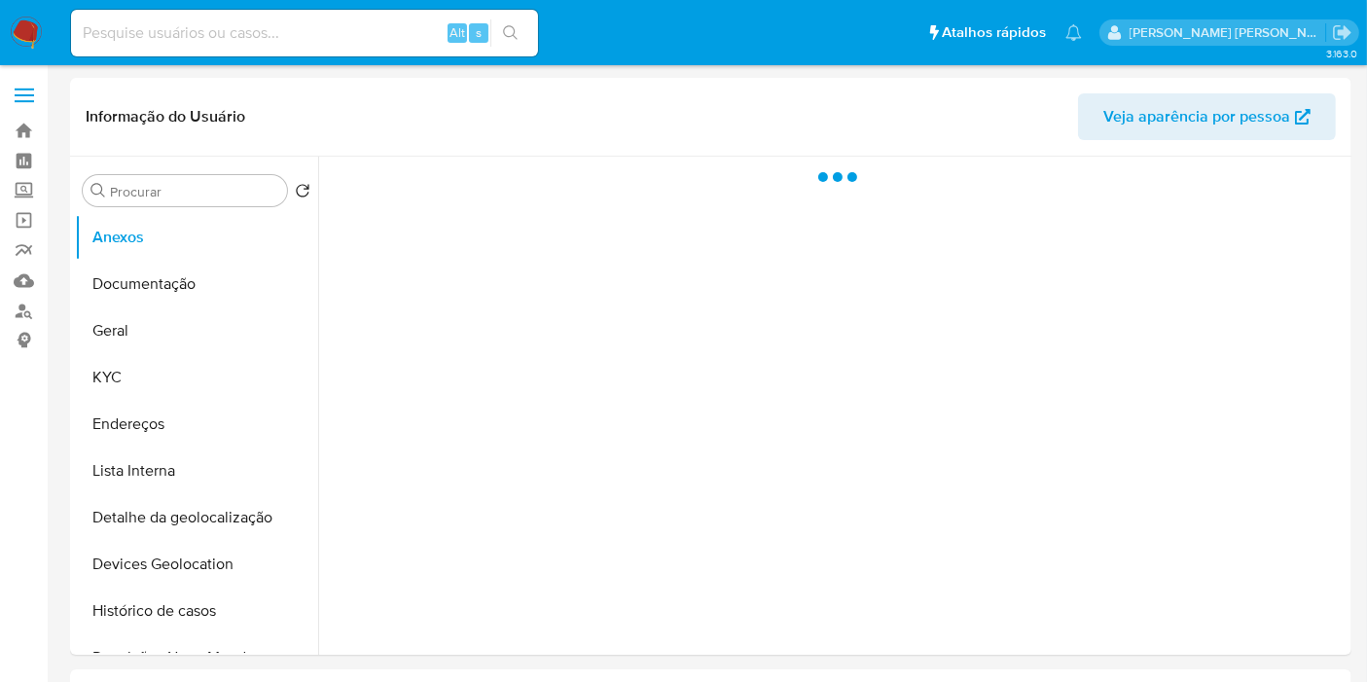
click at [169, 326] on button "Geral" at bounding box center [196, 330] width 243 height 47
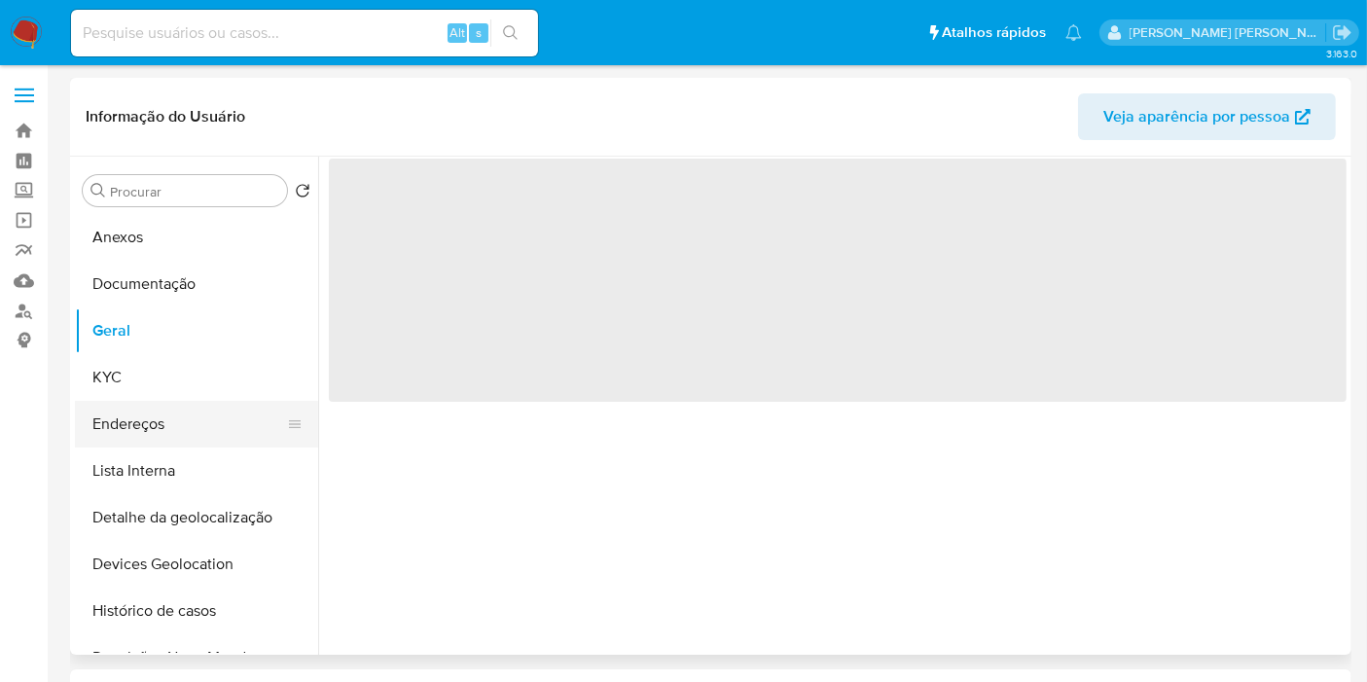
select select "10"
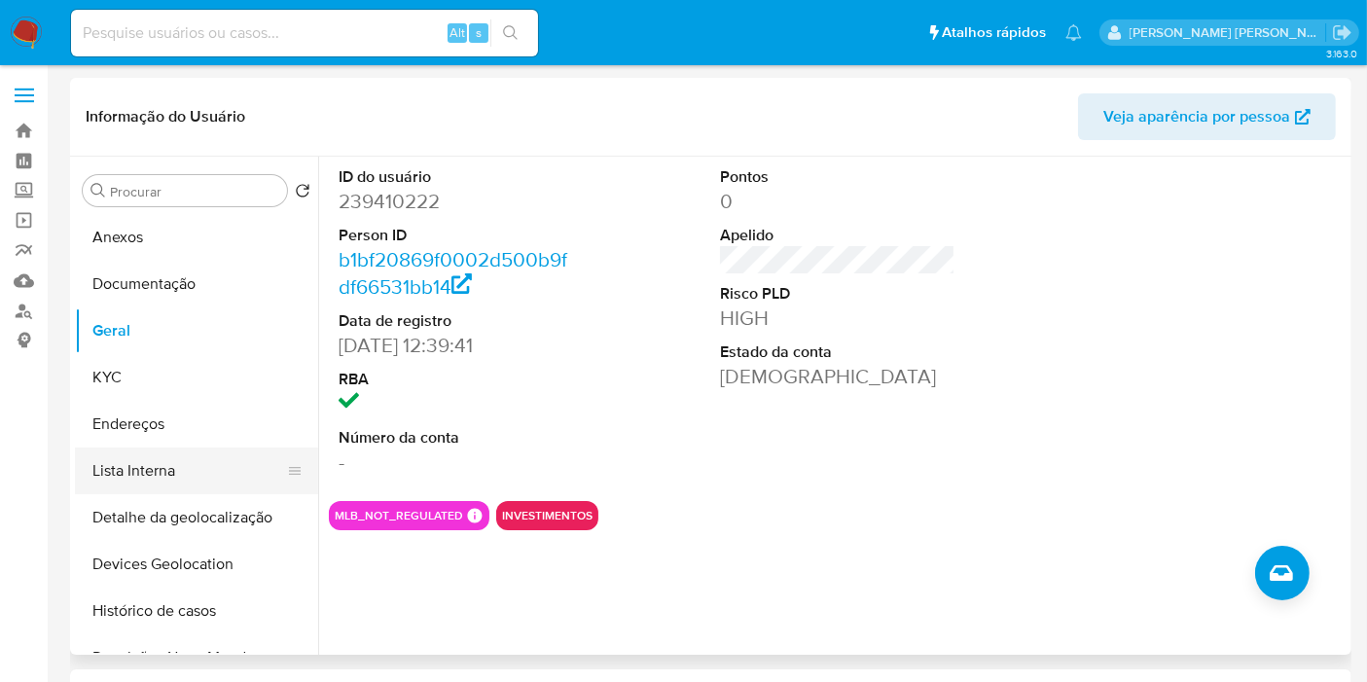
click at [183, 490] on button "Lista Interna" at bounding box center [189, 471] width 228 height 47
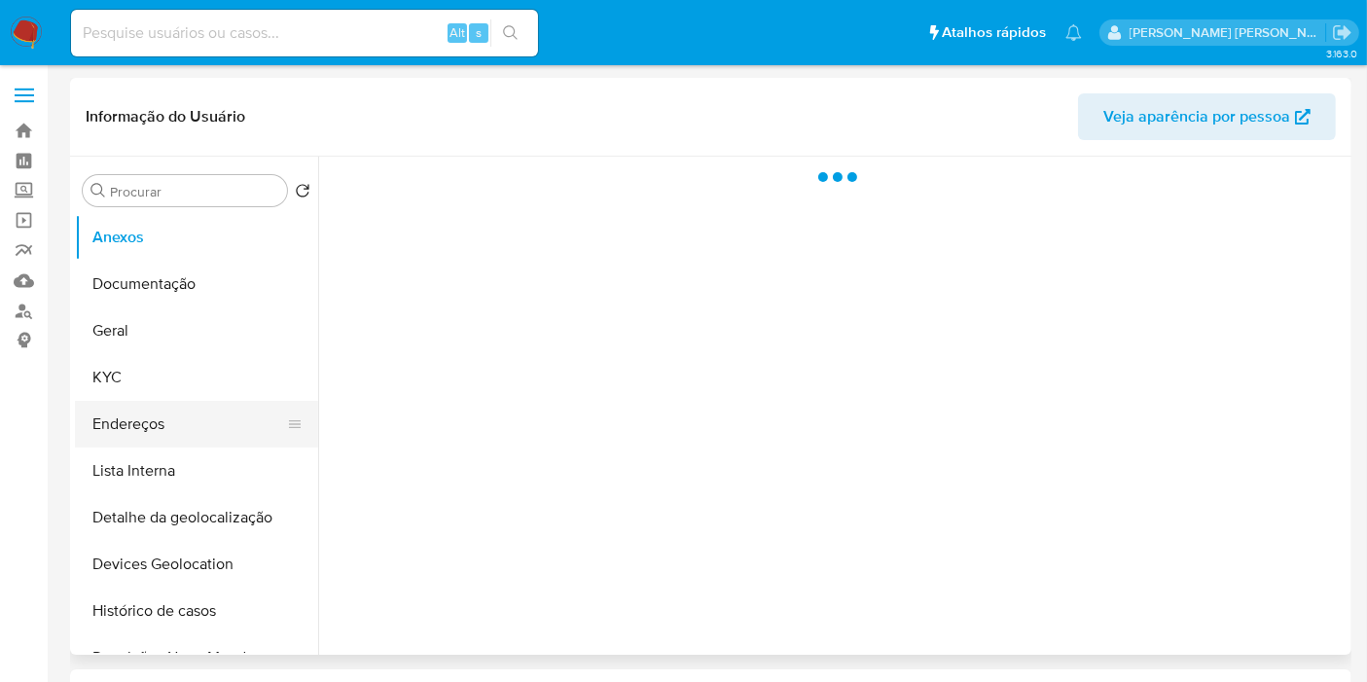
click at [205, 434] on button "Endereços" at bounding box center [189, 424] width 228 height 47
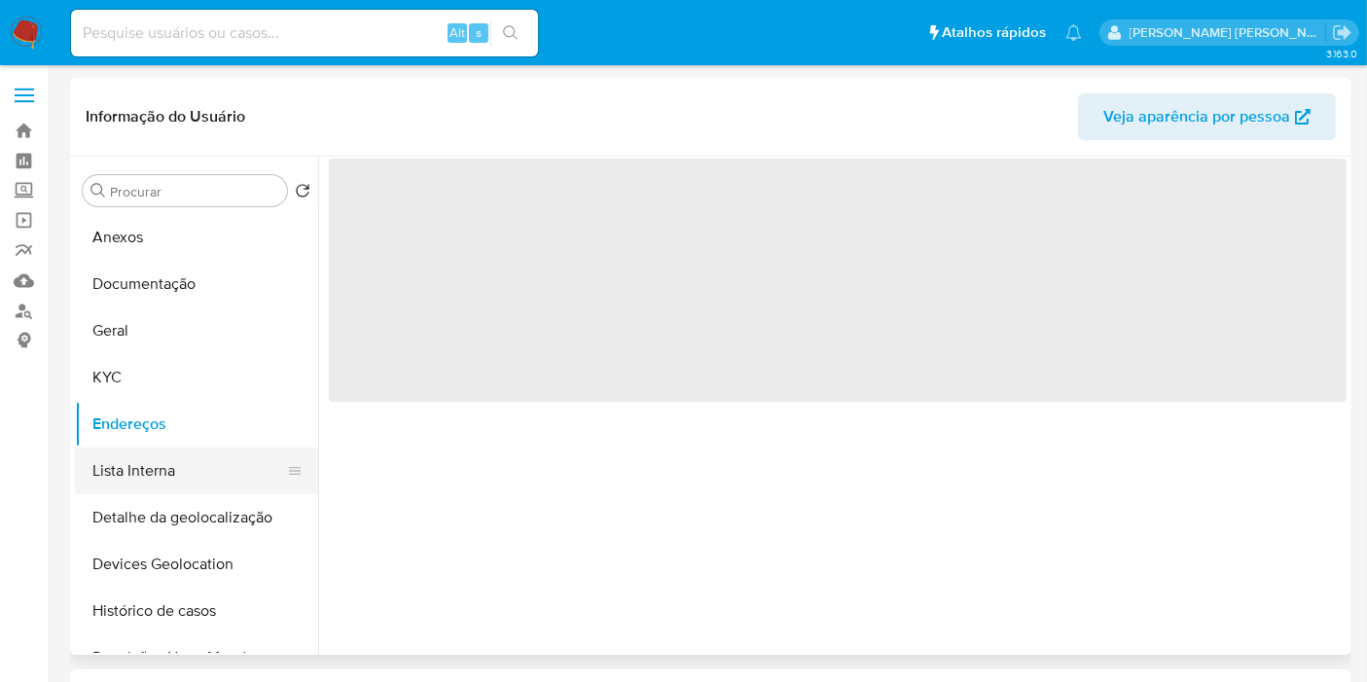
click at [178, 476] on button "Lista Interna" at bounding box center [189, 471] width 228 height 47
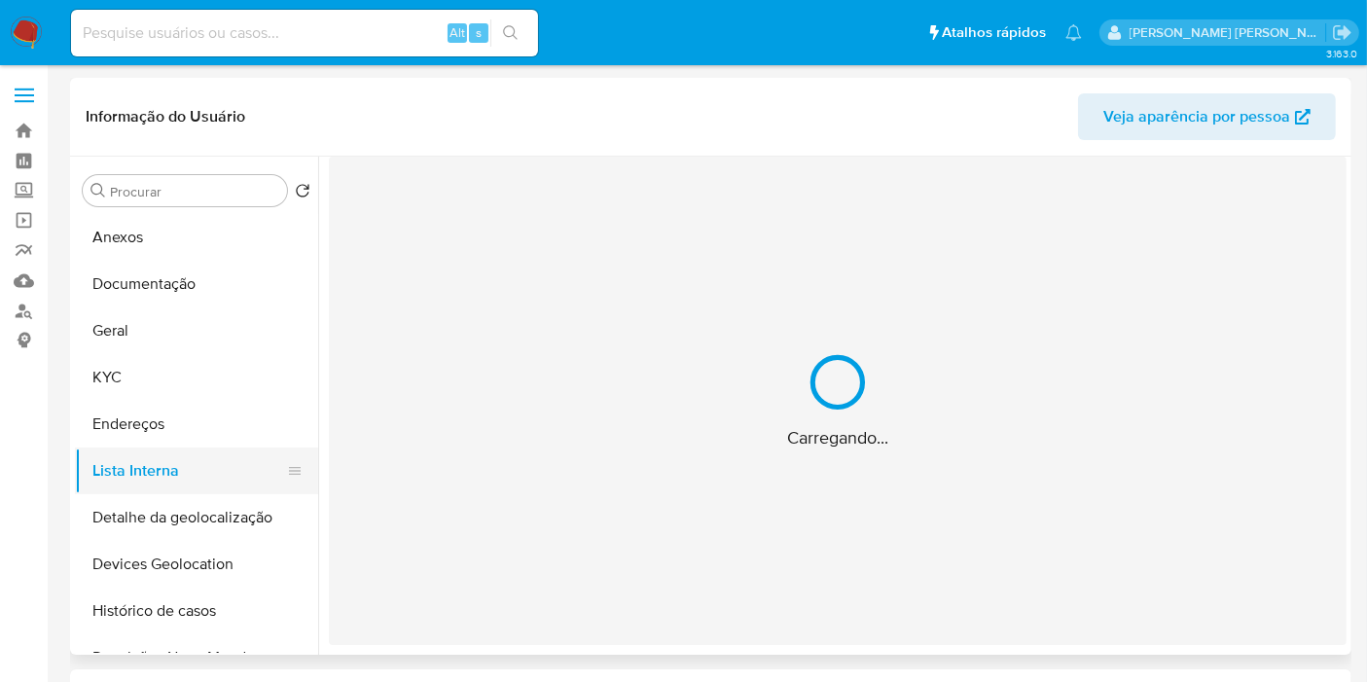
select select "10"
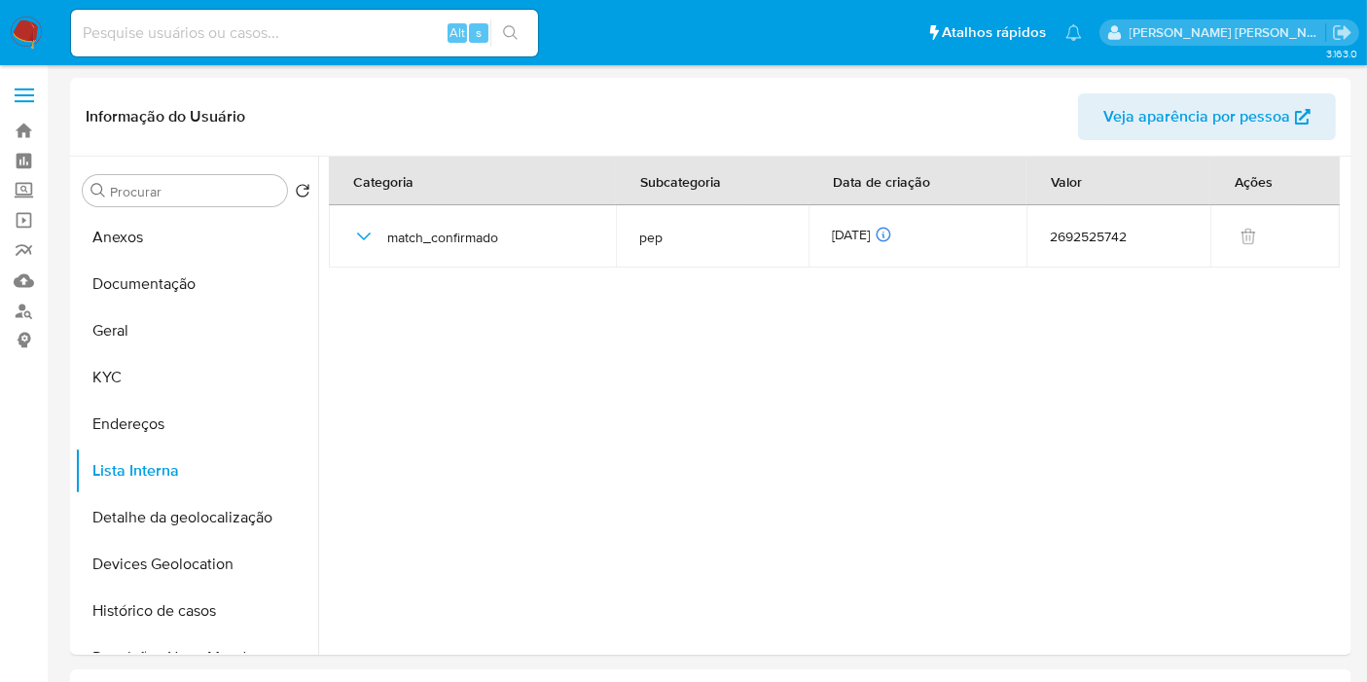
click at [299, 38] on input at bounding box center [304, 32] width 467 height 25
paste input "157535481"
type input "157535481"
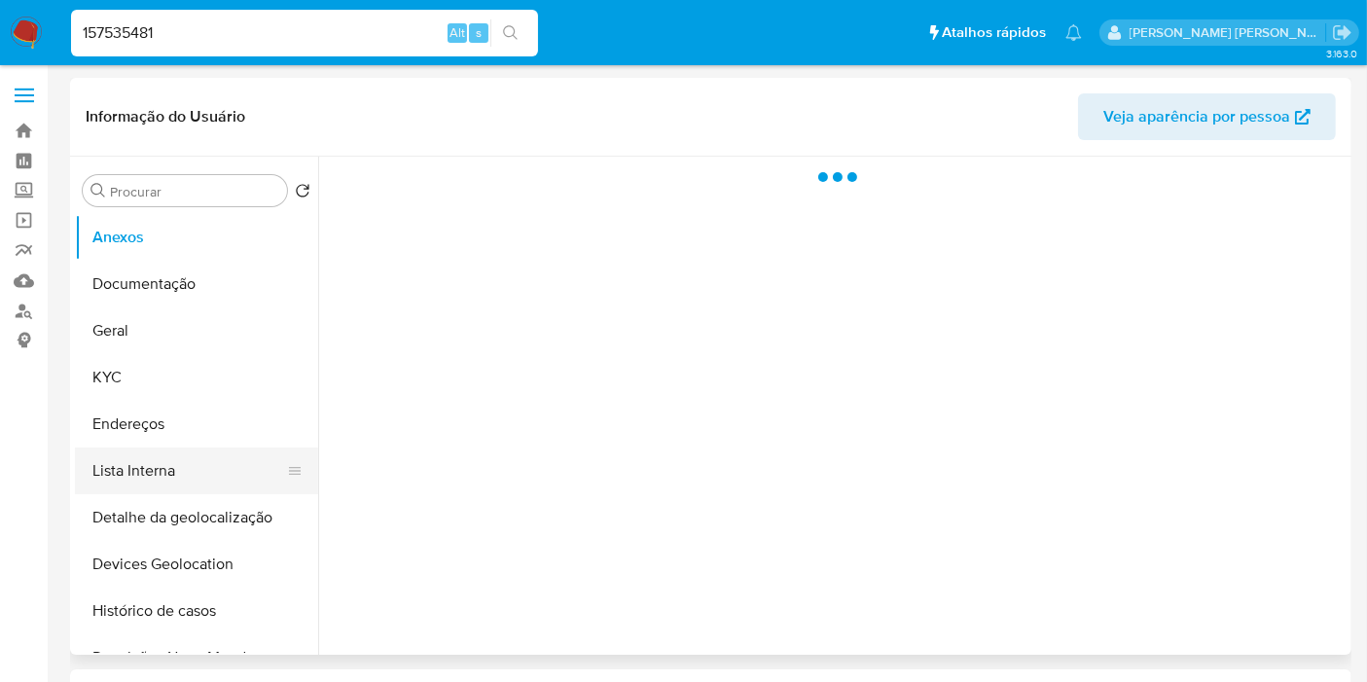
click at [158, 459] on button "Lista Interna" at bounding box center [189, 471] width 228 height 47
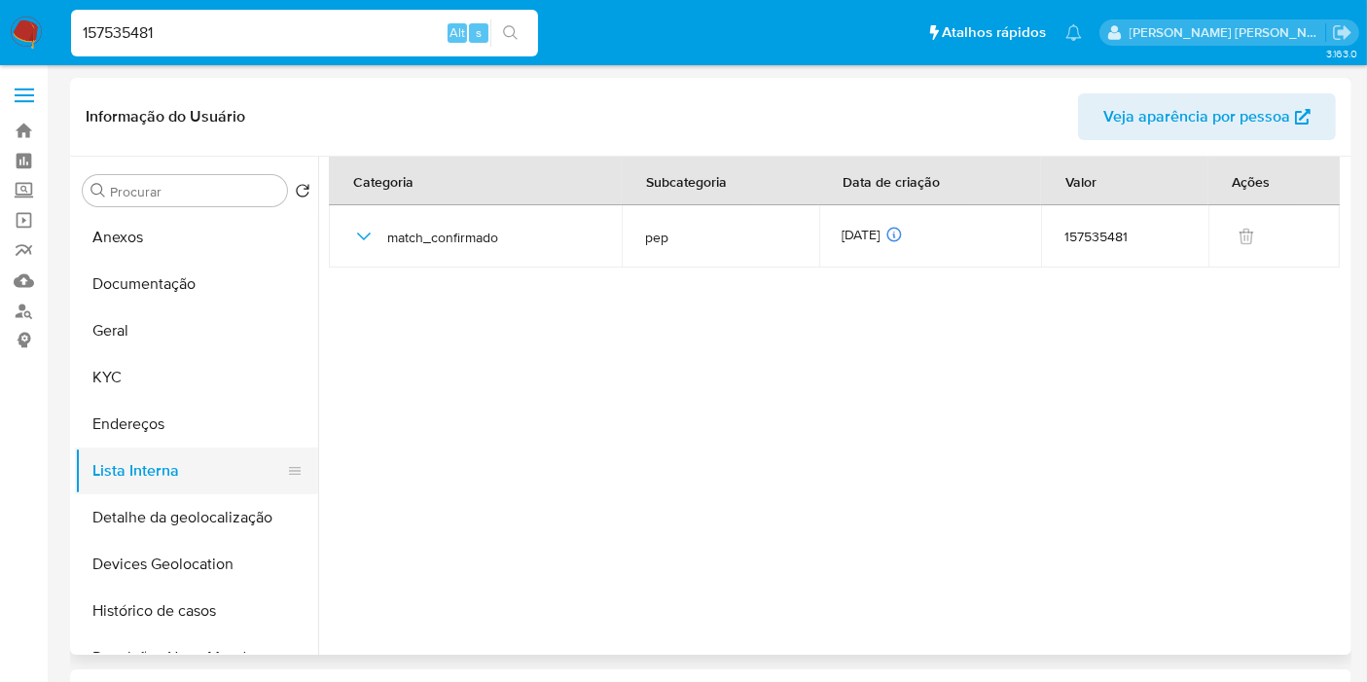
select select "10"
click at [129, 329] on button "Geral" at bounding box center [189, 330] width 228 height 47
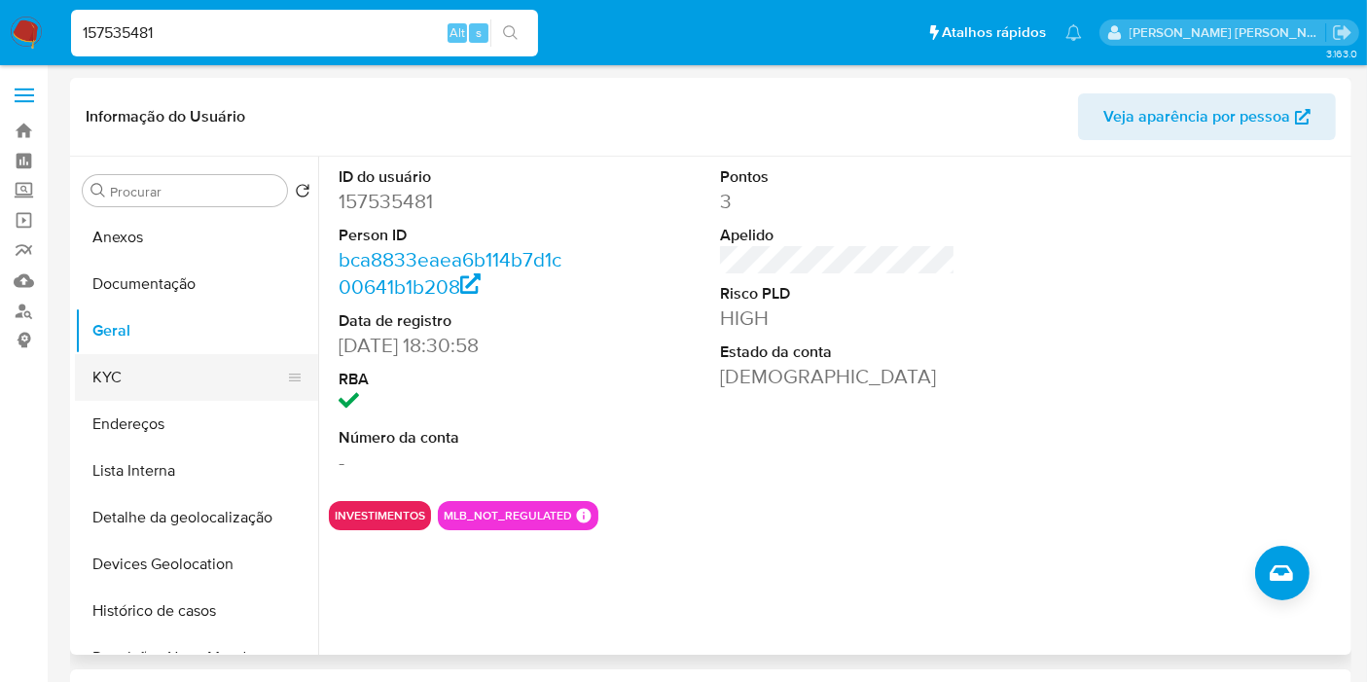
click at [191, 379] on button "KYC" at bounding box center [189, 377] width 228 height 47
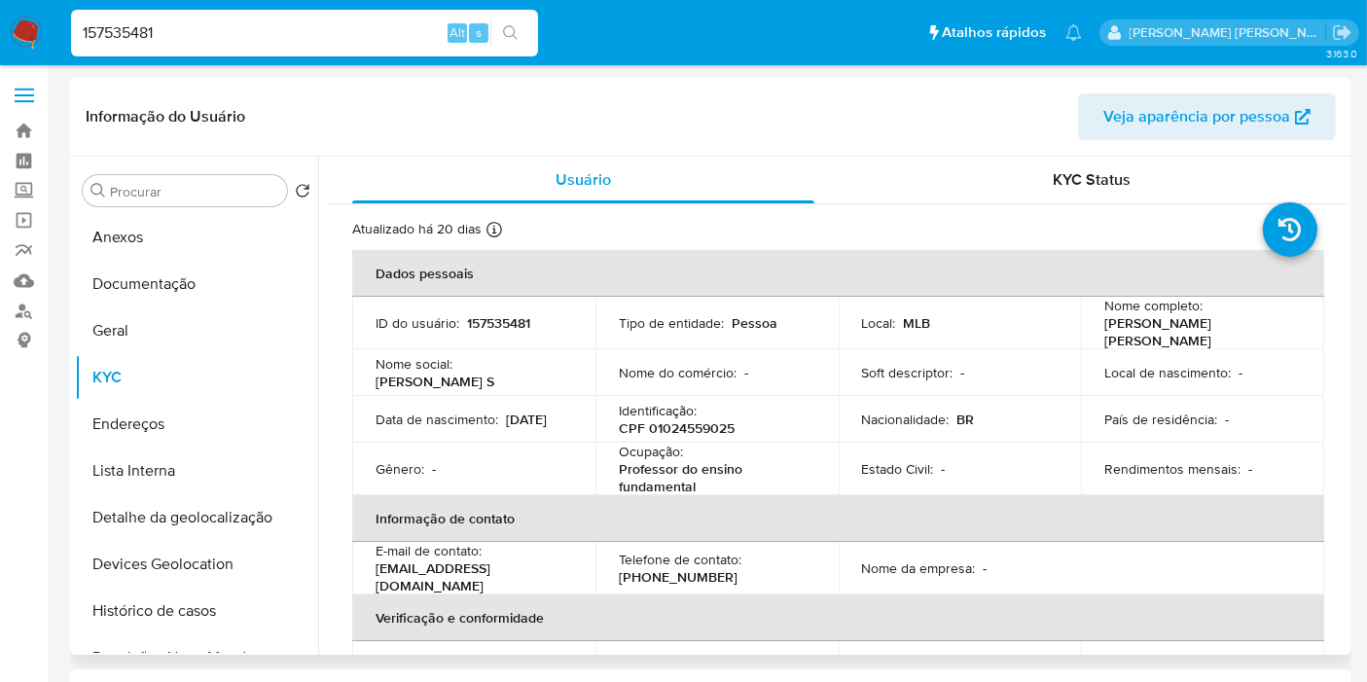
click at [704, 429] on p "CPF 01024559025" at bounding box center [677, 428] width 116 height 18
copy p "01024559025"
click at [377, 30] on input "157535481" at bounding box center [304, 32] width 467 height 25
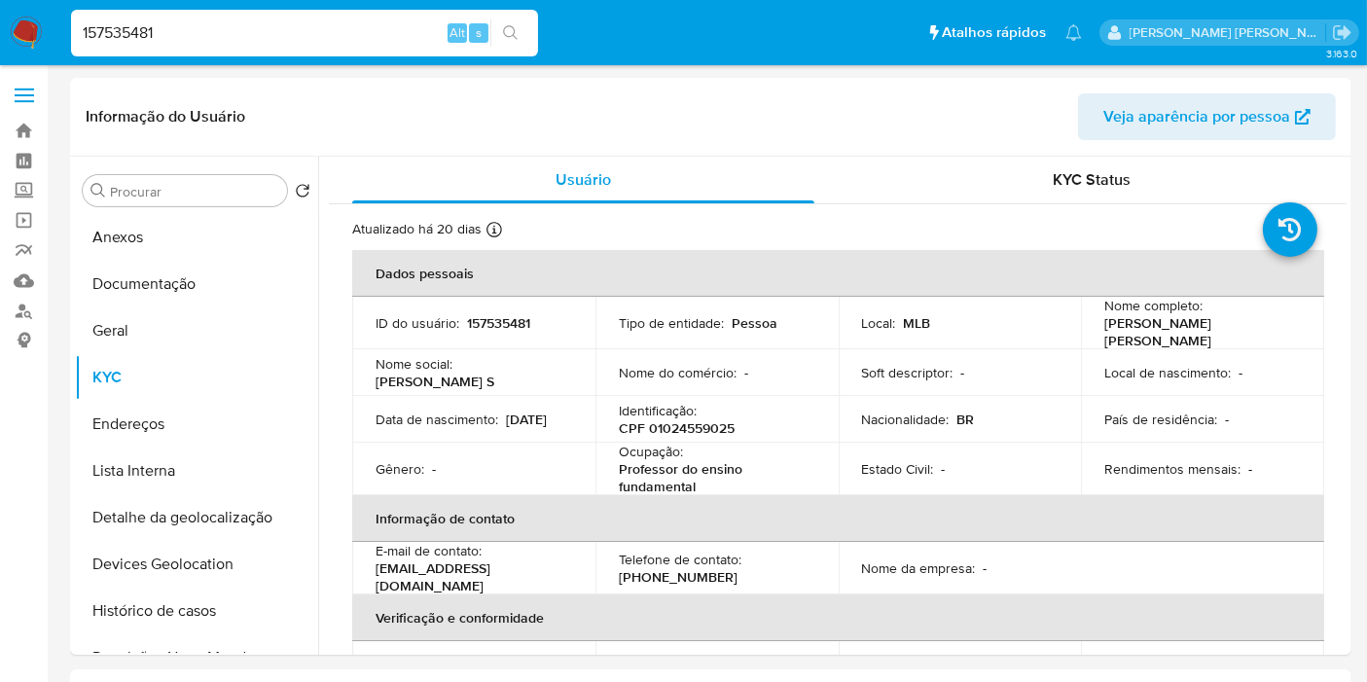
paste input "38276182"
type input "38276182"
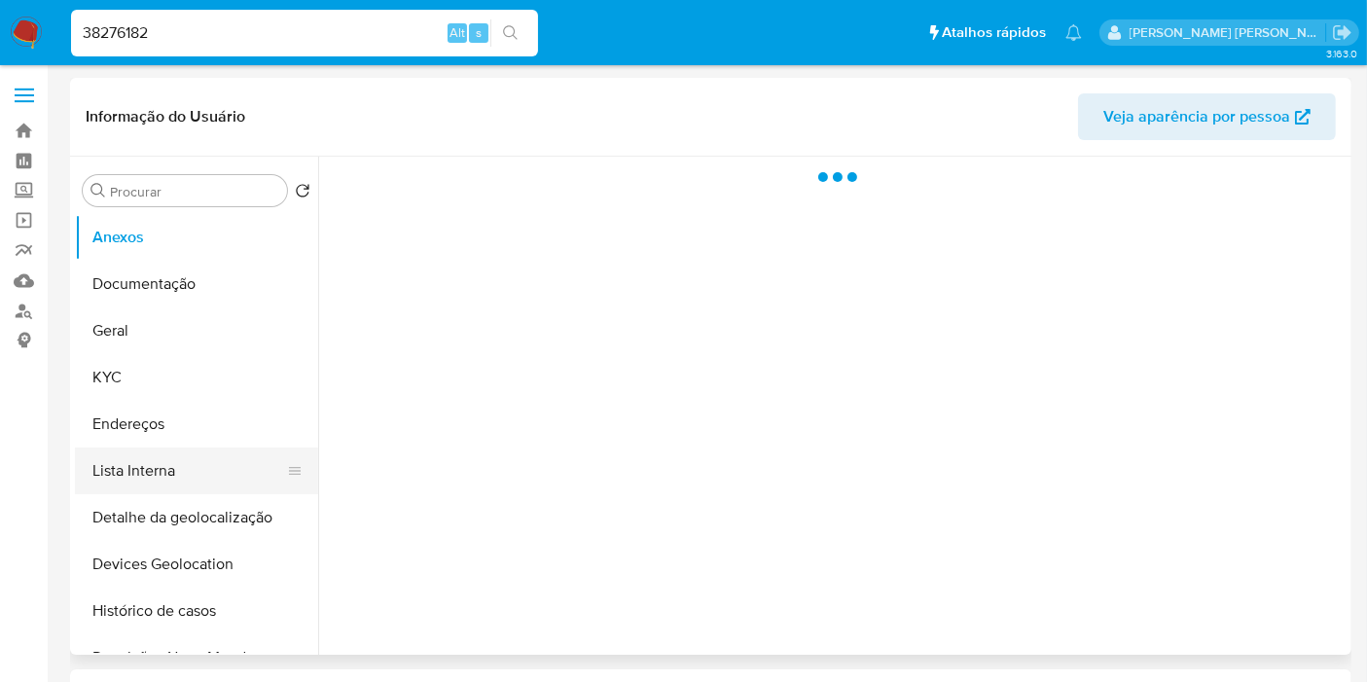
click at [142, 474] on button "Lista Interna" at bounding box center [189, 471] width 228 height 47
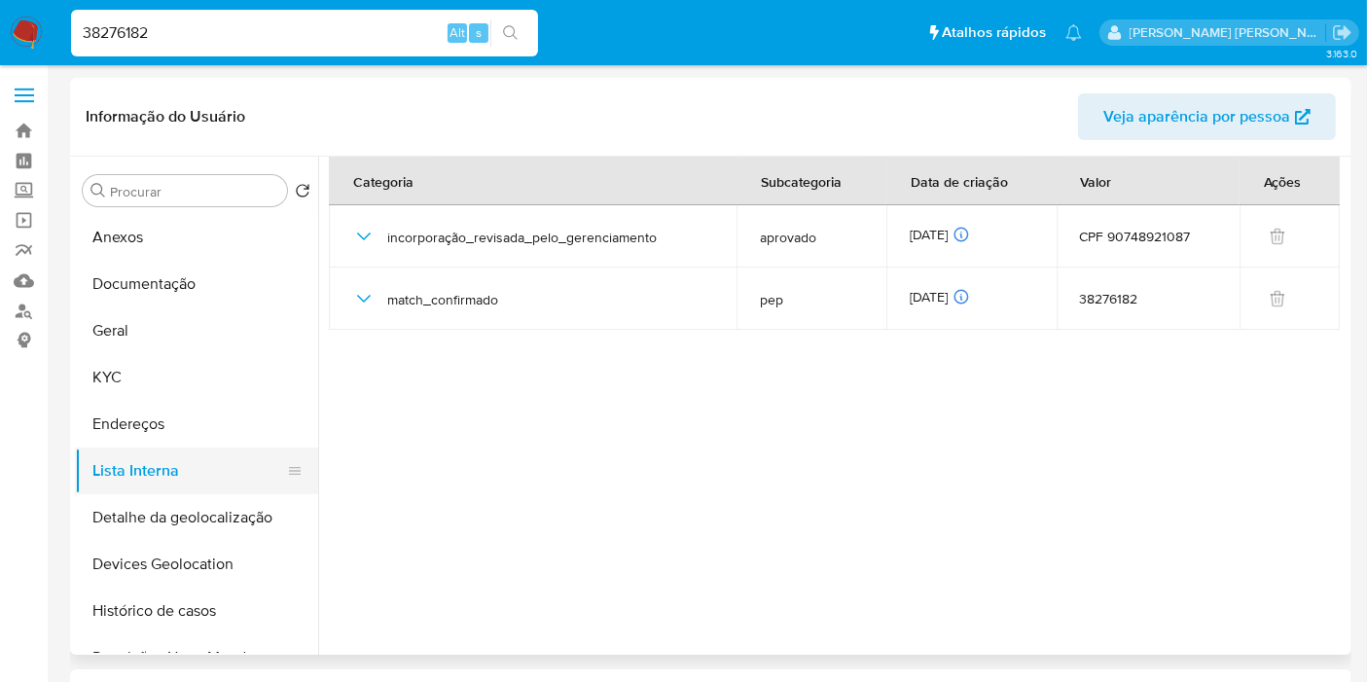
select select "10"
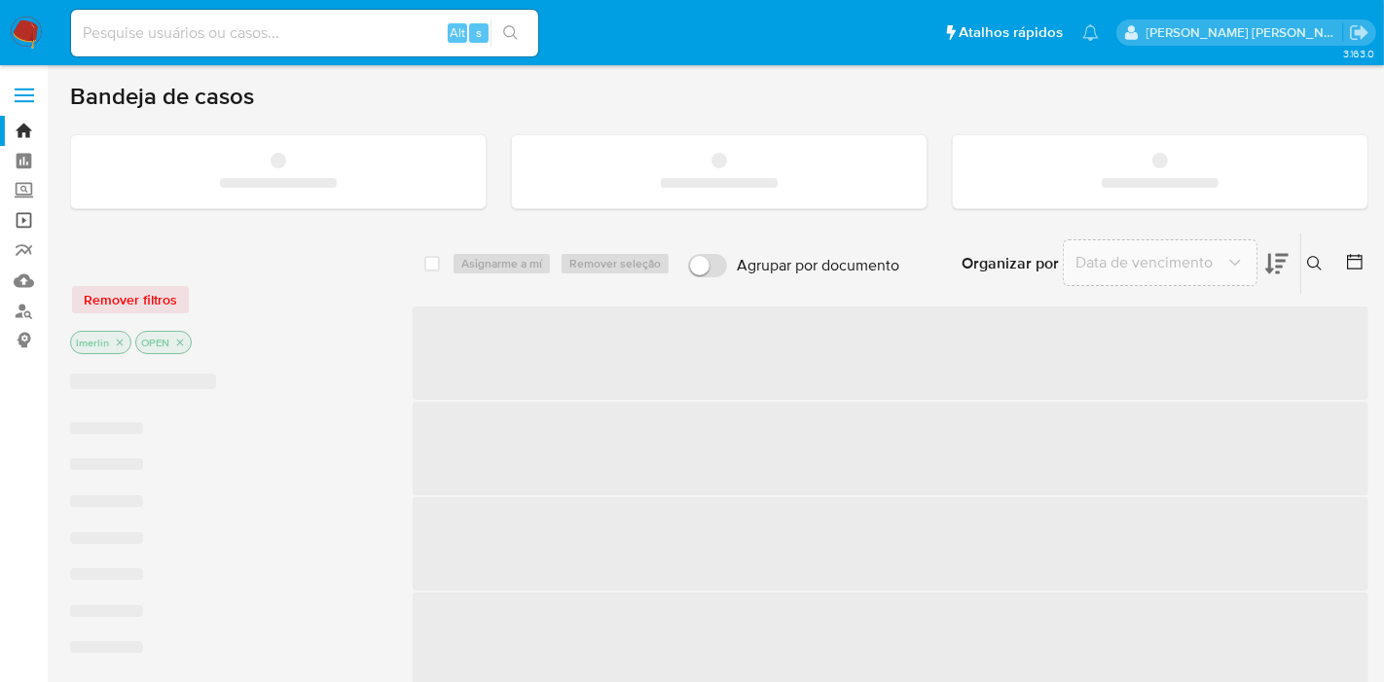
click at [27, 216] on link "Operações em massa" at bounding box center [116, 220] width 232 height 30
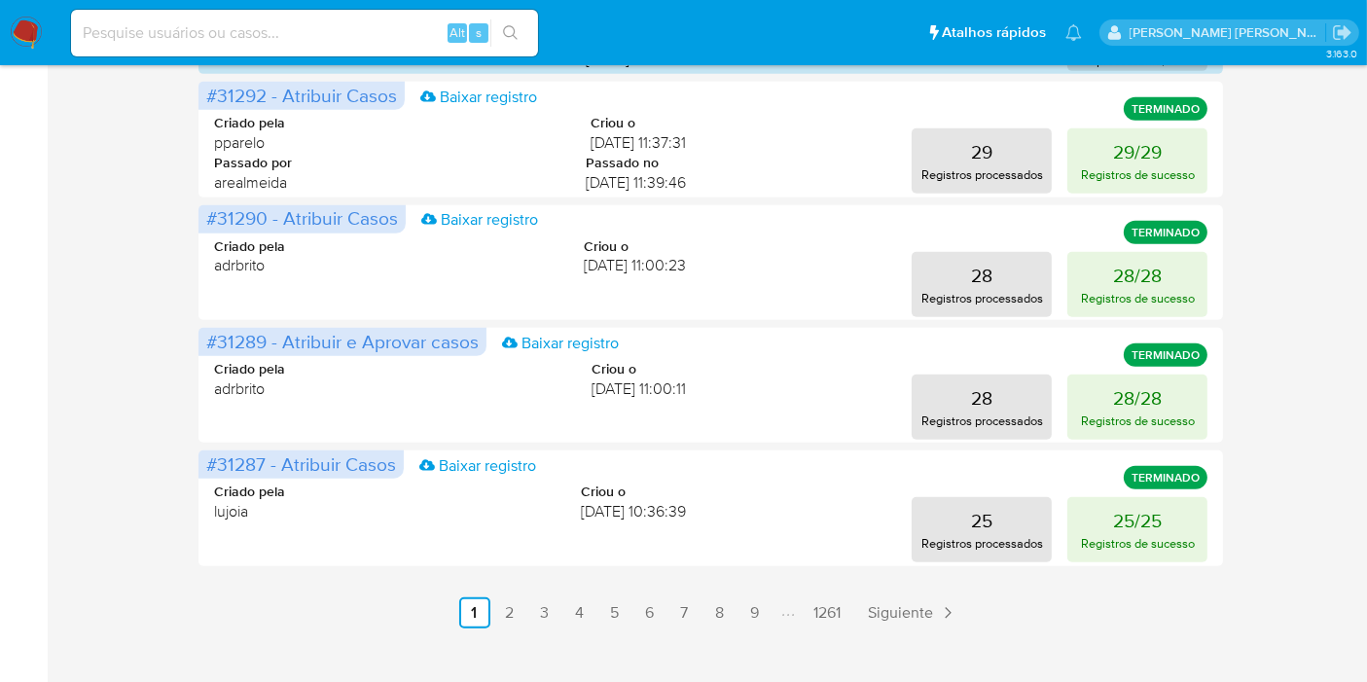
scroll to position [1059, 0]
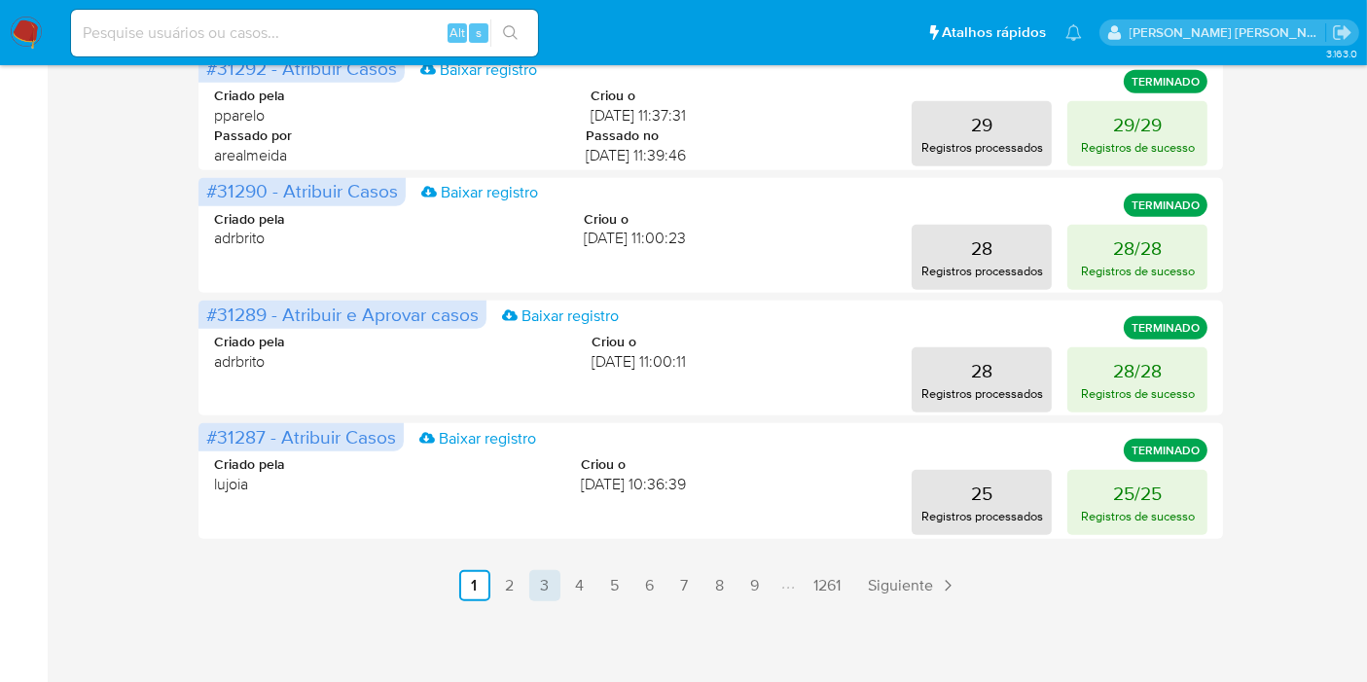
click at [536, 585] on link "3" at bounding box center [544, 585] width 31 height 31
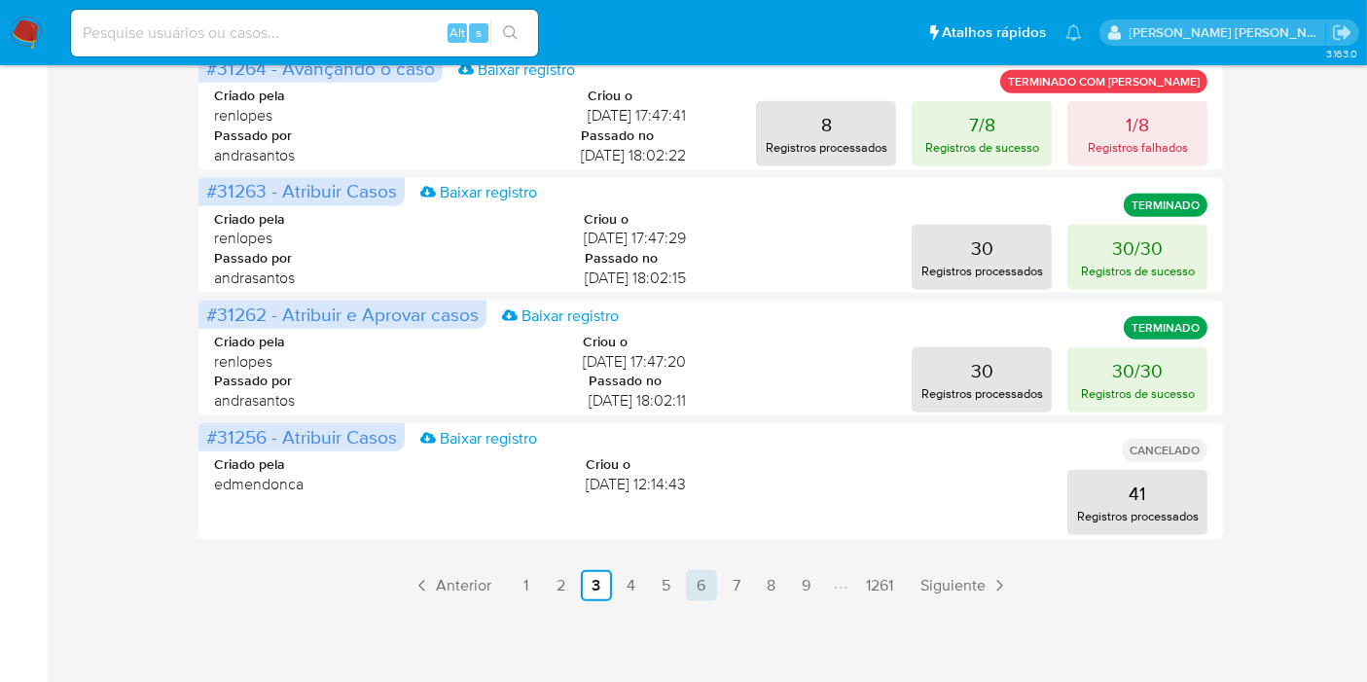
click at [707, 576] on link "6" at bounding box center [701, 585] width 31 height 31
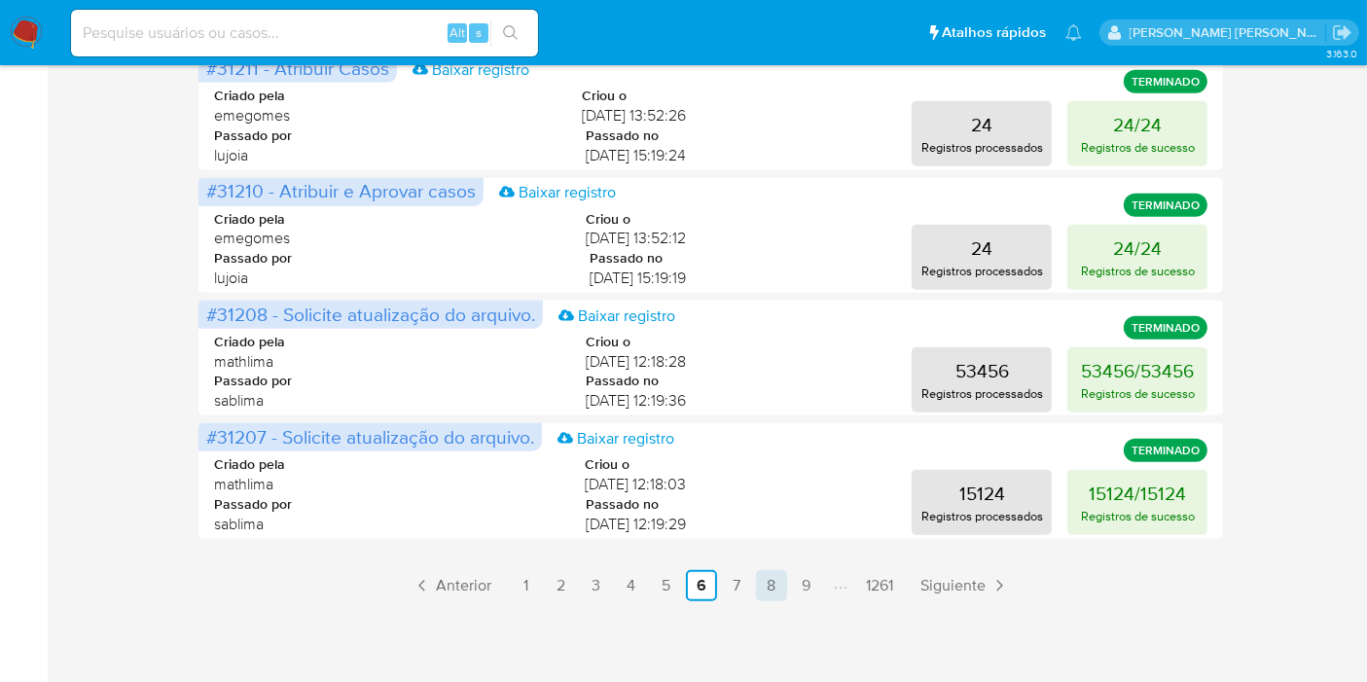
click at [778, 585] on link "8" at bounding box center [771, 585] width 31 height 31
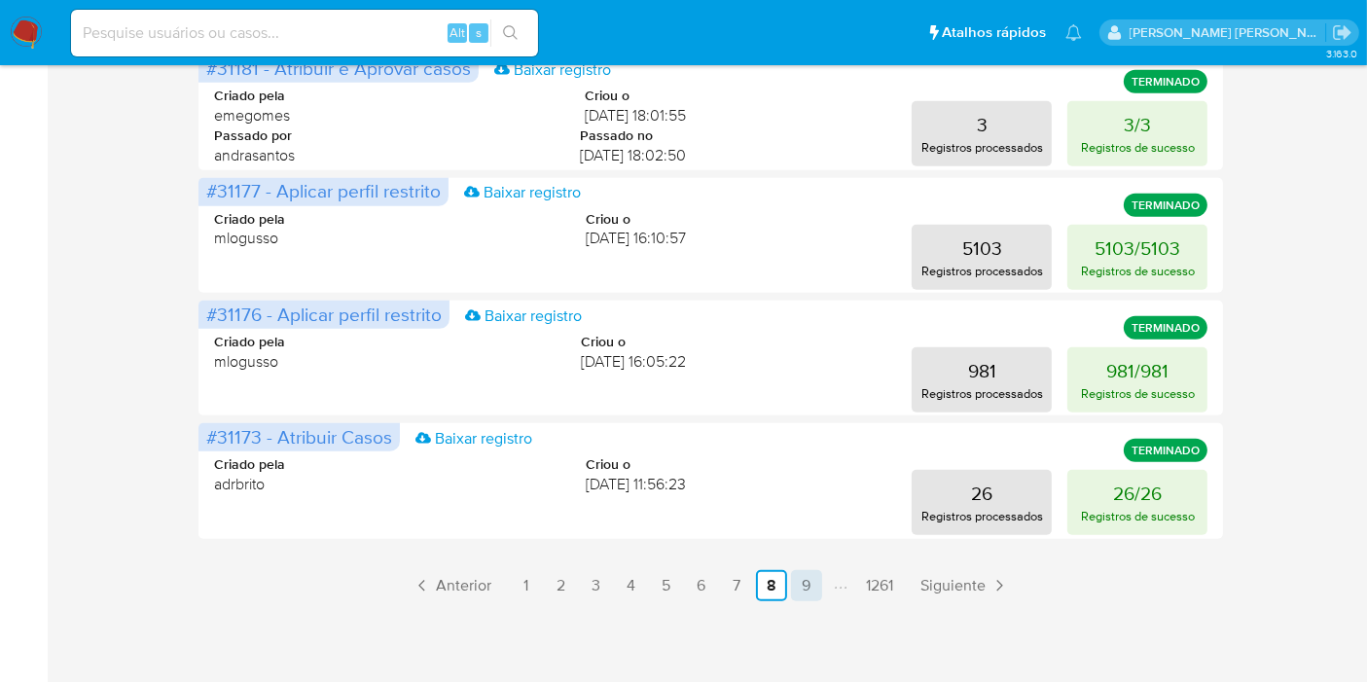
click at [802, 585] on link "9" at bounding box center [806, 585] width 31 height 31
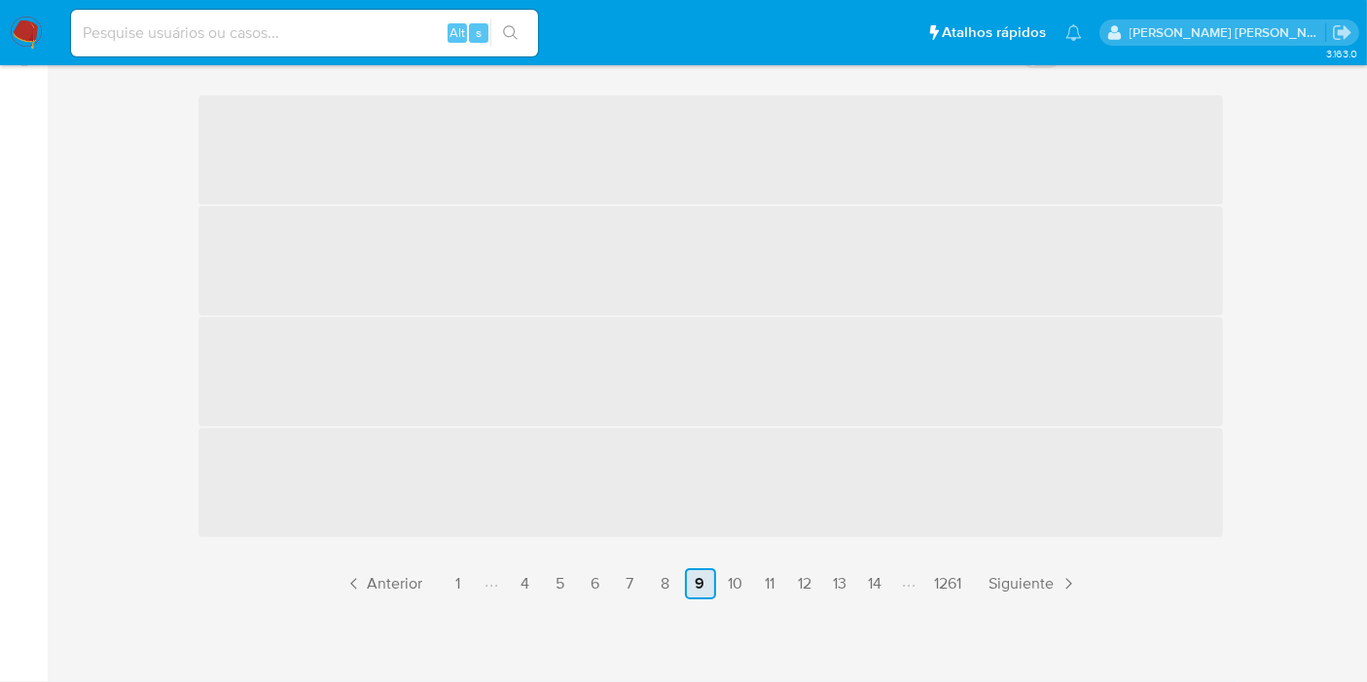
scroll to position [284, 0]
click at [765, 584] on link "11" at bounding box center [770, 583] width 31 height 31
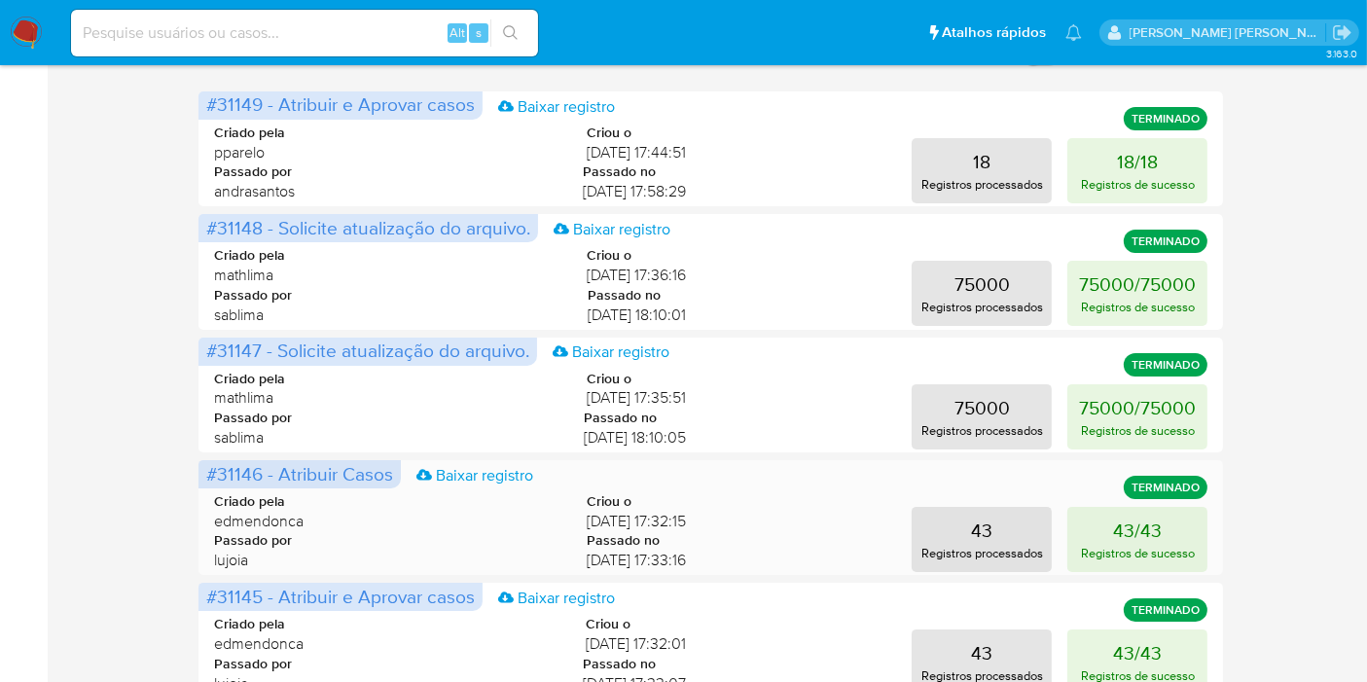
scroll to position [1041, 0]
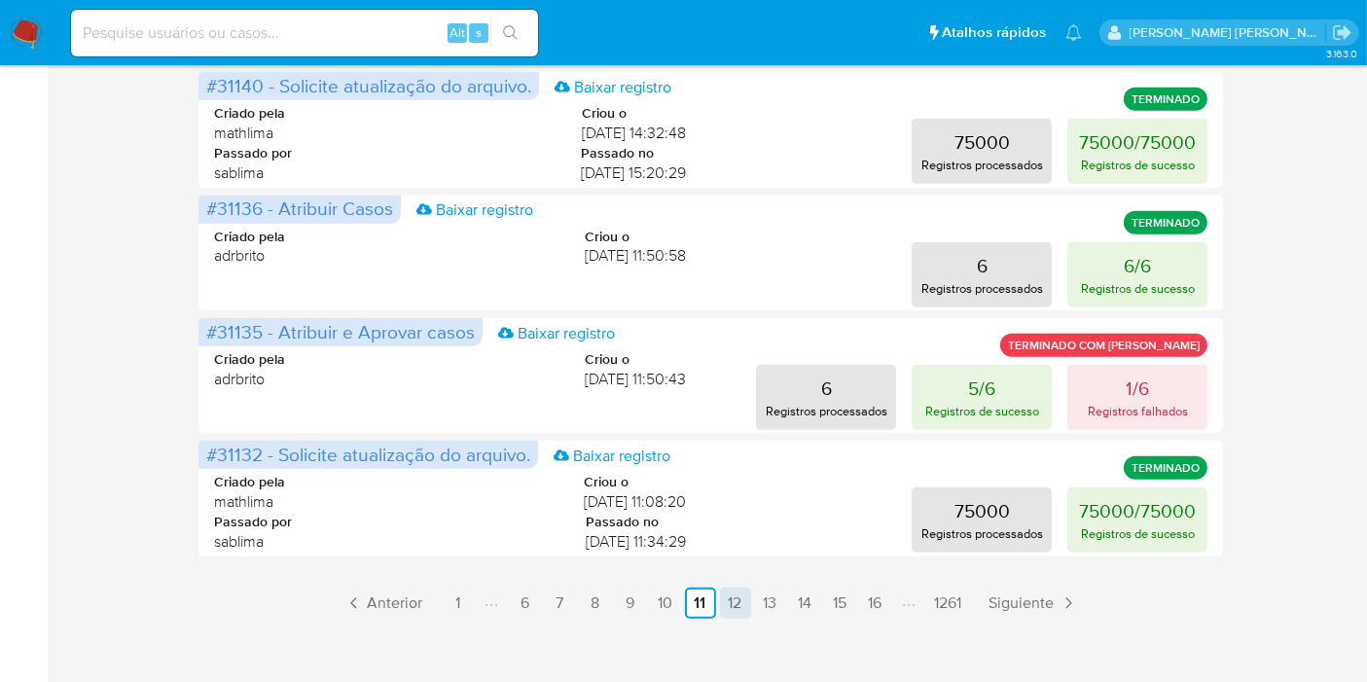
click at [738, 601] on link "12" at bounding box center [735, 603] width 31 height 31
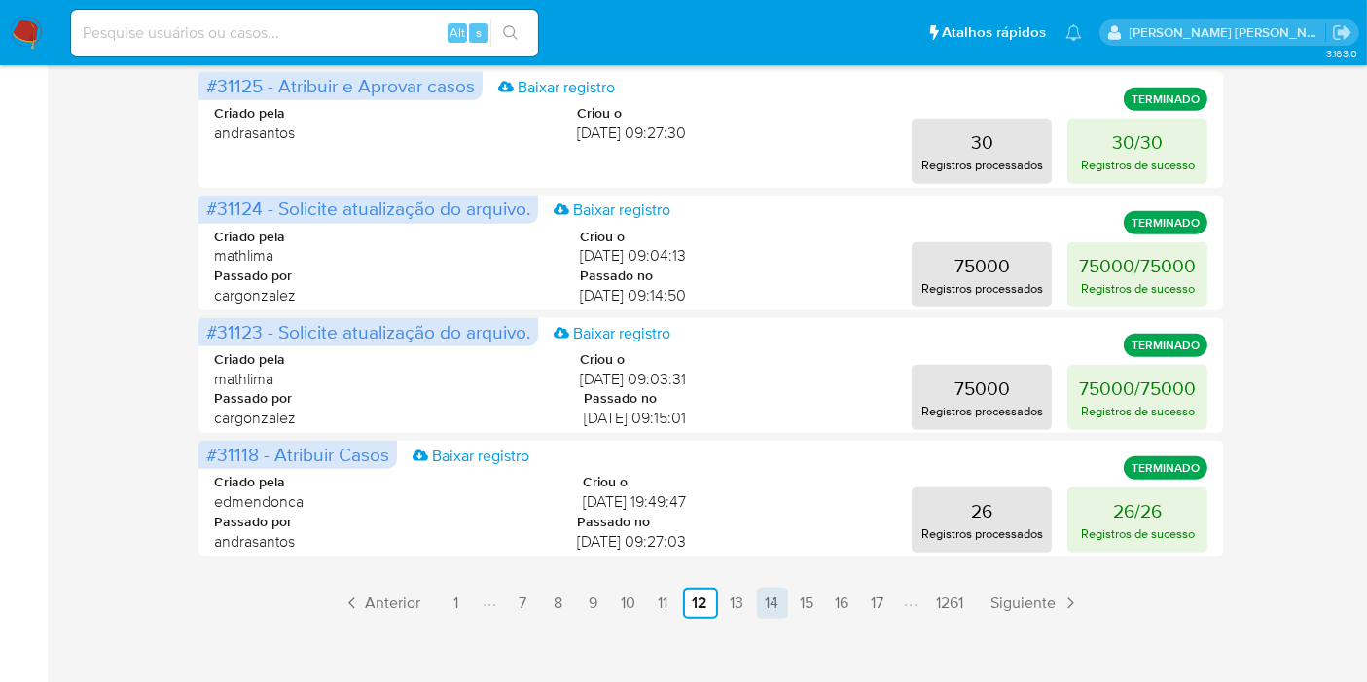
click at [731, 594] on link "13" at bounding box center [737, 603] width 31 height 31
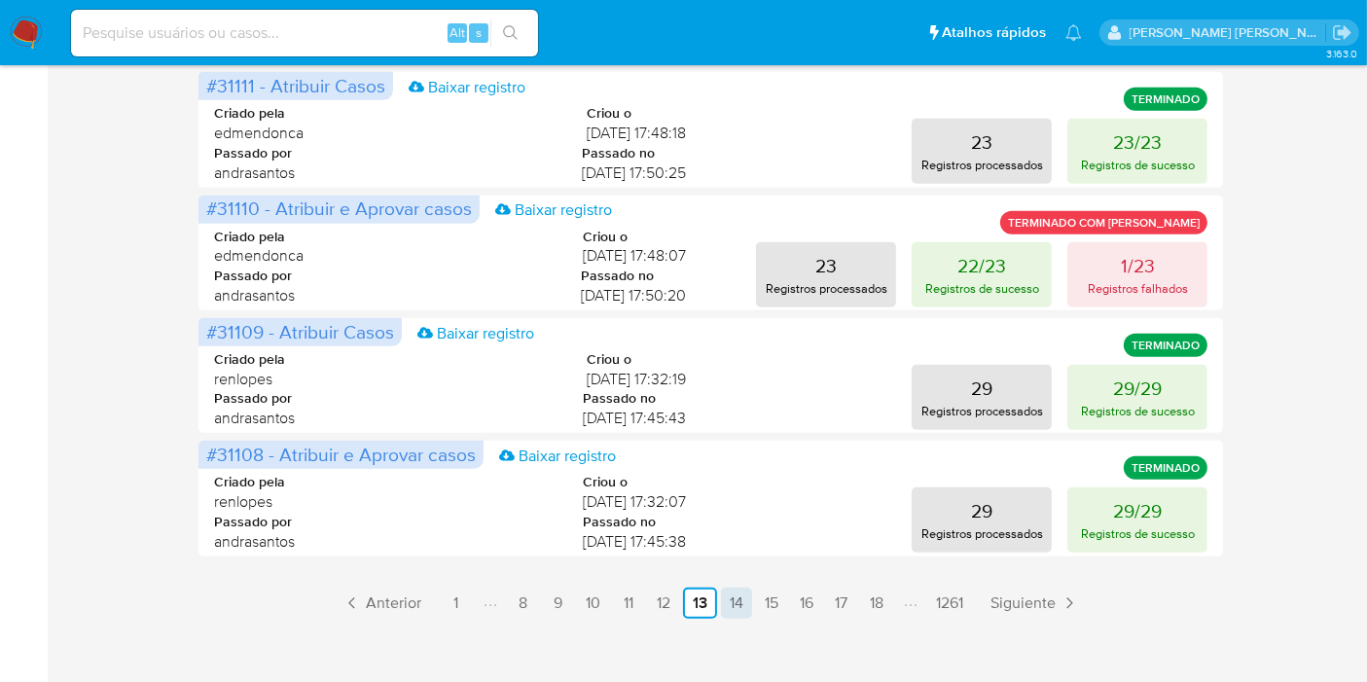
click at [739, 597] on link "14" at bounding box center [736, 603] width 31 height 31
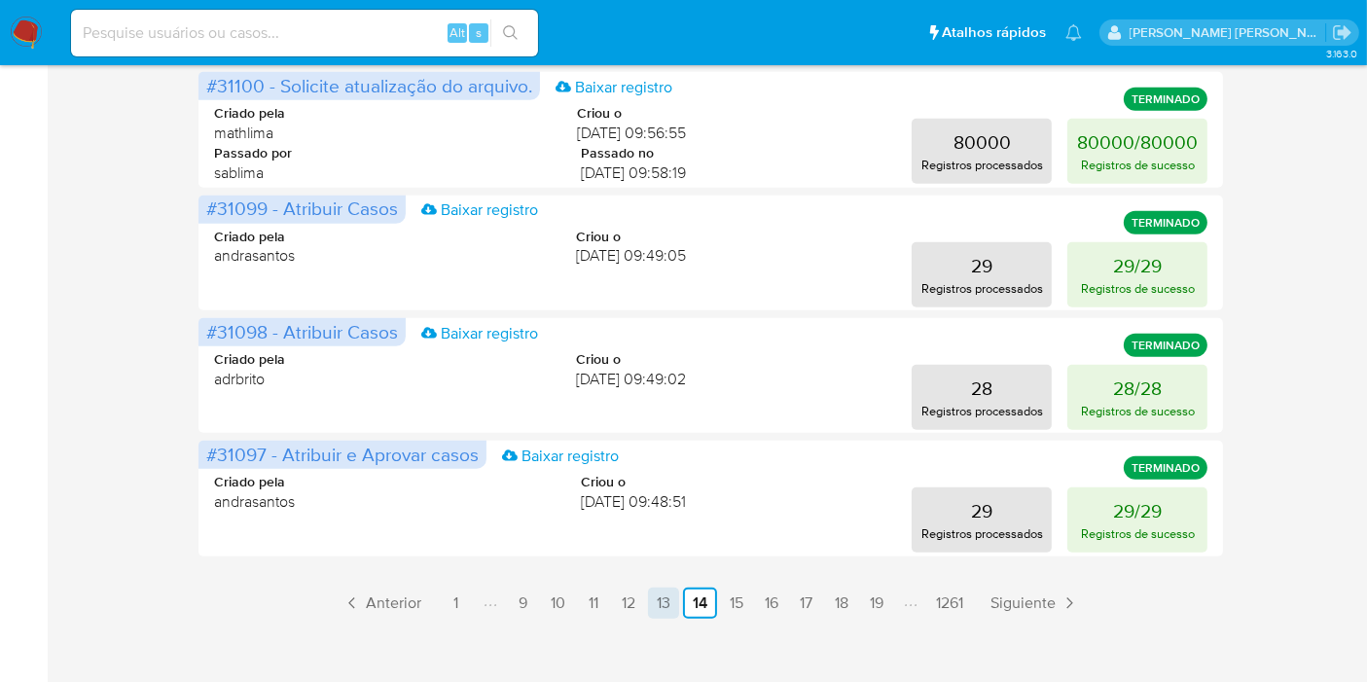
click at [661, 600] on link "13" at bounding box center [663, 603] width 31 height 31
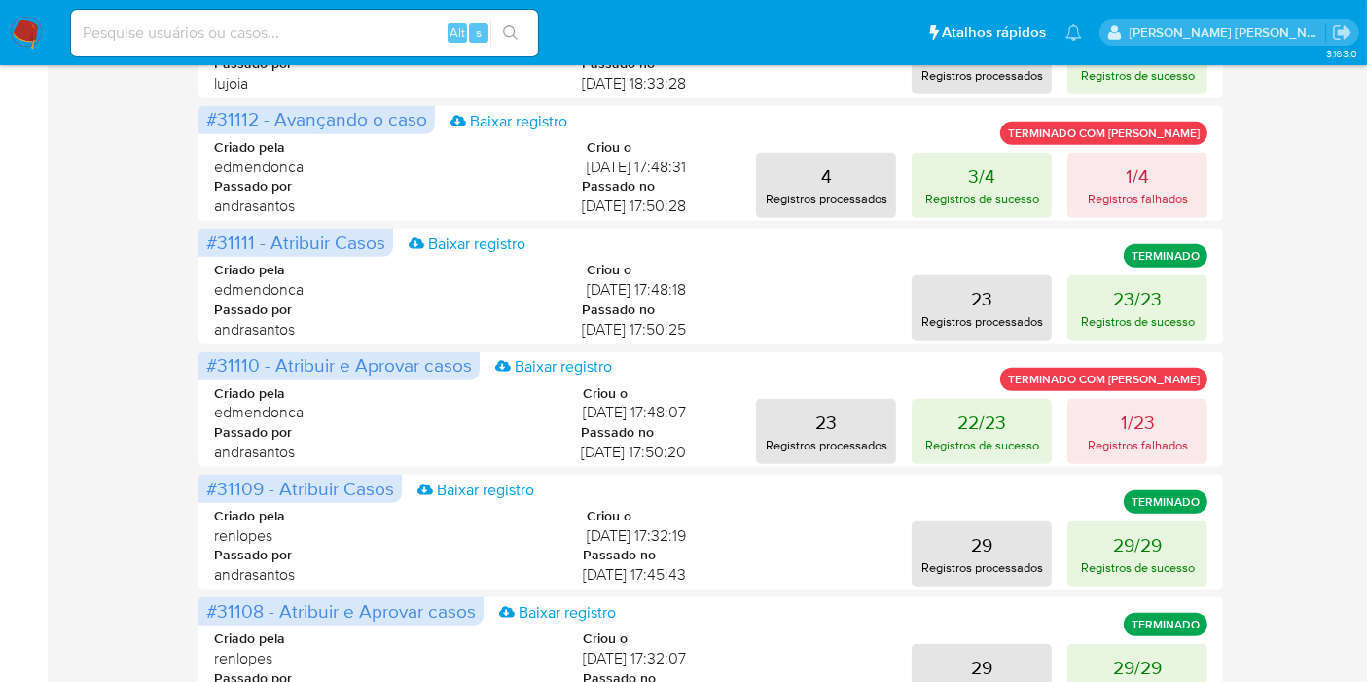
scroll to position [1059, 0]
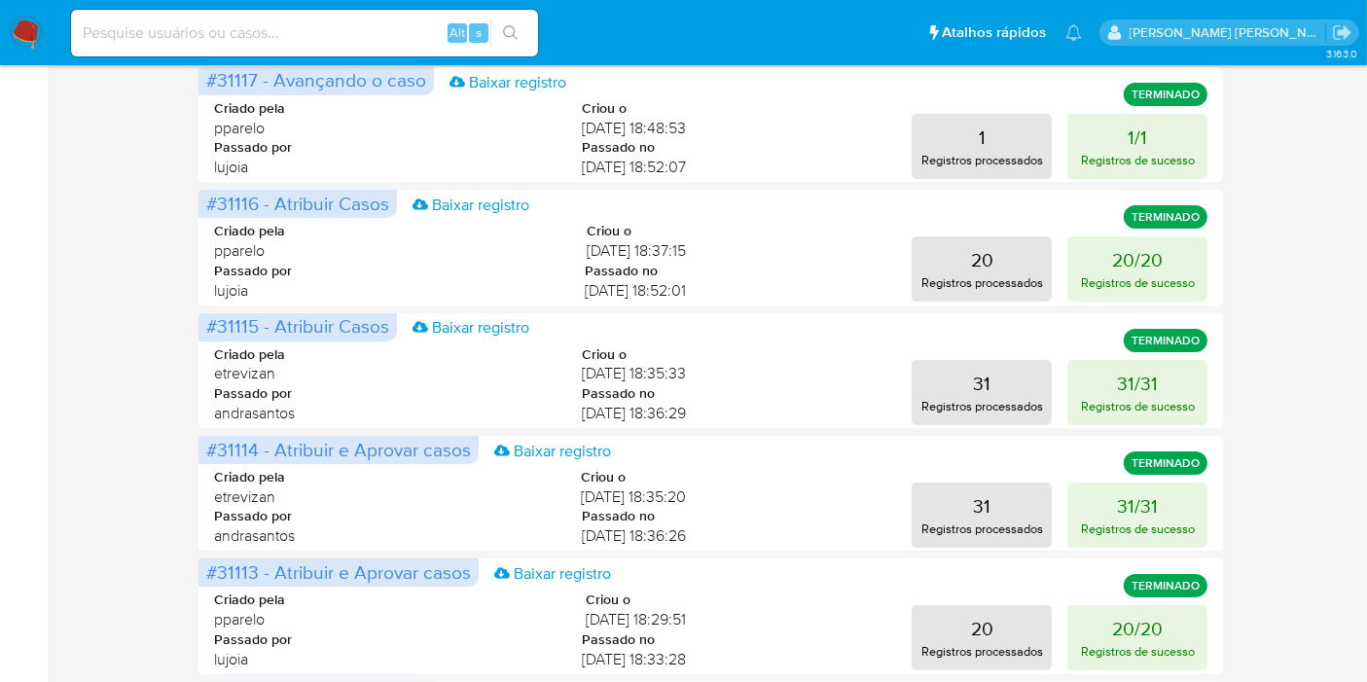
scroll to position [973, 0]
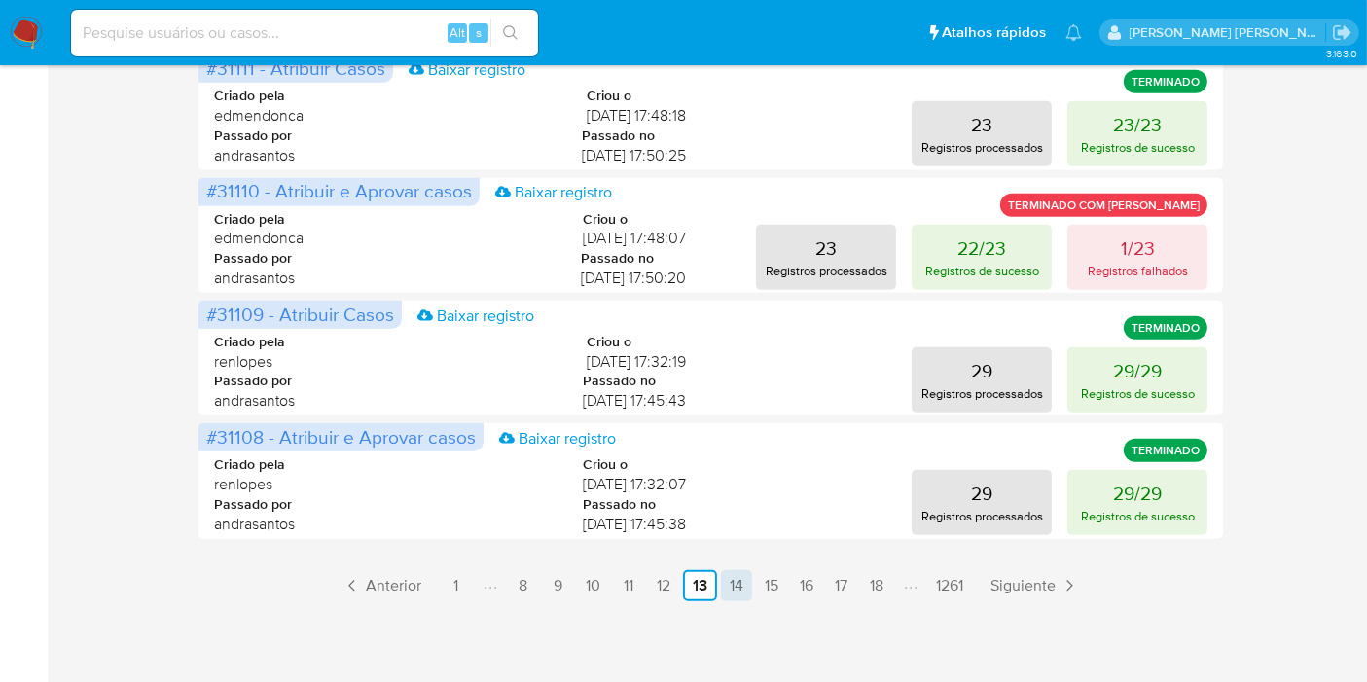
click at [723, 585] on link "14" at bounding box center [736, 585] width 31 height 31
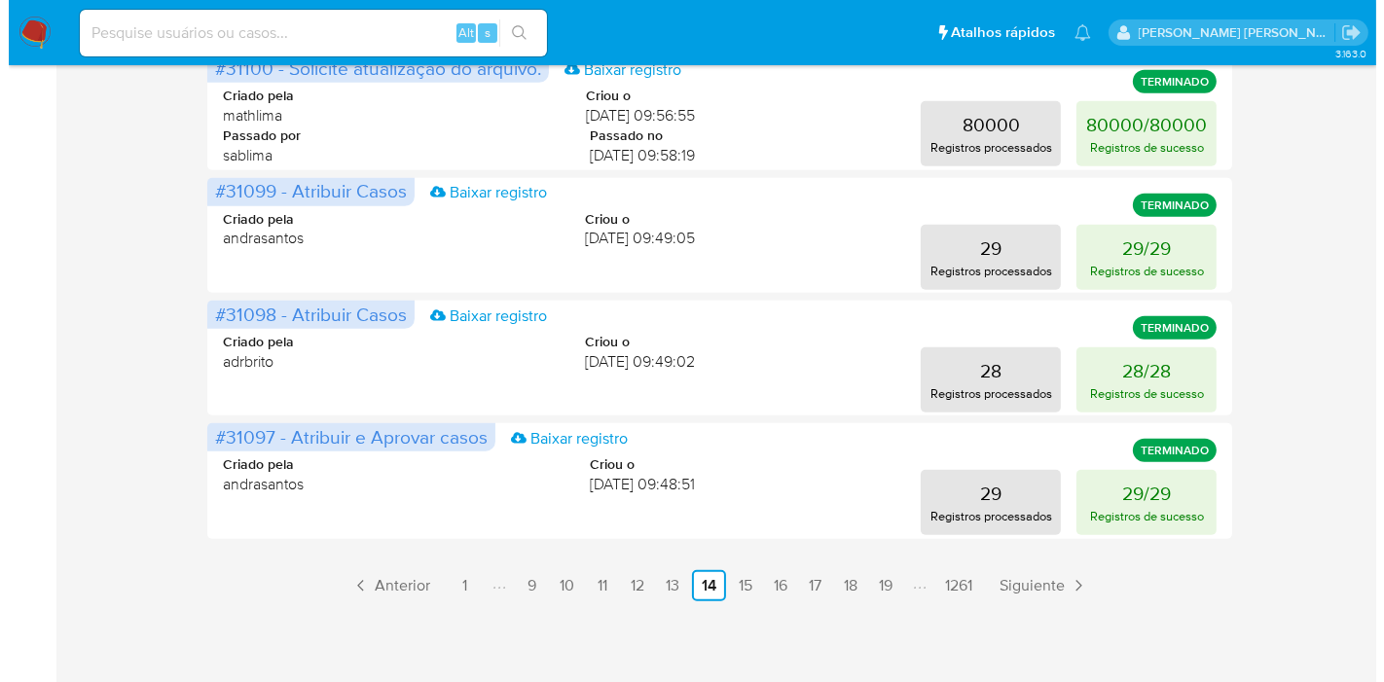
scroll to position [294, 0]
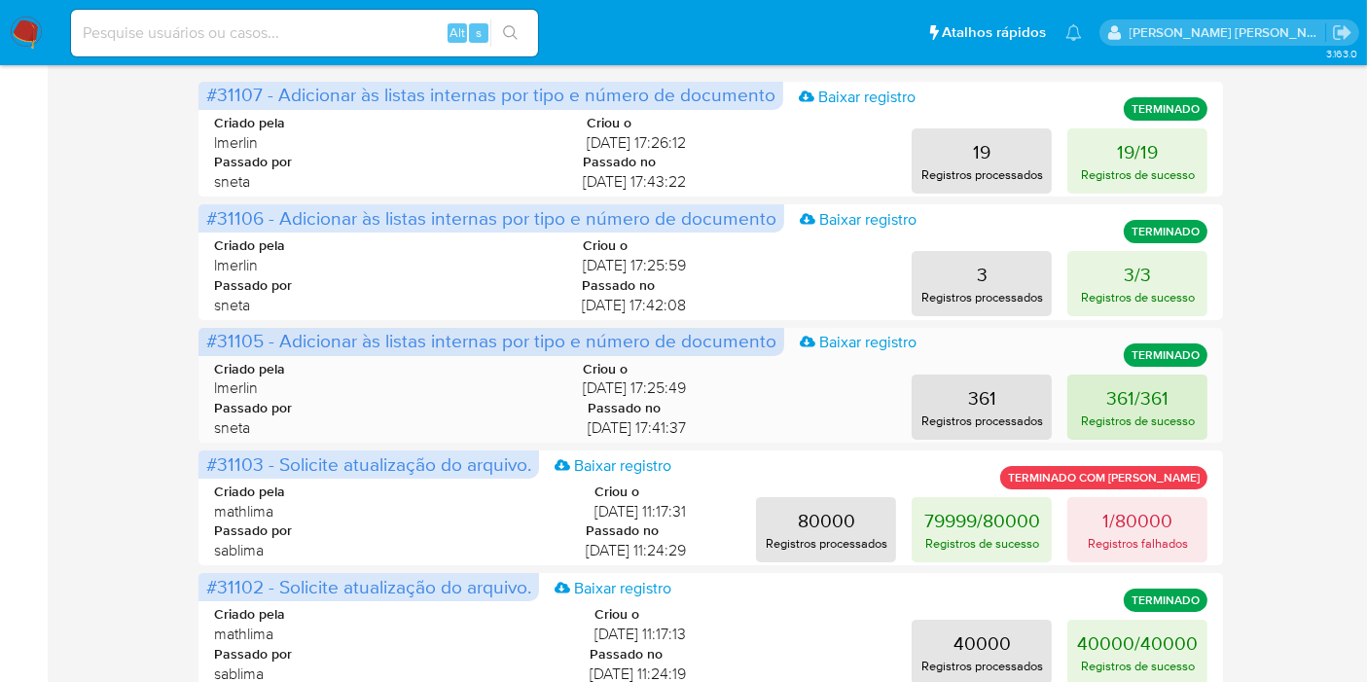
click at [1095, 395] on button "361/361 Registros de sucesso" at bounding box center [1137, 407] width 140 height 65
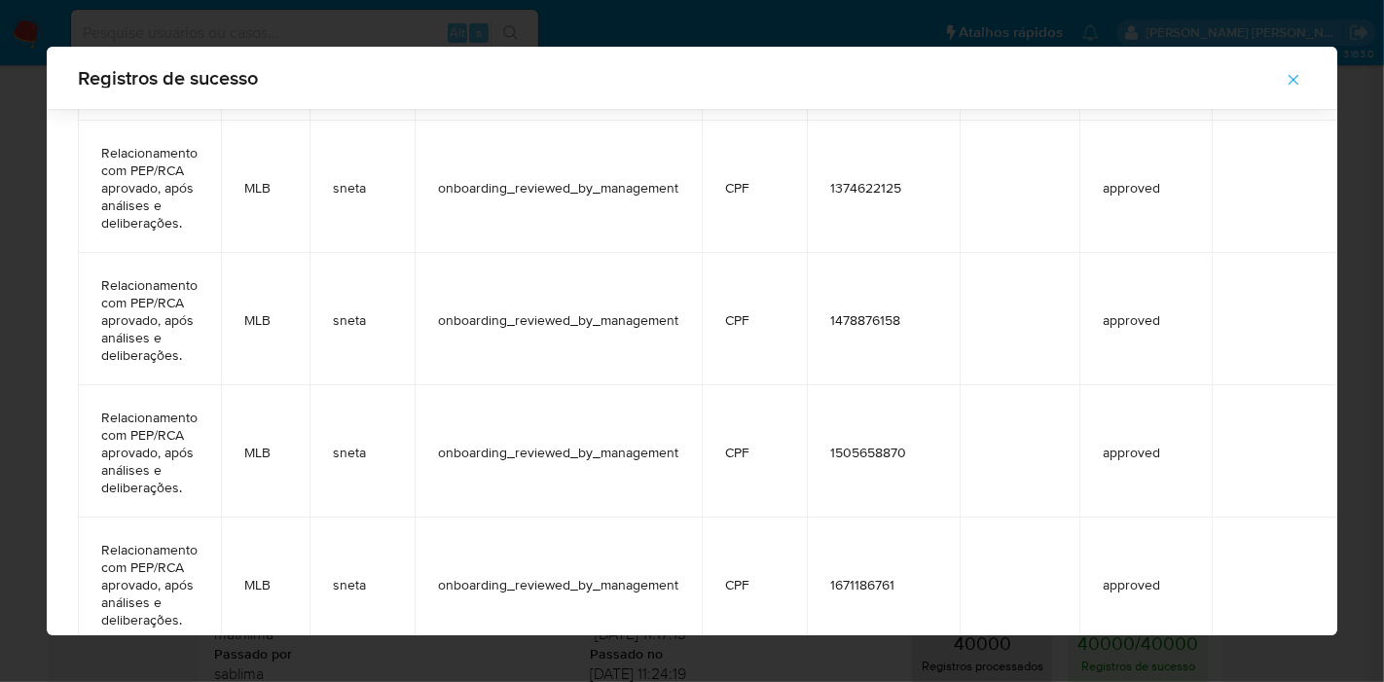
scroll to position [4571, 0]
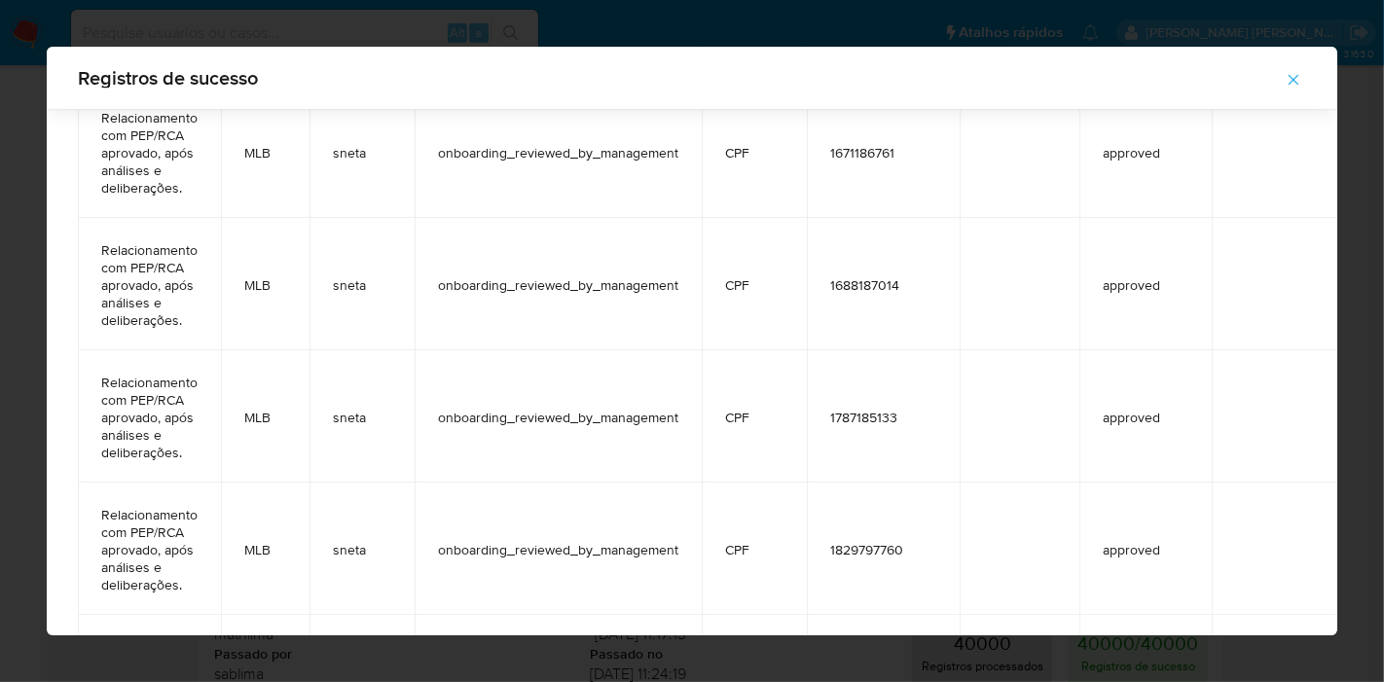
click at [877, 278] on span "1688187014" at bounding box center [883, 285] width 106 height 18
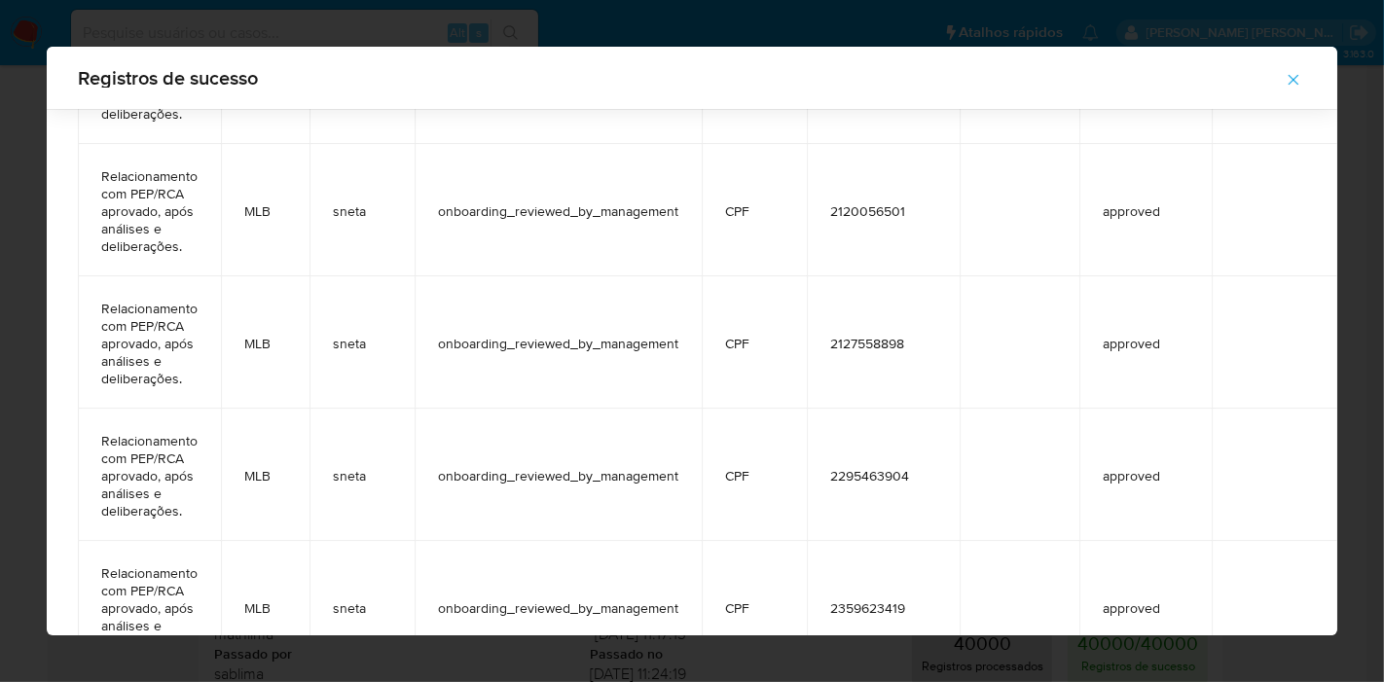
scroll to position [44465, 0]
